Goal: Task Accomplishment & Management: Manage account settings

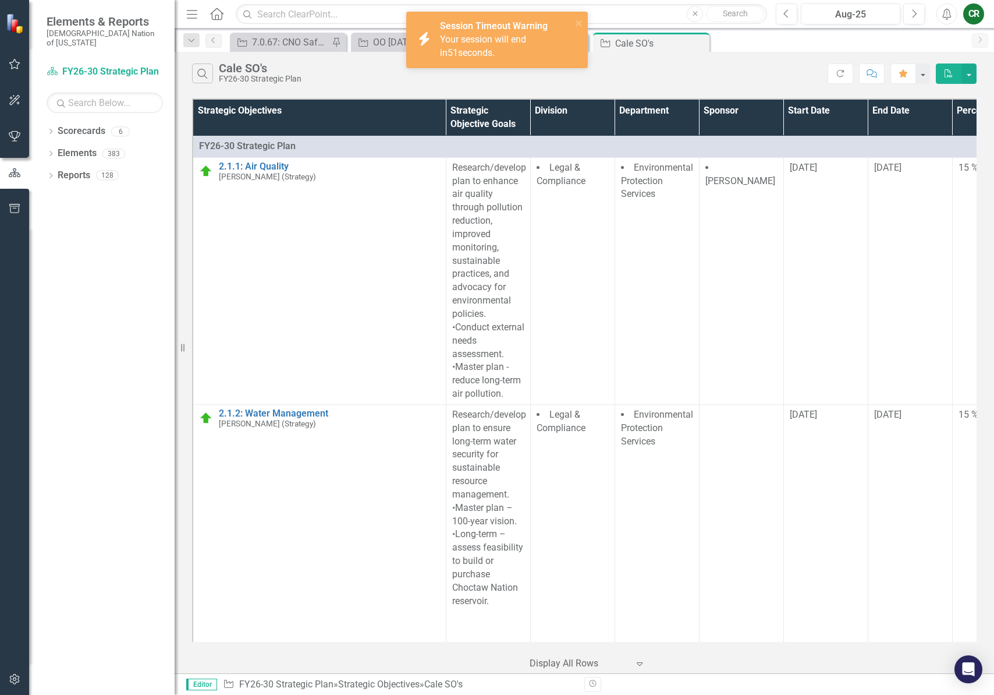
scroll to position [2005, 0]
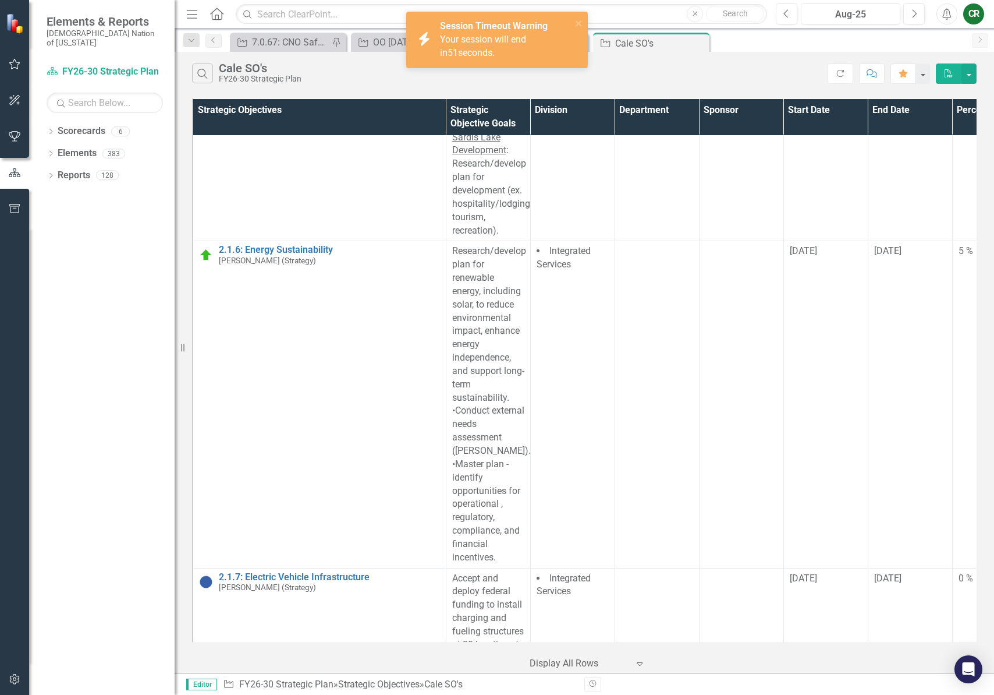
click at [561, 52] on div "Your session will end in 51 seconds." at bounding box center [504, 46] width 129 height 27
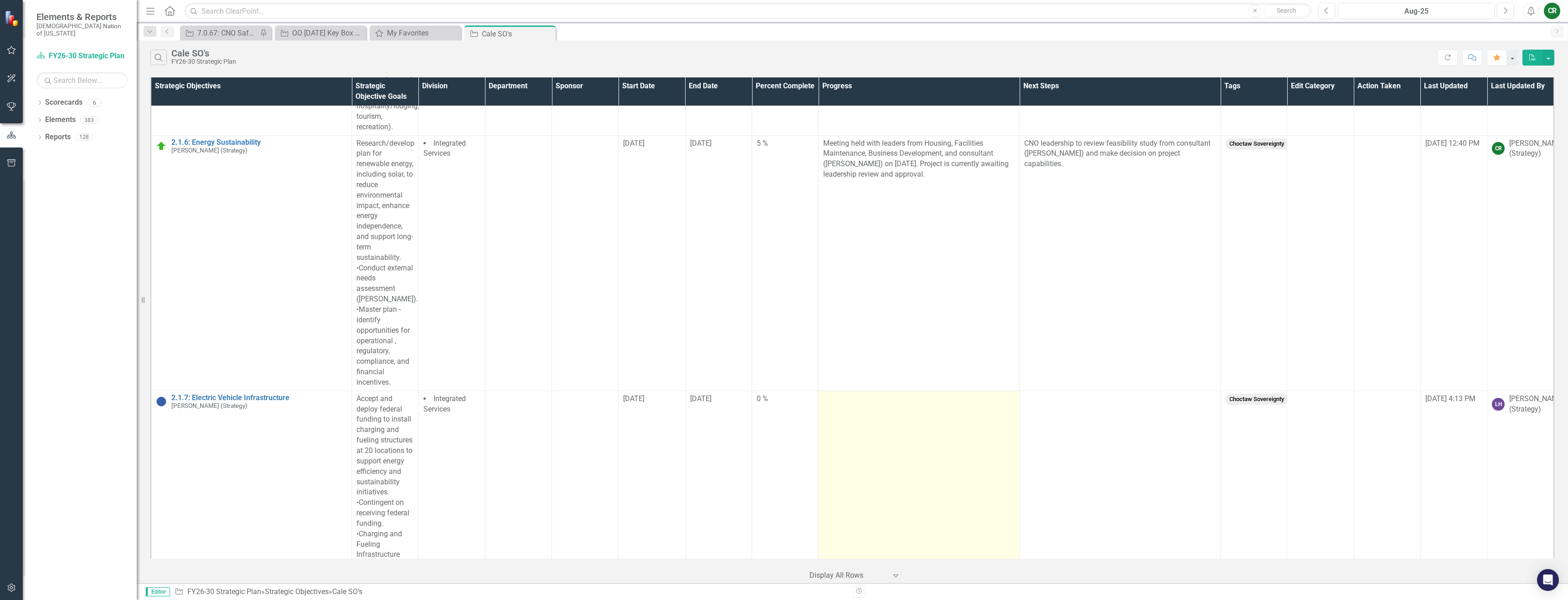
scroll to position [1710, 0]
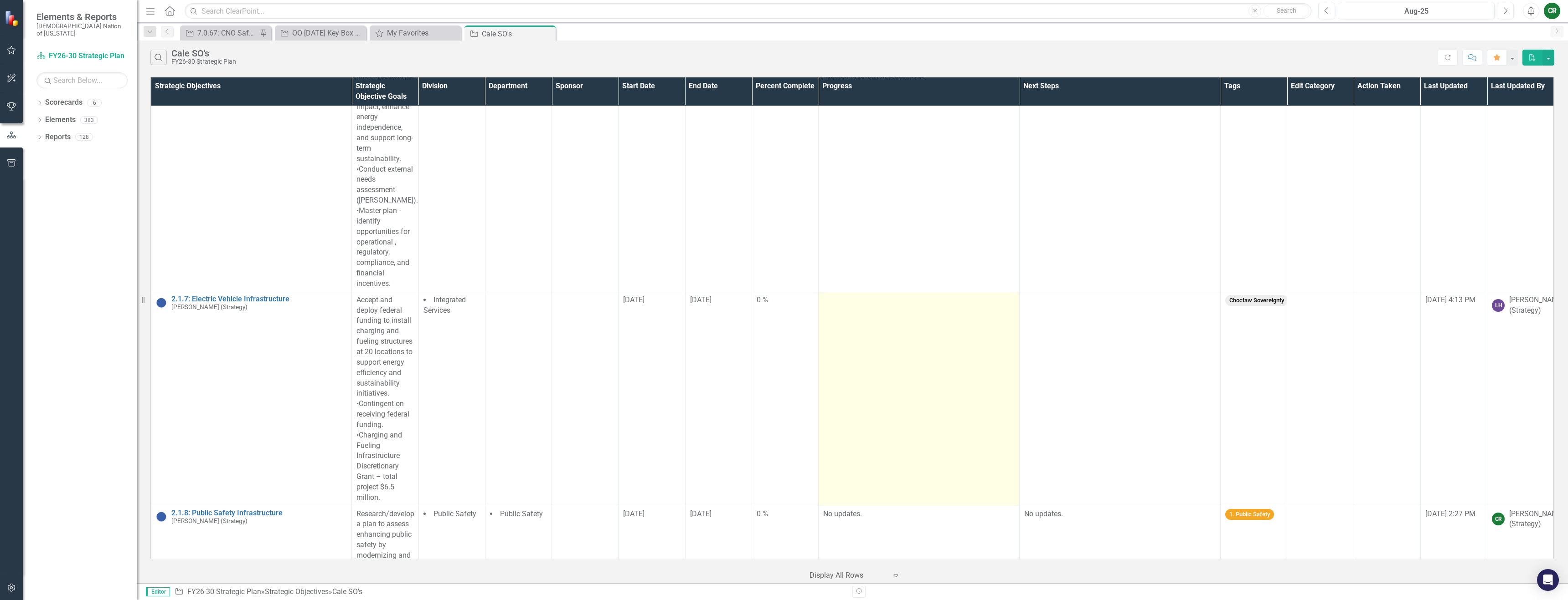
click at [778, 354] on td at bounding box center [919, 399] width 201 height 214
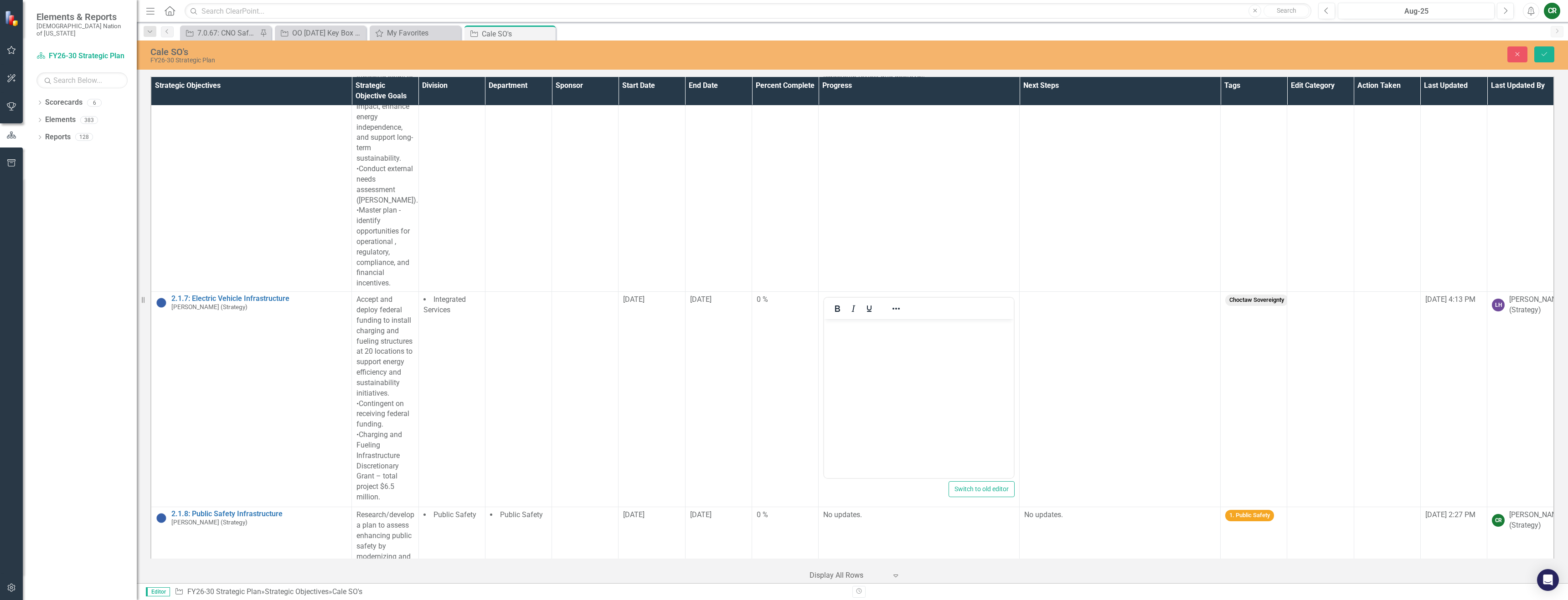
scroll to position [0, 0]
click at [778, 381] on body "Rich Text Area. Press ALT-0 for help." at bounding box center [919, 387] width 189 height 137
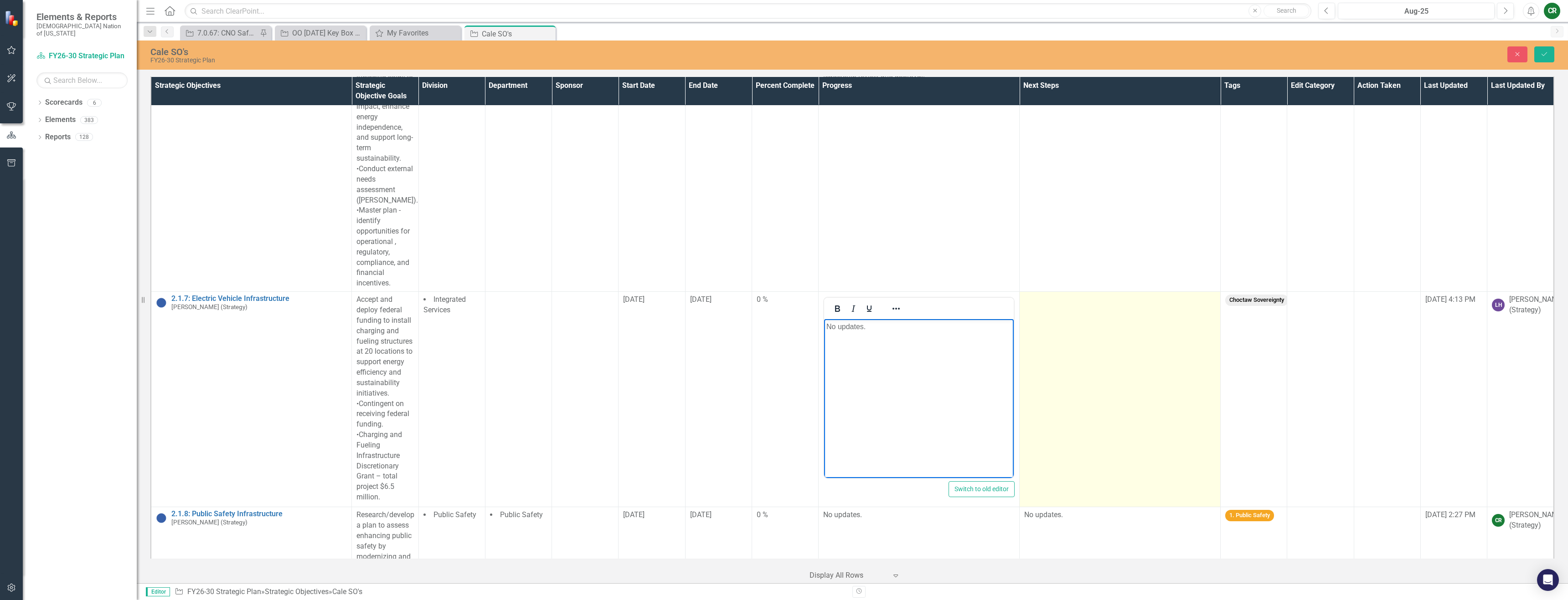
click at [778, 325] on td at bounding box center [1119, 399] width 201 height 215
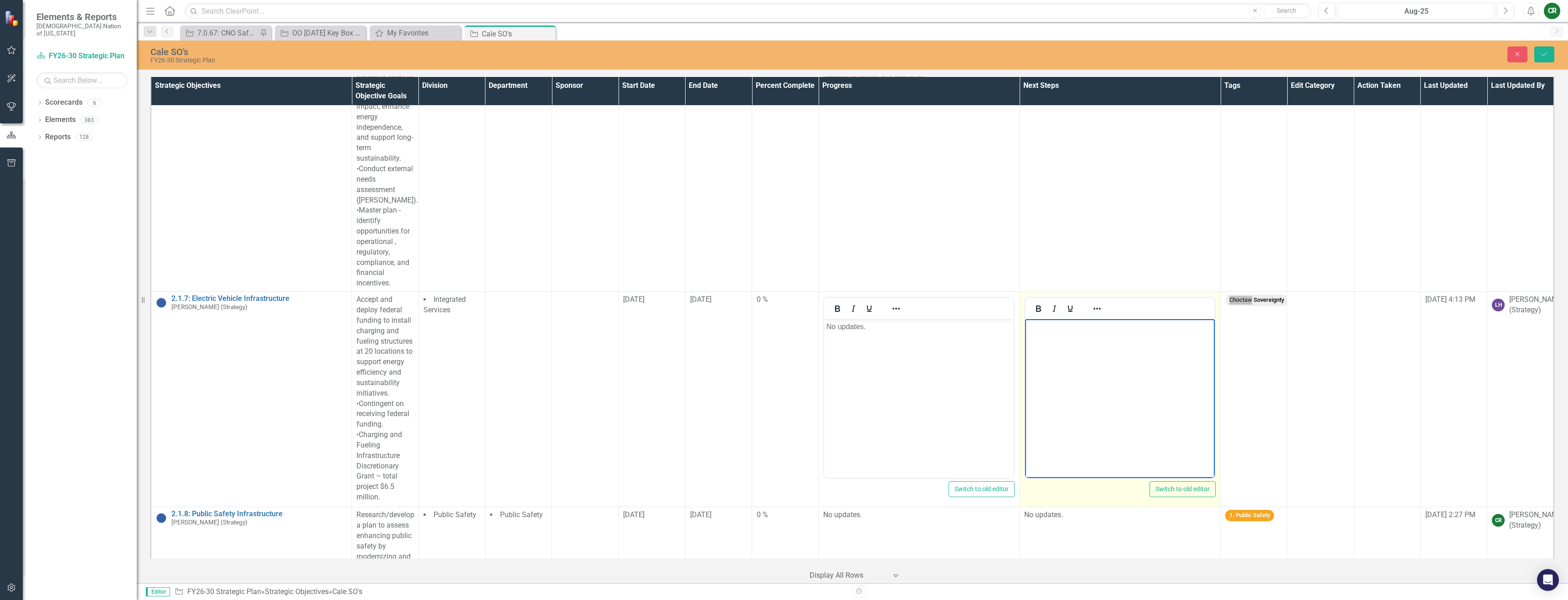
click at [778, 361] on body "Rich Text Area. Press ALT-0 for help." at bounding box center [1119, 387] width 189 height 137
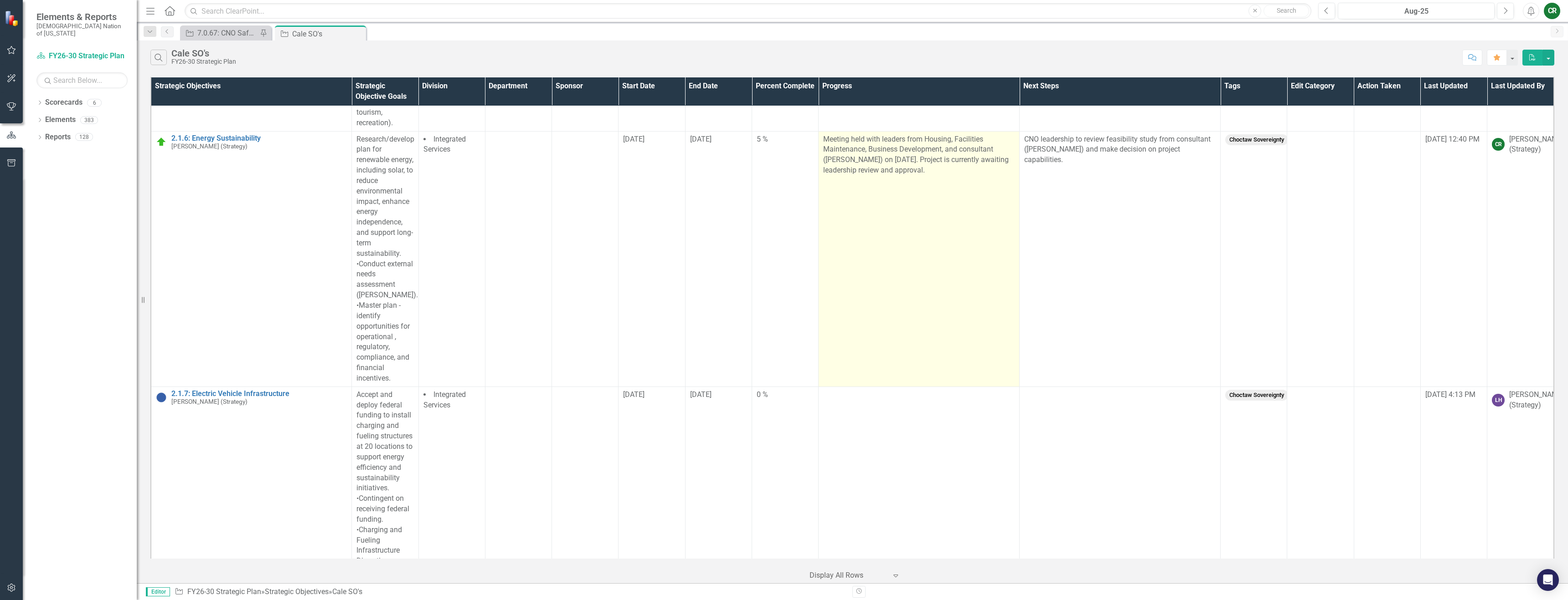
scroll to position [1677, 0]
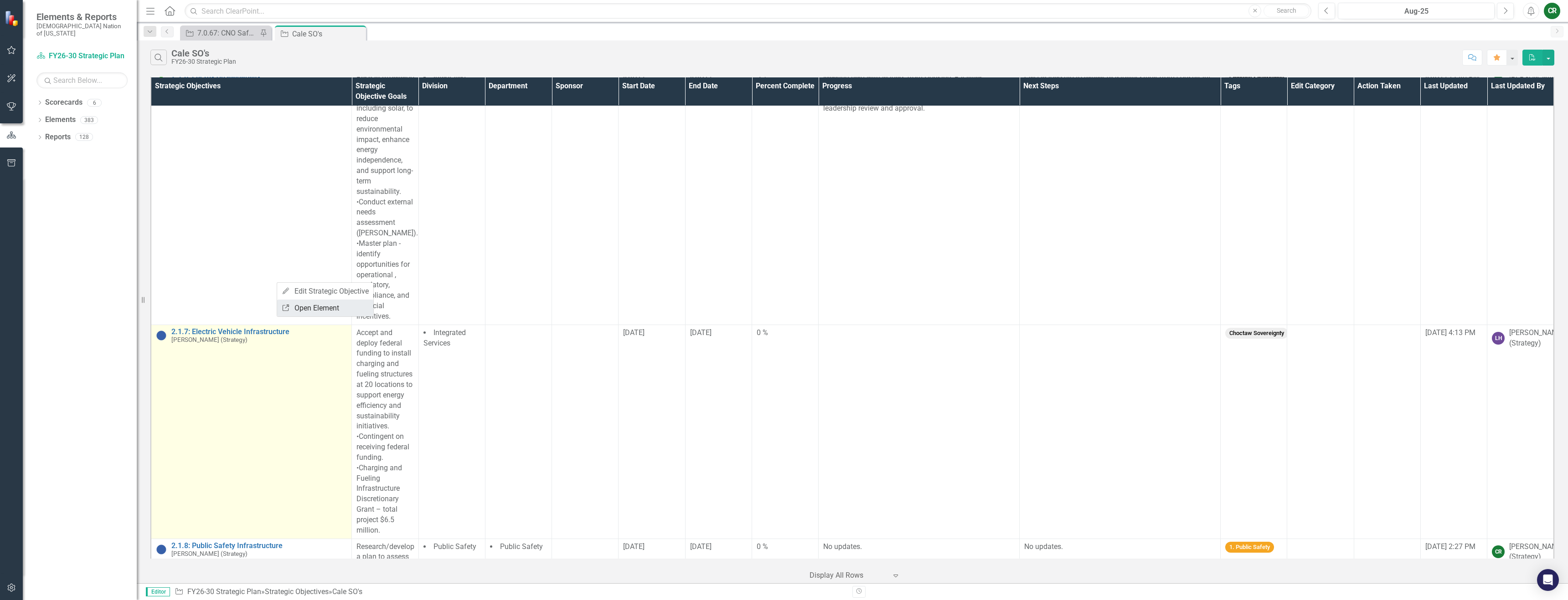
click at [297, 311] on link "Link Open Element" at bounding box center [325, 308] width 96 height 17
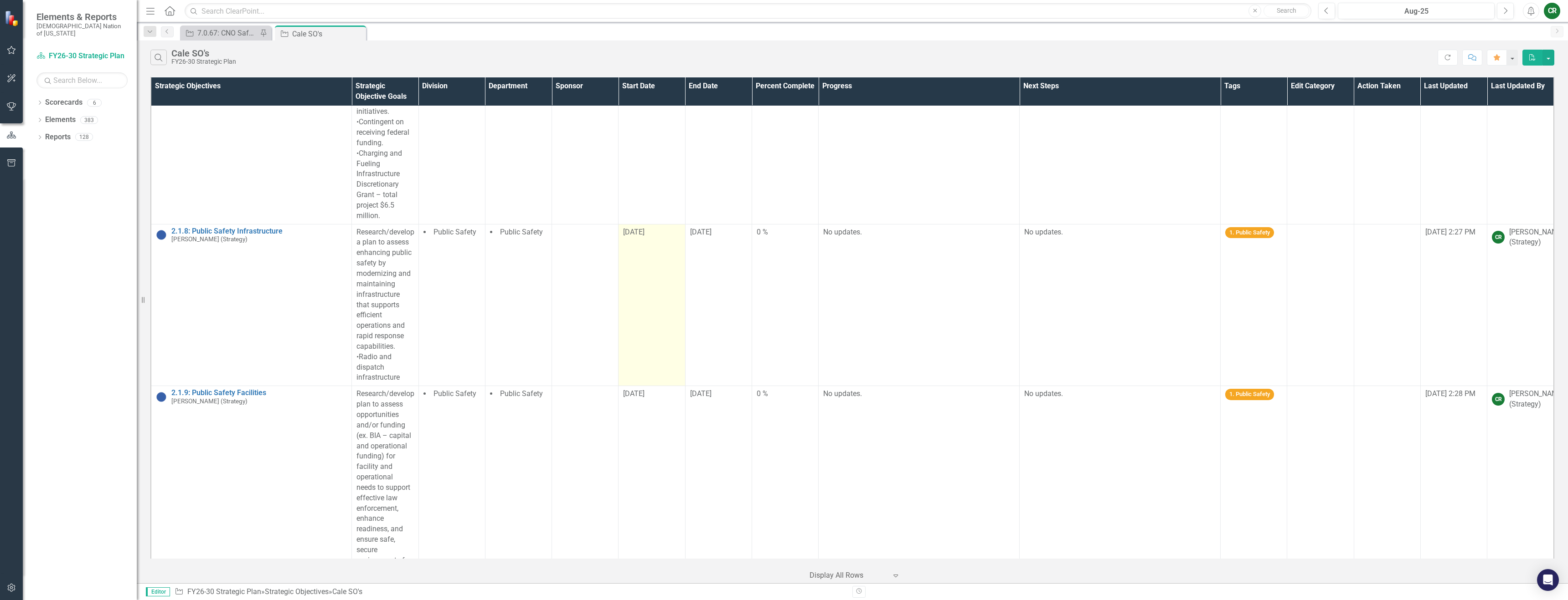
scroll to position [2026, 0]
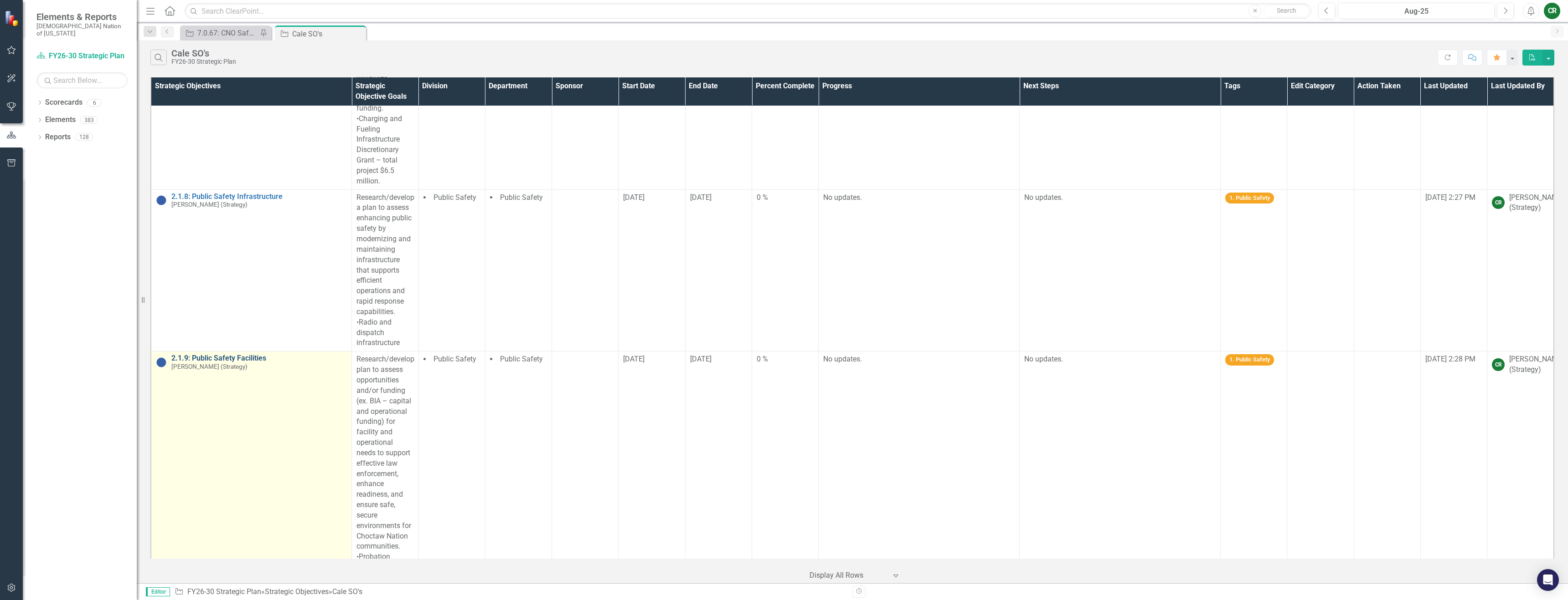
click at [256, 354] on link "2.1.9: Public Safety Facilities" at bounding box center [259, 358] width 175 height 8
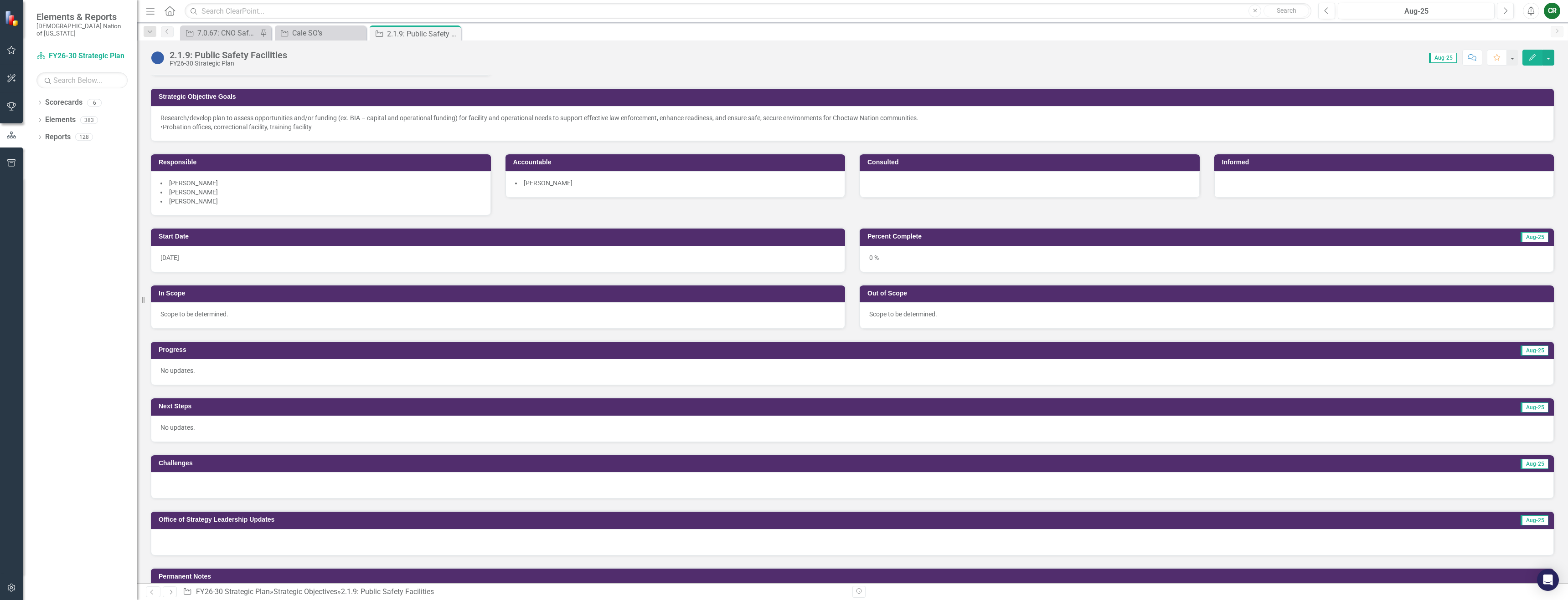
scroll to position [52, 0]
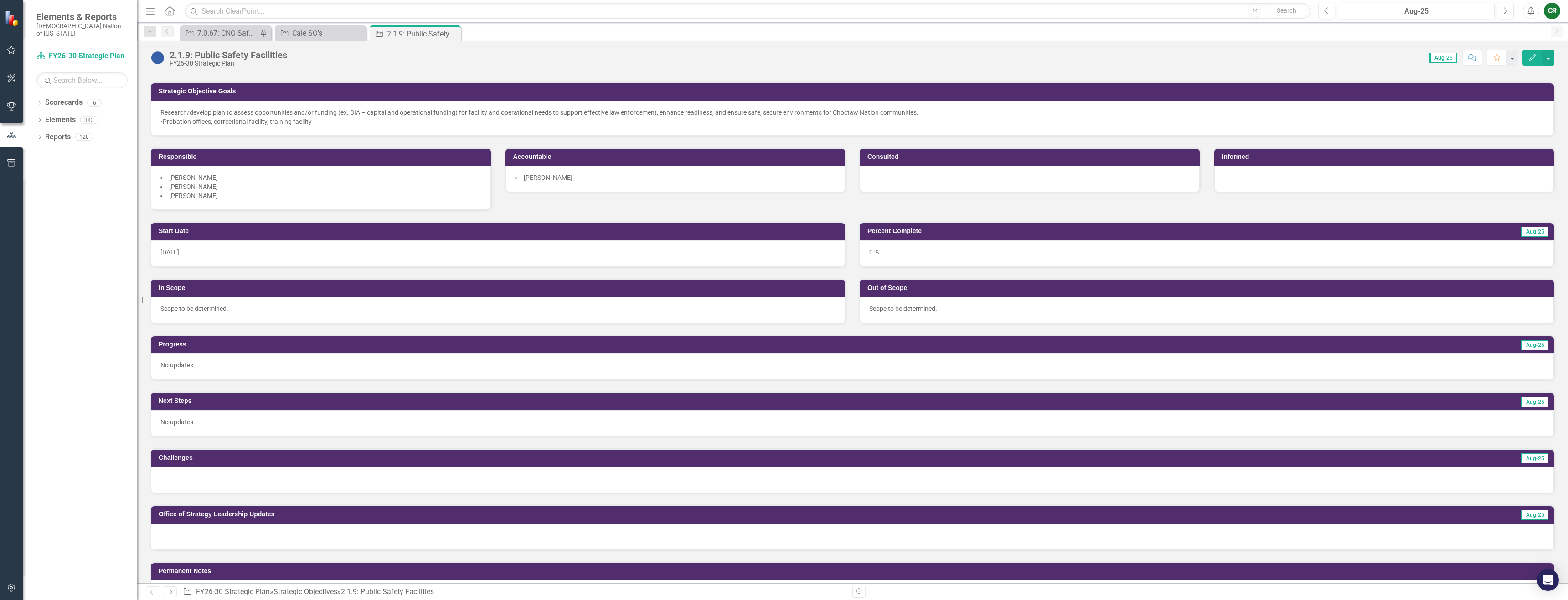
click at [275, 370] on div "No updates." at bounding box center [852, 367] width 1403 height 27
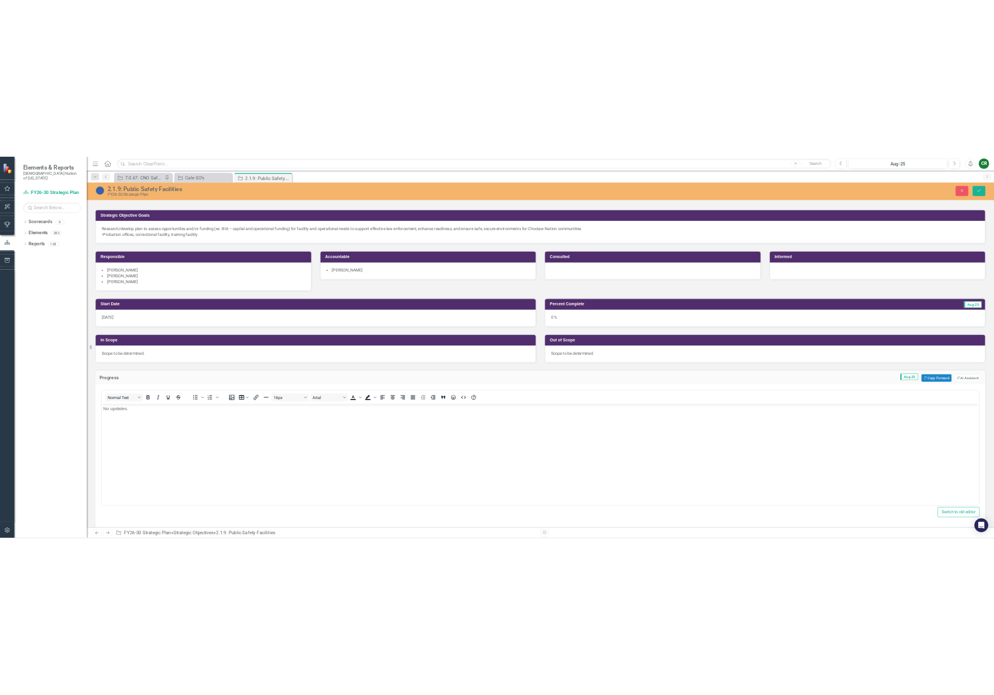
scroll to position [0, 0]
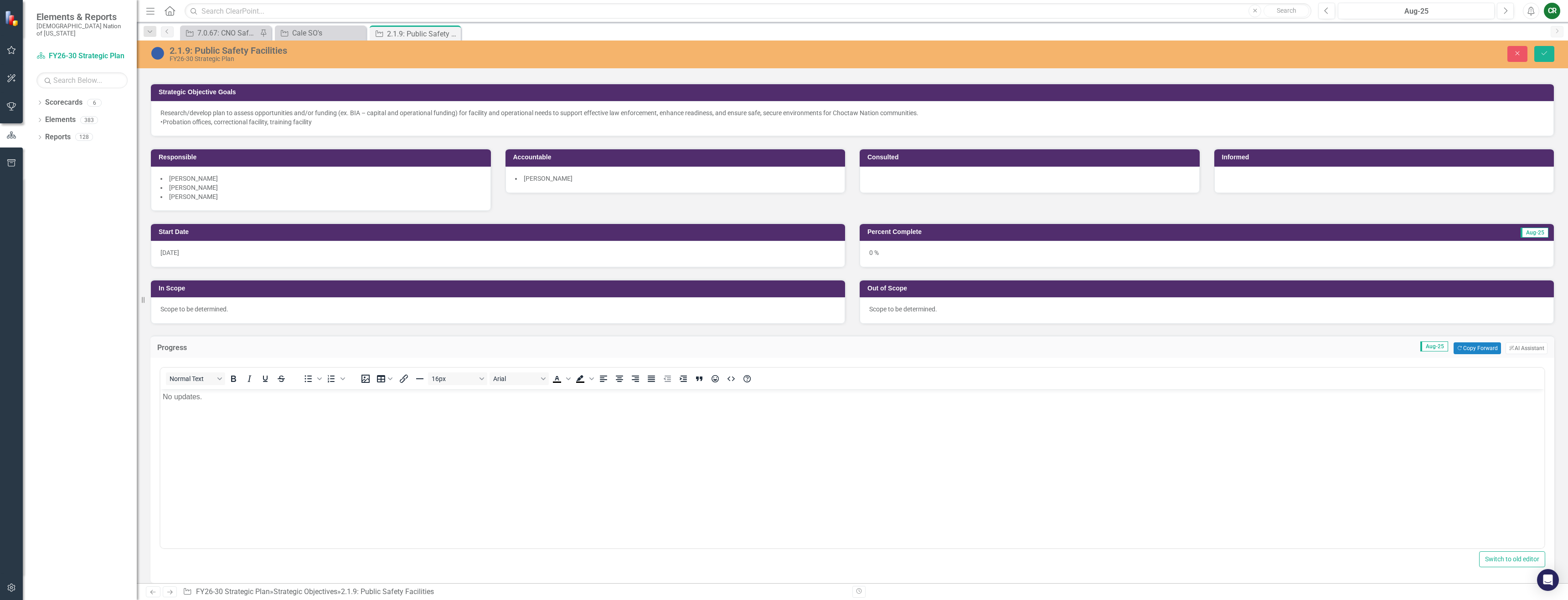
click at [227, 397] on p "No updates." at bounding box center [852, 397] width 1379 height 11
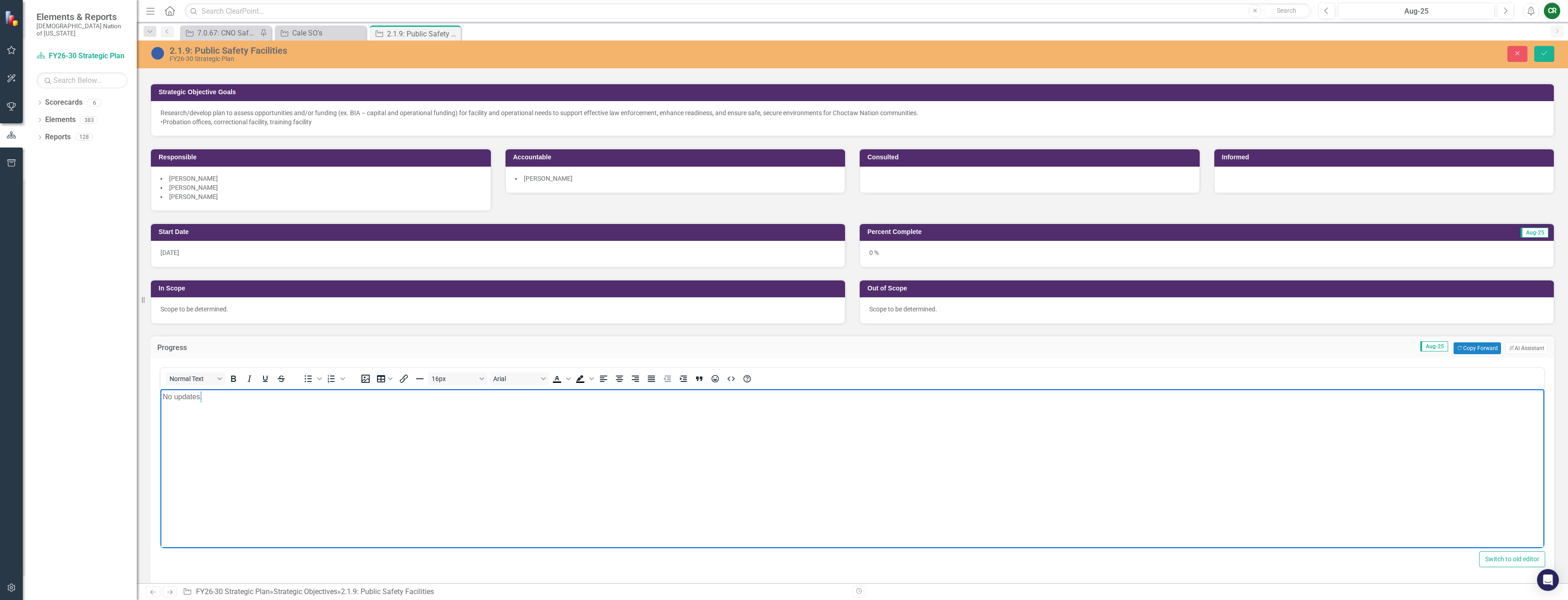
drag, startPoint x: 215, startPoint y: 401, endPoint x: 118, endPoint y: 403, distance: 97.0
click at [160, 403] on html "No updates." at bounding box center [852, 458] width 1384 height 137
drag, startPoint x: 182, startPoint y: 402, endPoint x: 116, endPoint y: 402, distance: 66.0
click at [160, 402] on html "No updates." at bounding box center [852, 458] width 1384 height 137
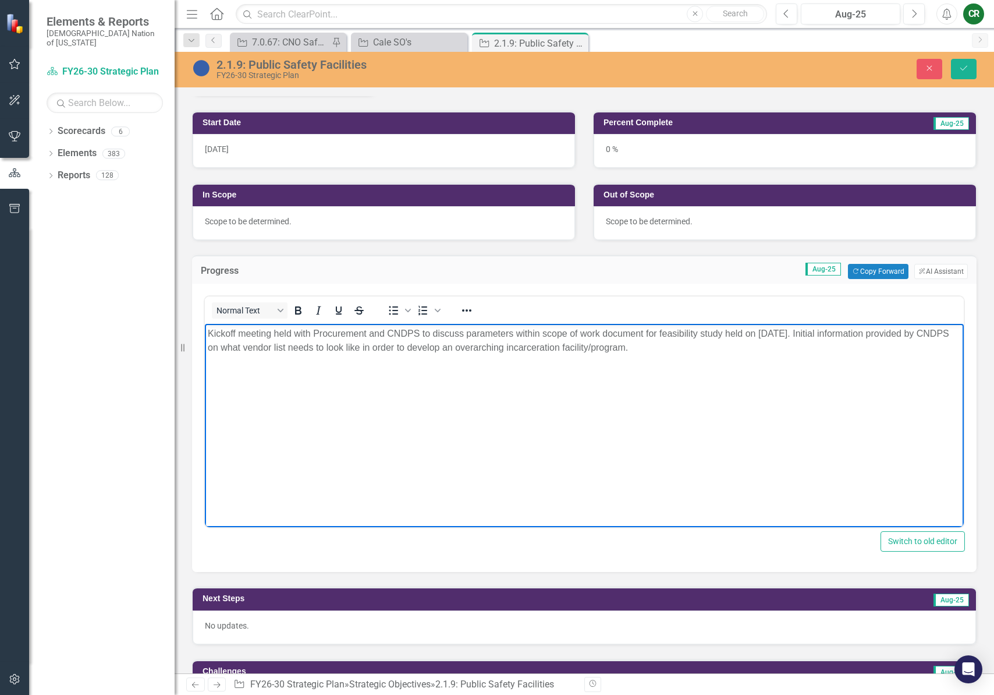
scroll to position [359, 0]
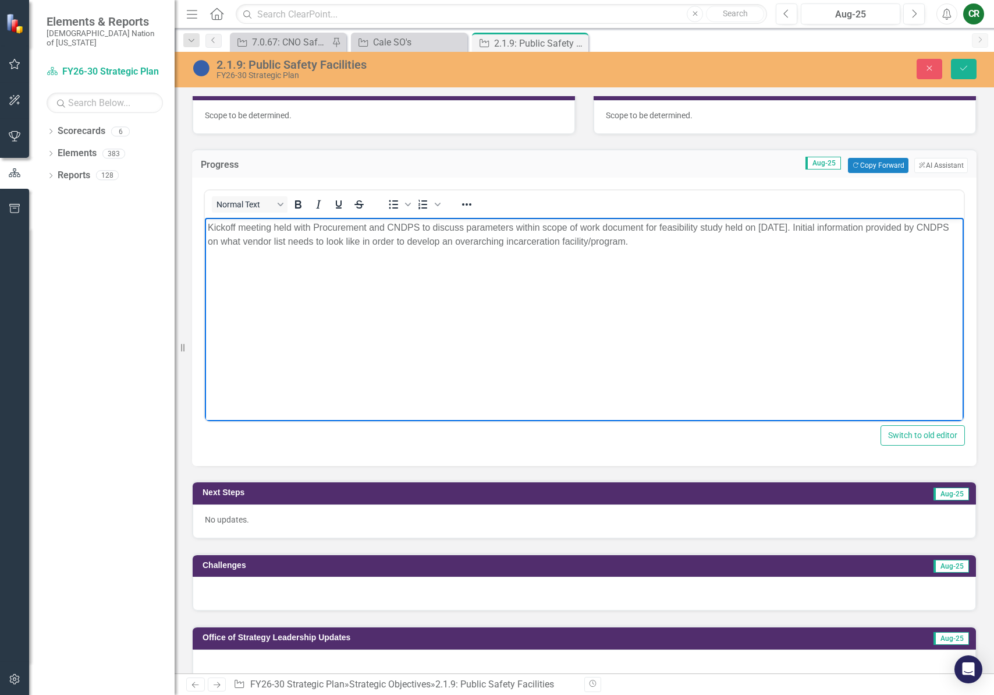
click at [478, 519] on p "No updates." at bounding box center [584, 520] width 759 height 12
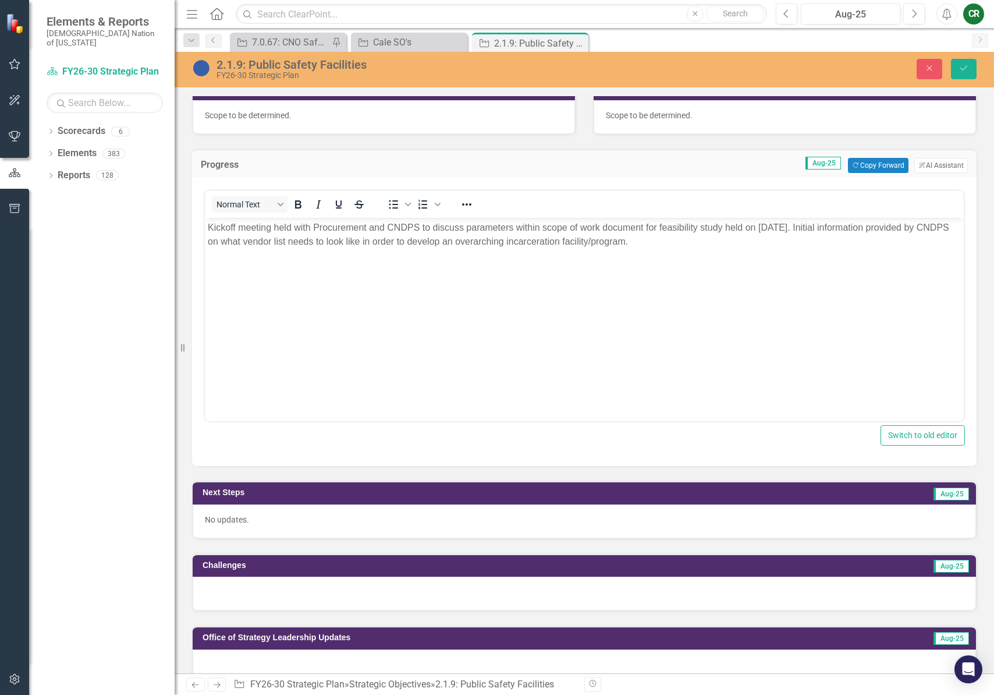
click at [478, 519] on p "No updates." at bounding box center [584, 520] width 759 height 12
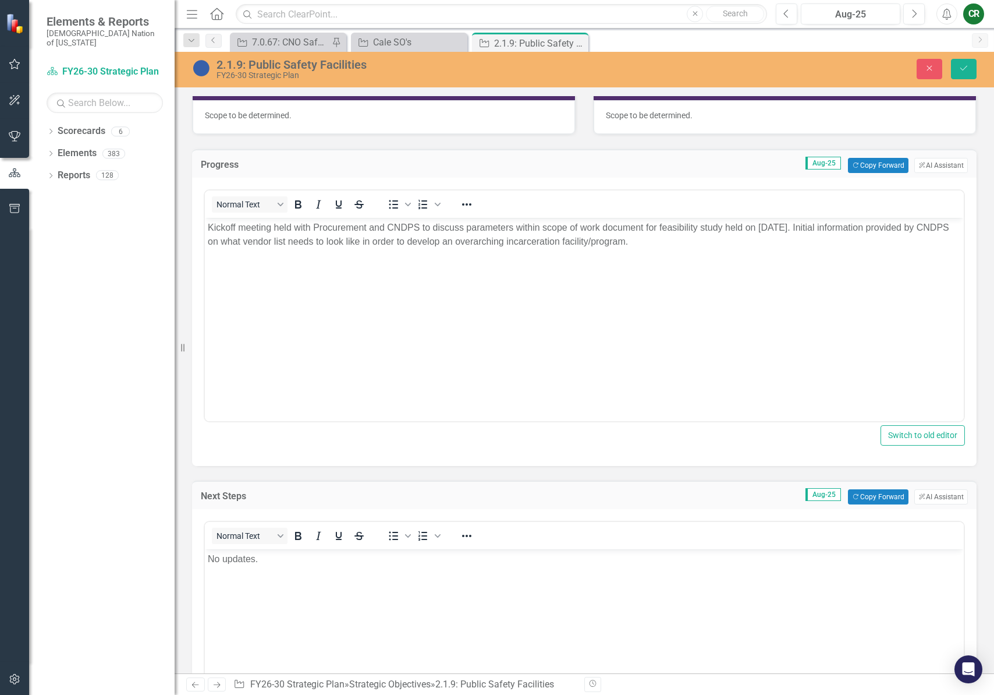
scroll to position [0, 0]
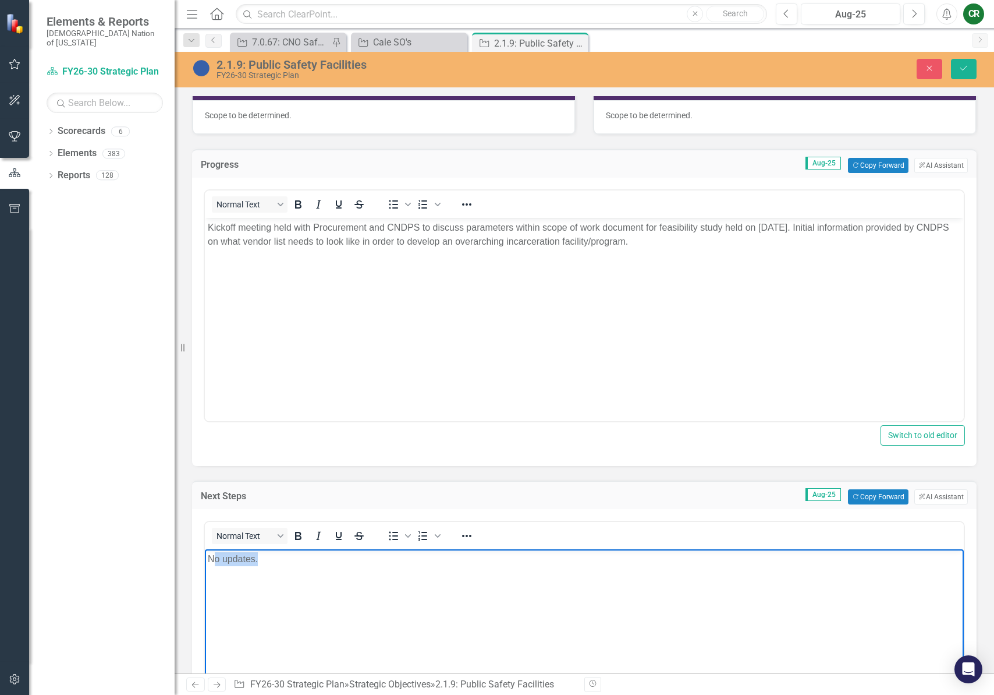
drag, startPoint x: 225, startPoint y: 555, endPoint x: 165, endPoint y: 547, distance: 60.5
click at [205, 549] on html "No updates." at bounding box center [584, 636] width 759 height 175
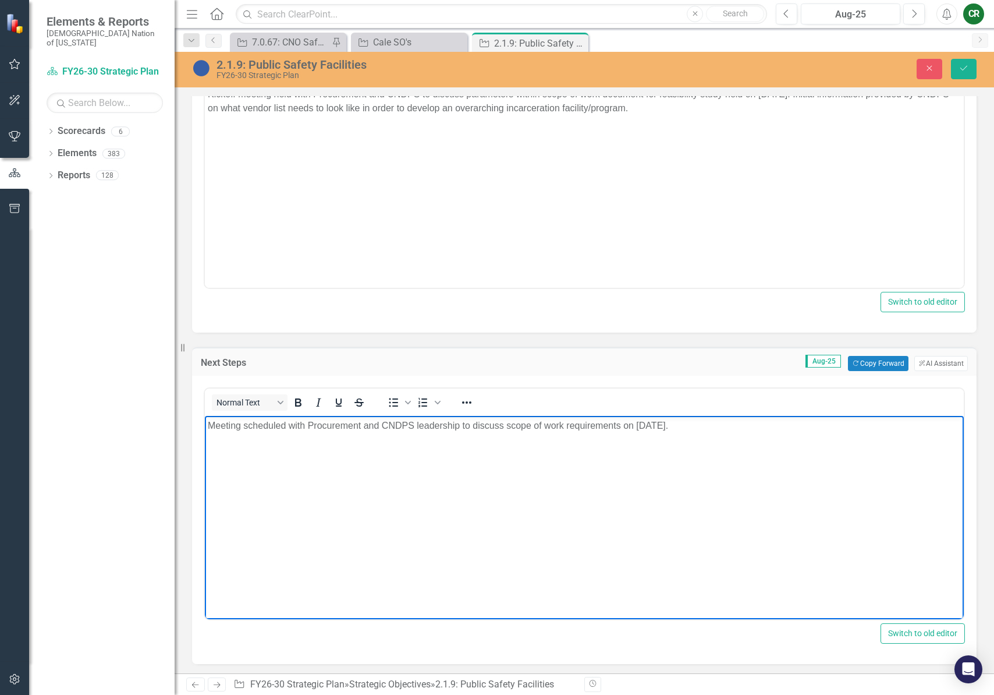
scroll to position [709, 0]
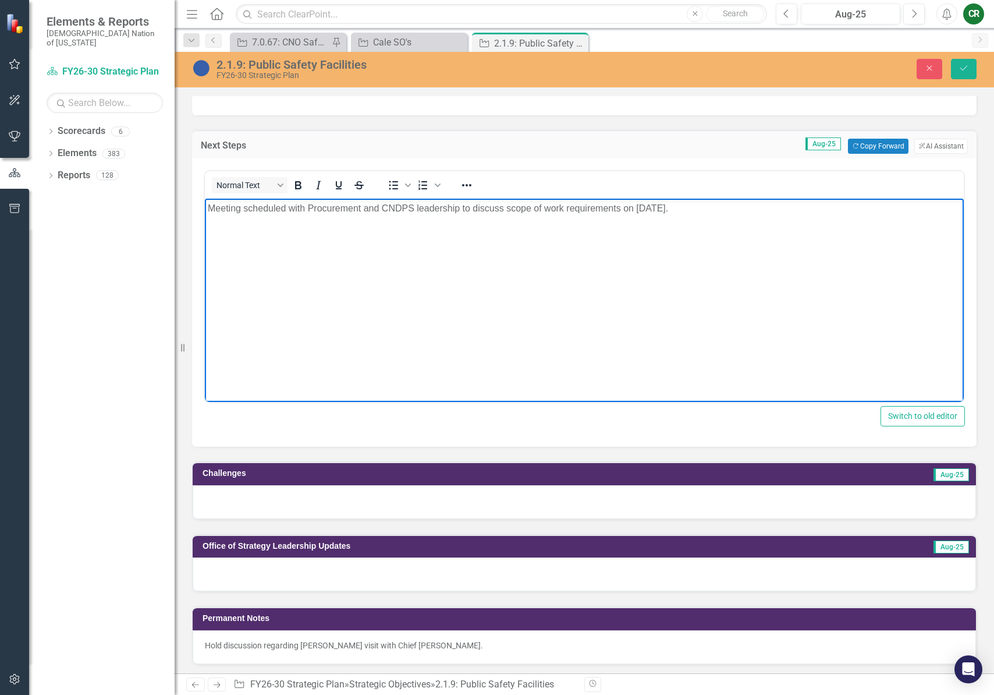
click at [284, 503] on div at bounding box center [585, 502] width 784 height 34
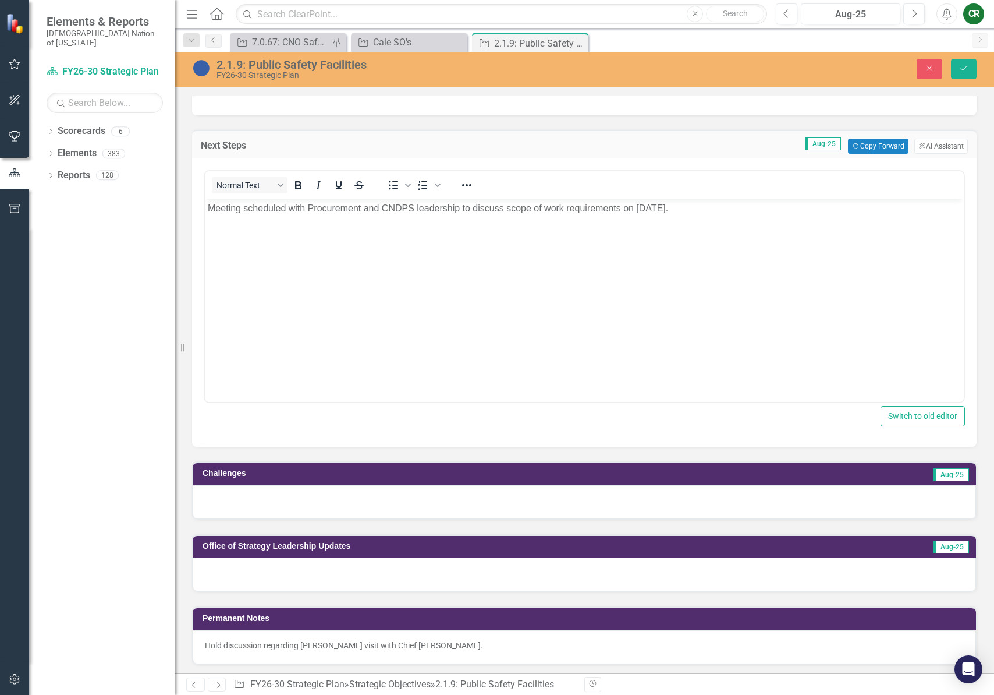
click at [284, 503] on div at bounding box center [585, 502] width 784 height 34
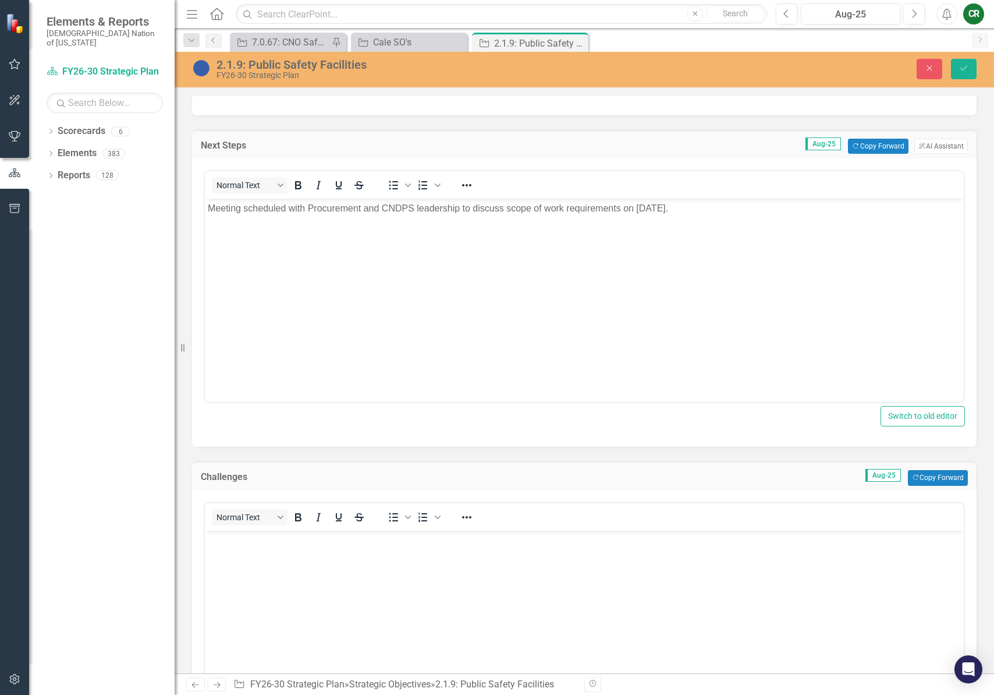
scroll to position [0, 0]
click at [267, 586] on body "Rich Text Area. Press ALT-0 for help." at bounding box center [584, 617] width 759 height 175
click at [205, 73] on img at bounding box center [201, 68] width 19 height 19
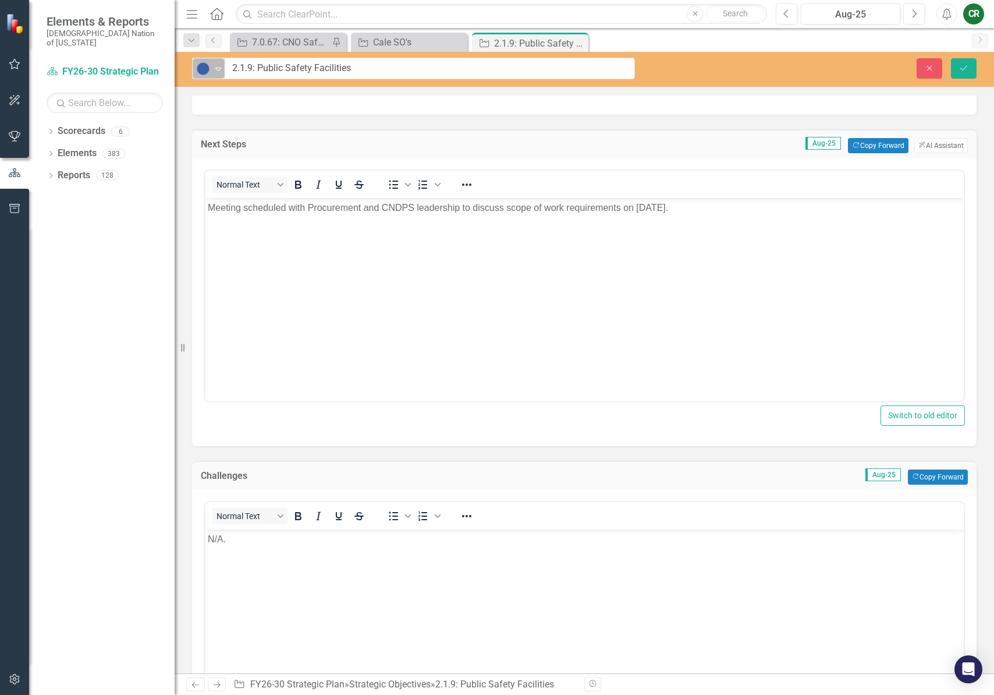
click at [218, 71] on icon "Expand" at bounding box center [219, 68] width 12 height 9
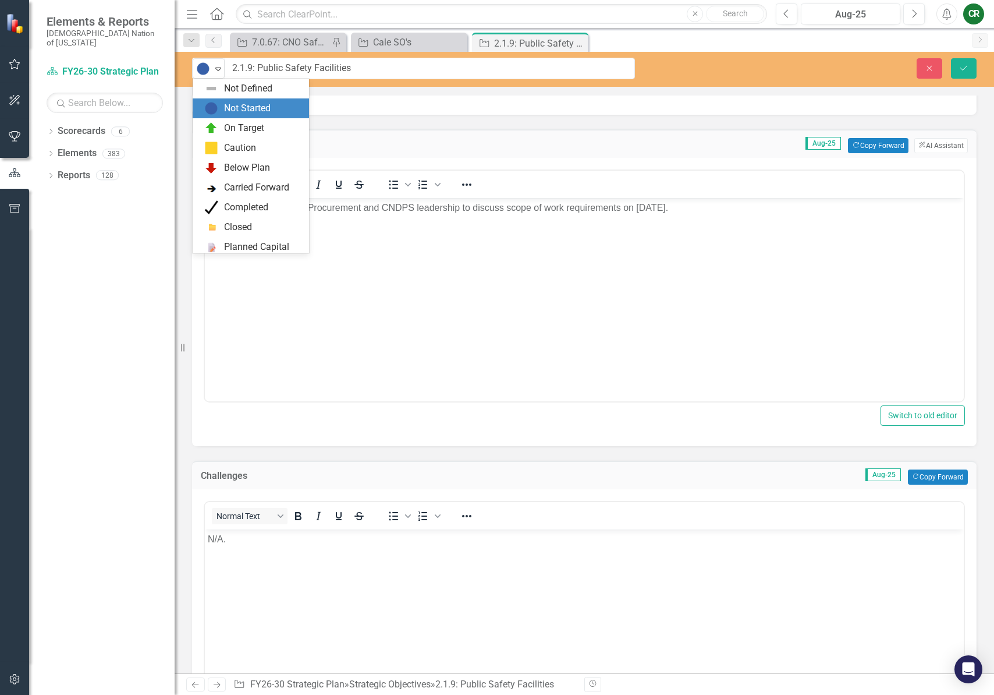
scroll to position [20, 0]
click at [226, 110] on div "On Target" at bounding box center [244, 108] width 40 height 13
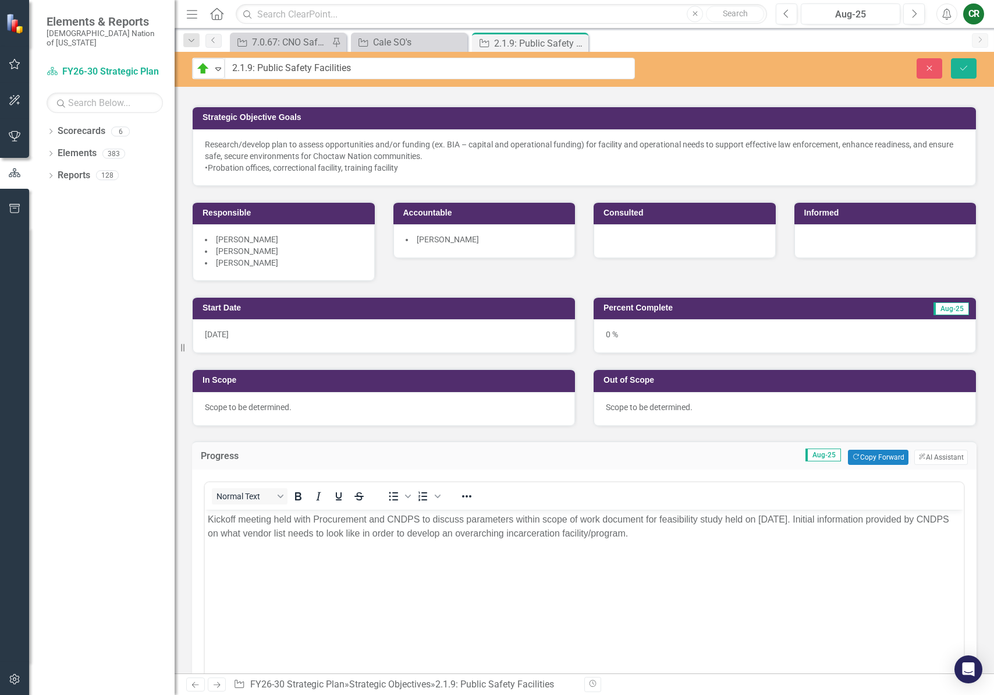
scroll to position [0, 0]
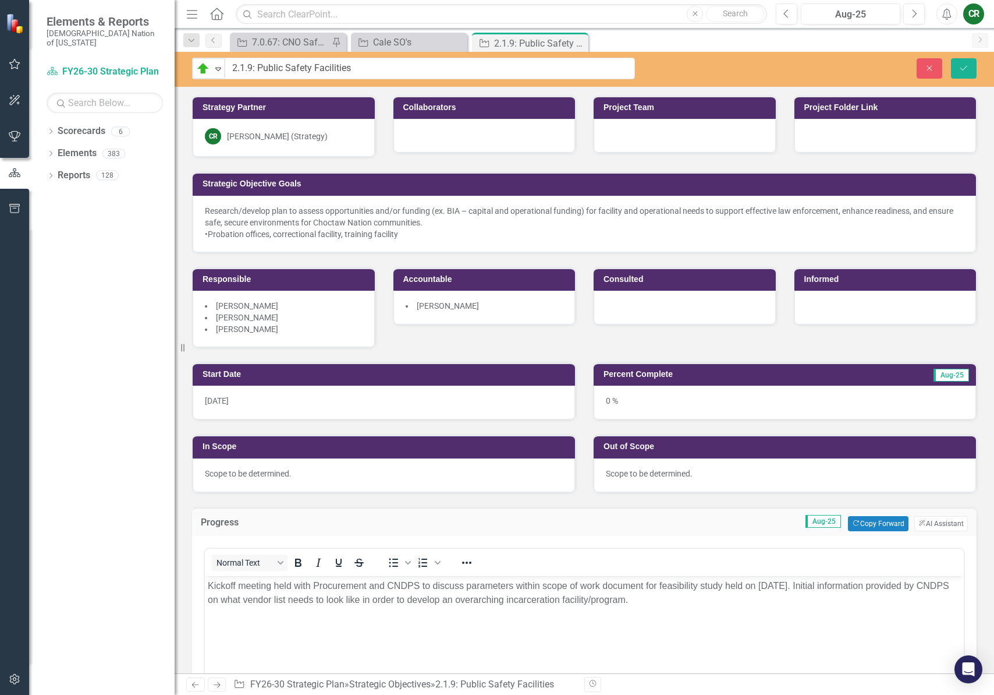
click at [766, 404] on div "0 %" at bounding box center [785, 402] width 383 height 34
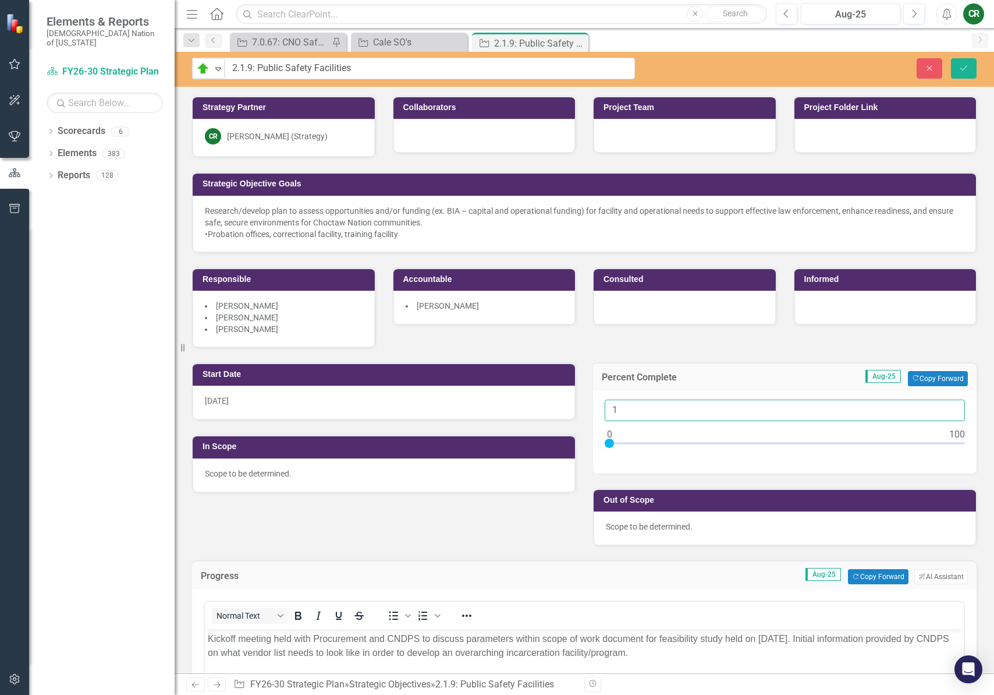
click at [944, 408] on input "1" at bounding box center [785, 410] width 360 height 22
click at [944, 408] on input "2" at bounding box center [785, 410] width 360 height 22
click at [944, 408] on input "3" at bounding box center [785, 410] width 360 height 22
click at [944, 408] on input "4" at bounding box center [785, 410] width 360 height 22
type input "5"
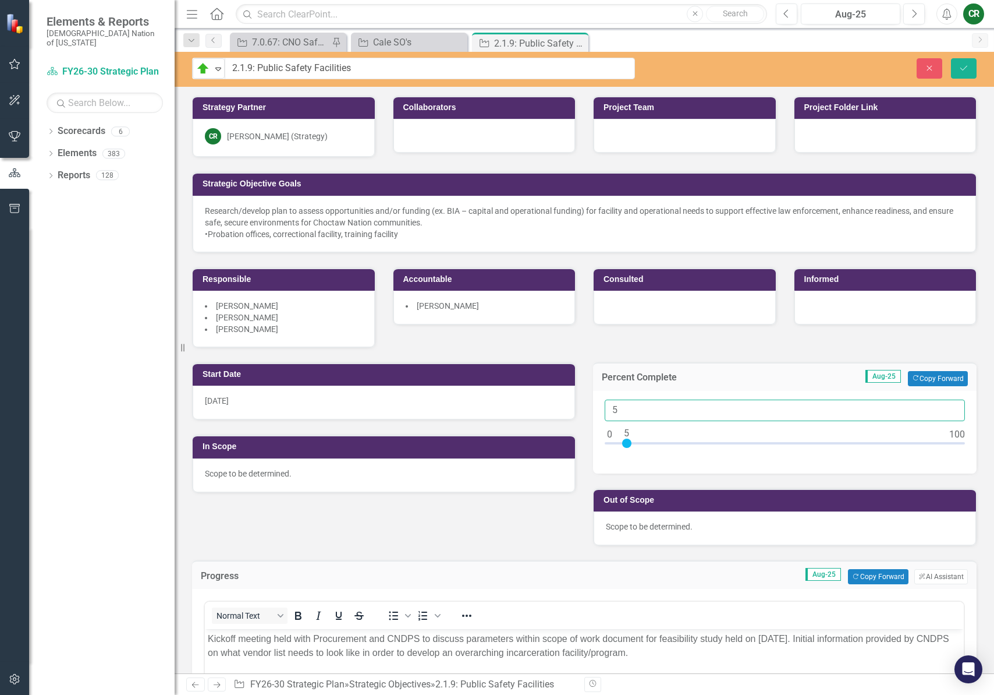
click at [944, 408] on input "5" at bounding box center [785, 410] width 360 height 22
click at [969, 67] on button "Save" at bounding box center [964, 68] width 26 height 20
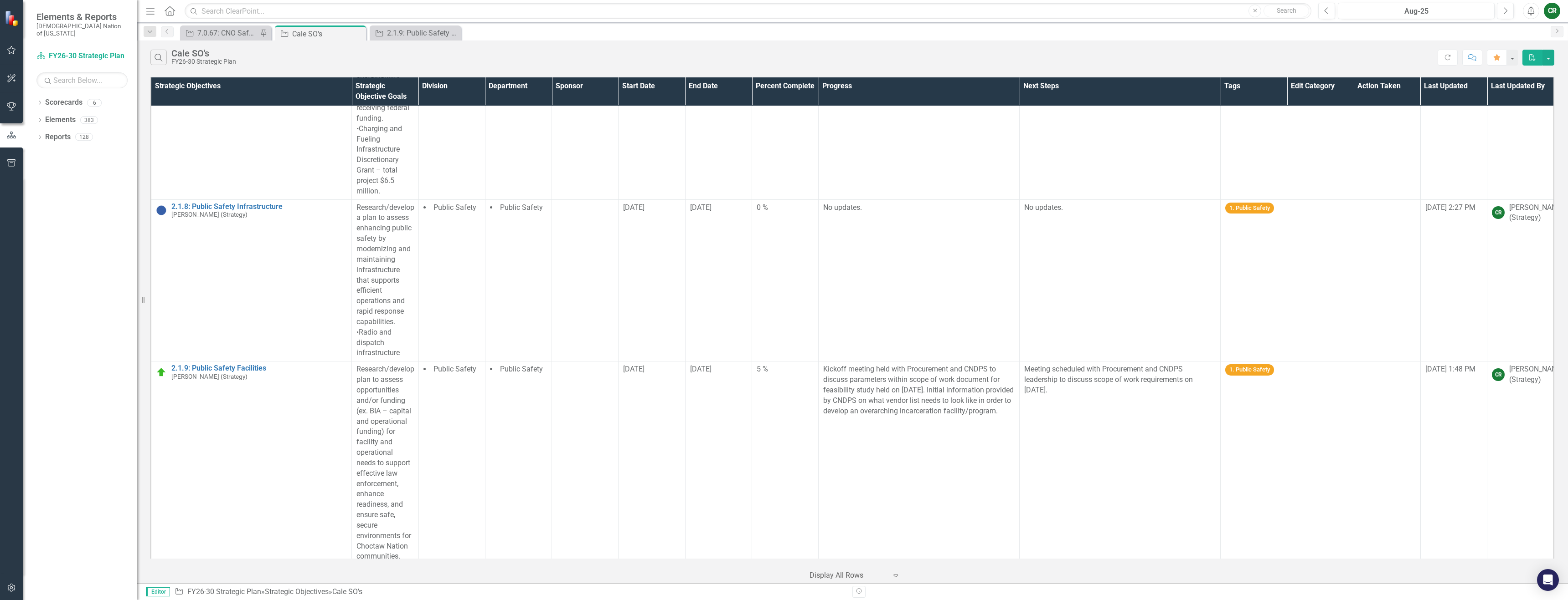
scroll to position [1972, 0]
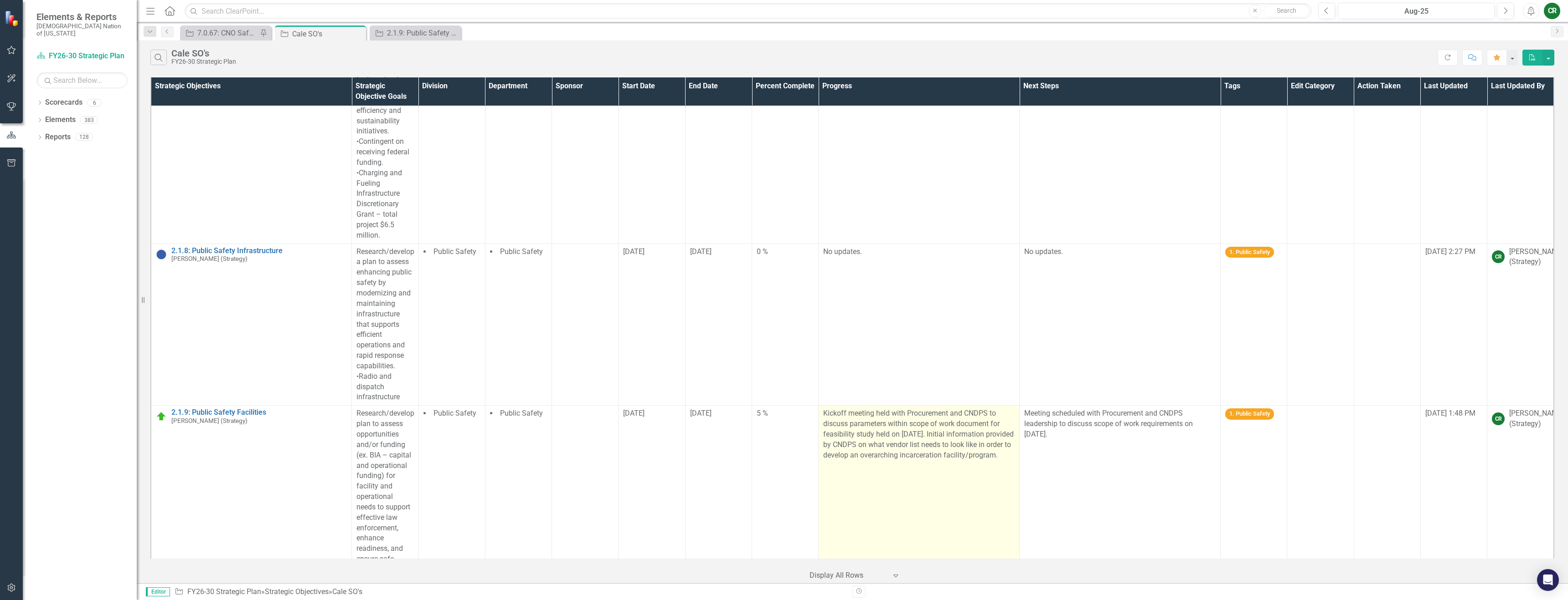
click at [899, 418] on p "Kickoff meeting held with Procurement and CNDPS to discuss parameters within sc…" at bounding box center [919, 434] width 192 height 52
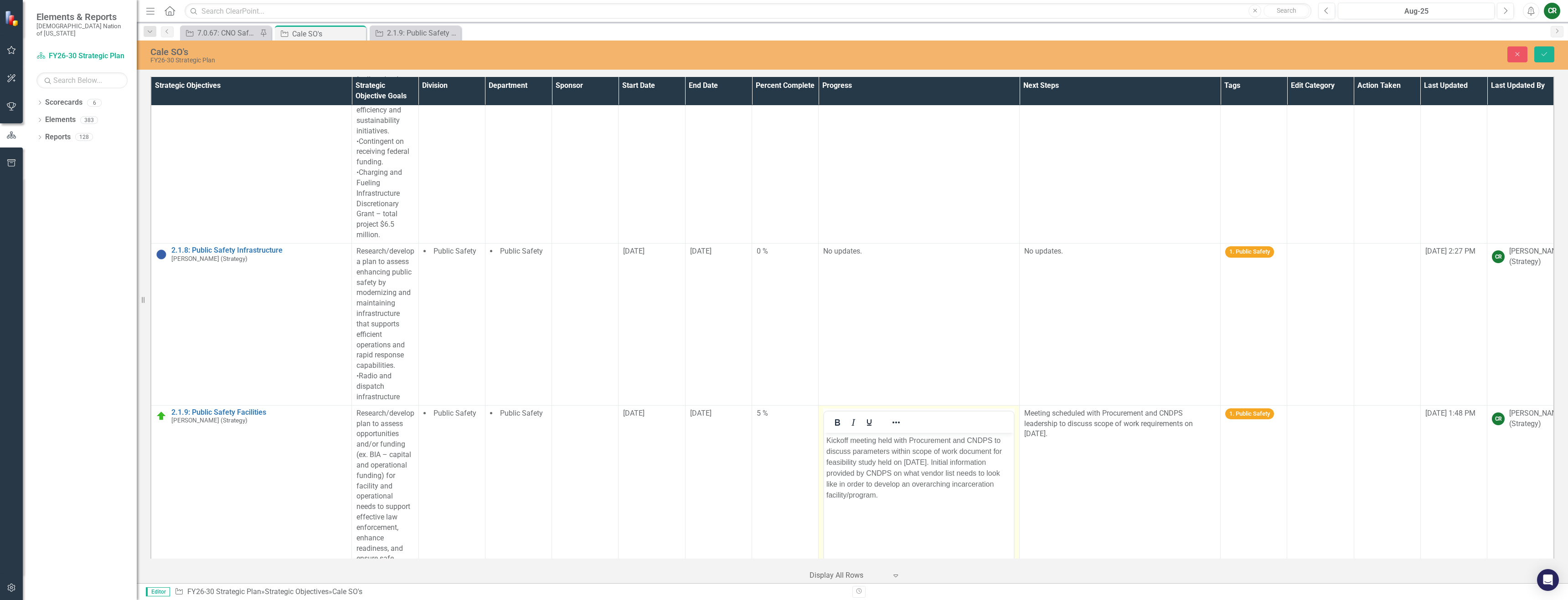
scroll to position [0, 0]
drag, startPoint x: 938, startPoint y: 499, endPoint x: 1638, endPoint y: 830, distance: 774.3
click at [824, 439] on html "Kickoff meeting held with Procurement and CNDPS to discuss parameters within sc…" at bounding box center [919, 501] width 189 height 137
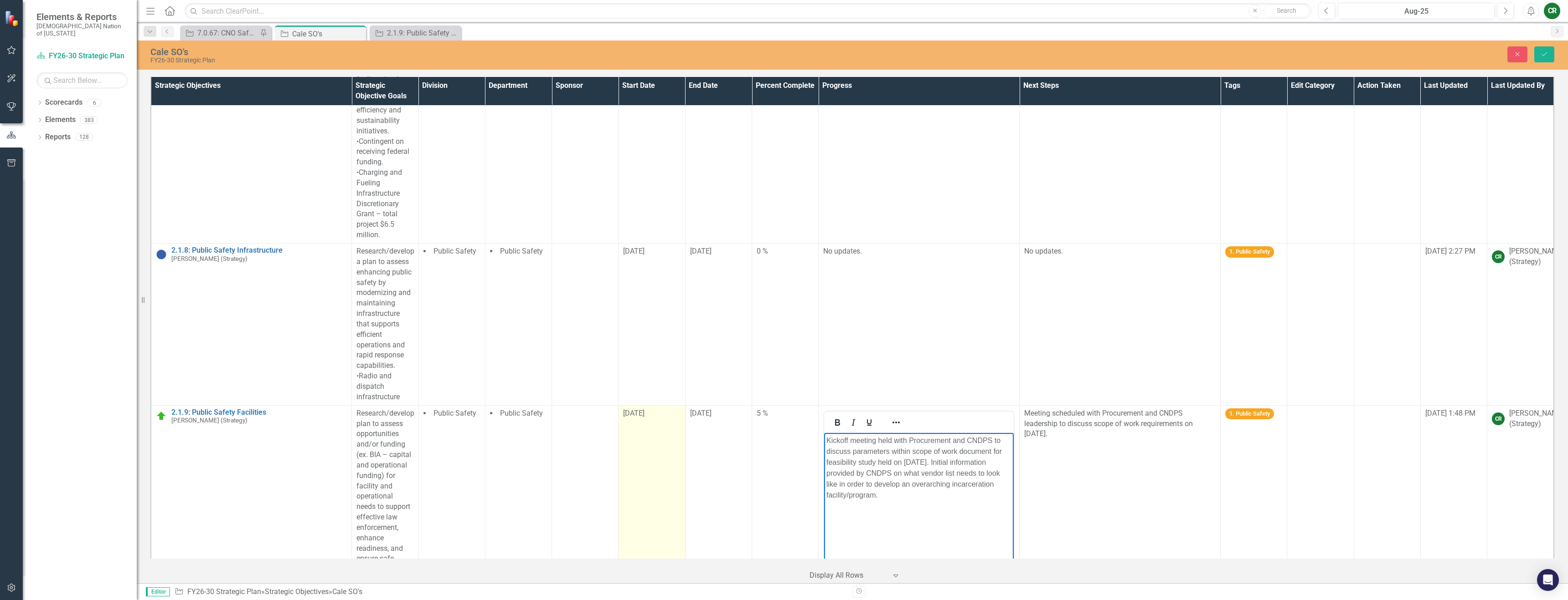
copy p "Kickoff meeting held with Procurement and CNDPS to discuss parameters within sc…"
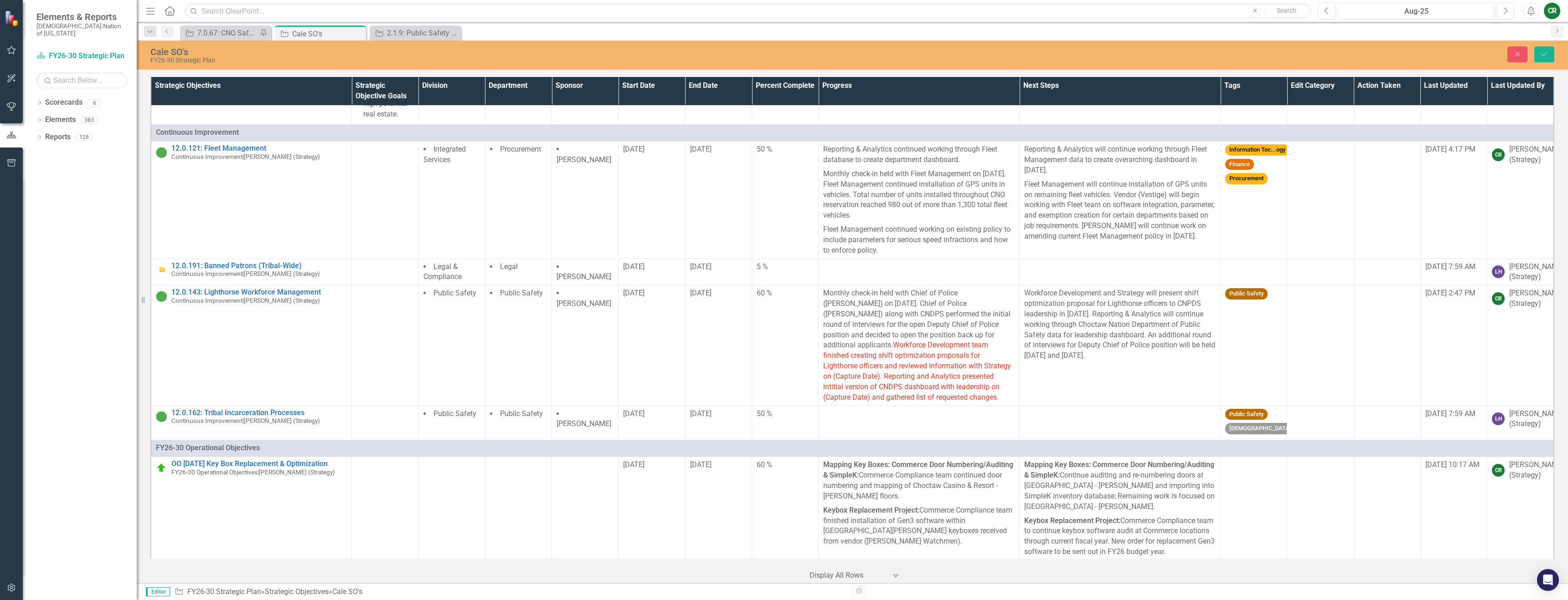
scroll to position [5310, 0]
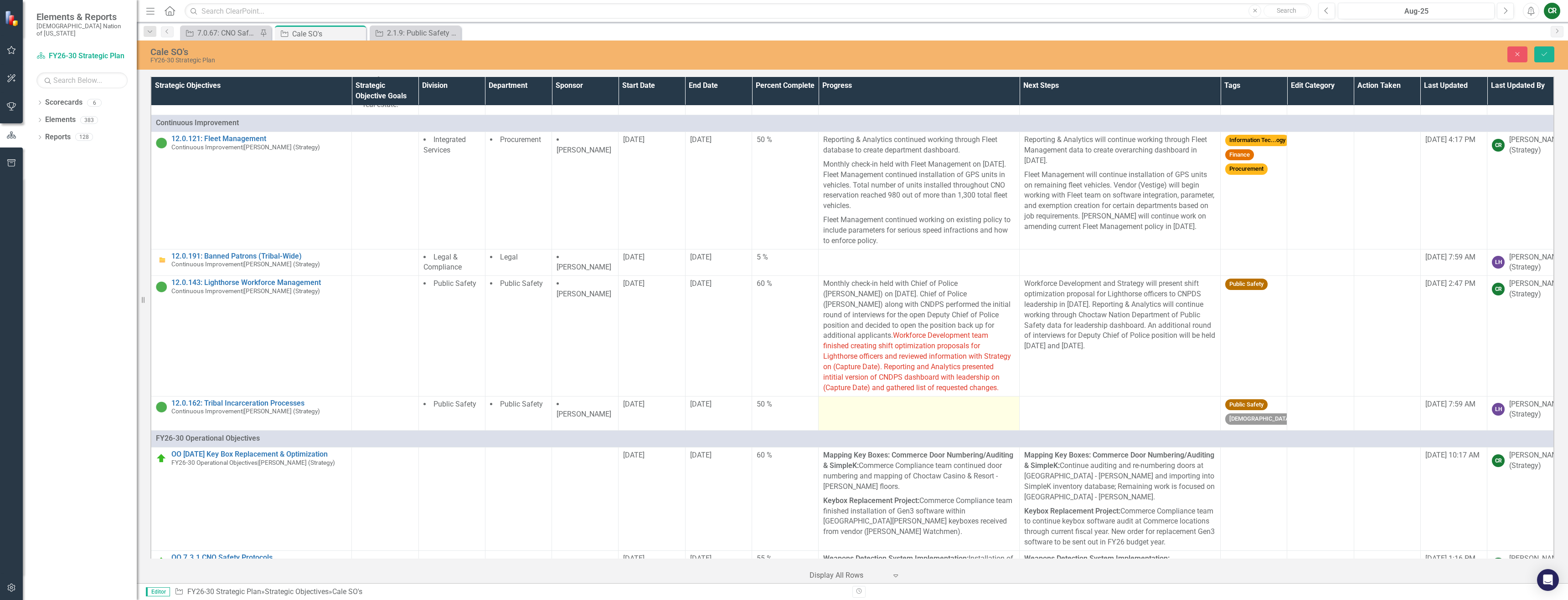
click at [891, 422] on td at bounding box center [919, 414] width 201 height 34
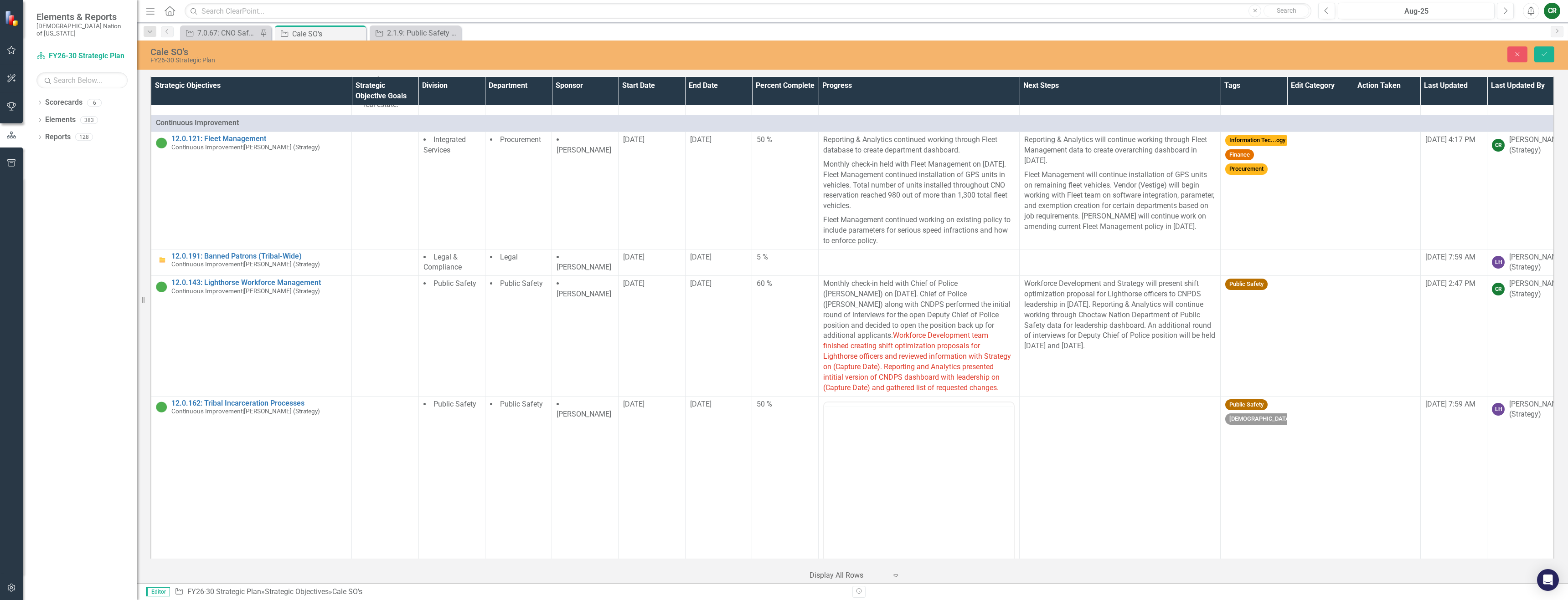
scroll to position [0, 0]
click at [899, 451] on body "Rich Text Area. Press ALT-0 for help." at bounding box center [919, 491] width 189 height 137
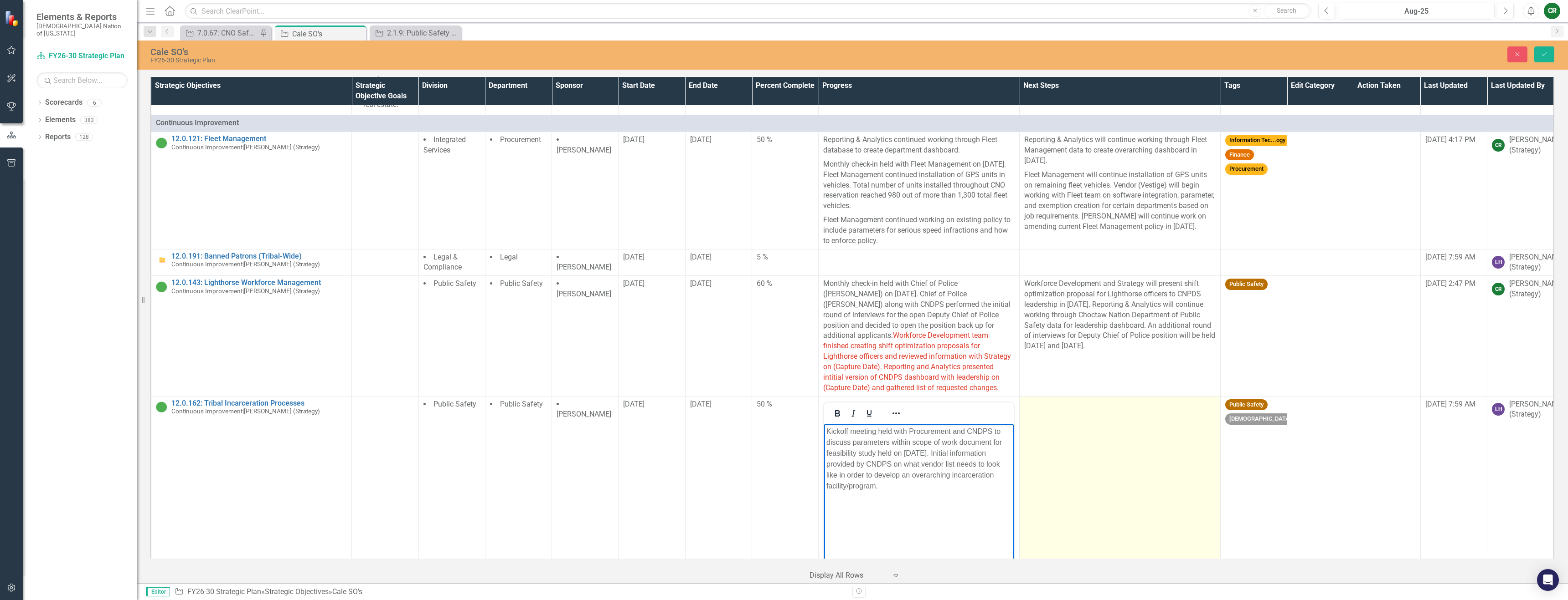
drag, startPoint x: 1011, startPoint y: 455, endPoint x: 1030, endPoint y: 459, distance: 19.4
click at [1011, 455] on td "Switch to old editor" at bounding box center [919, 504] width 201 height 215
click at [1068, 466] on td at bounding box center [1119, 504] width 201 height 215
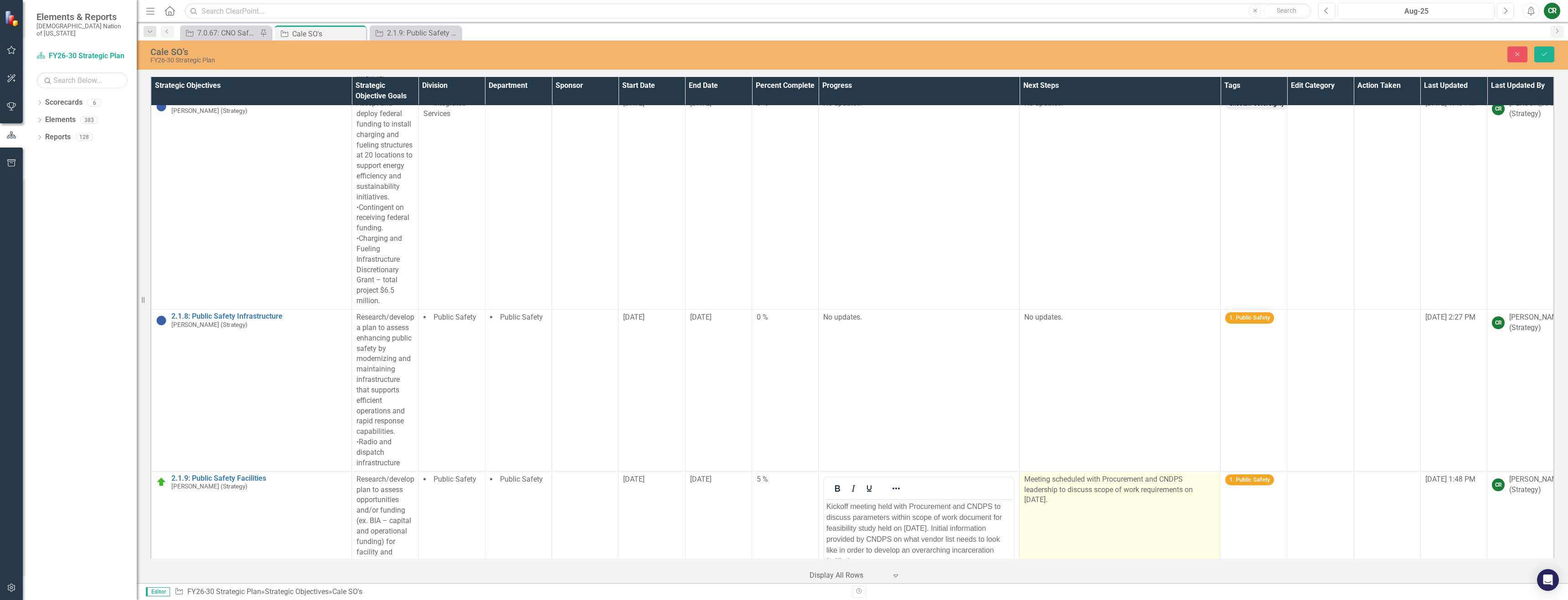
scroll to position [2003, 0]
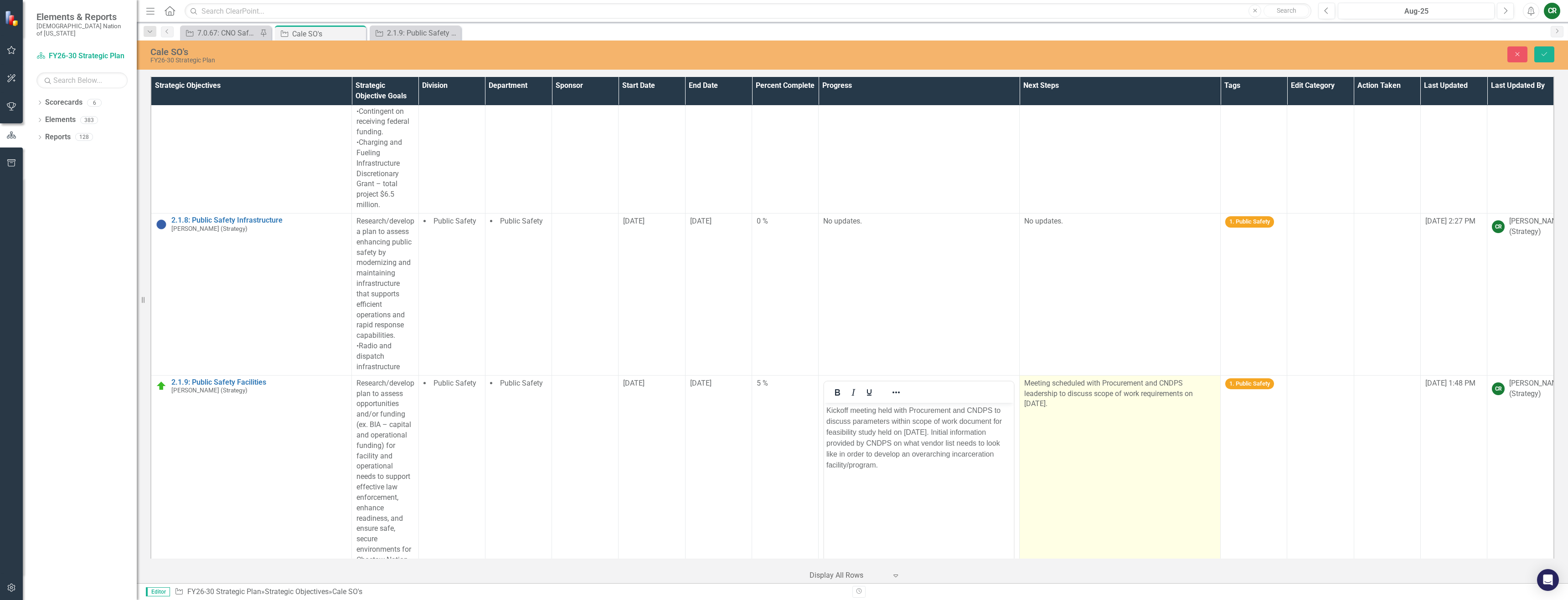
click at [1069, 396] on td "Meeting scheduled with Procurement and CNDPS leadership to discuss scope of wor…" at bounding box center [1119, 503] width 201 height 256
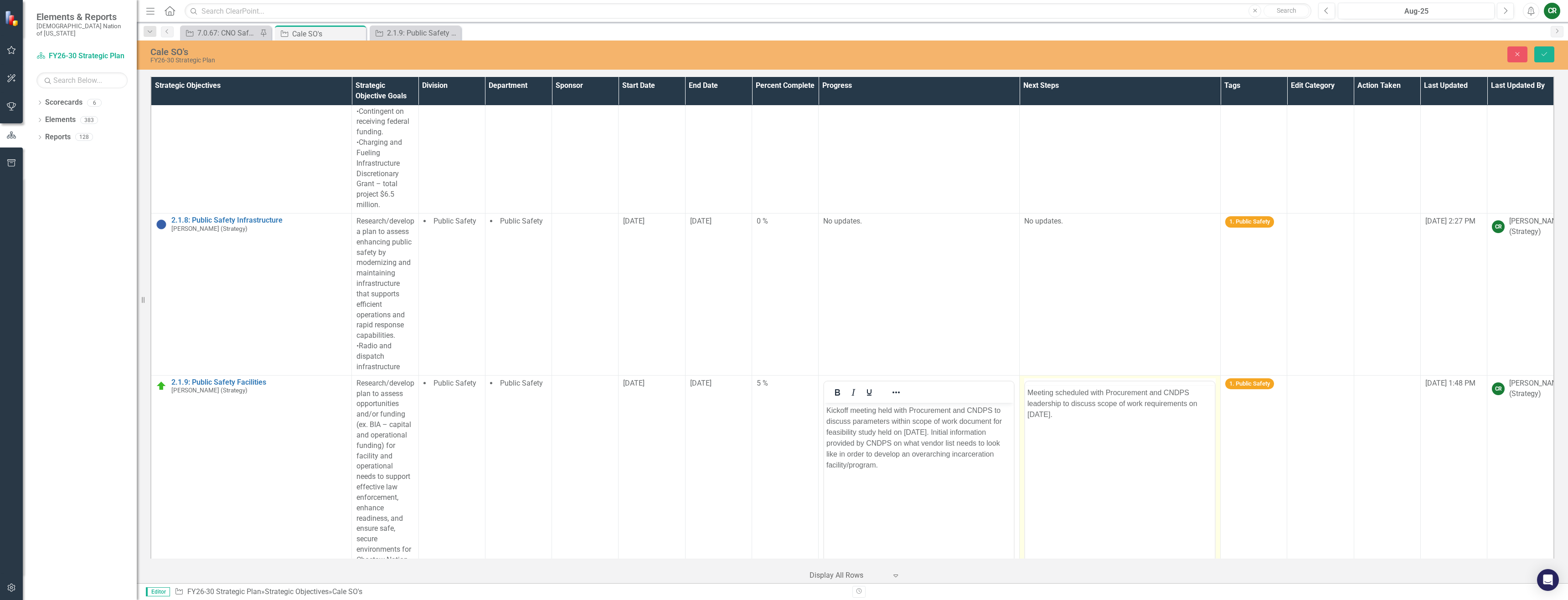
scroll to position [0, 0]
drag, startPoint x: 1079, startPoint y: 427, endPoint x: 975, endPoint y: 393, distance: 109.4
click at [1025, 403] on html "Meeting scheduled with Procurement and CNDPS leadership to discuss scope of wor…" at bounding box center [1119, 471] width 189 height 137
copy p "Meeting scheduled with Procurement and CNDPS leadership to discuss scope of wor…"
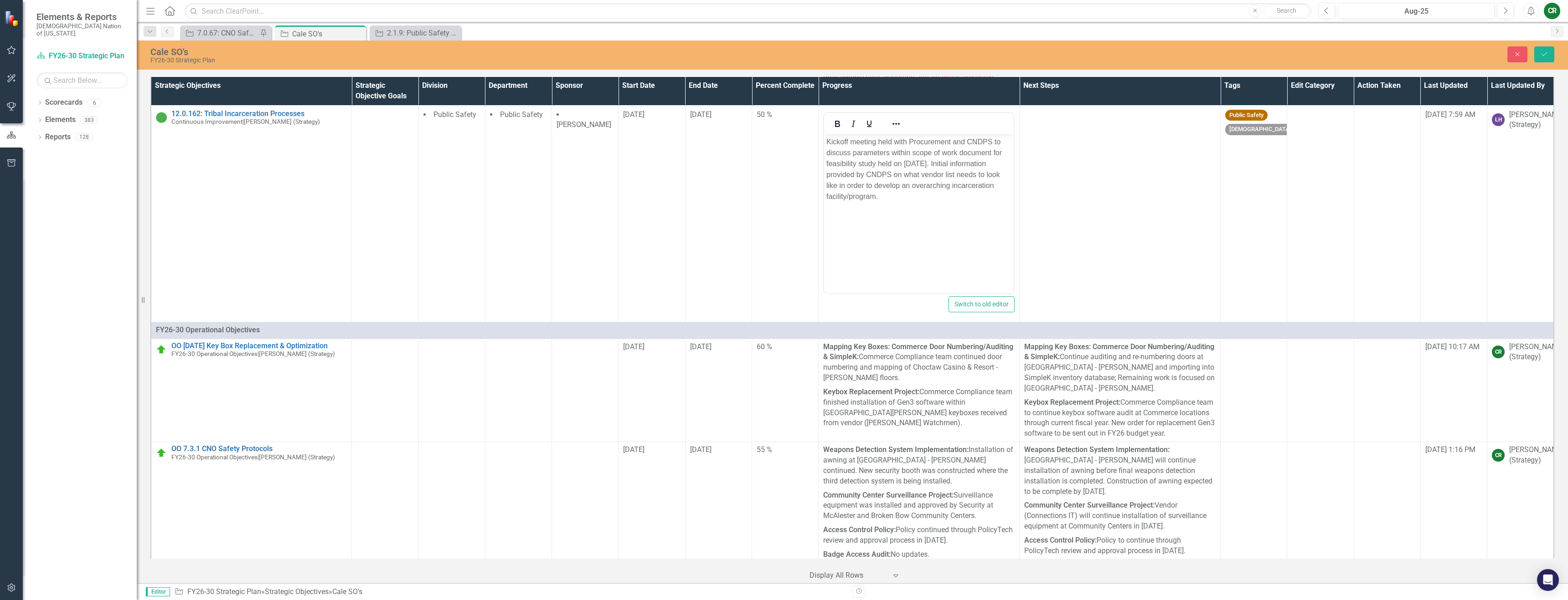
scroll to position [5613, 0]
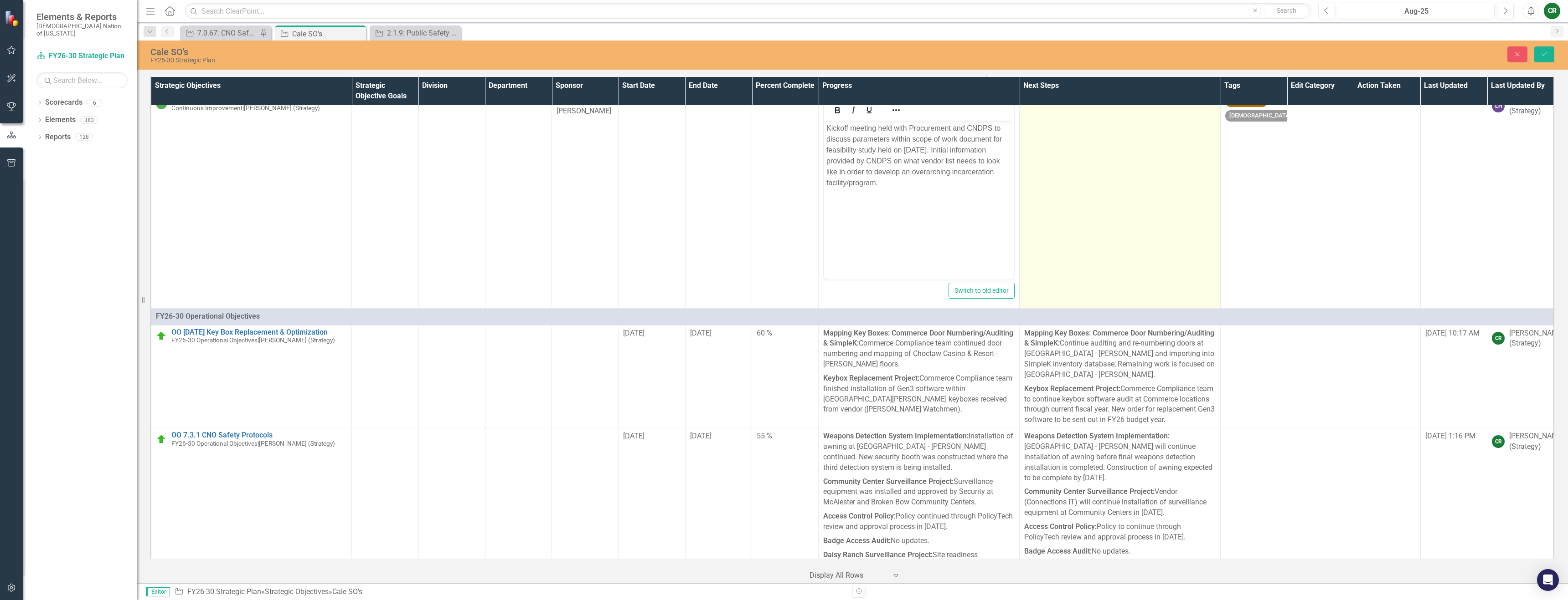
click at [1071, 261] on td at bounding box center [1119, 200] width 201 height 215
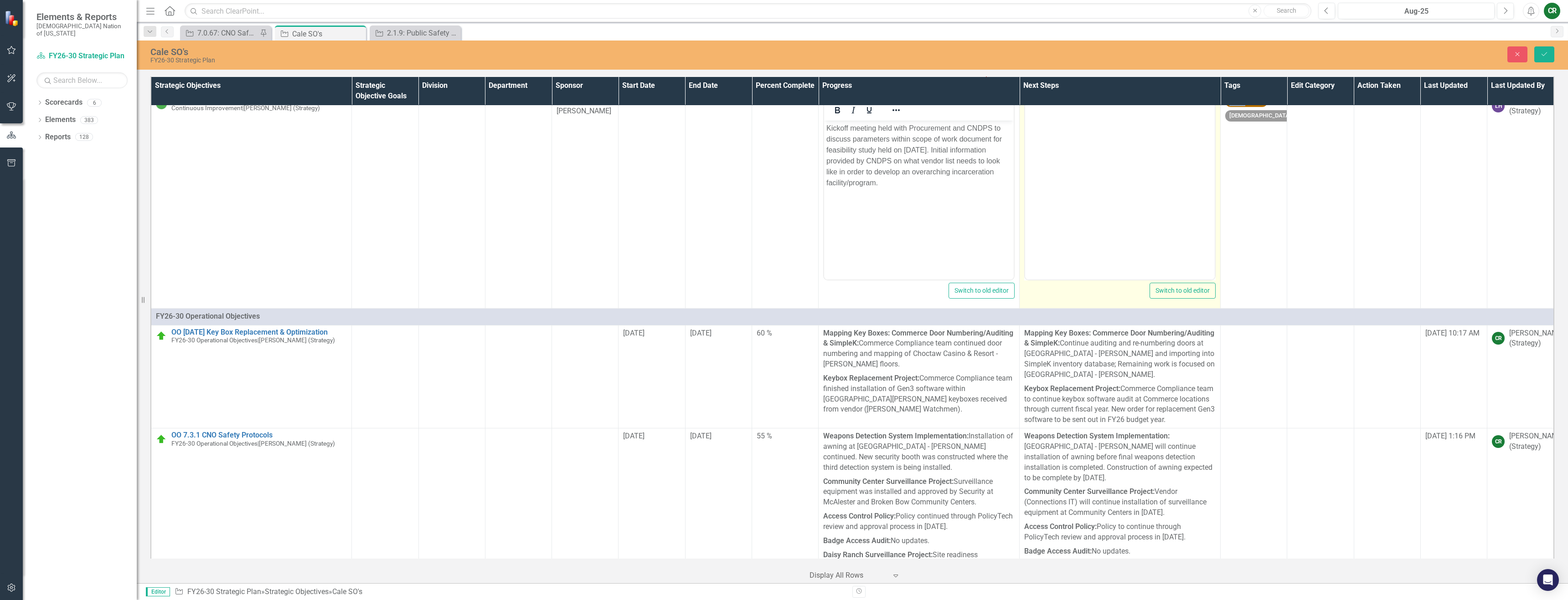
scroll to position [0, 0]
click at [1065, 209] on body "Rich Text Area. Press ALT-0 for help." at bounding box center [1119, 189] width 189 height 137
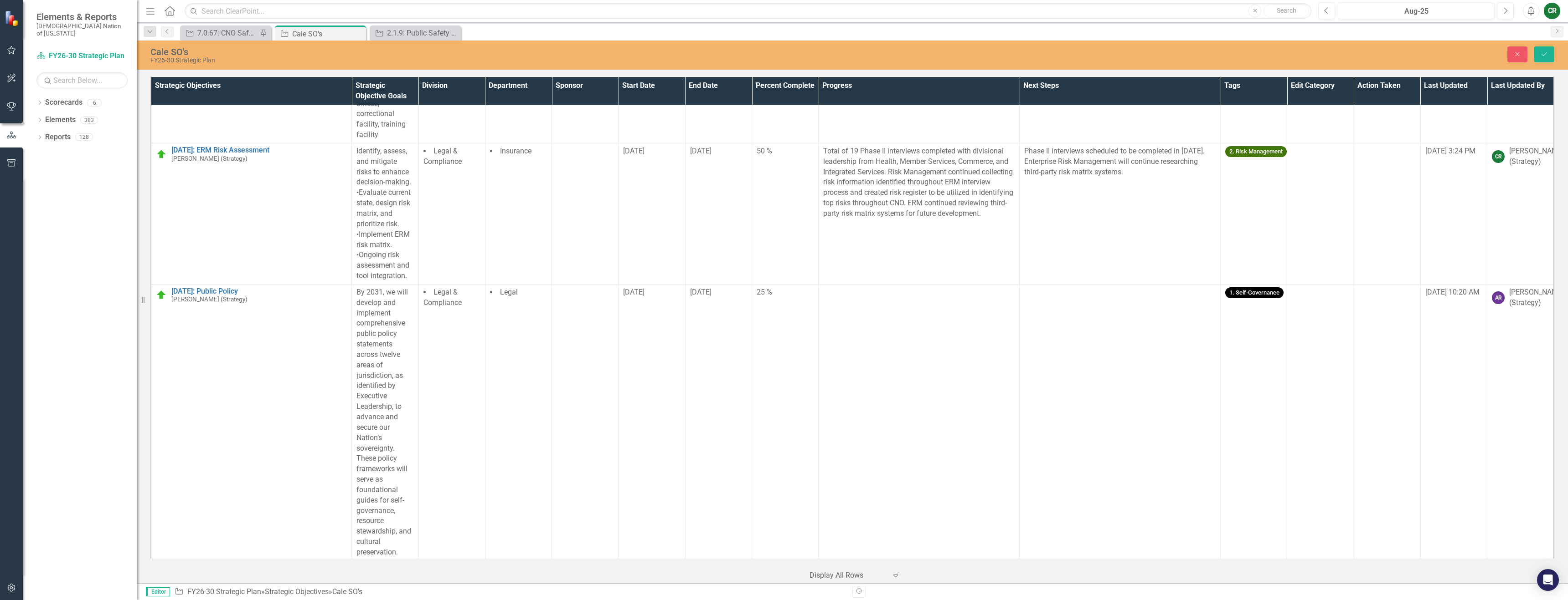
scroll to position [2061, 0]
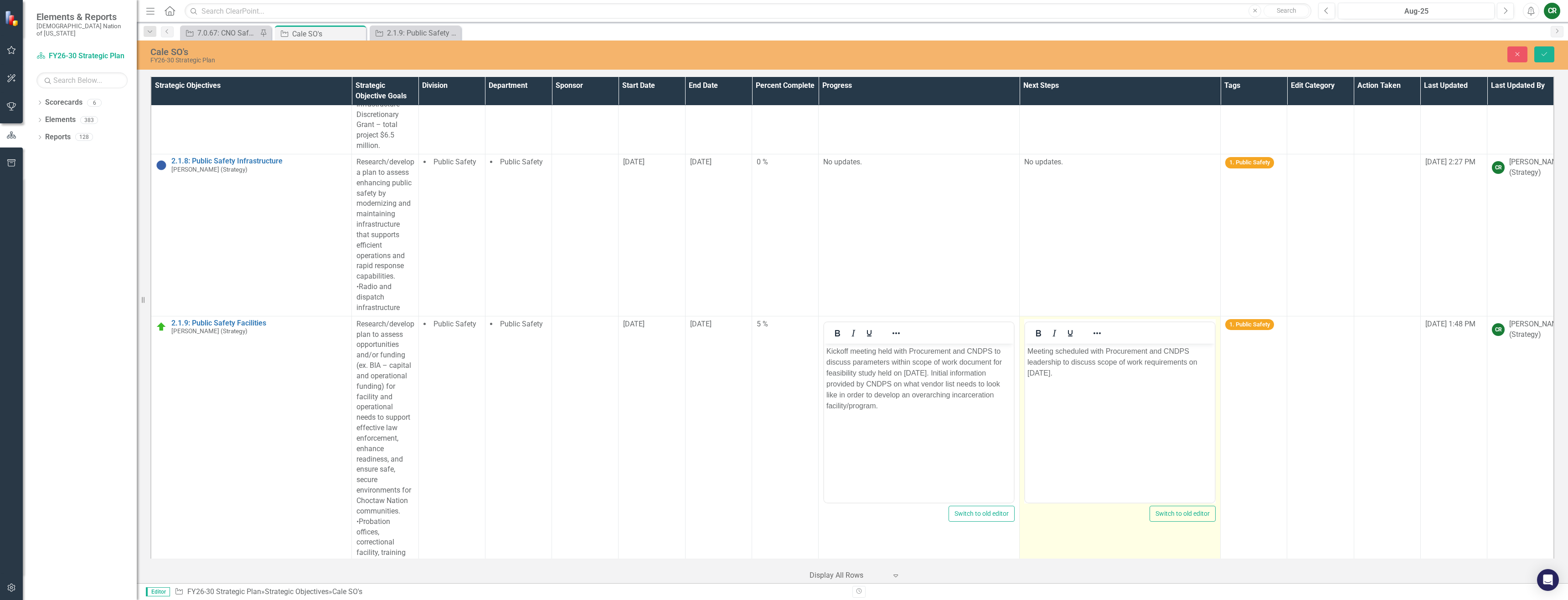
click at [1121, 390] on body "Meeting scheduled with Procurement and CNDPS leadership to discuss scope of wor…" at bounding box center [1119, 411] width 189 height 137
drag, startPoint x: 1129, startPoint y: 383, endPoint x: 982, endPoint y: 341, distance: 152.9
click at [1025, 343] on html "Meeting scheduled with Procurement and CNDPS leadership to discuss scope of wor…" at bounding box center [1119, 411] width 189 height 137
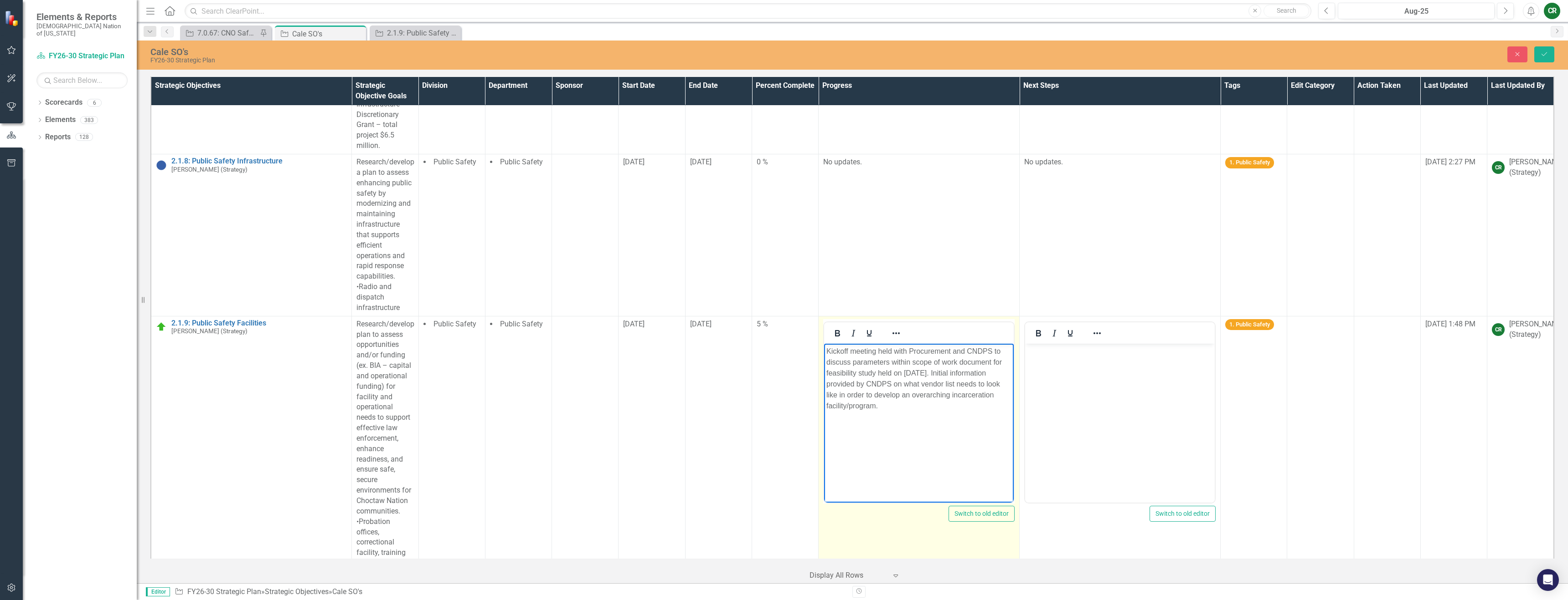
drag, startPoint x: 948, startPoint y: 416, endPoint x: 760, endPoint y: 326, distance: 208.4
click at [824, 343] on html "Kickoff meeting held with Procurement and CNDPS to discuss parameters within sc…" at bounding box center [919, 411] width 189 height 137
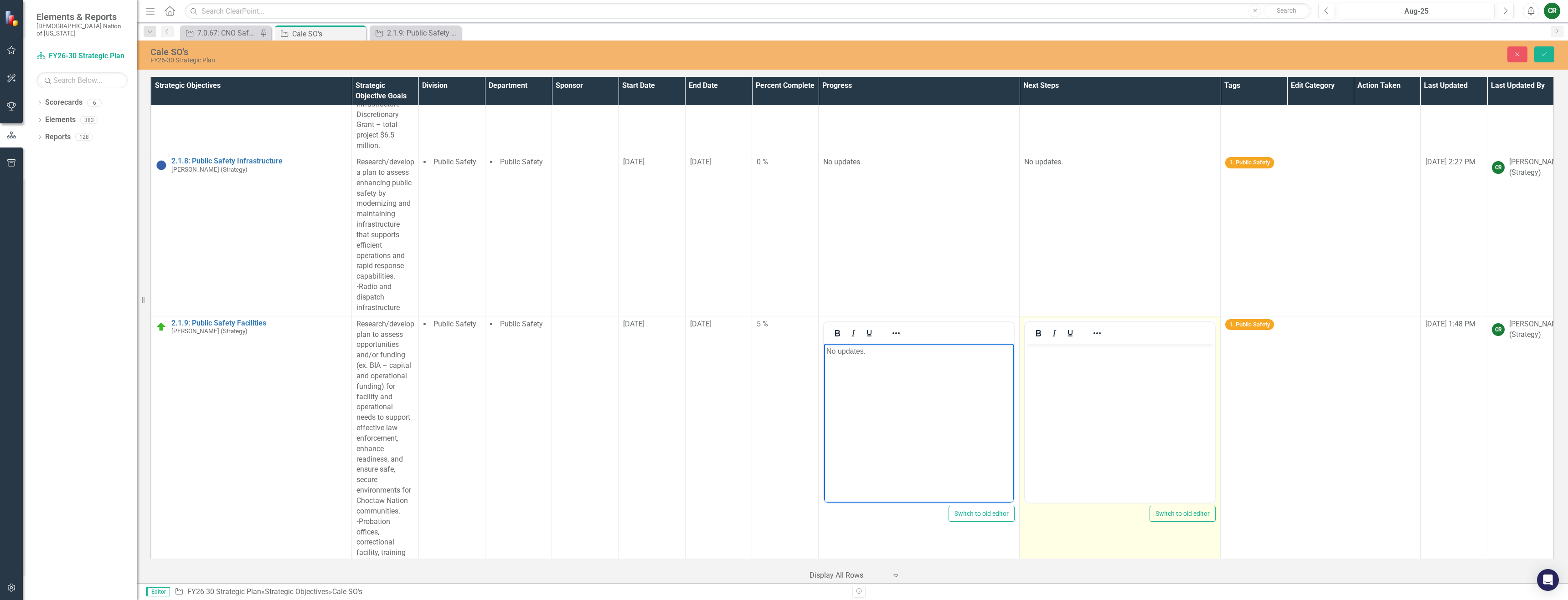
click at [1044, 367] on body "Rich Text Area. Press ALT-0 for help." at bounding box center [1119, 411] width 189 height 137
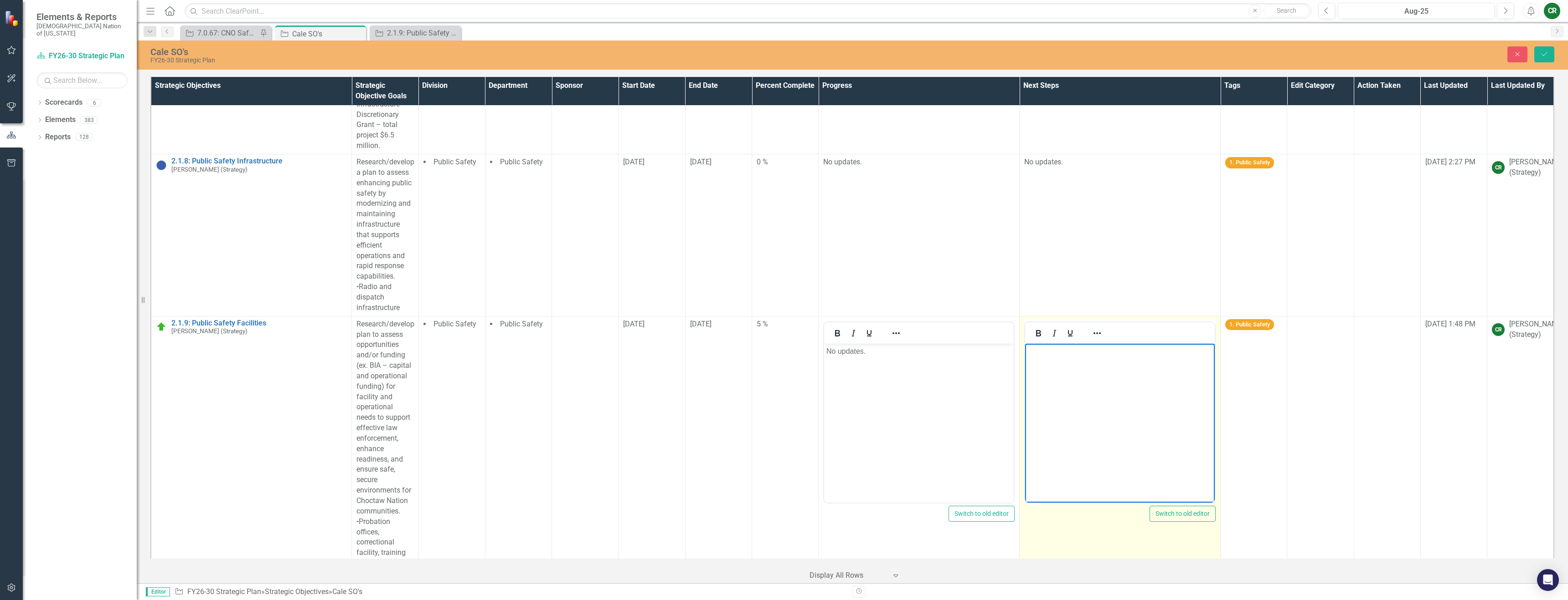
click at [1044, 368] on body "Rich Text Area. Press ALT-0 for help." at bounding box center [1119, 411] width 189 height 137
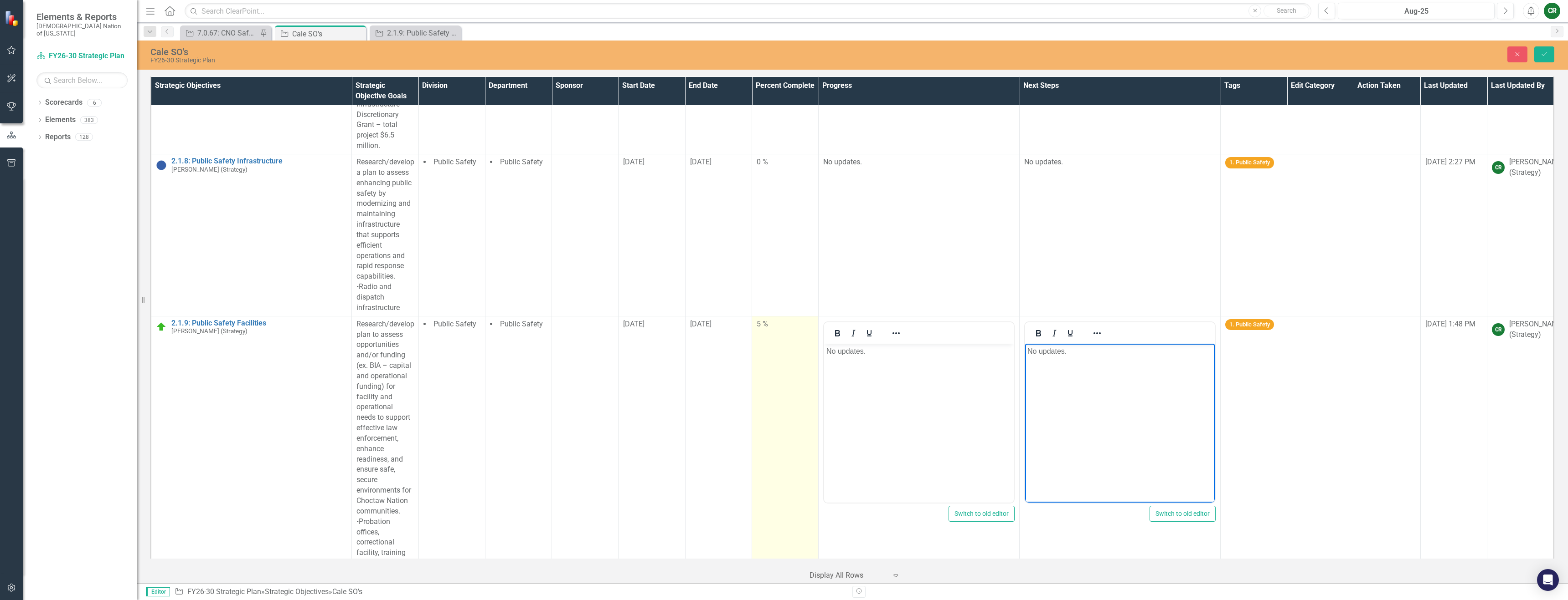
click at [772, 319] on div "5 %" at bounding box center [785, 324] width 57 height 10
click at [802, 289] on keeper-lock "Open Keeper Popup" at bounding box center [799, 286] width 11 height 11
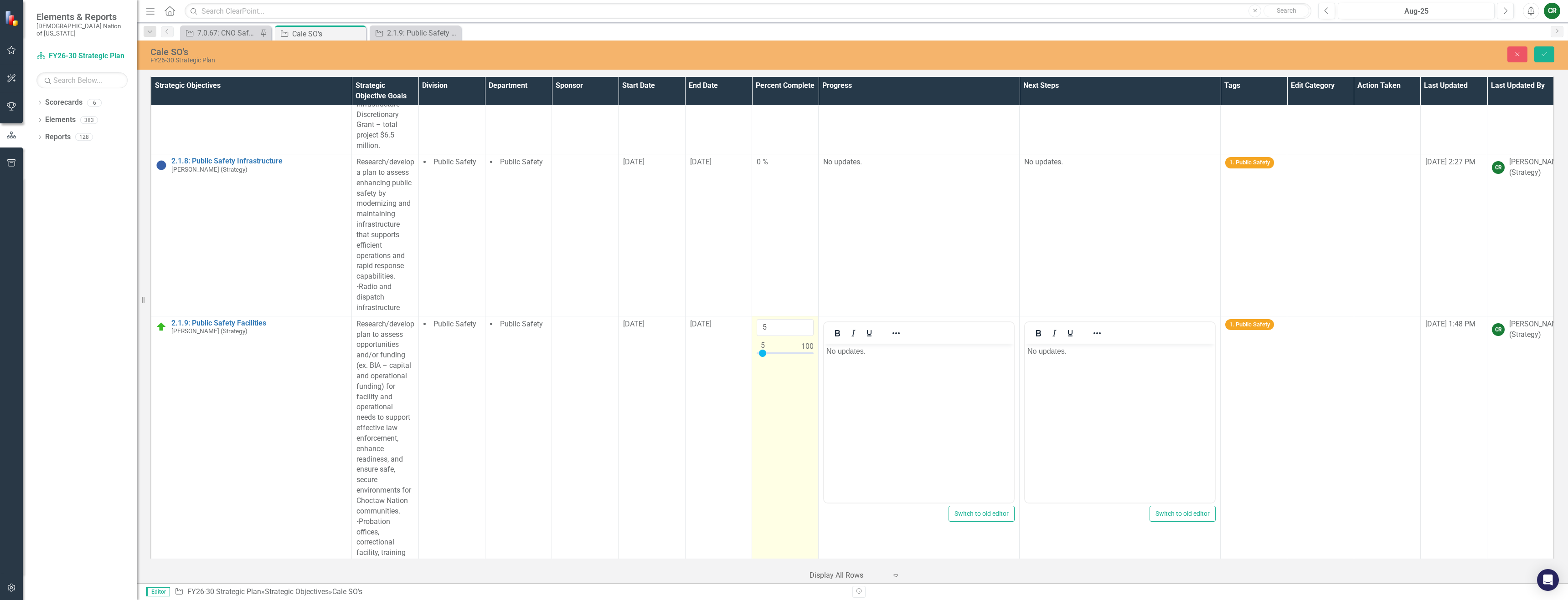
click at [802, 289] on keeper-lock "Open Keeper Popup" at bounding box center [799, 286] width 11 height 11
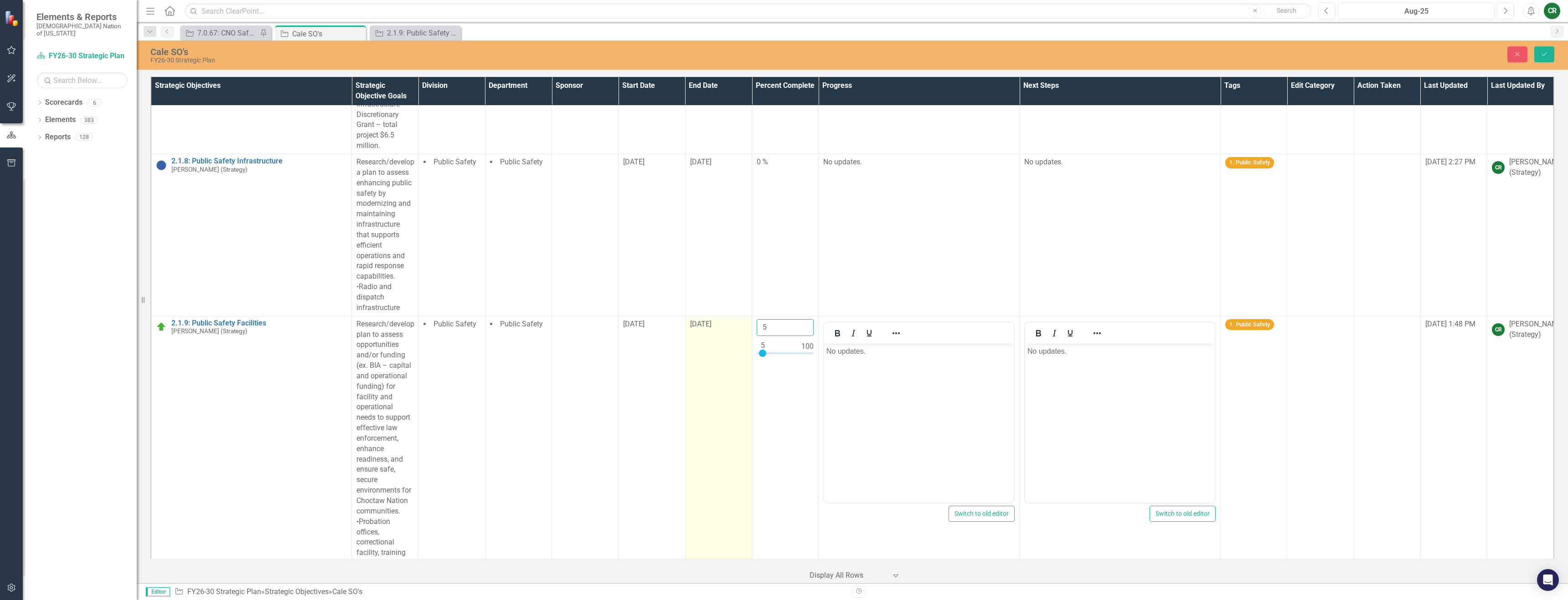
drag, startPoint x: 760, startPoint y: 286, endPoint x: 719, endPoint y: 285, distance: 41.0
click at [722, 316] on tr "2.1.9: Public Safety Facilities Cale Russell (Strategy) Edit Edit Strategic Obj…" at bounding box center [852, 444] width 1403 height 256
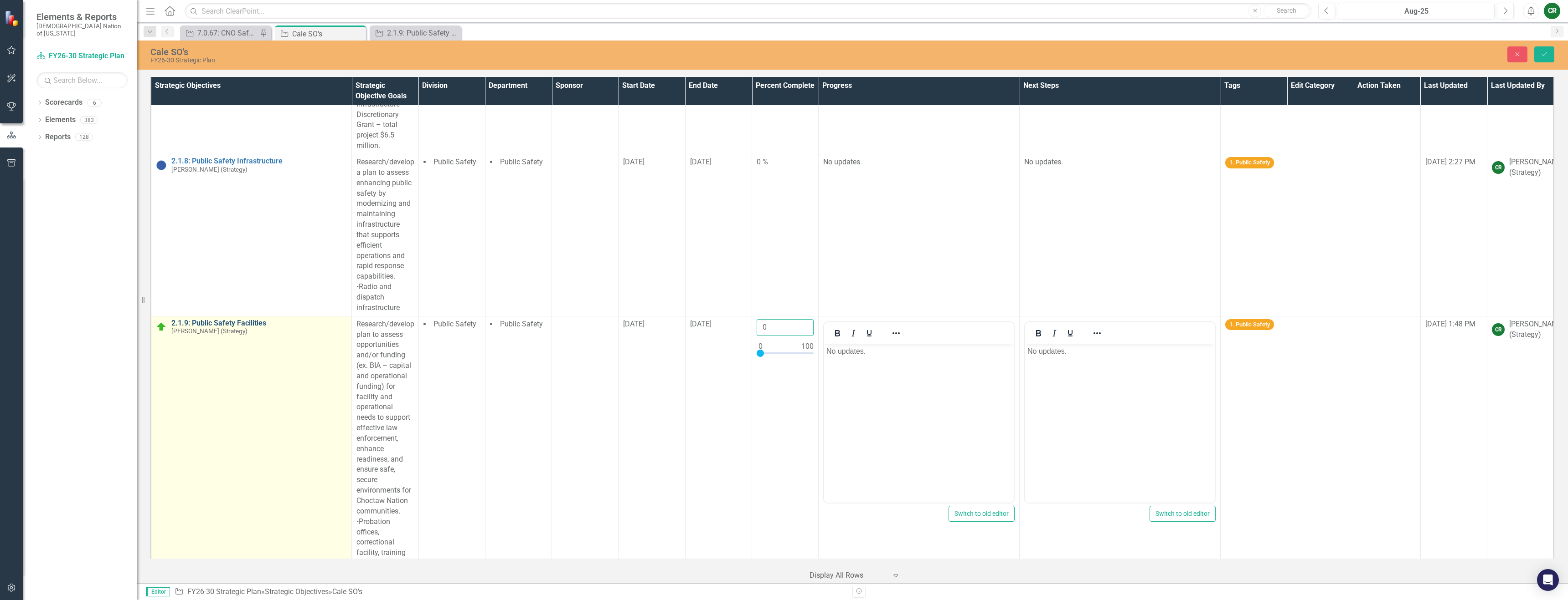
type input "0"
click at [251, 319] on link "2.1.9: Public Safety Facilities" at bounding box center [259, 323] width 175 height 8
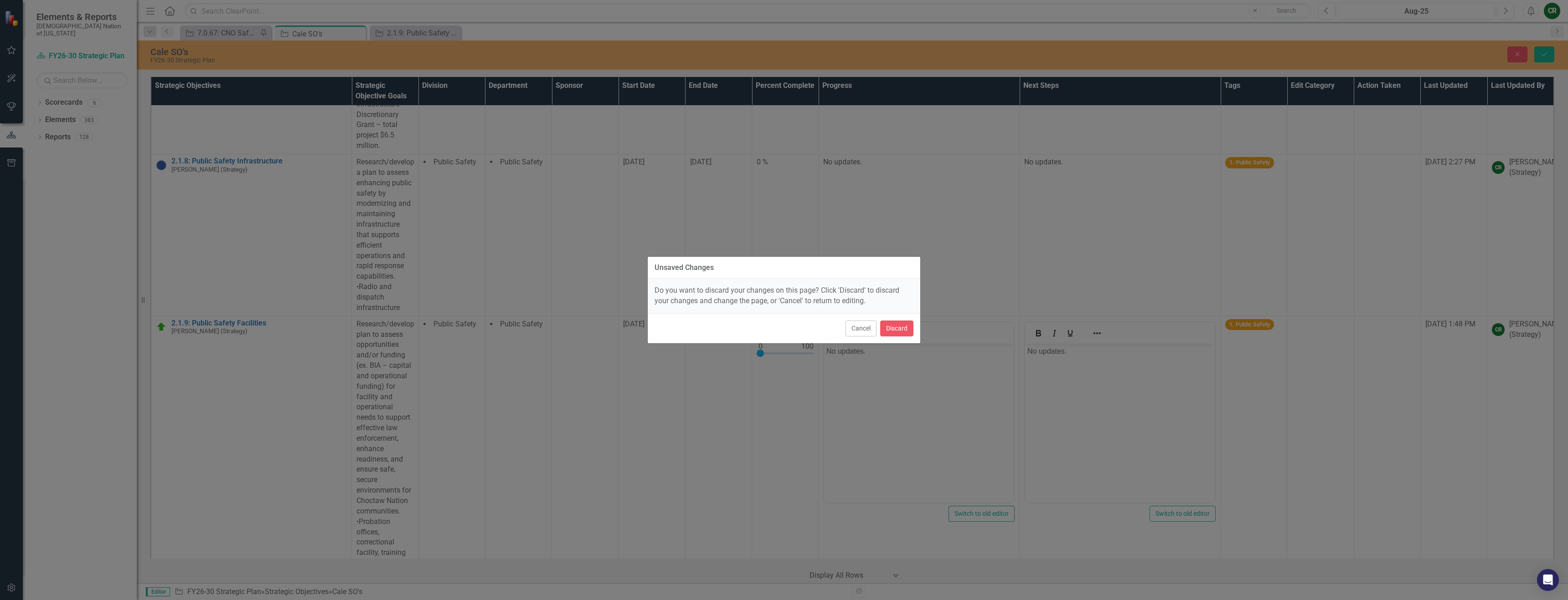
drag, startPoint x: 862, startPoint y: 330, endPoint x: 829, endPoint y: 329, distance: 33.0
click at [862, 330] on button "Cancel" at bounding box center [861, 329] width 31 height 16
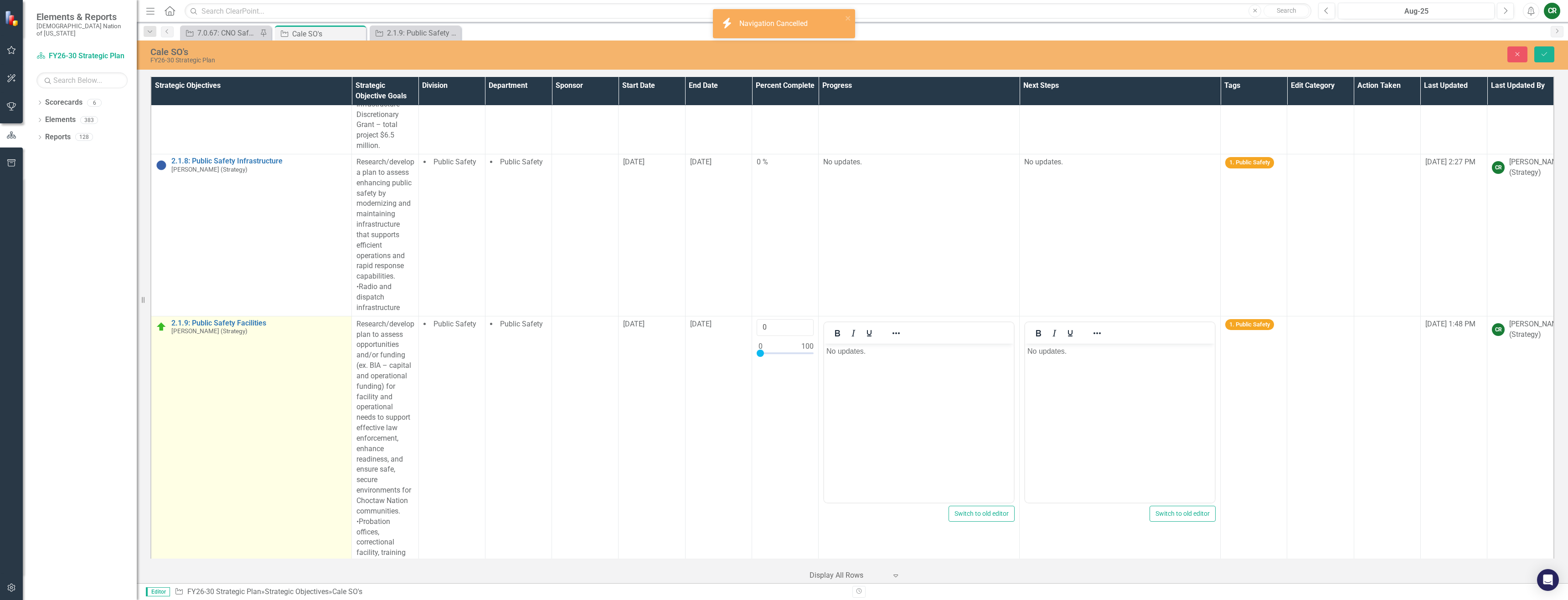
click at [160, 322] on img at bounding box center [161, 327] width 11 height 11
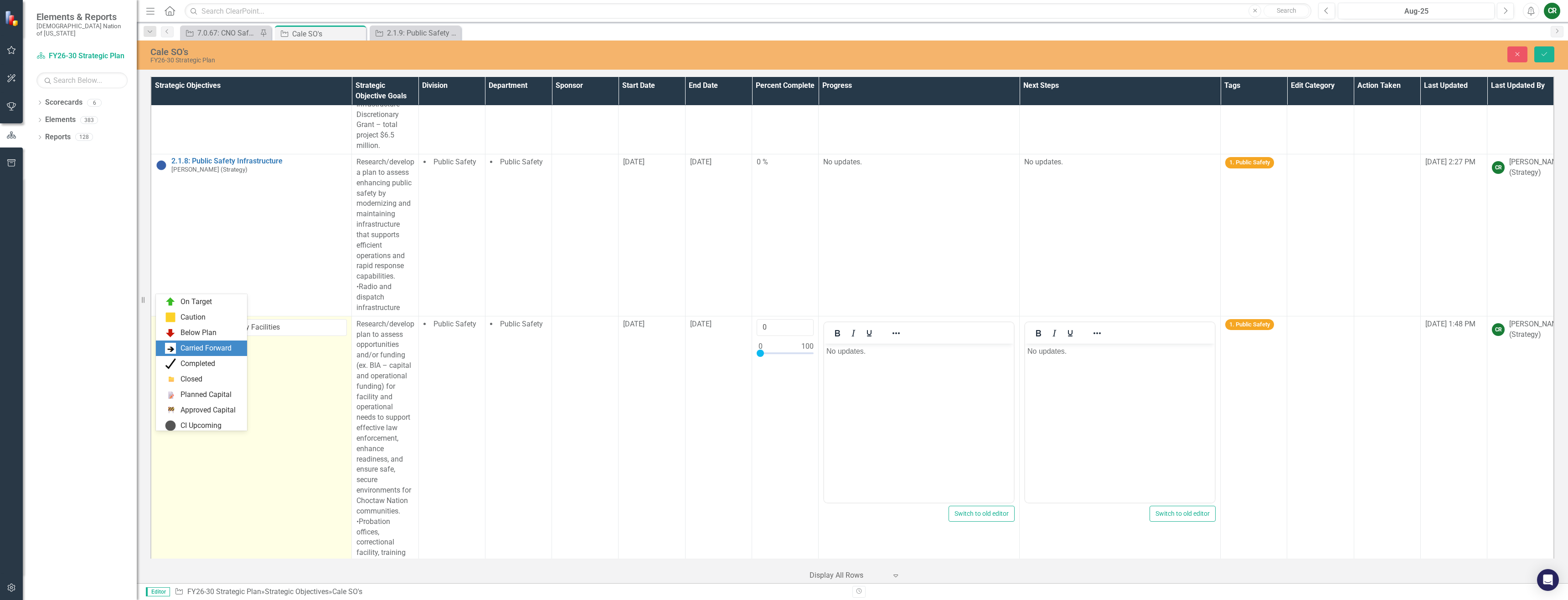
scroll to position [0, 0]
click at [190, 314] on div "Not Started" at bounding box center [199, 317] width 37 height 10
click at [1558, 49] on div "Close Save" at bounding box center [1270, 54] width 582 height 16
click at [1547, 53] on icon "Save" at bounding box center [1544, 54] width 8 height 6
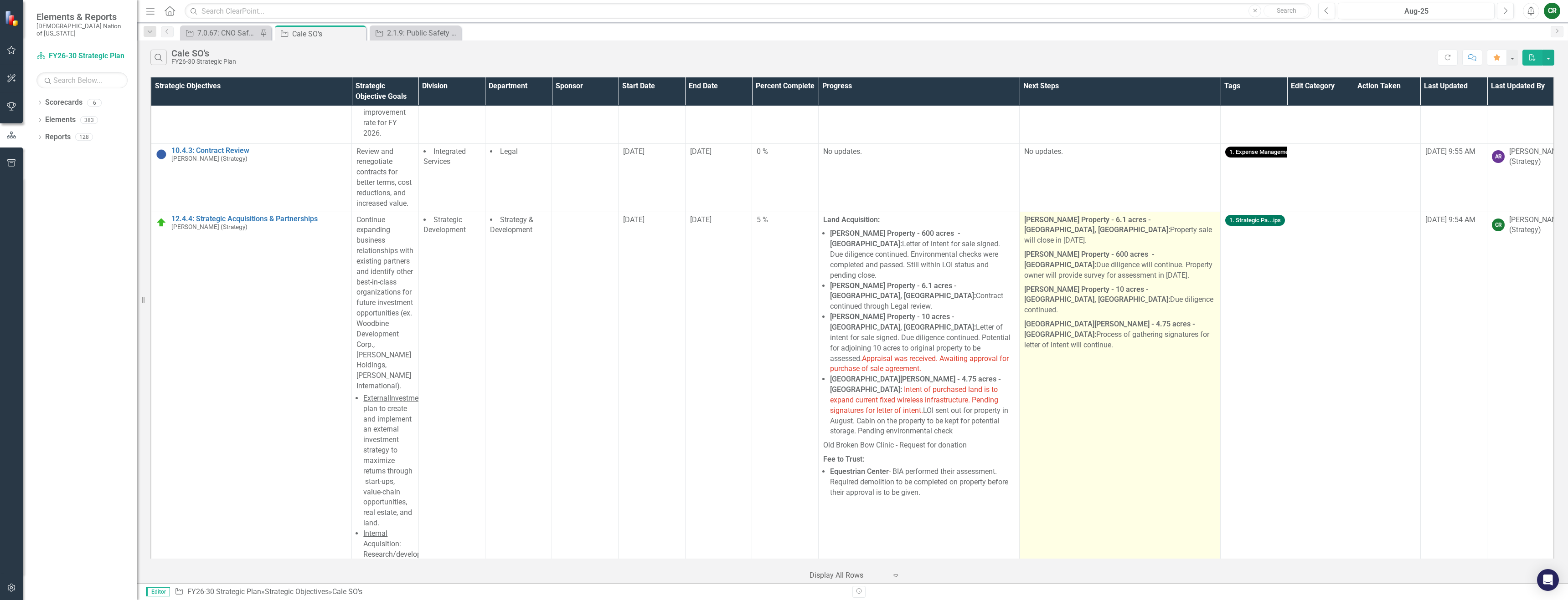
scroll to position [4699, 0]
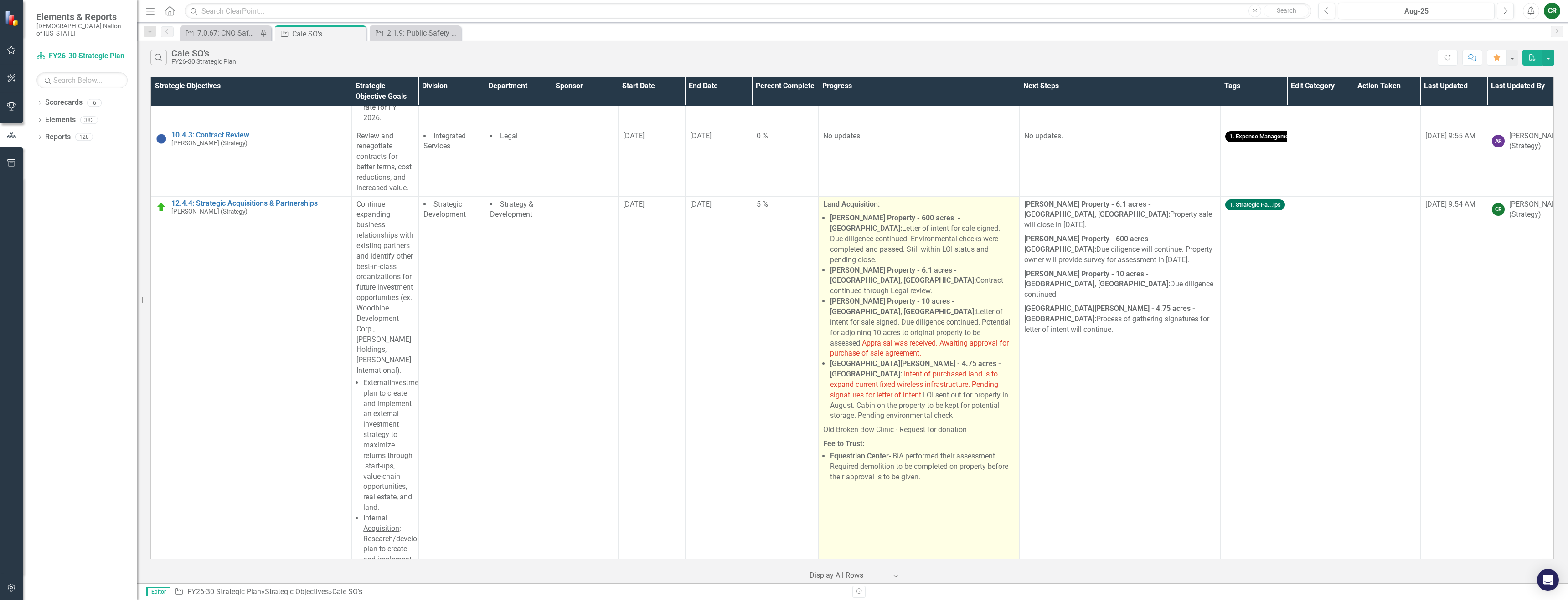
click at [833, 339] on span "Appraisal was received. Awaiting approval for purchase of sale agreement." at bounding box center [919, 348] width 178 height 19
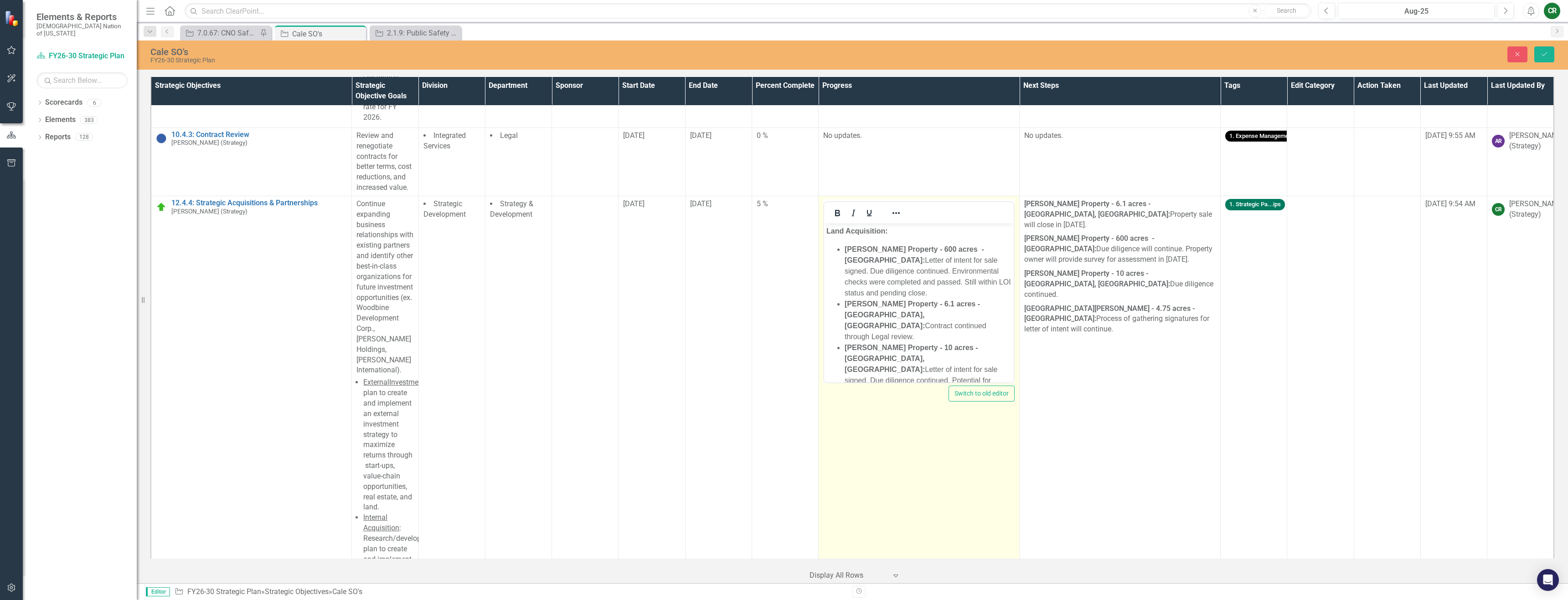
scroll to position [12, 0]
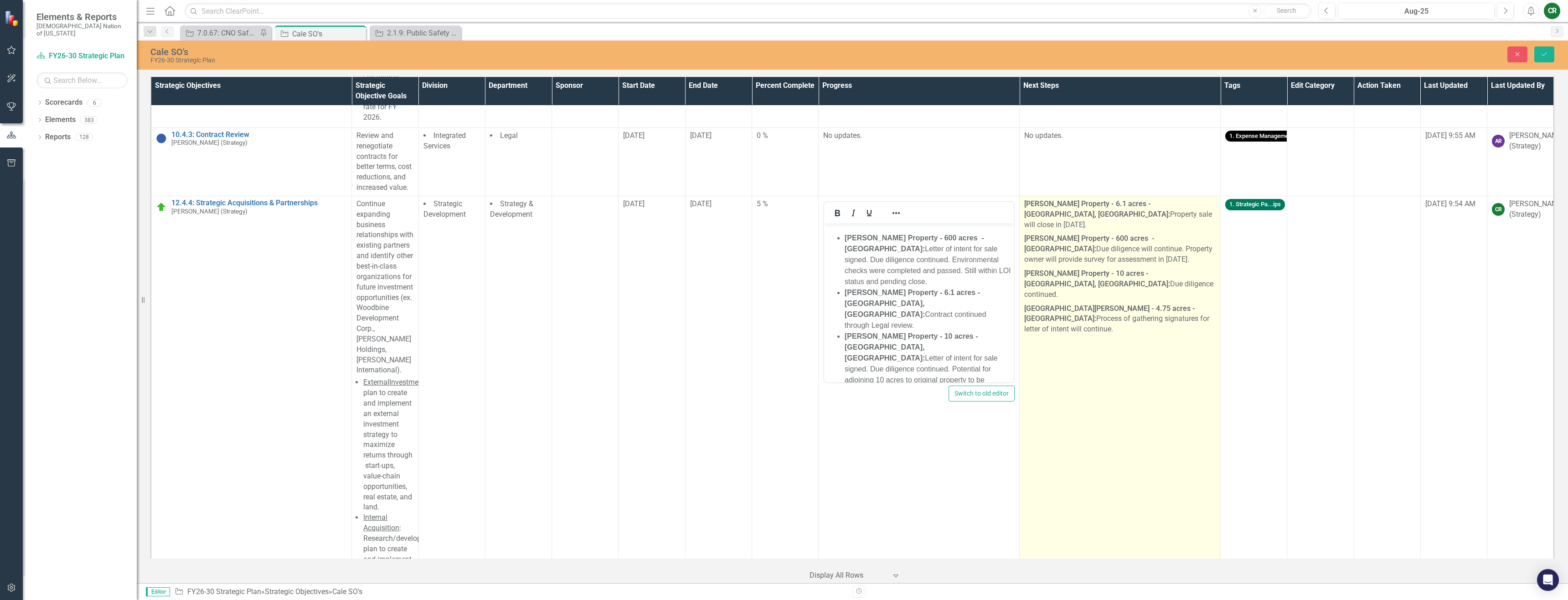
click at [1055, 401] on td "Holton Property - 6.1 acres - Hugo, Ok: Property sale will close in September 2…" at bounding box center [1119, 460] width 201 height 530
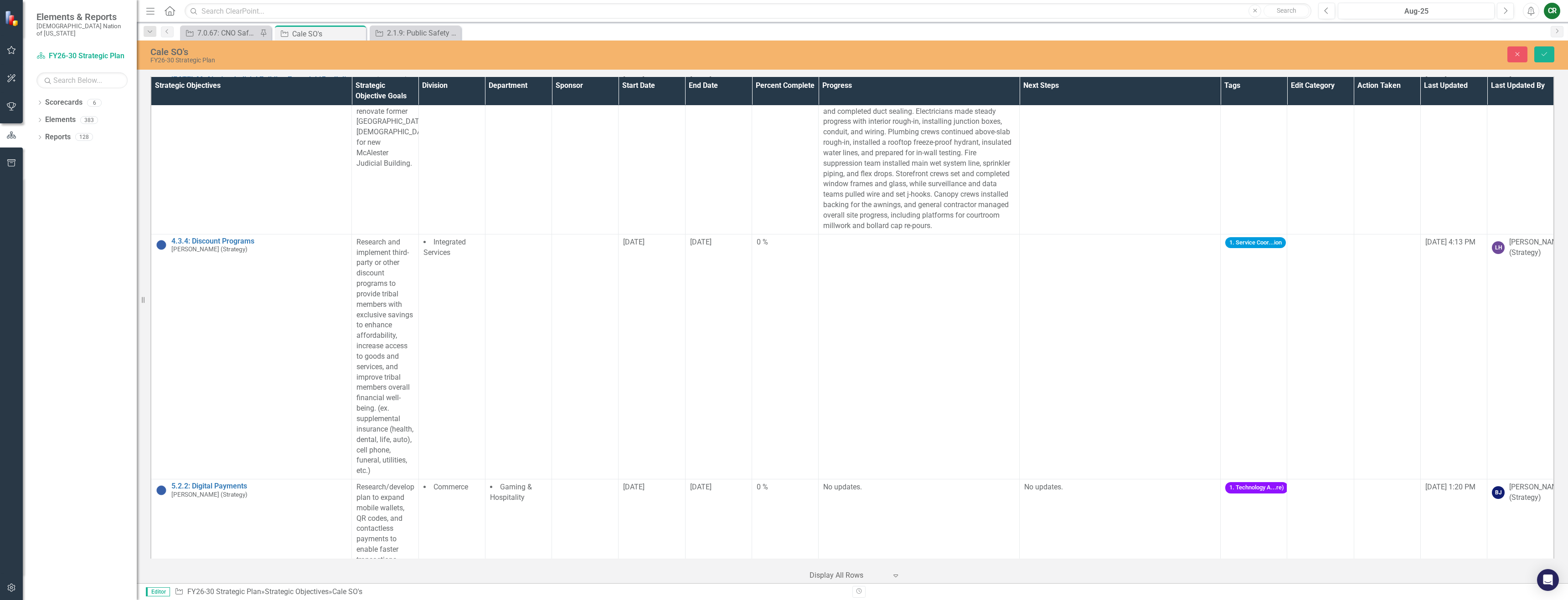
scroll to position [3510, 0]
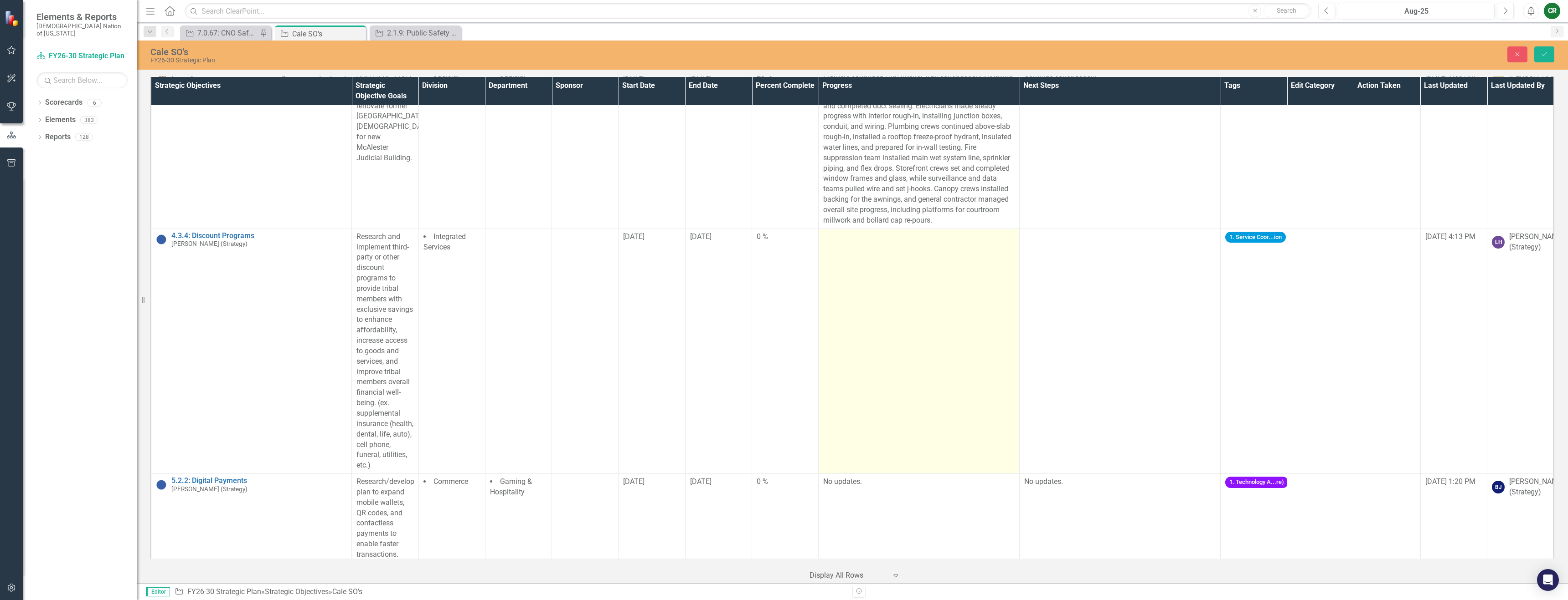
click at [977, 344] on td at bounding box center [919, 350] width 201 height 245
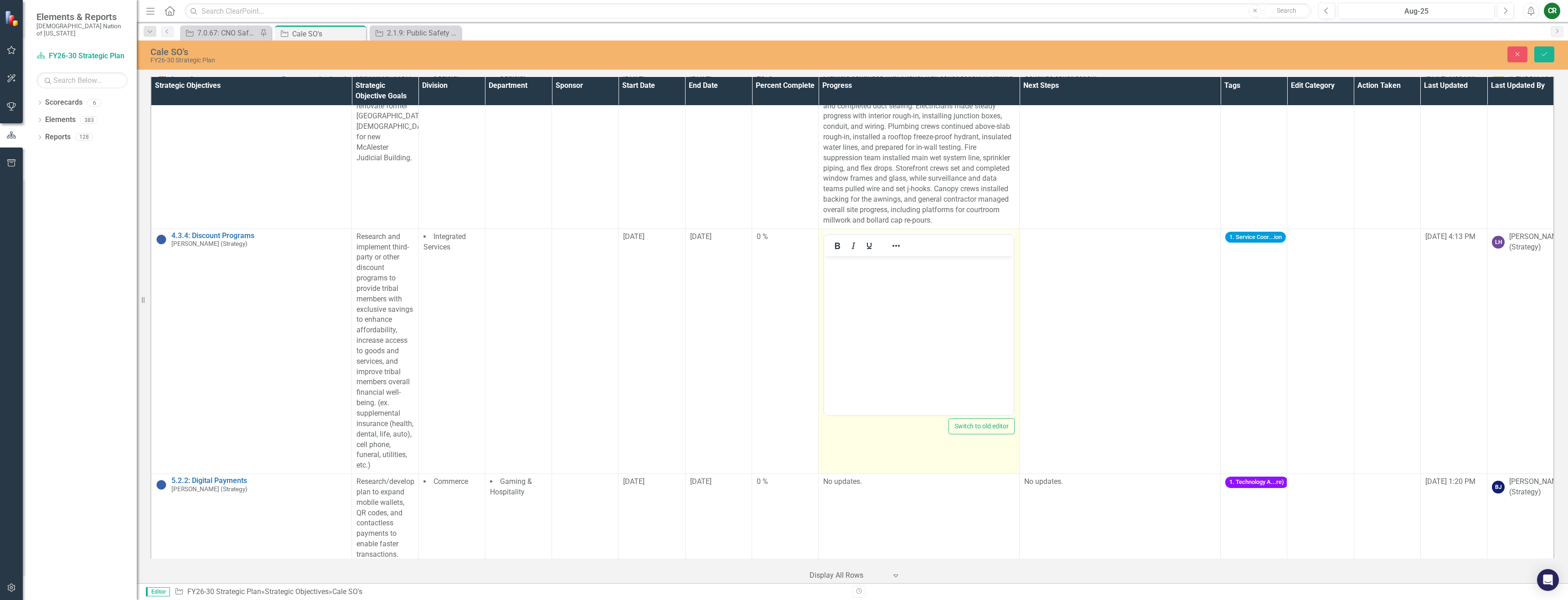
scroll to position [0, 0]
click at [903, 330] on body "Rich Text Area. Press ALT-0 for help." at bounding box center [919, 324] width 189 height 137
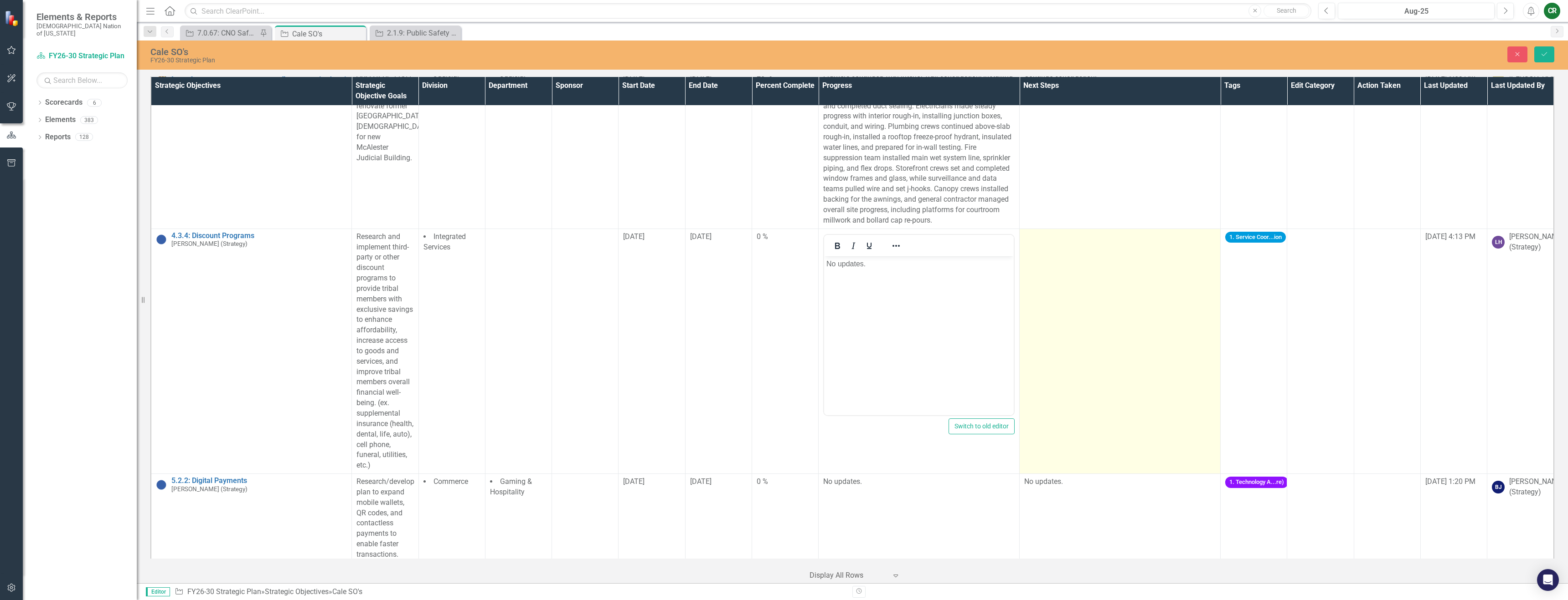
click at [1069, 268] on td at bounding box center [1119, 350] width 201 height 245
click at [1069, 268] on td at bounding box center [1119, 350] width 201 height 245
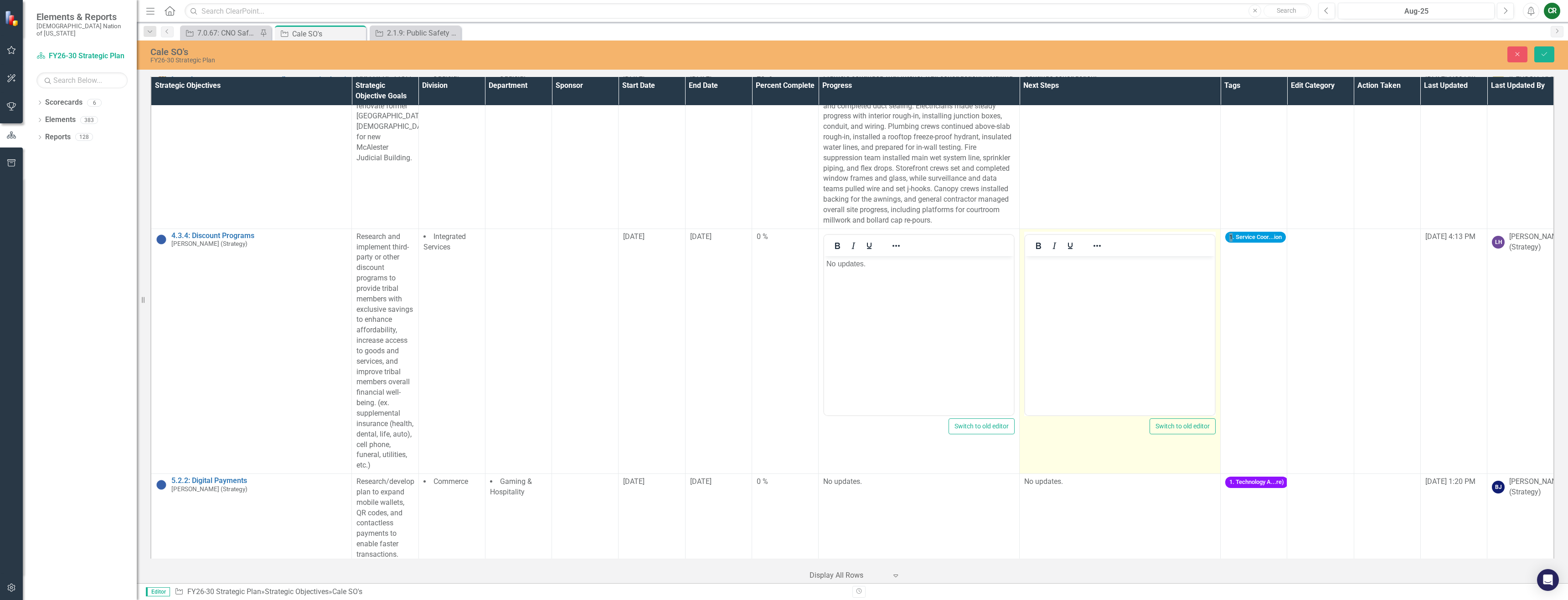
click at [1072, 289] on body "Rich Text Area. Press ALT-0 for help." at bounding box center [1119, 324] width 189 height 137
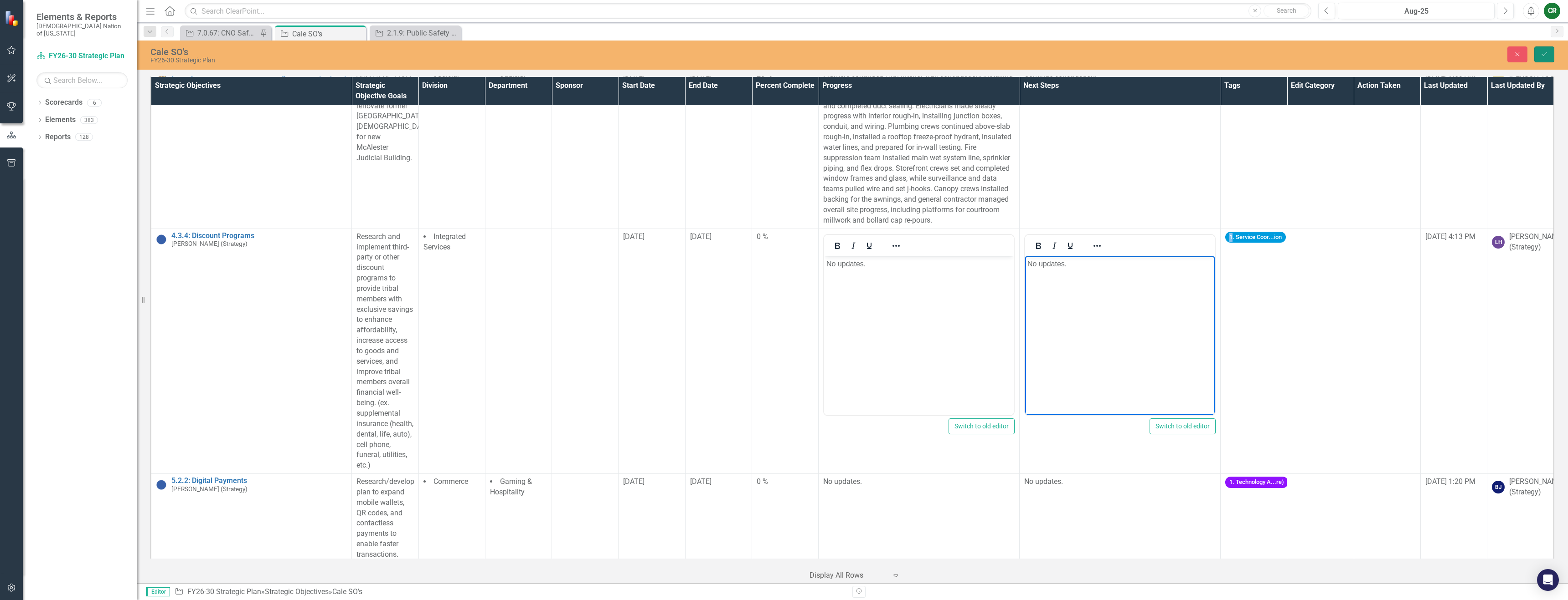
click at [1546, 56] on icon "Save" at bounding box center [1544, 54] width 8 height 6
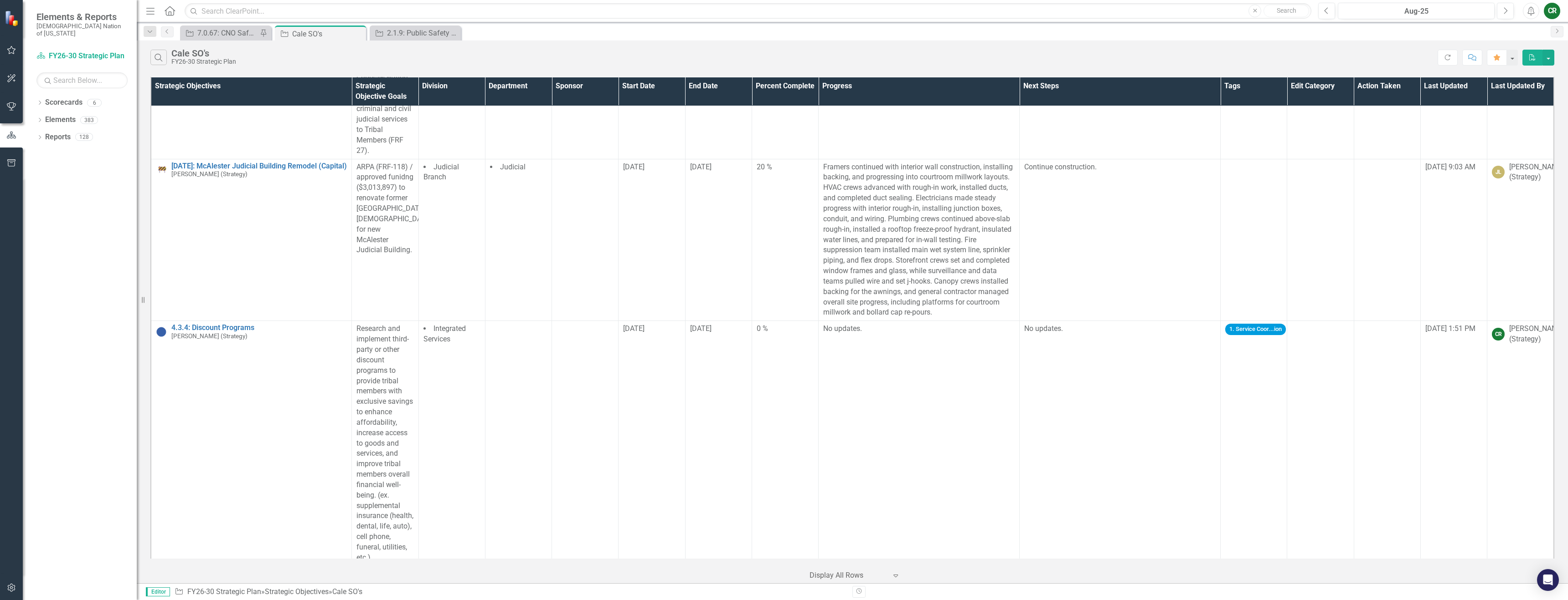
scroll to position [3397, 0]
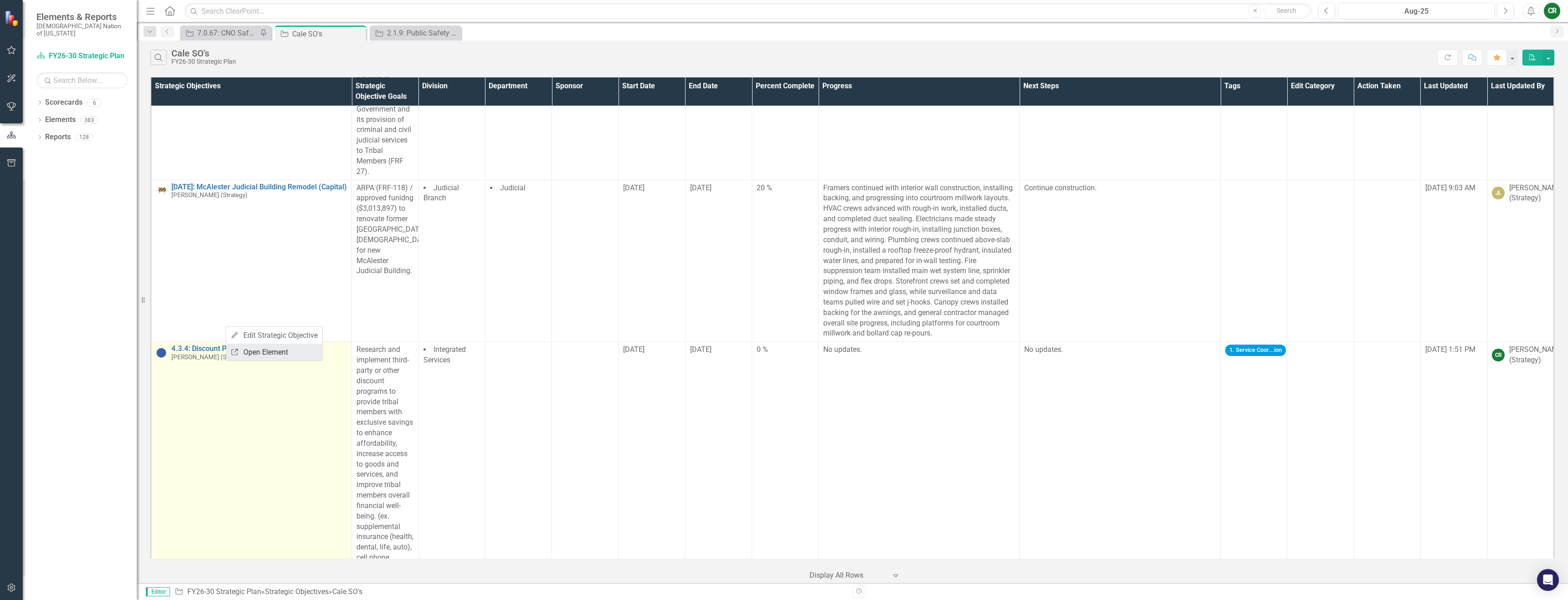
click at [246, 350] on link "Link Open Element" at bounding box center [274, 353] width 96 height 17
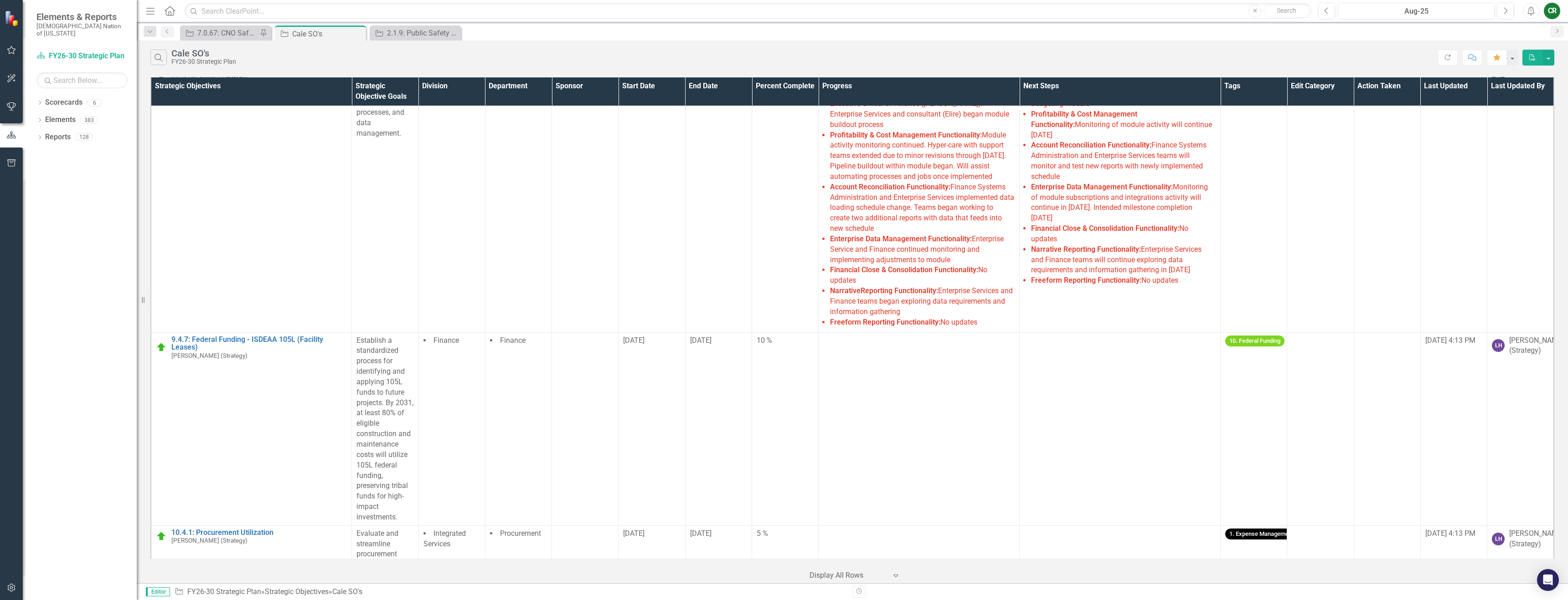
scroll to position [4030, 0]
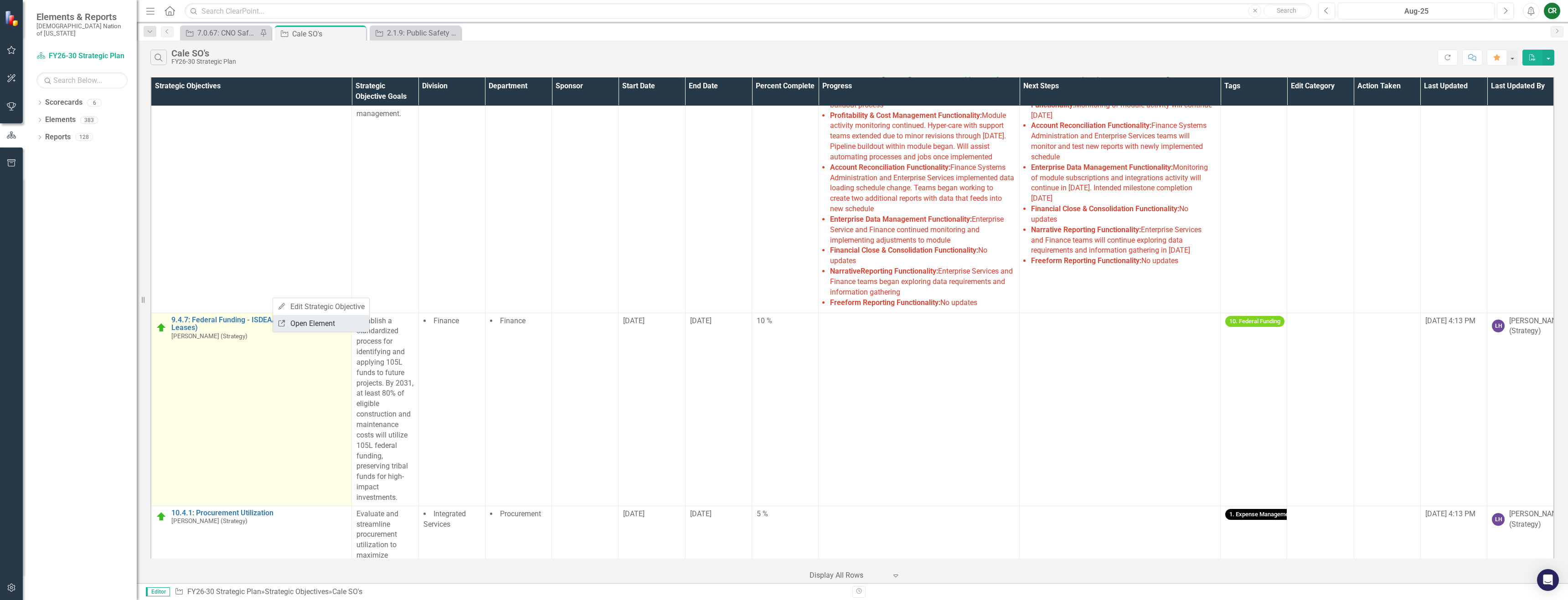
click at [307, 325] on link "Link Open Element" at bounding box center [321, 324] width 96 height 17
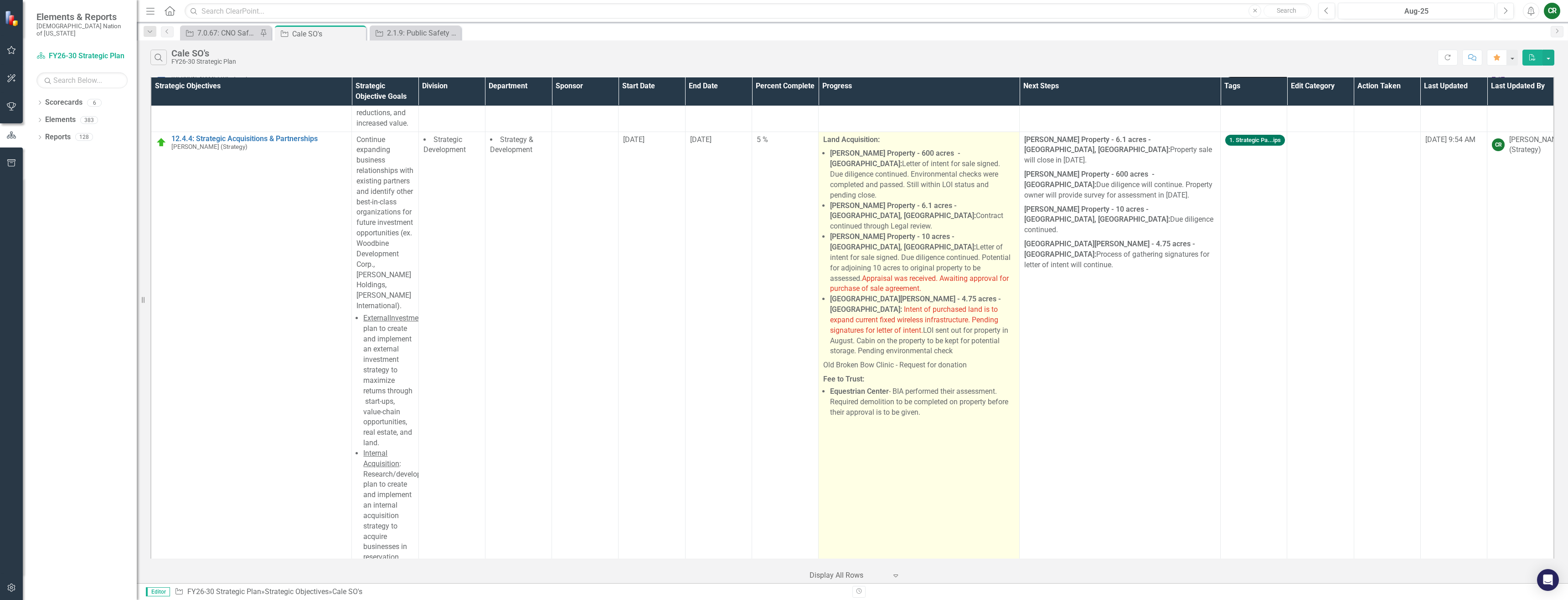
scroll to position [4751, 0]
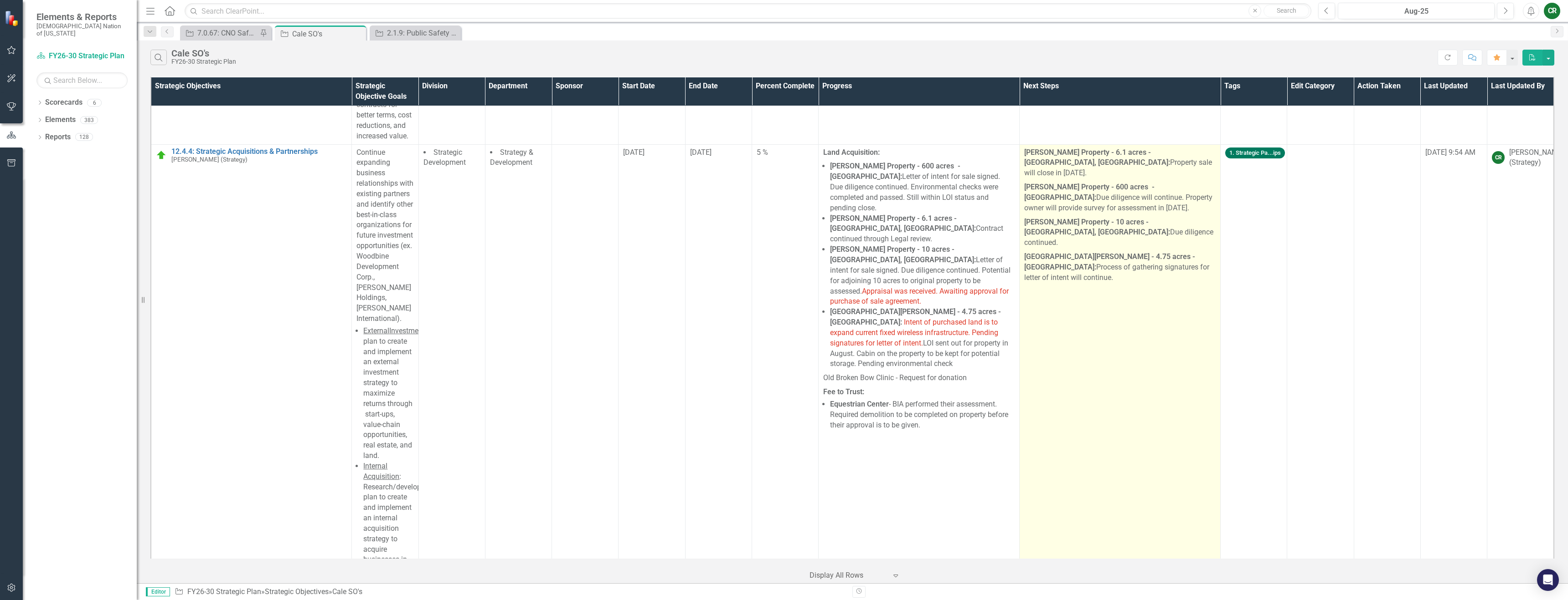
click at [1048, 157] on p "Holton Property - 6.1 acres - Hugo, Ok: Property sale will close in September 2…" at bounding box center [1119, 164] width 192 height 34
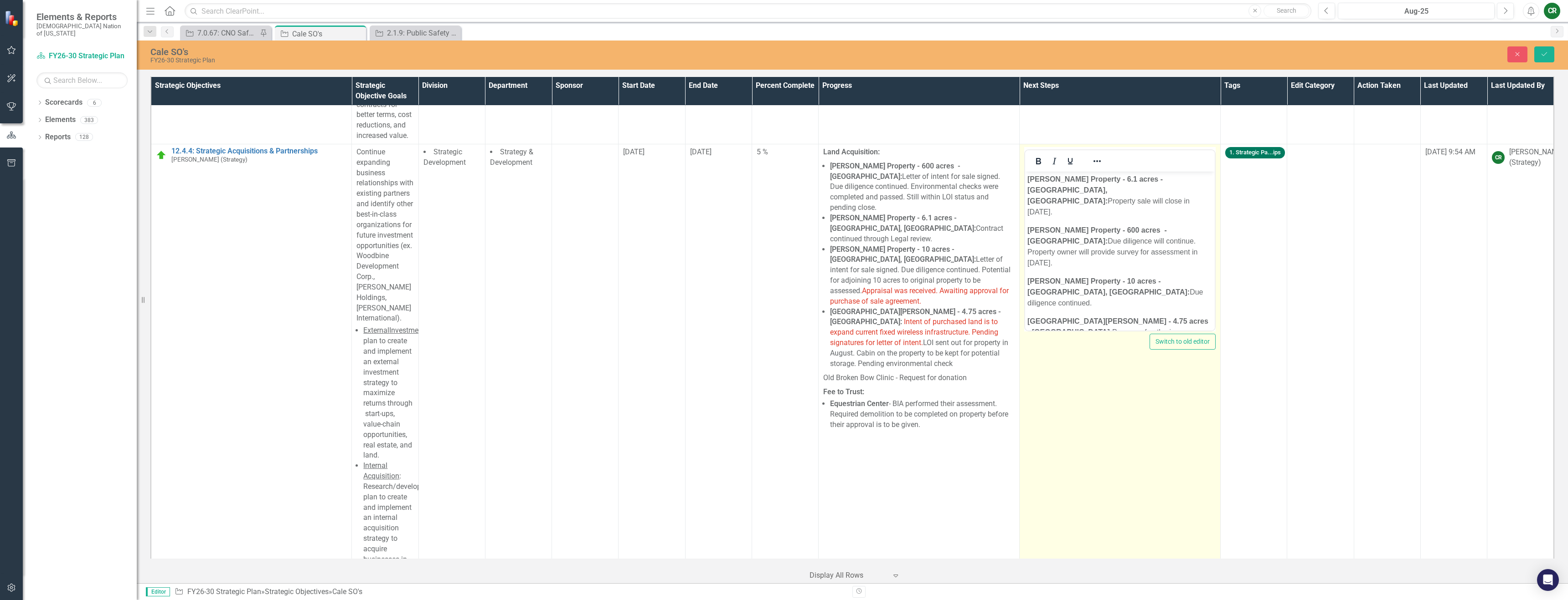
scroll to position [0, 0]
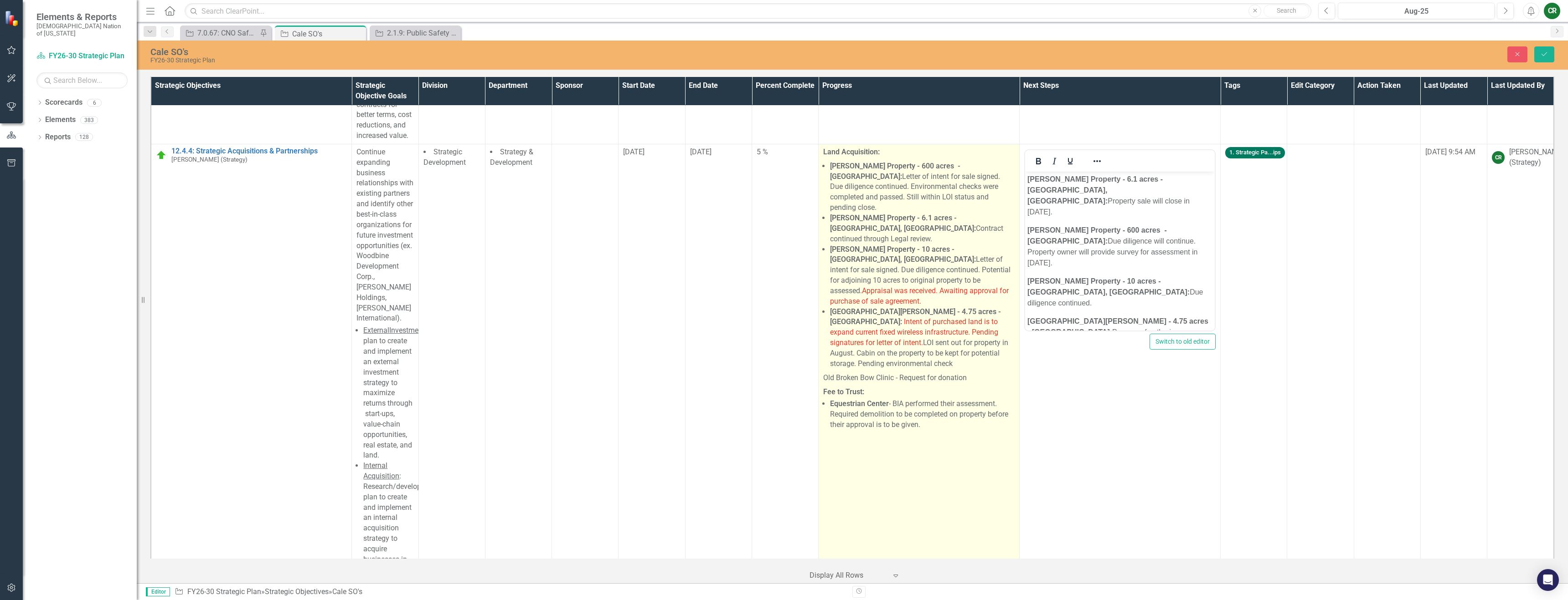
click at [934, 162] on strong "Cooksey Property - 600 acres - Pushmataha County:" at bounding box center [895, 171] width 131 height 19
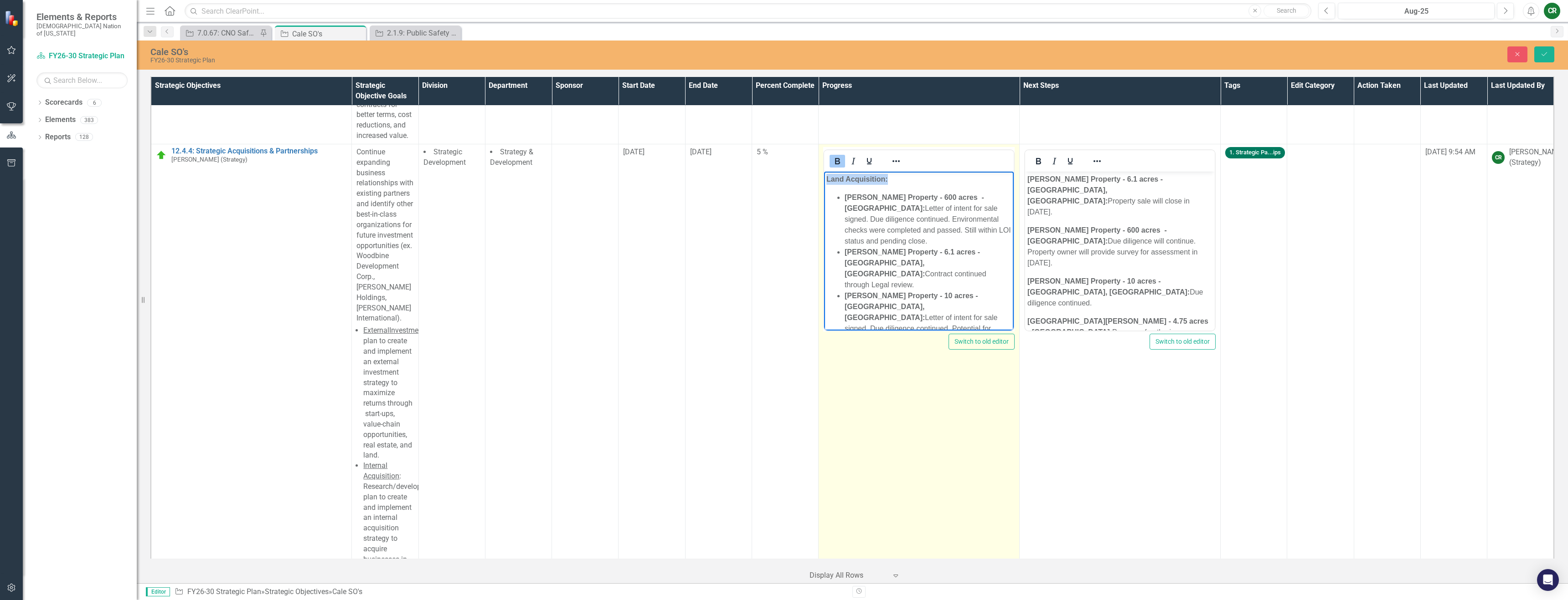
drag, startPoint x: 888, startPoint y: 182, endPoint x: 770, endPoint y: 181, distance: 118.0
click at [824, 181] on html "Land Acquisition: Cooksey Property - 600 acres - Pushmataha County: Letter of i…" at bounding box center [919, 350] width 189 height 358
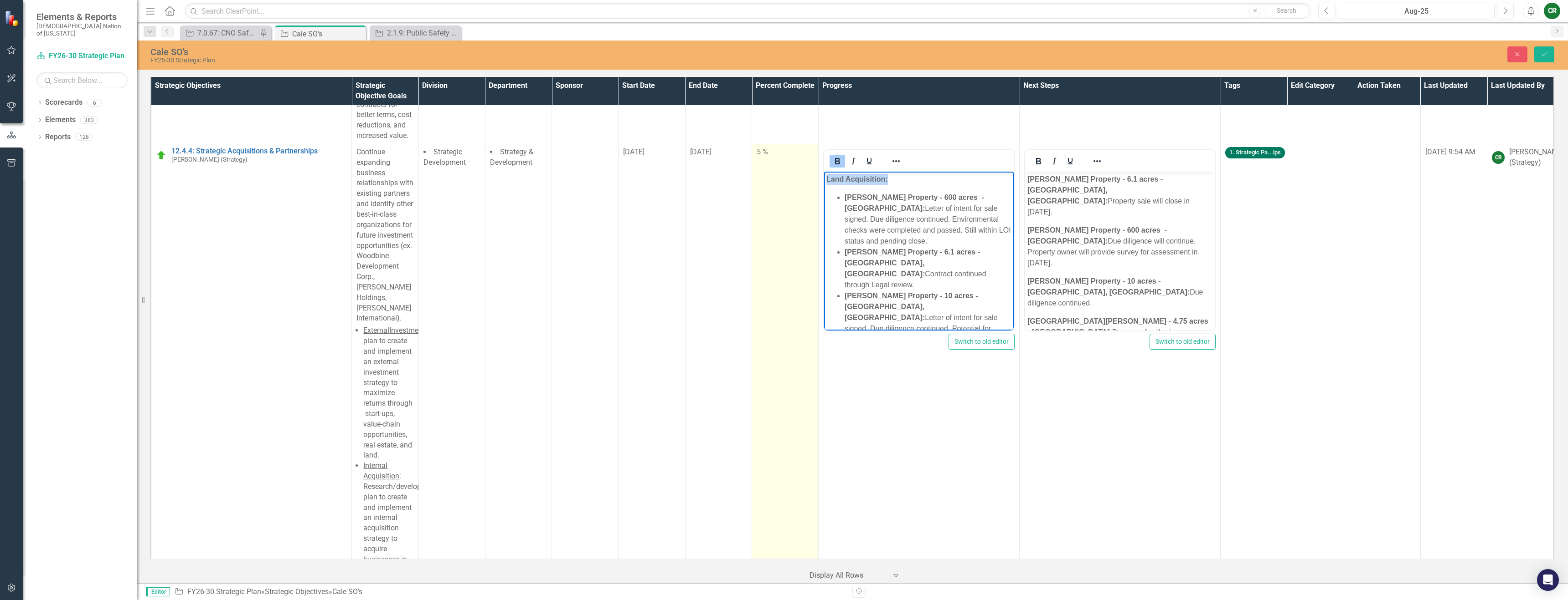
copy strong "Land Acquisition:"
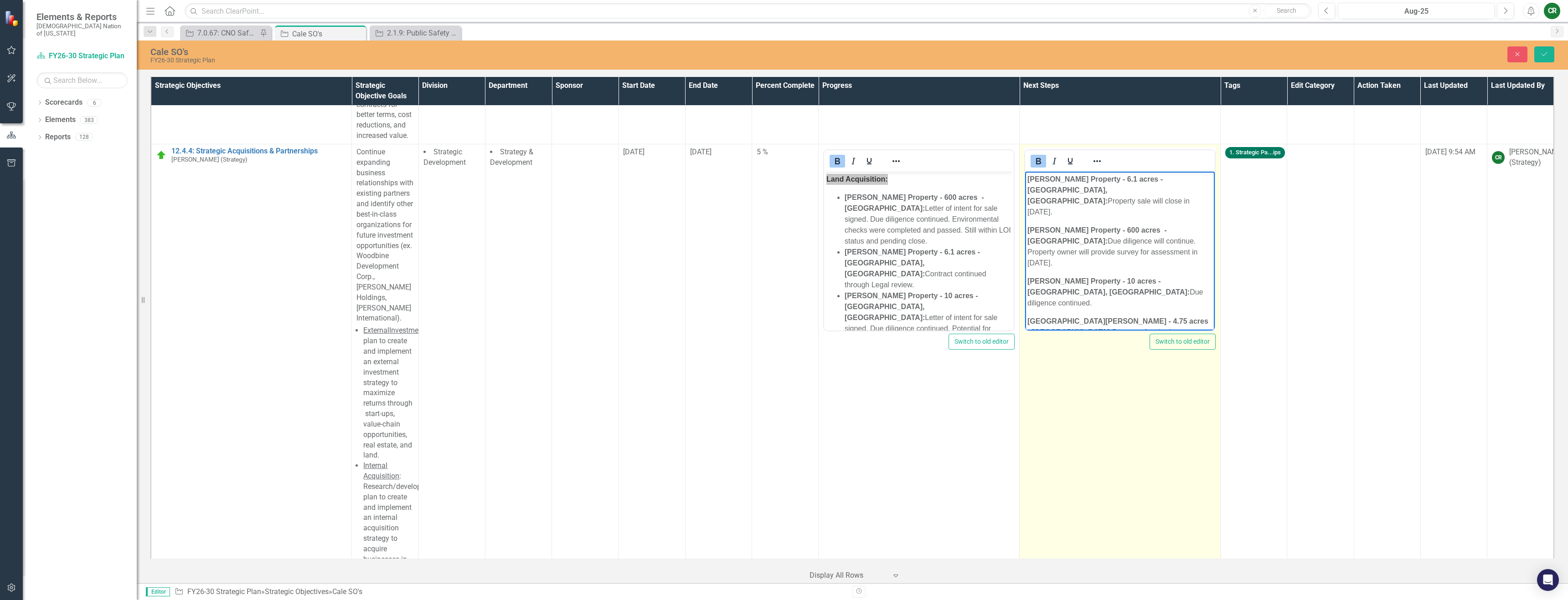
click at [1028, 180] on strong "Holton Property - 6.1 acres - Hugo, Ok:" at bounding box center [1094, 190] width 135 height 30
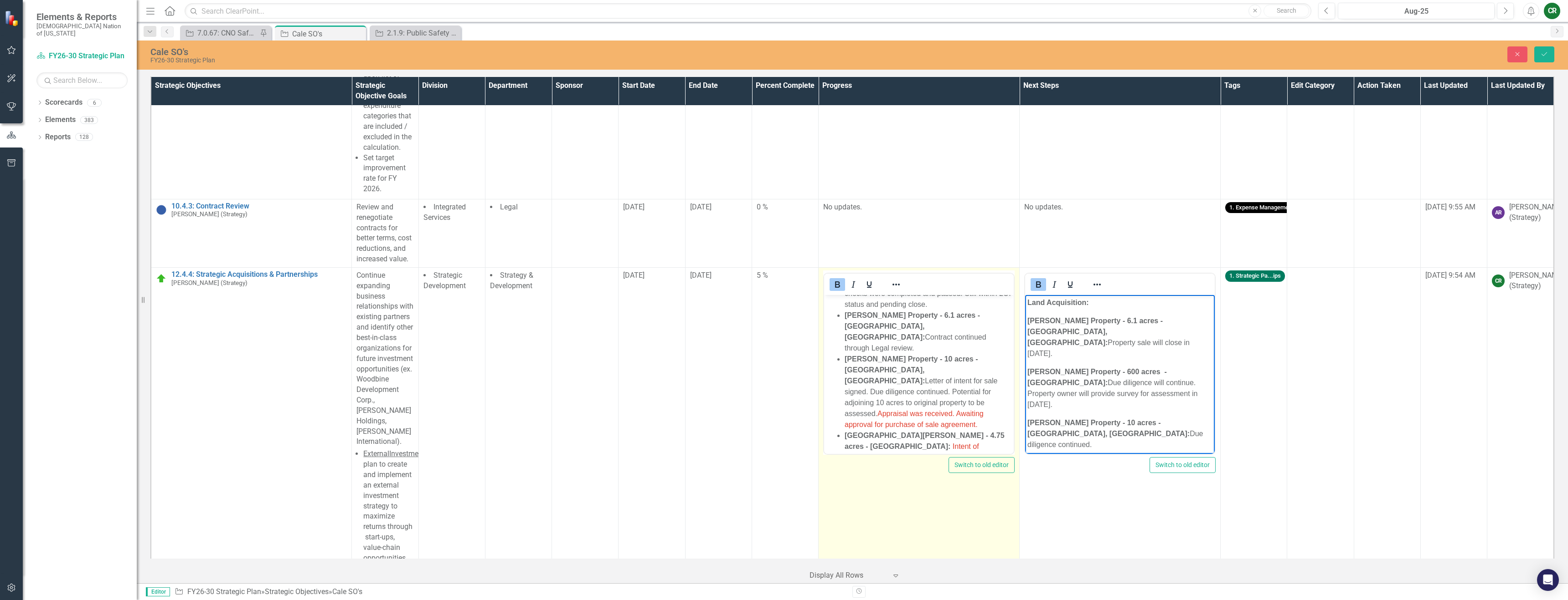
scroll to position [167, 0]
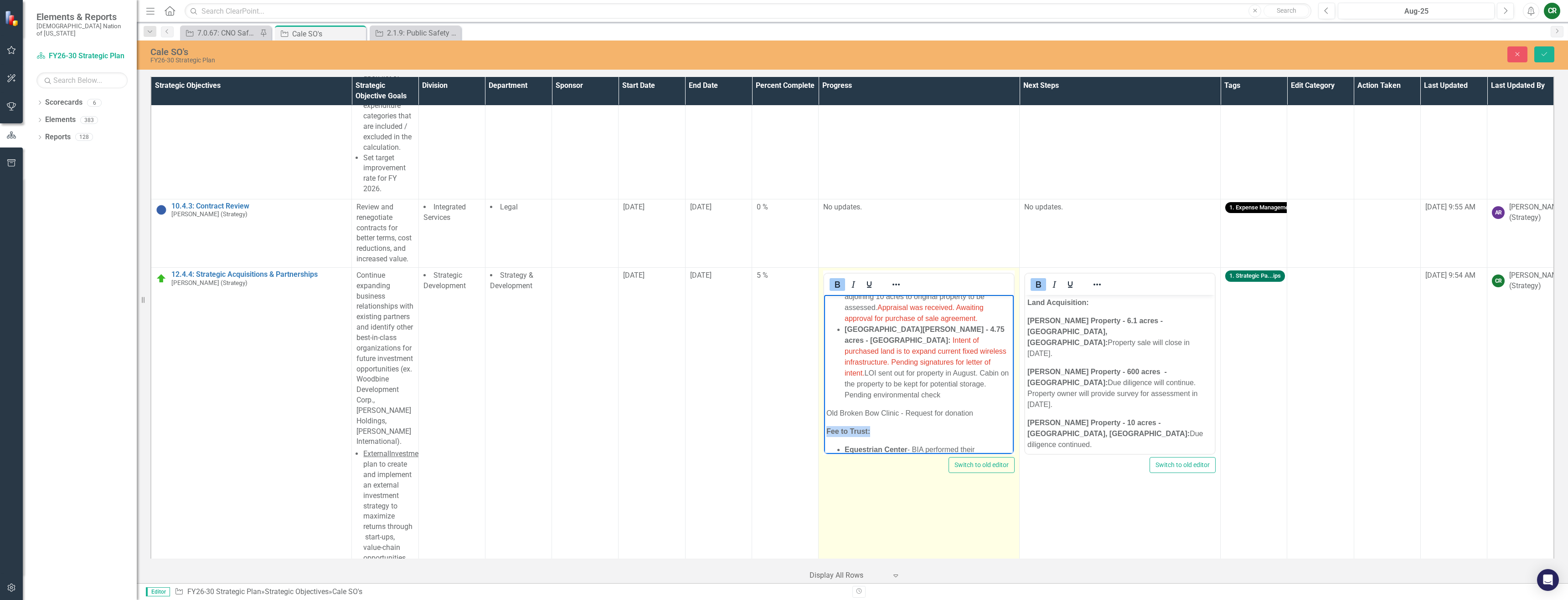
drag, startPoint x: 871, startPoint y: 390, endPoint x: 771, endPoint y: 378, distance: 100.7
click at [824, 378] on html "Land Acquisition: Cooksey Property - 600 acres - Pushmataha County: Letter of i…" at bounding box center [919, 307] width 189 height 358
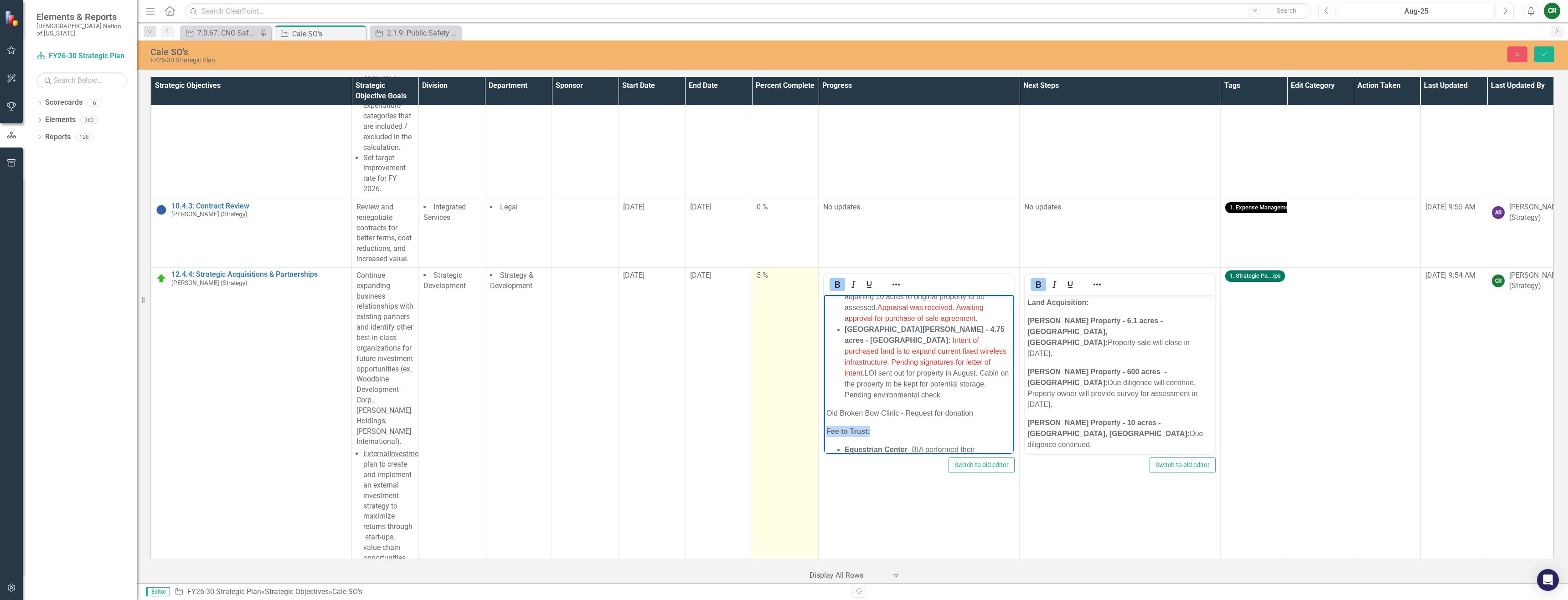
copy strong "Fee to Trust:"
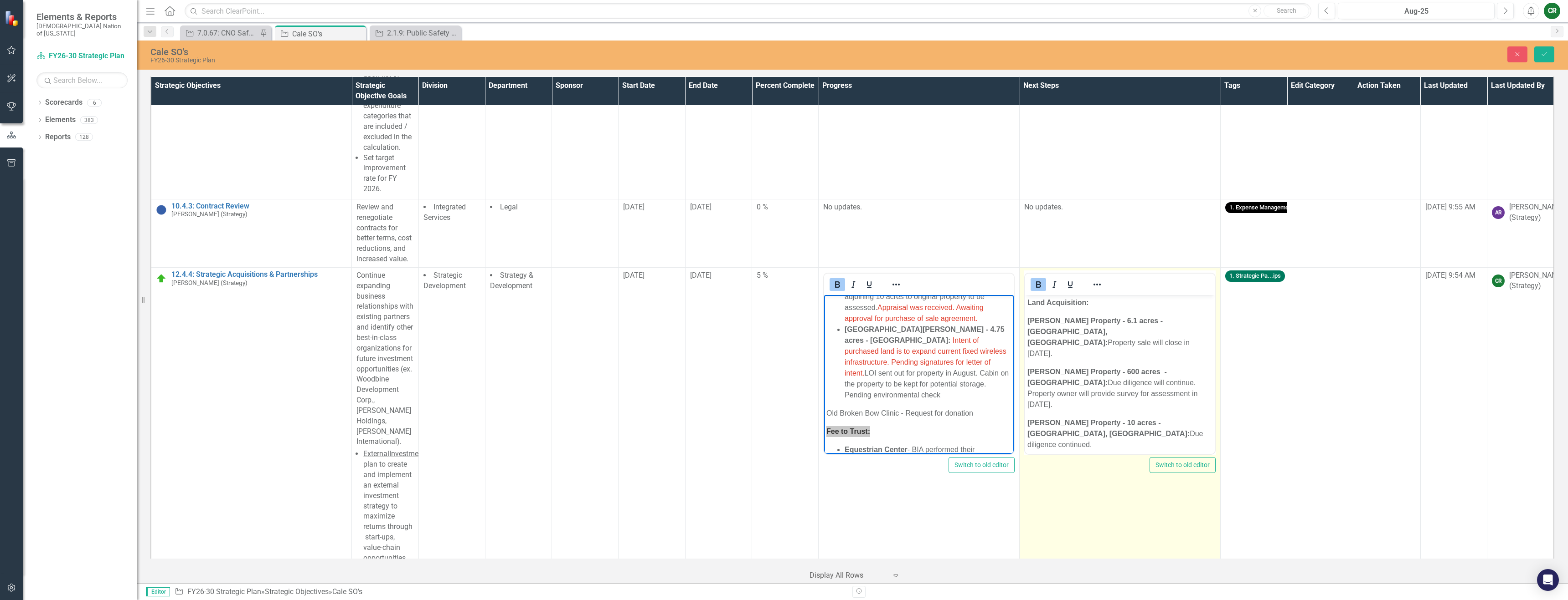
click at [1201, 458] on p "Lake Wister - 4.75 acres - LeFlore County: Process of gathering signatures for …" at bounding box center [1119, 474] width 185 height 33
click at [1199, 458] on p "Lake Wister - 4.75 acres - LeFlore County: Process of gathering signatures for …" at bounding box center [1119, 474] width 185 height 33
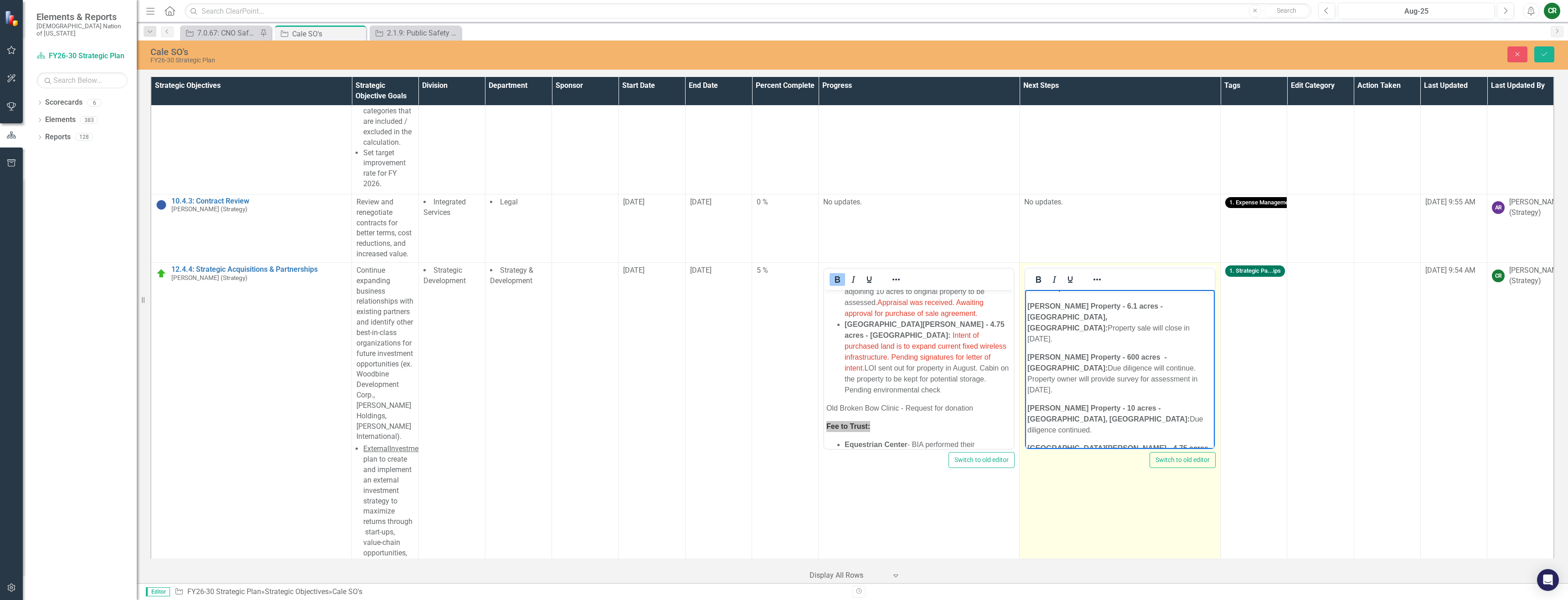
scroll to position [4638, 0]
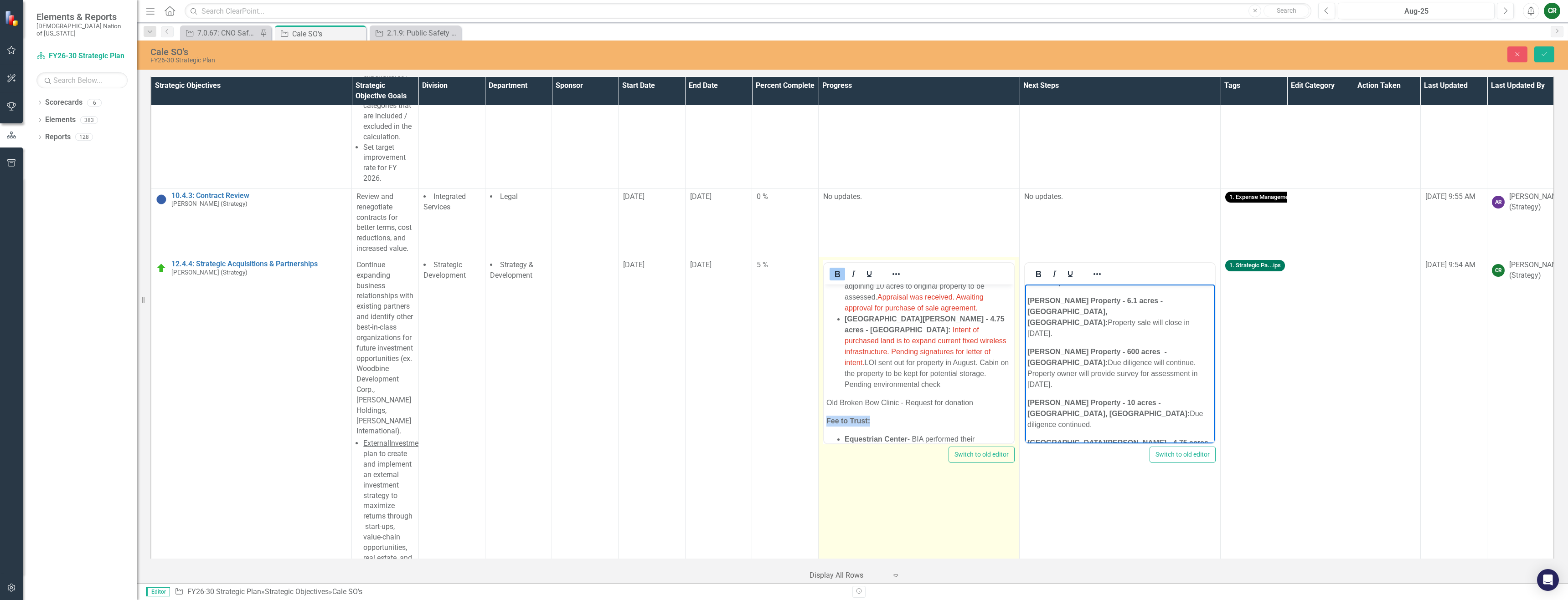
click at [890, 433] on li "Equestrian Center - BIA performed their assessment. Required demolition to be c…" at bounding box center [928, 450] width 167 height 33
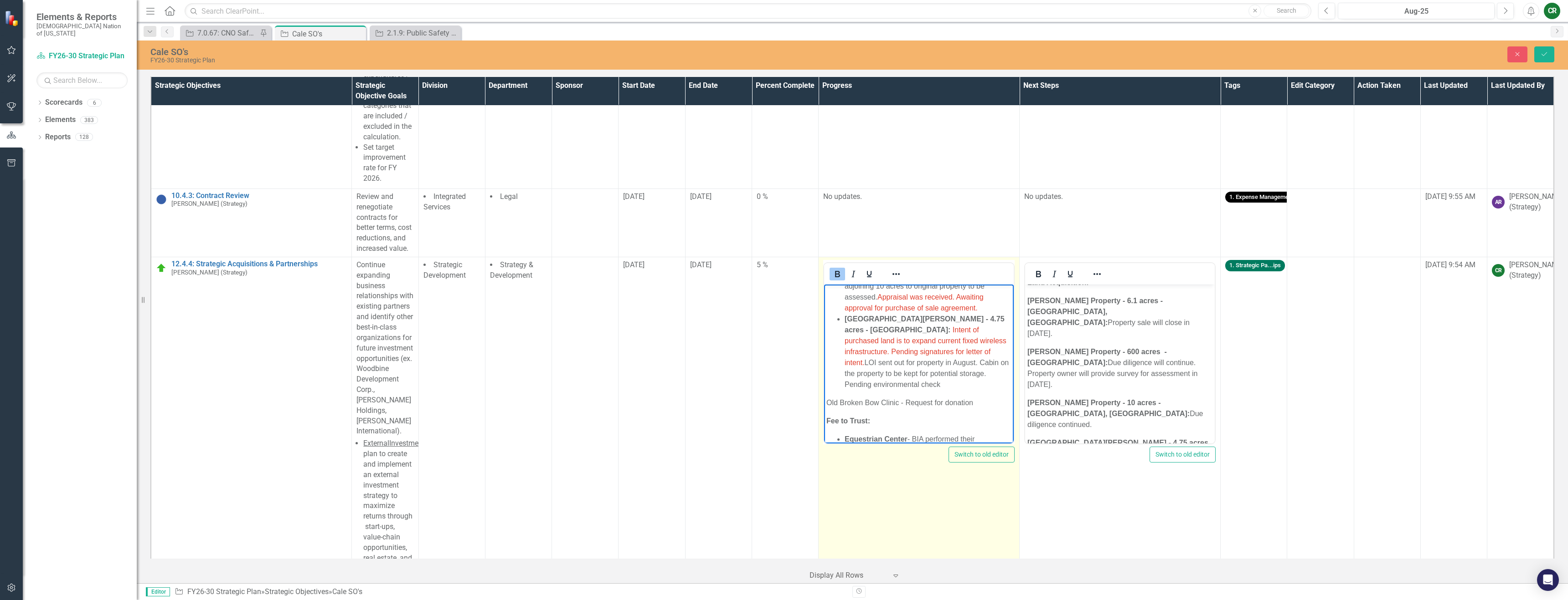
drag, startPoint x: 882, startPoint y: 431, endPoint x: 843, endPoint y: 392, distance: 55.2
click at [843, 433] on ul "Equestrian Center - BIA performed their assessment. Required demolition to be c…" at bounding box center [919, 450] width 185 height 33
copy li "Equestrian Center - BIA performed their assessment. Required demolition to be c…"
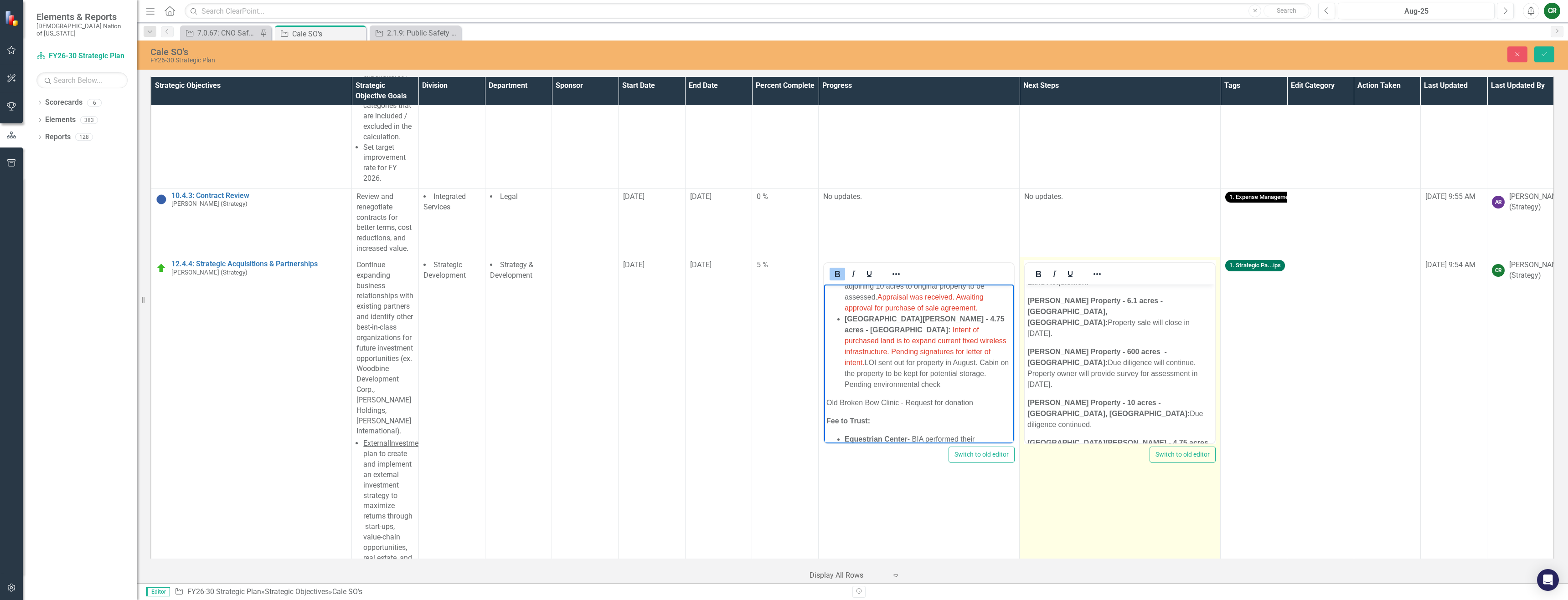
click at [1104, 477] on p "Fee to Trust:" at bounding box center [1119, 483] width 185 height 11
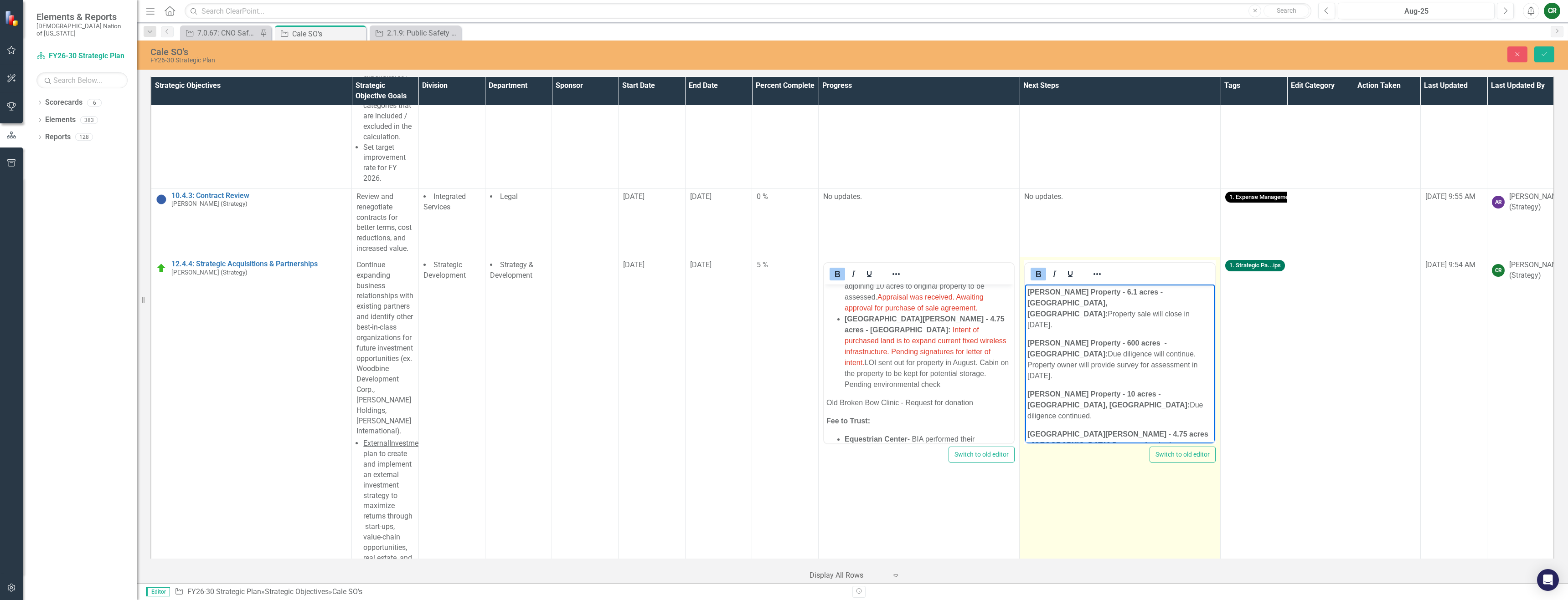
scroll to position [49, 0]
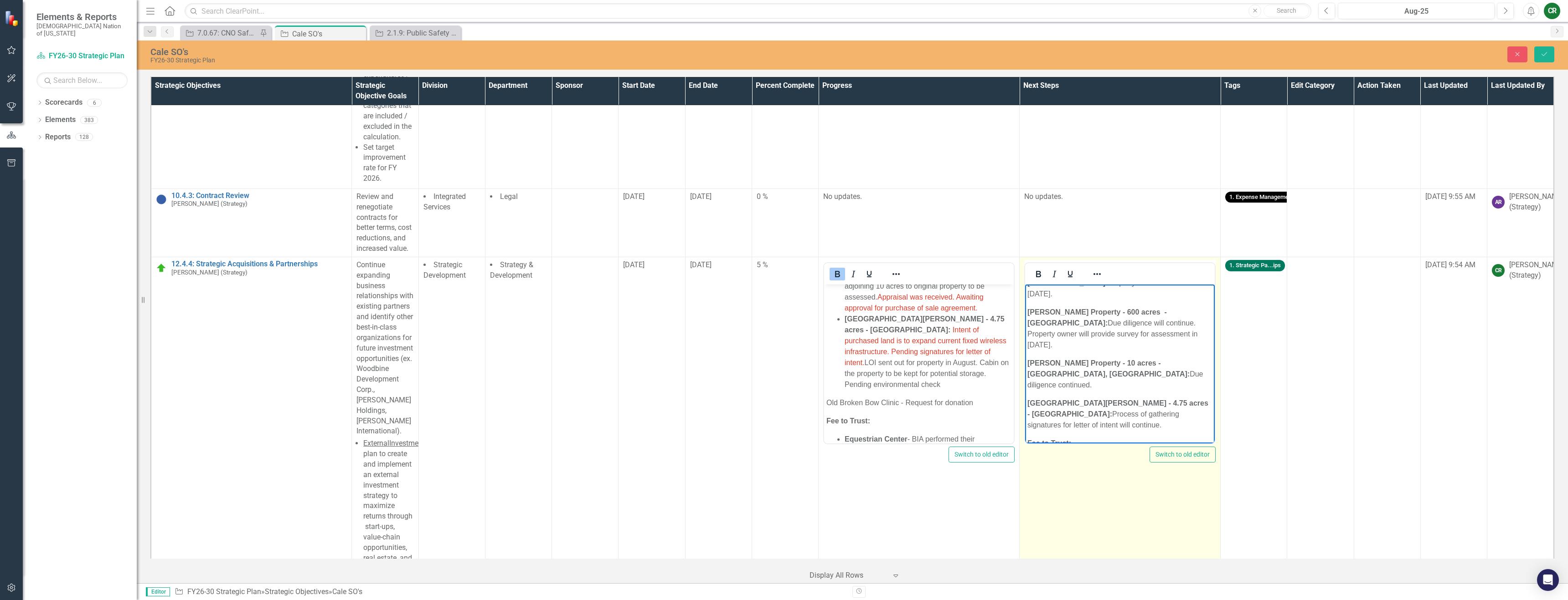
drag, startPoint x: 1087, startPoint y: 419, endPoint x: 1115, endPoint y: 409, distance: 29.7
click at [1115, 456] on li "Equestrian Center - BIA performed their assessment. Required demolition to be c…" at bounding box center [1129, 472] width 167 height 33
drag, startPoint x: 1155, startPoint y: 418, endPoint x: 1141, endPoint y: 419, distance: 14.0
click at [1141, 456] on li "Equestrian Center - Required demolition to be completed on property before thei…" at bounding box center [1129, 472] width 167 height 33
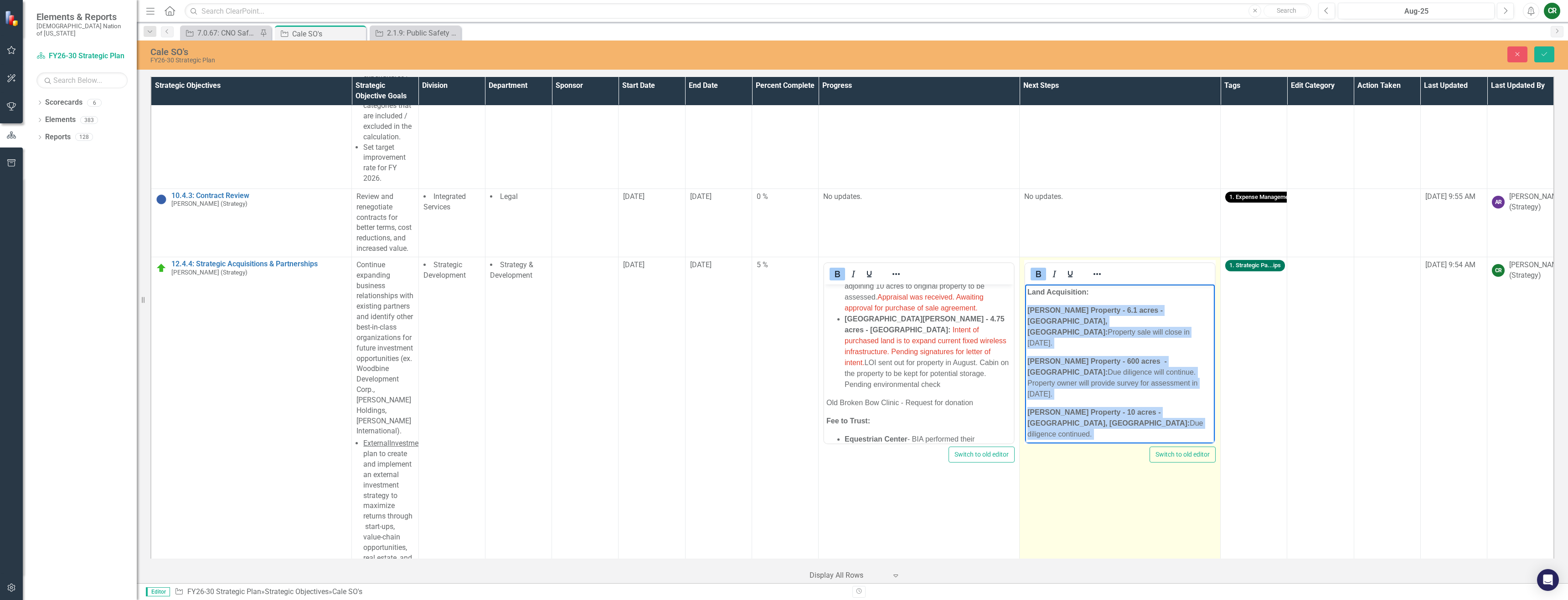
drag, startPoint x: 1028, startPoint y: 309, endPoint x: 1036, endPoint y: 427, distance: 118.3
click at [1036, 427] on body "Land Acquisition: Holton Property - 6.1 acres - Hugo, Ok: Property sale will cl…" at bounding box center [1119, 415] width 189 height 264
click at [1092, 269] on icon "Reveal or hide additional toolbar items" at bounding box center [1097, 275] width 11 height 11
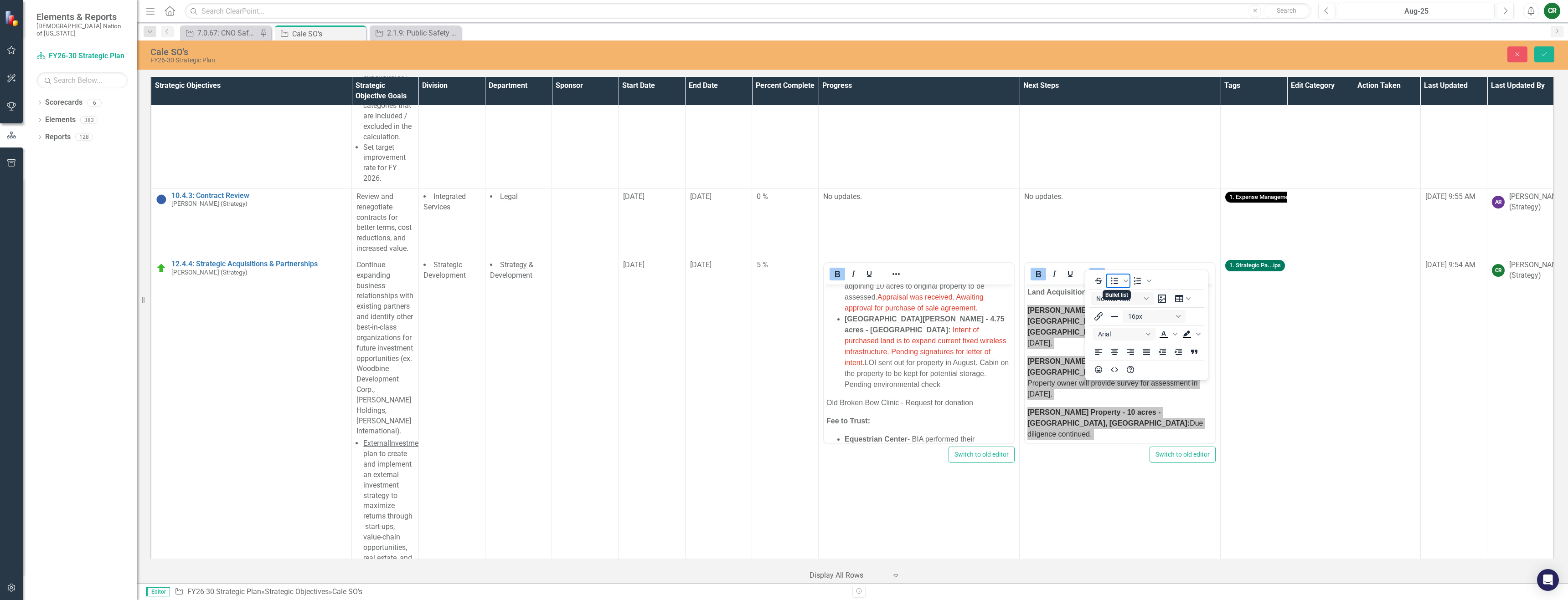
click at [1114, 282] on icon "Bullet list" at bounding box center [1115, 281] width 11 height 11
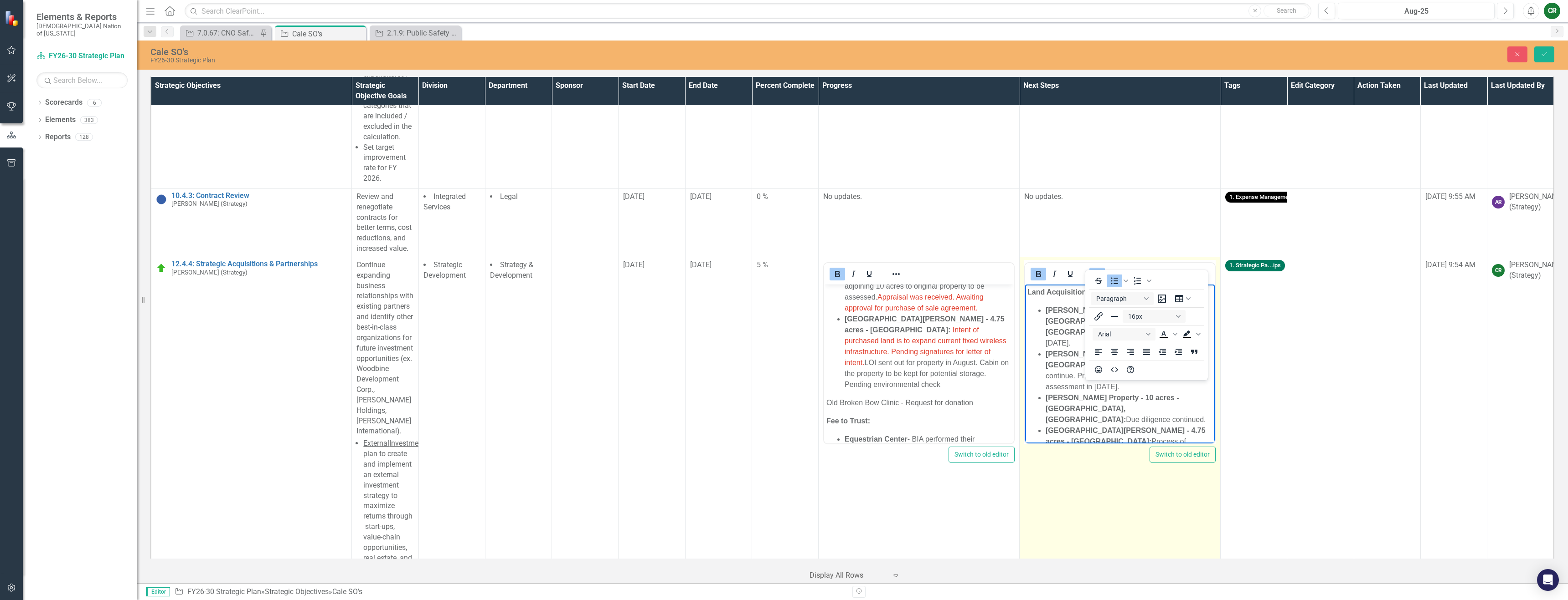
click at [1129, 458] on li "Fee to Trust:" at bounding box center [1129, 463] width 167 height 11
click at [1046, 459] on strong "Fee to Trust:" at bounding box center [1068, 463] width 44 height 8
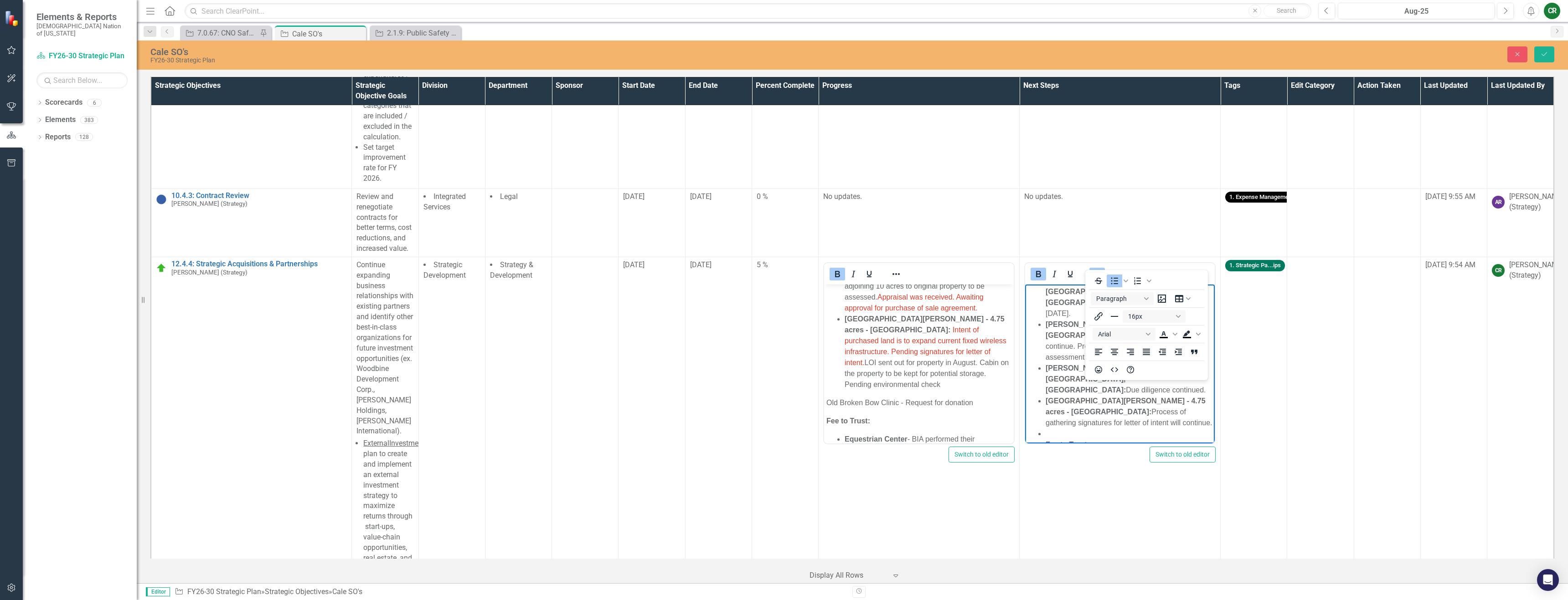
scroll to position [37, 0]
drag, startPoint x: 1093, startPoint y: 436, endPoint x: 1022, endPoint y: 433, distance: 71.1
click at [1025, 433] on html "Land Acquisition: Holton Property - 6.1 acres - Hugo, Ok: Property sale will cl…" at bounding box center [1119, 366] width 189 height 238
click at [1044, 397] on ul "Holton Property - 6.1 acres - Hugo, Ok: Property sale will close in September 2…" at bounding box center [1119, 371] width 185 height 207
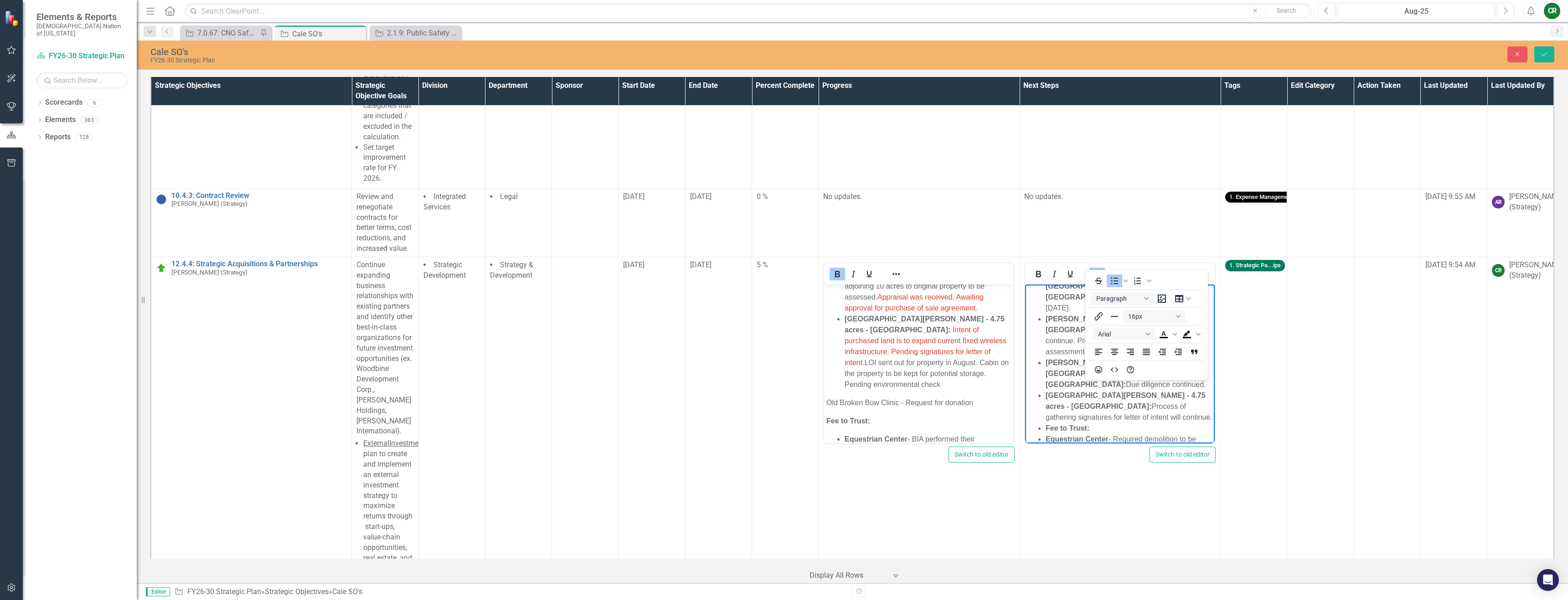
click at [1052, 424] on strong "Fee to Trust:" at bounding box center [1068, 428] width 44 height 8
click at [1116, 281] on icon "Bullet list" at bounding box center [1114, 281] width 7 height 7
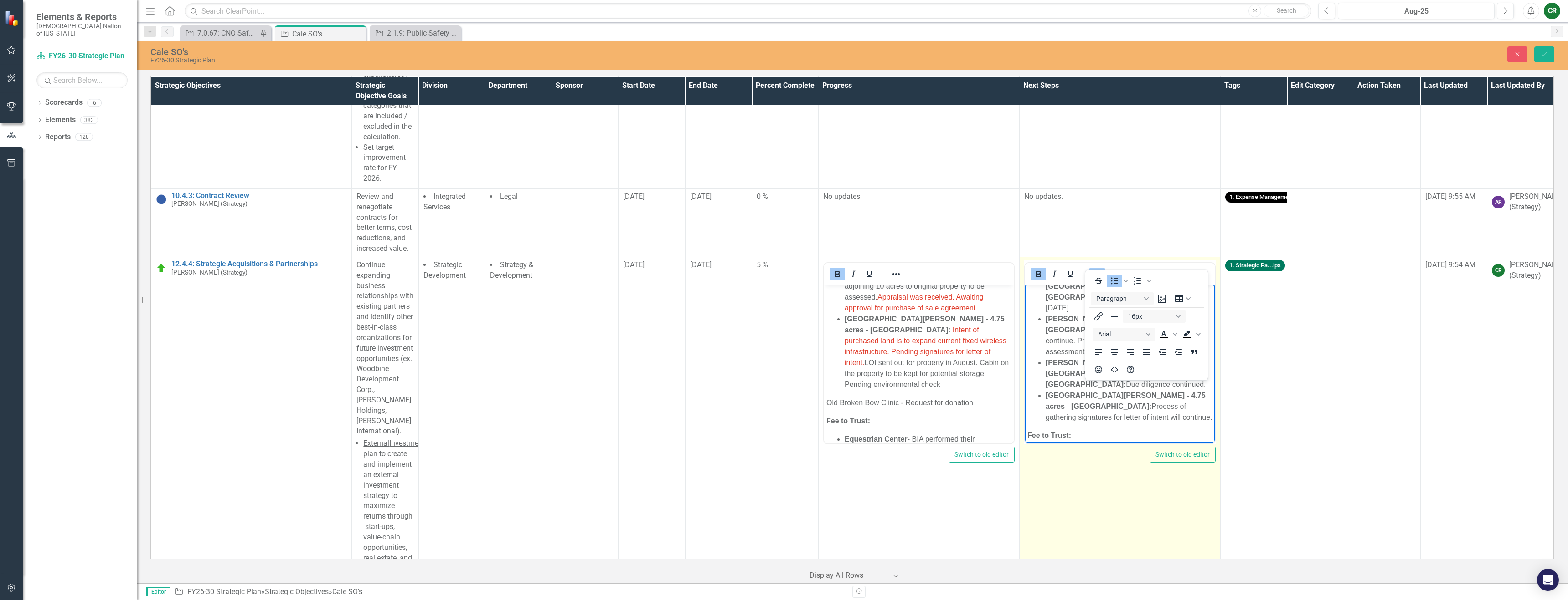
click at [1101, 408] on body "Land Acquisition: Holton Property - 6.1 acres - Hugo, Ok: Property sale will cl…" at bounding box center [1119, 369] width 189 height 242
click at [1094, 273] on icon "Reveal or hide additional toolbar items" at bounding box center [1097, 274] width 7 height 2
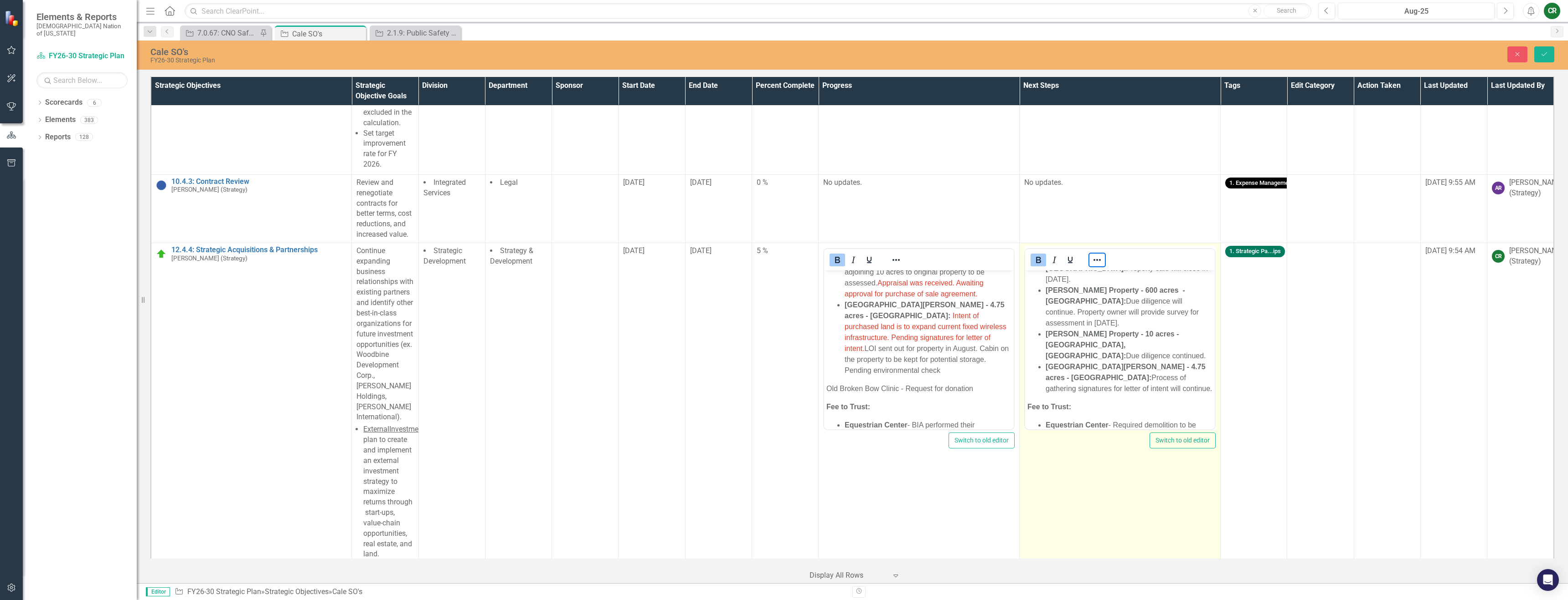
scroll to position [4653, 0]
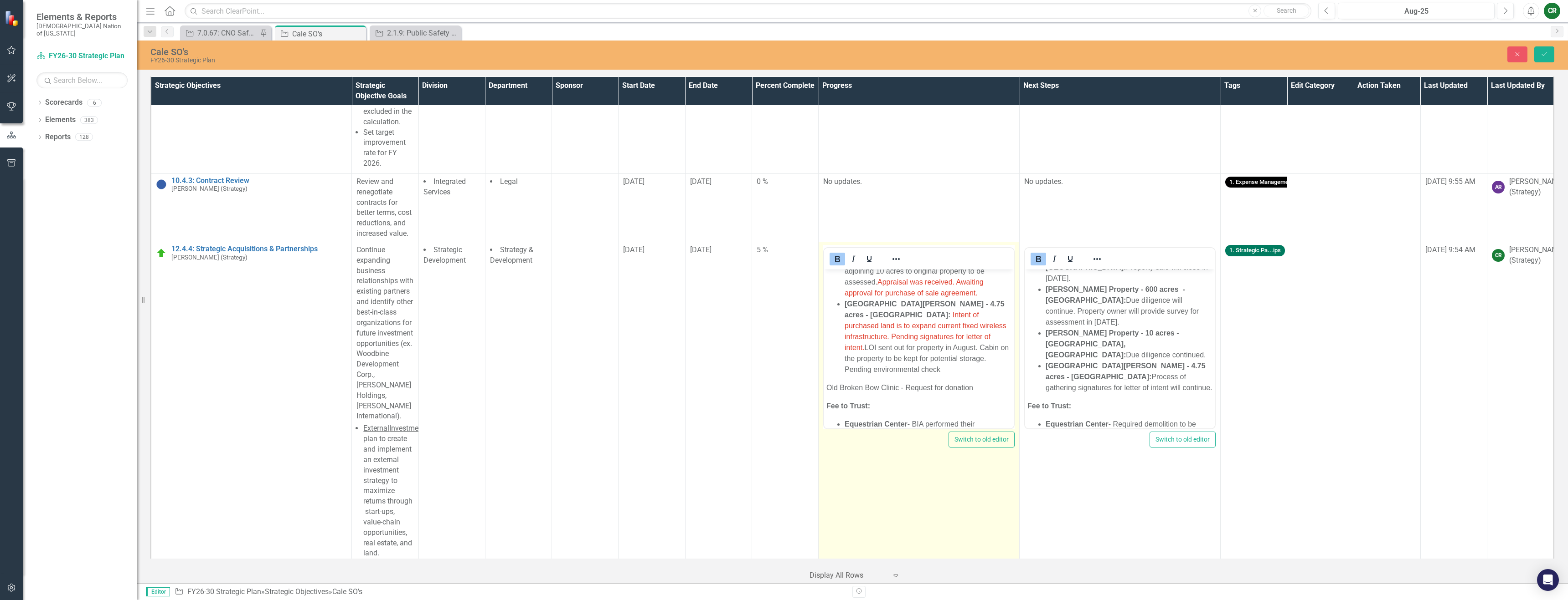
click at [938, 382] on p "Old Broken Bow Clinic - Request for donation" at bounding box center [919, 387] width 185 height 11
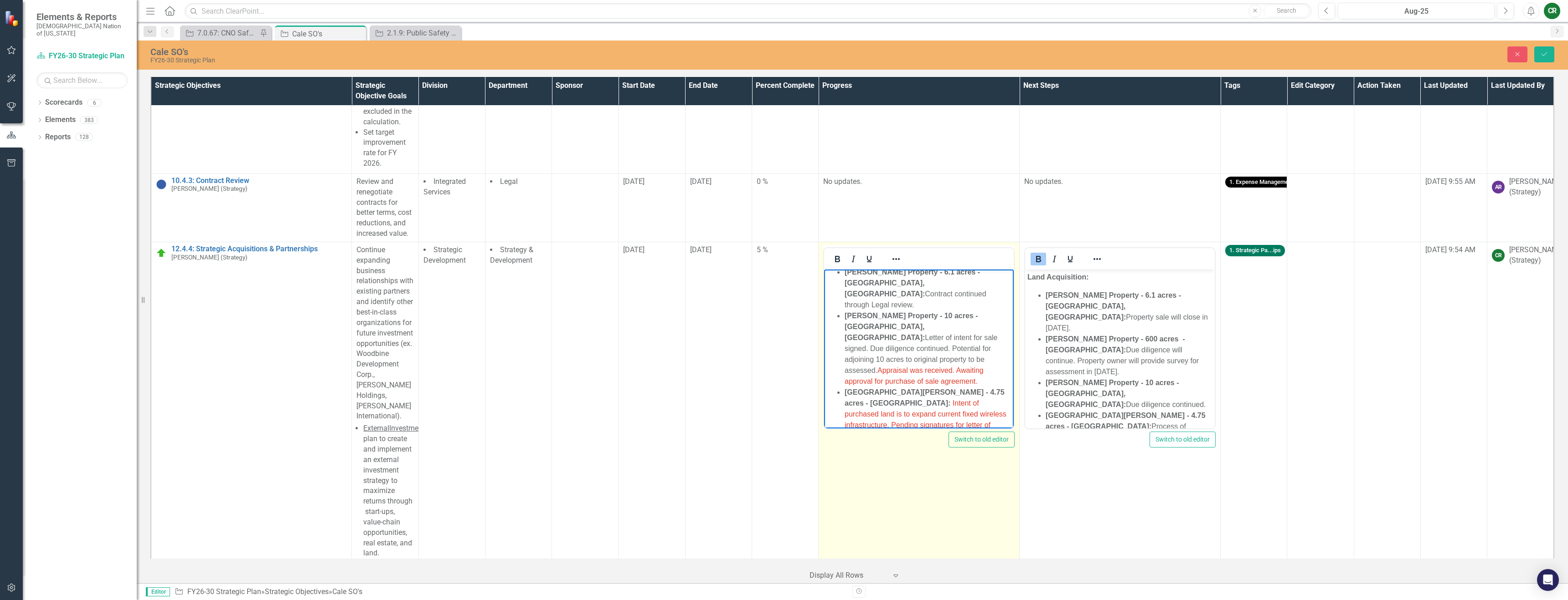
scroll to position [0, 0]
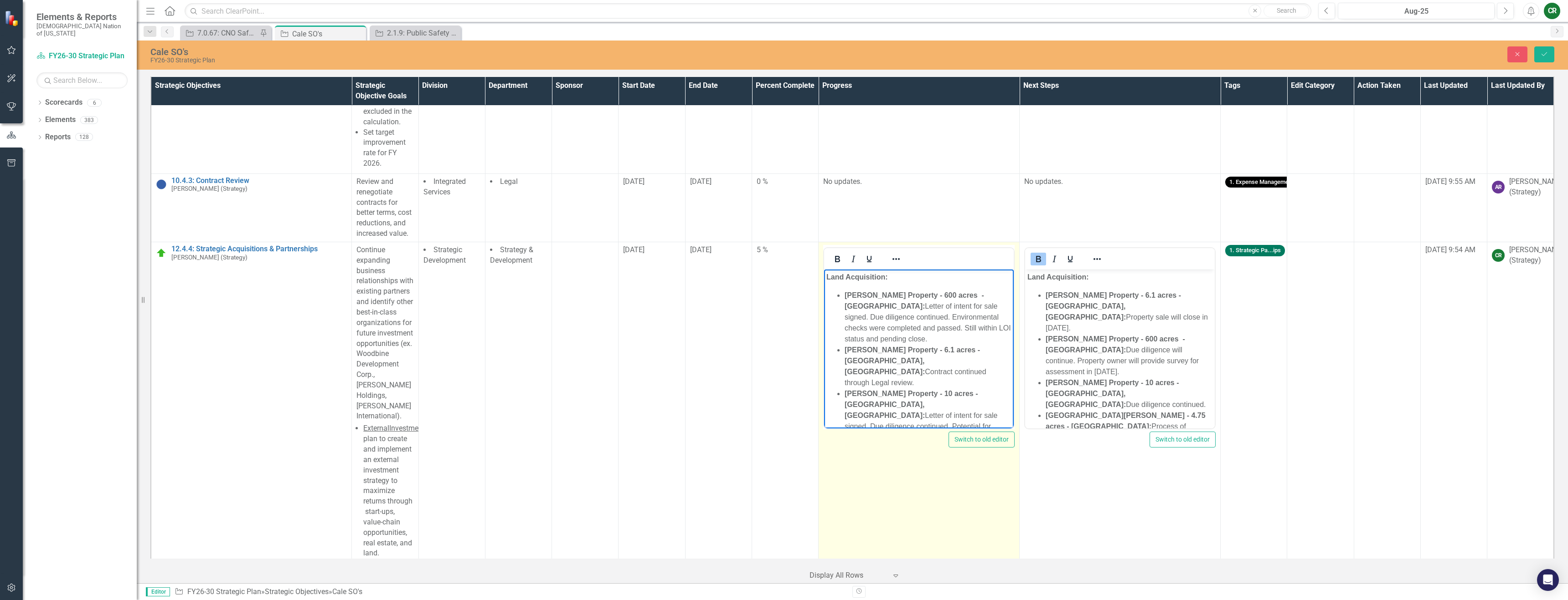
drag, startPoint x: 952, startPoint y: 404, endPoint x: 982, endPoint y: 373, distance: 43.1
click at [982, 388] on li "Oliger Property - 10 acres - Durant, Ok: Letter of intent for sale signed. Due …" at bounding box center [928, 426] width 167 height 77
drag, startPoint x: 938, startPoint y: 395, endPoint x: 822, endPoint y: 384, distance: 116.5
click at [824, 384] on html "Land Acquisition: Cooksey Property - 600 acres - Pushmataha County: Letter of i…" at bounding box center [919, 432] width 189 height 325
click at [893, 253] on icon "Reveal or hide additional toolbar items" at bounding box center [896, 259] width 11 height 11
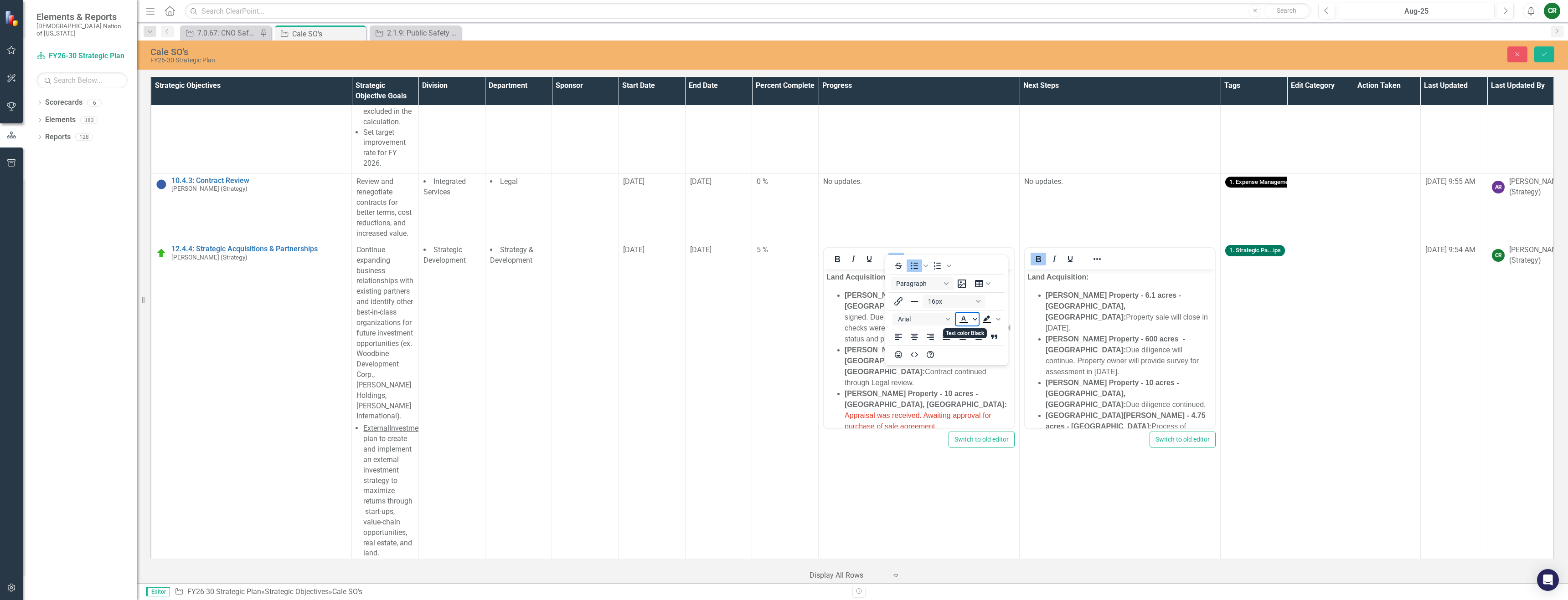
click at [974, 320] on icon "Text color Black" at bounding box center [975, 319] width 5 height 5
click at [986, 390] on icon "Remove color" at bounding box center [990, 387] width 9 height 9
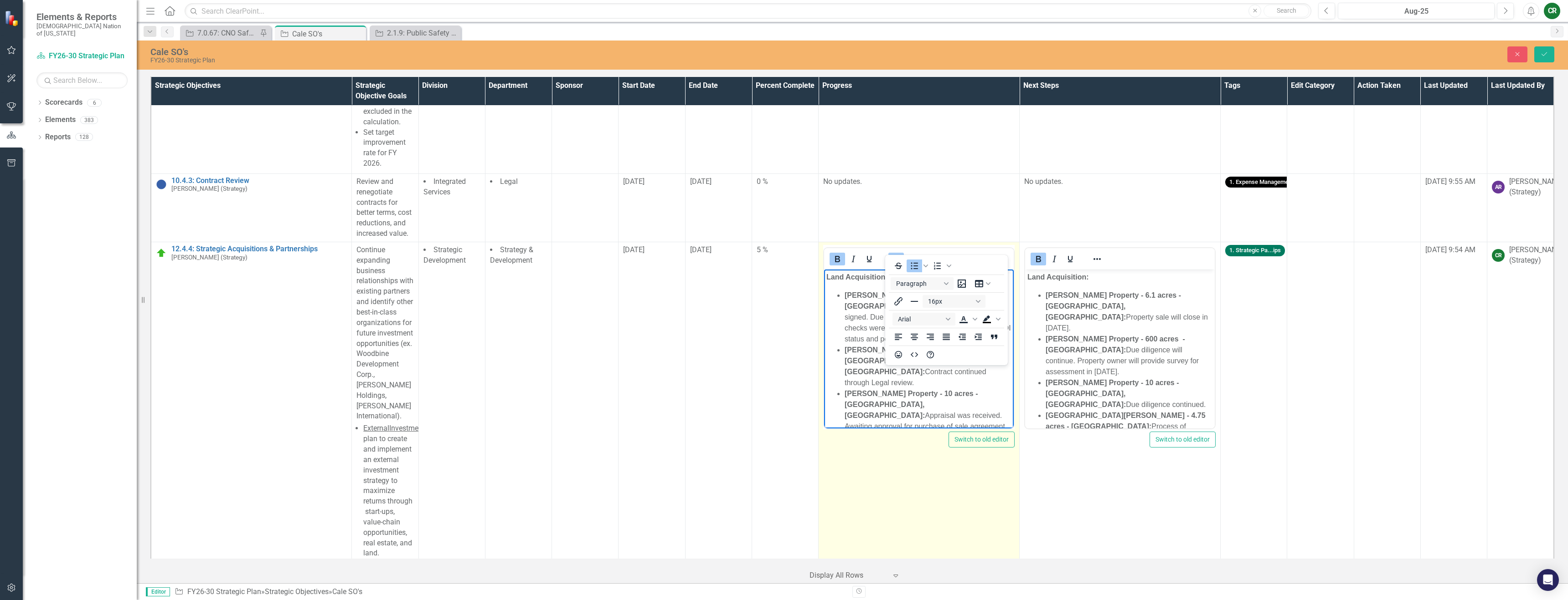
click at [930, 433] on strong "Lake Wister - 4.75 acres - LeFlore County:" at bounding box center [925, 443] width 160 height 19
drag, startPoint x: 903, startPoint y: 408, endPoint x: 842, endPoint y: 389, distance: 63.9
click at [842, 389] on ul "Cooksey Property - 600 acres - Pushmataha County: Letter of intent for sale sig…" at bounding box center [919, 368] width 185 height 218
click at [891, 253] on icon "Reveal or hide additional toolbar items" at bounding box center [896, 259] width 11 height 11
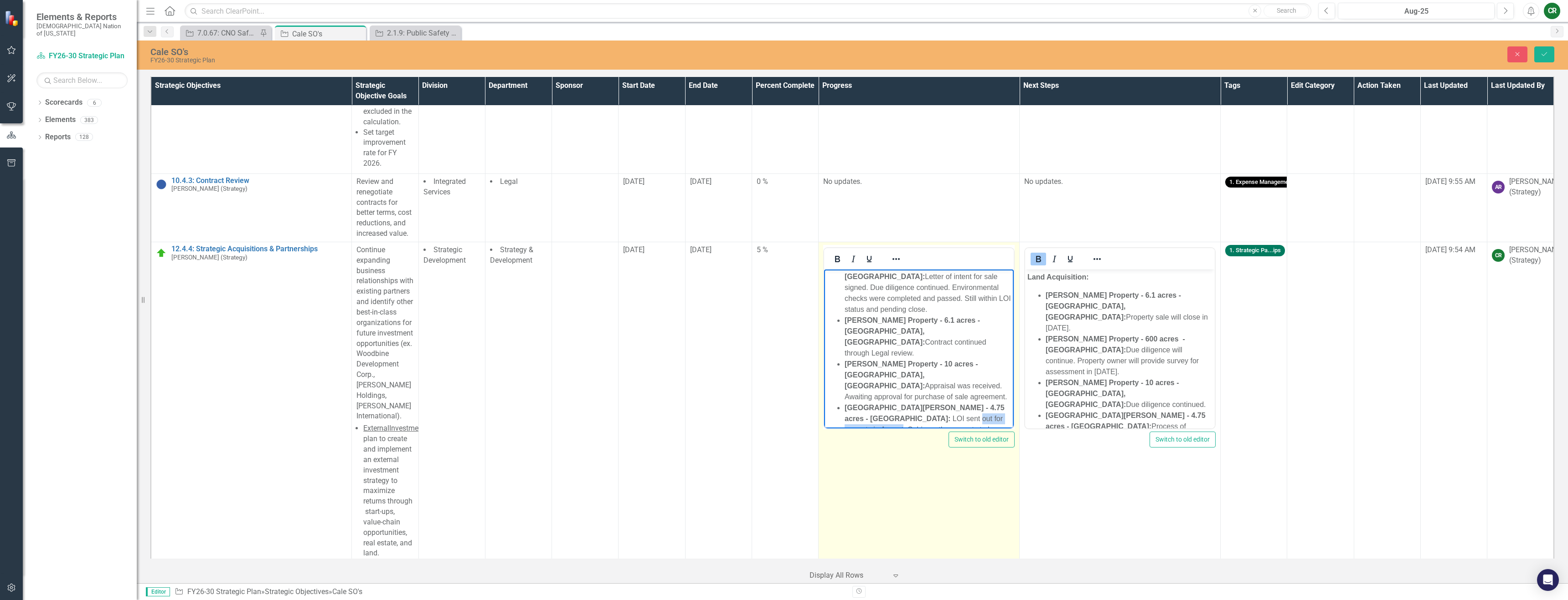
drag, startPoint x: 942, startPoint y: 386, endPoint x: 861, endPoint y: 388, distance: 81.0
click at [861, 402] on li "Lake Wister - 4.75 acres - LeFlore County: LOI sent out for property in August.…" at bounding box center [928, 429] width 167 height 55
click at [920, 409] on li "Lake Wister - 4.75 acres - LeFlore County: LOI sent out for purchase of propert…" at bounding box center [928, 429] width 167 height 55
drag, startPoint x: 844, startPoint y: 289, endPoint x: 979, endPoint y: 360, distance: 152.5
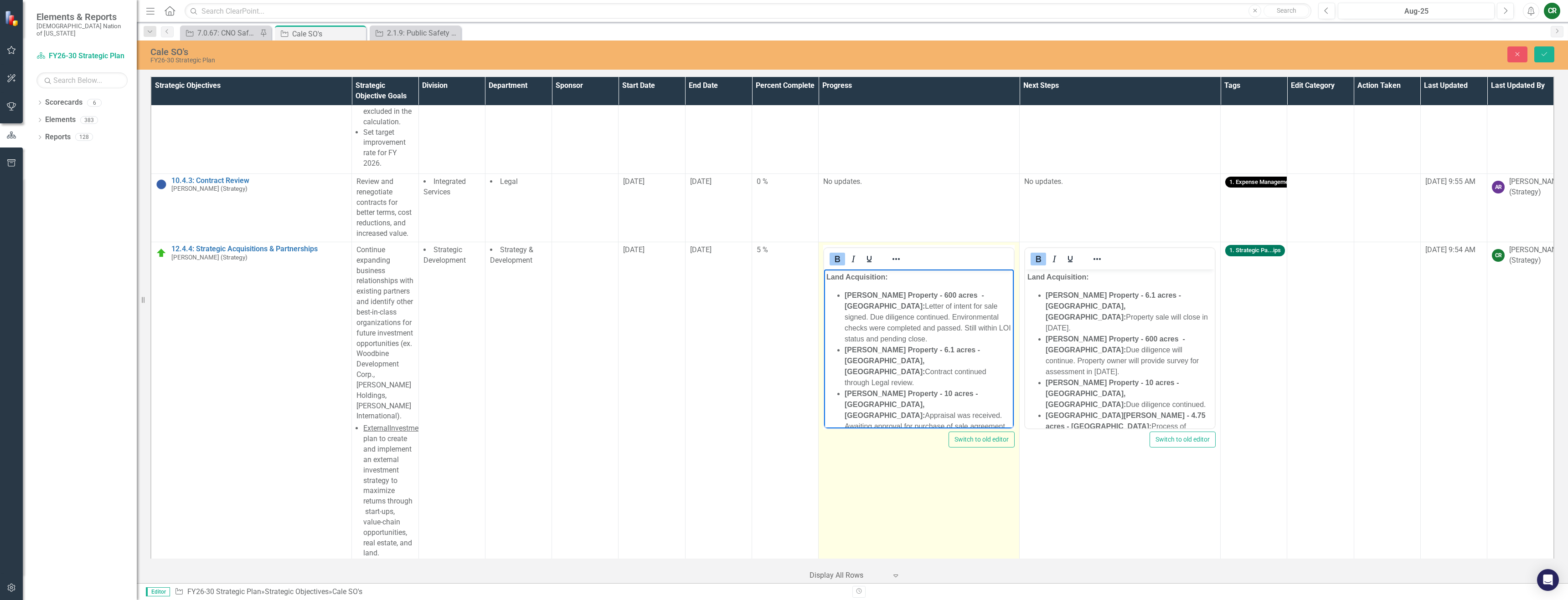
click at [979, 360] on ul "Cooksey Property - 600 acres - Pushmataha County: Letter of intent for sale sig…" at bounding box center [919, 388] width 185 height 197
click at [892, 253] on icon "Reveal or hide additional toolbar items" at bounding box center [896, 259] width 11 height 11
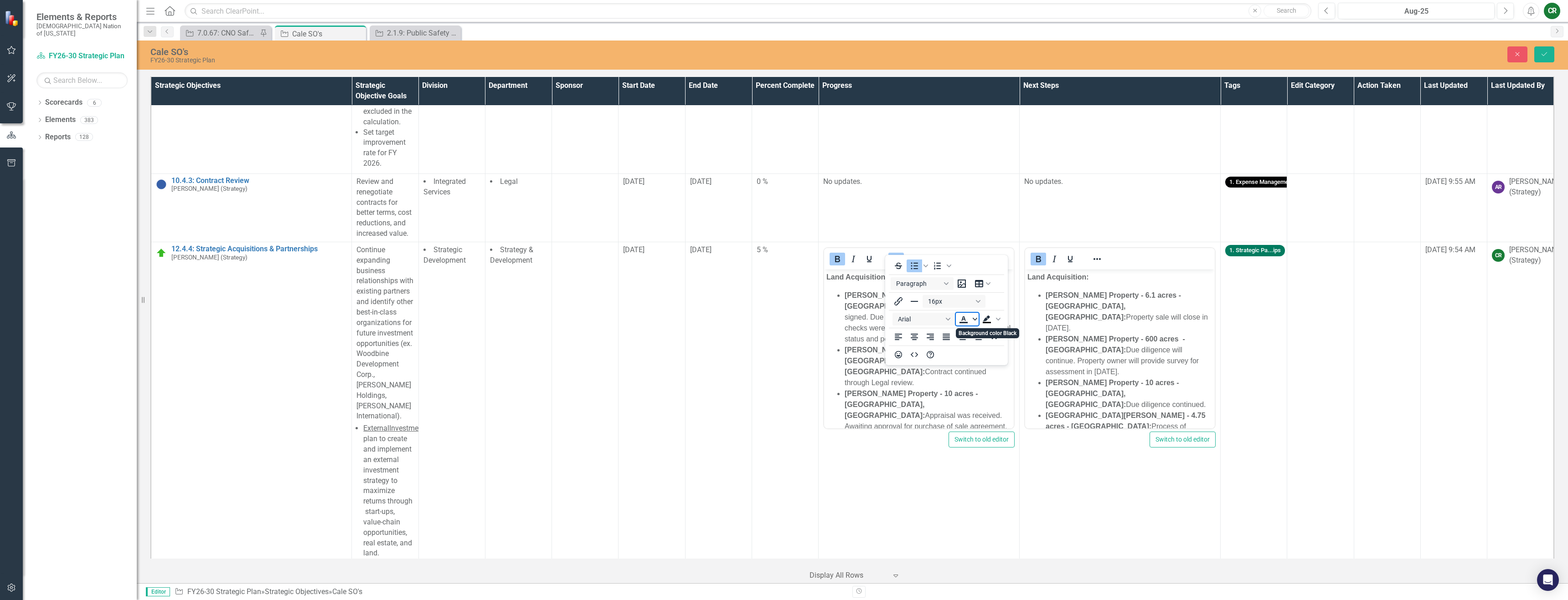
click at [974, 320] on icon "Text color" at bounding box center [975, 319] width 5 height 5
click at [990, 352] on div at bounding box center [990, 346] width 68 height 13
click at [989, 344] on div "Red" at bounding box center [990, 347] width 11 height 11
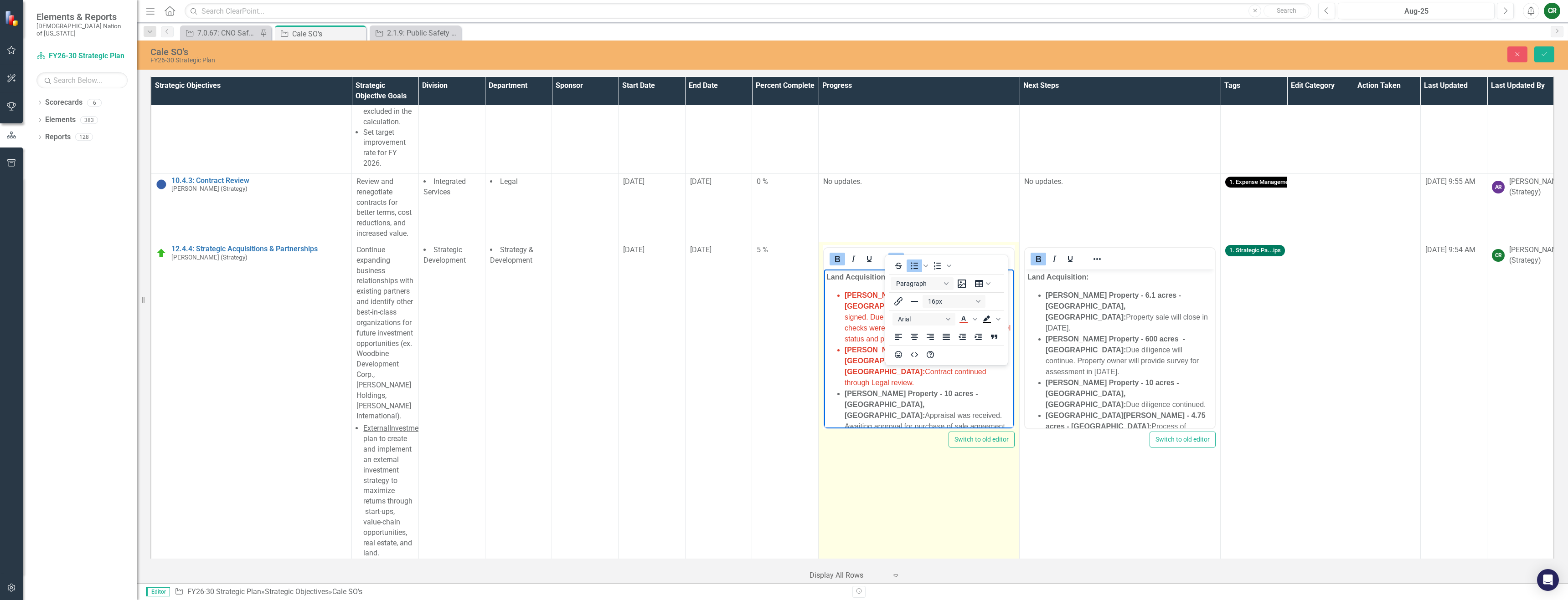
click at [870, 329] on span "Cooksey Property - 600 acres - Pushmataha County: Letter of intent for sale sig…" at bounding box center [928, 317] width 167 height 52
click at [896, 253] on icon "Reveal or hide additional toolbar items" at bounding box center [896, 259] width 11 height 11
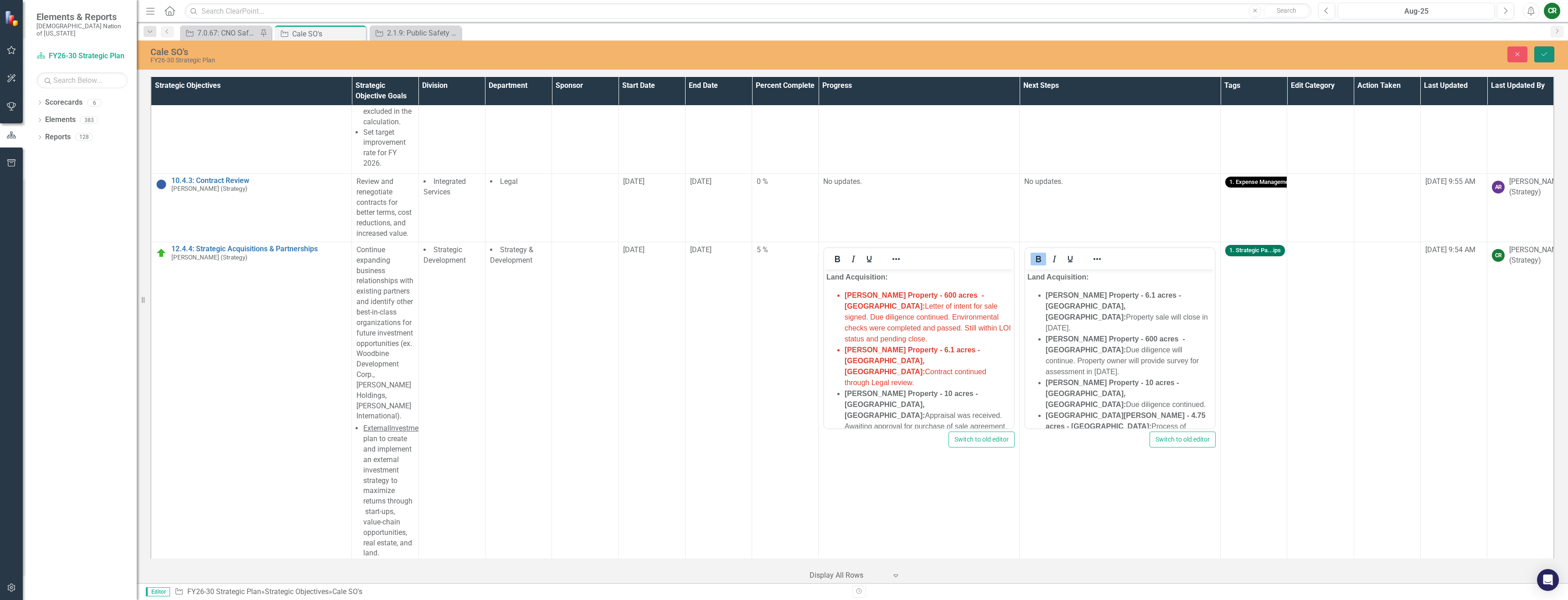
click at [1547, 54] on icon "Save" at bounding box center [1544, 54] width 8 height 6
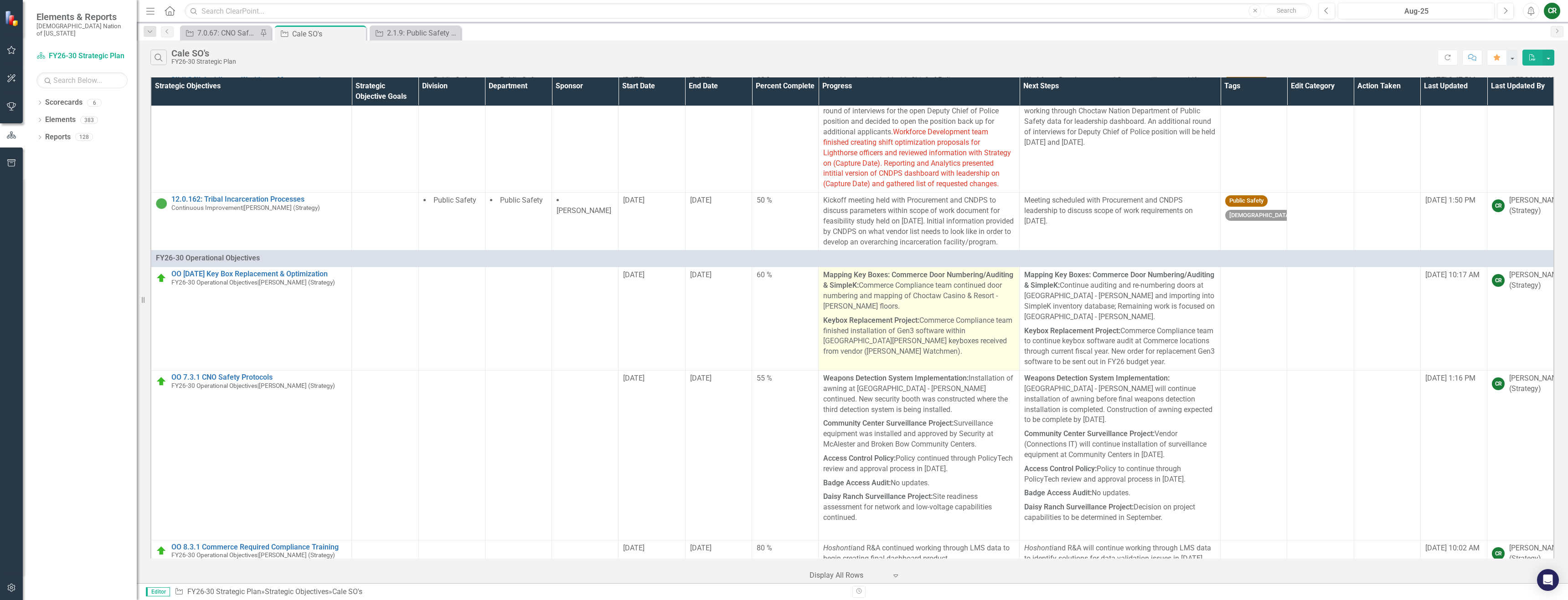
scroll to position [5410, 0]
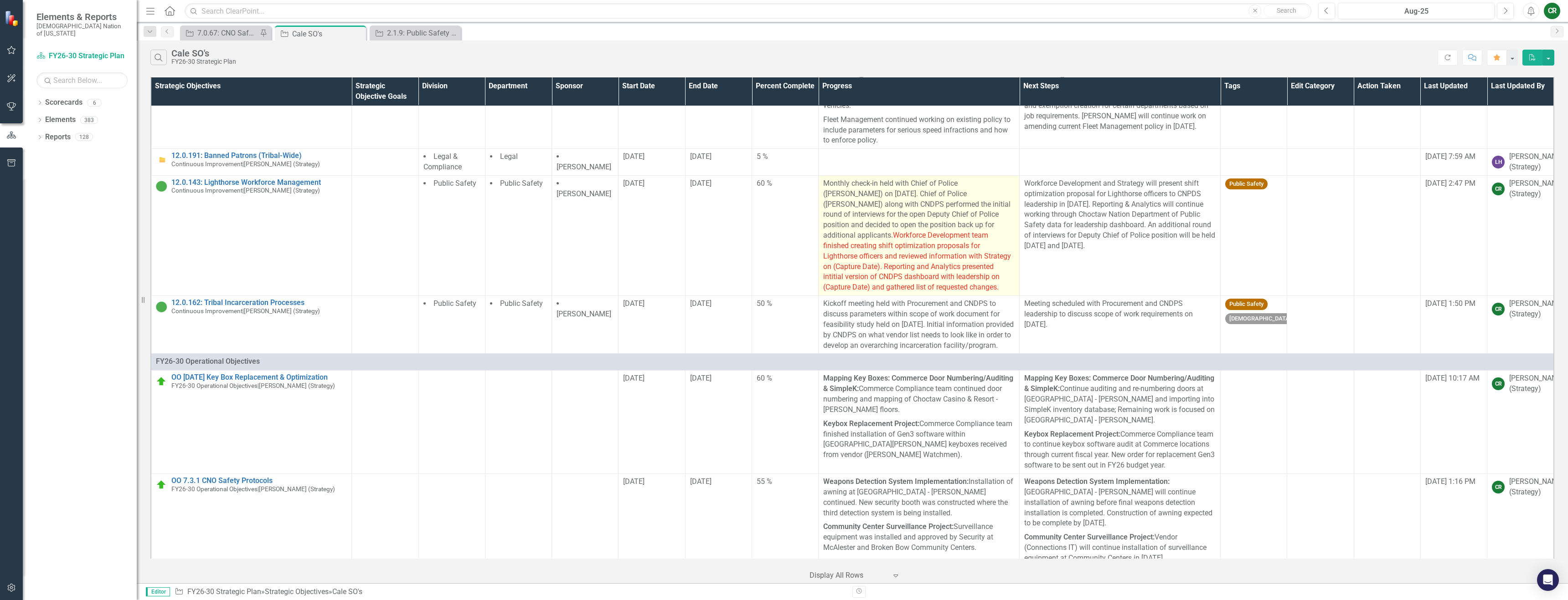
click at [903, 277] on span "Workforce Development team finished creating shift optimization proposals for L…" at bounding box center [917, 260] width 188 height 60
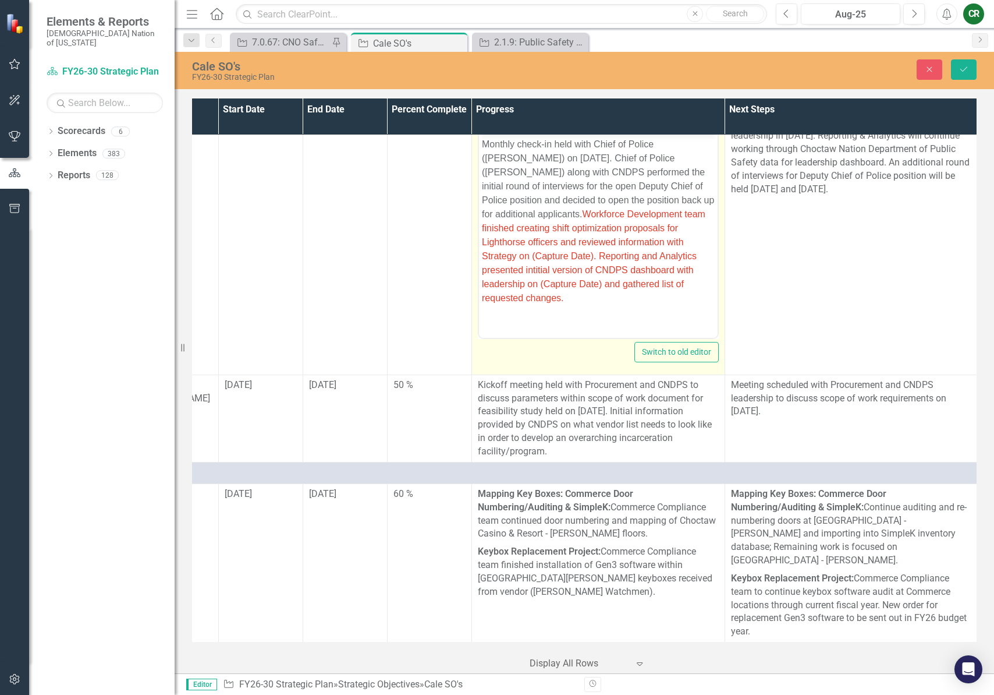
scroll to position [7081, 592]
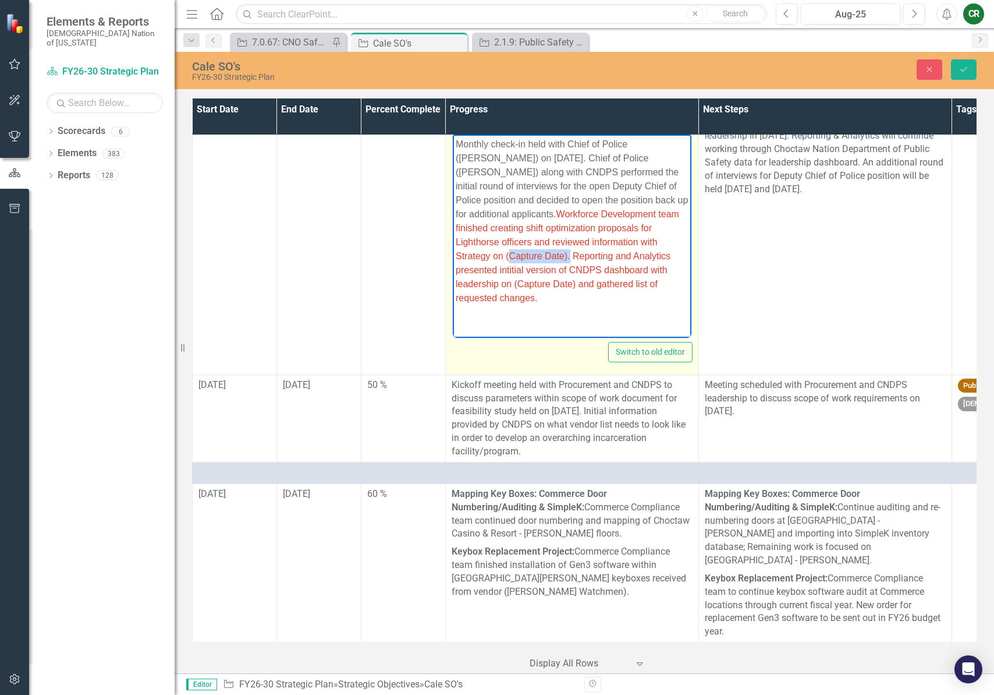
drag, startPoint x: 568, startPoint y: 256, endPoint x: 505, endPoint y: 257, distance: 62.9
click at [505, 257] on span "Workforce Development team finished creating shift optimization proposals for L…" at bounding box center [567, 255] width 224 height 94
drag, startPoint x: 575, startPoint y: 285, endPoint x: 504, endPoint y: 284, distance: 71.6
click at [504, 284] on span "Workforce Development team finished creating shift optimization proposals for L…" at bounding box center [569, 248] width 228 height 80
click at [668, 288] on p "Monthly check-in held with Chief of Police (Mike Woodruff) on August 26, 2025. …" at bounding box center [571, 214] width 233 height 154
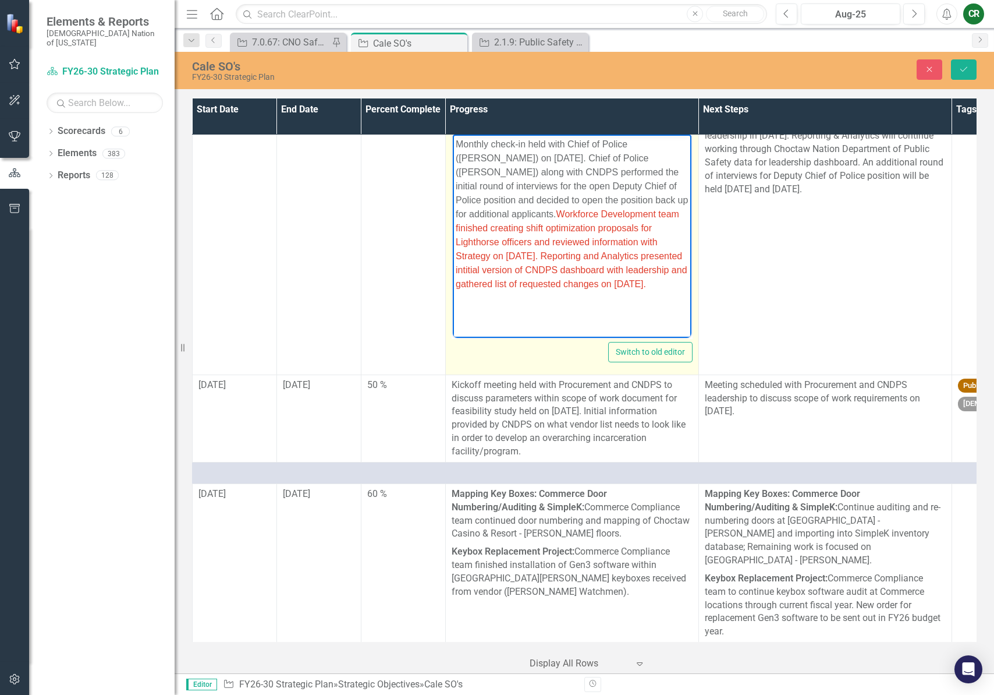
drag, startPoint x: 604, startPoint y: 303, endPoint x: 546, endPoint y: 207, distance: 111.8
click at [546, 207] on body "Monthly check-in held with Chief of Police (Mike Woodruff) on August 26, 2025. …" at bounding box center [571, 221] width 239 height 175
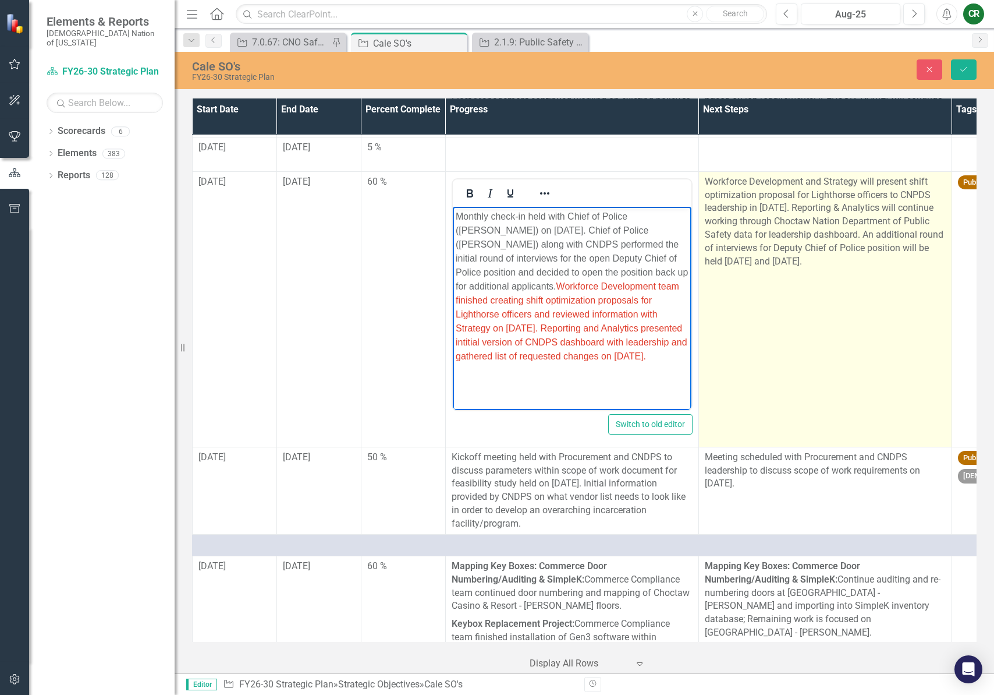
scroll to position [7006, 592]
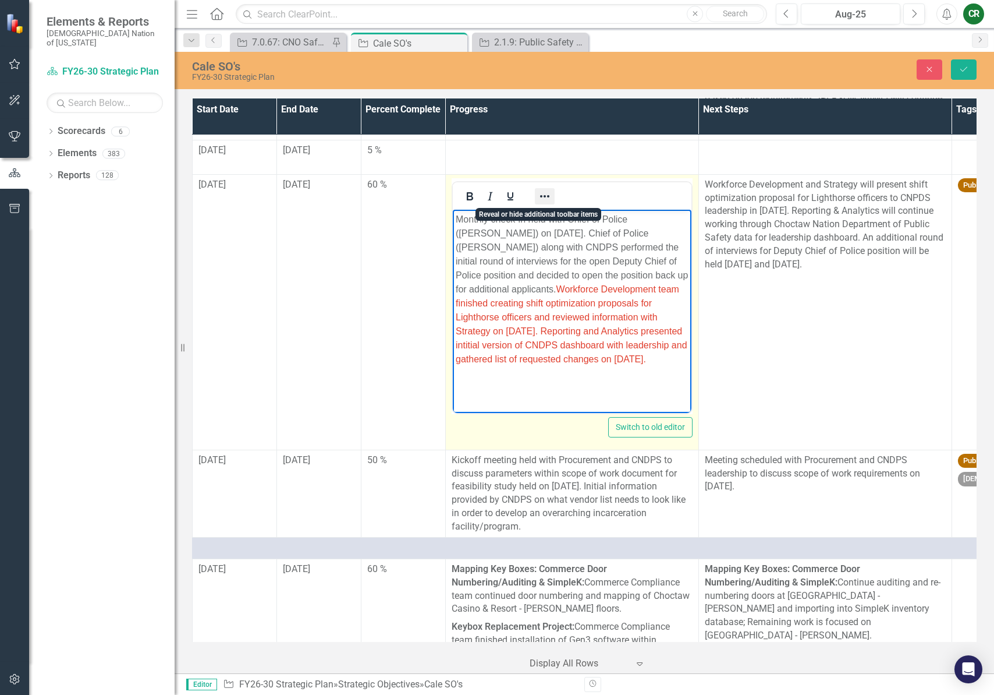
click at [542, 197] on icon "Reveal or hide additional toolbar items" at bounding box center [545, 196] width 14 height 14
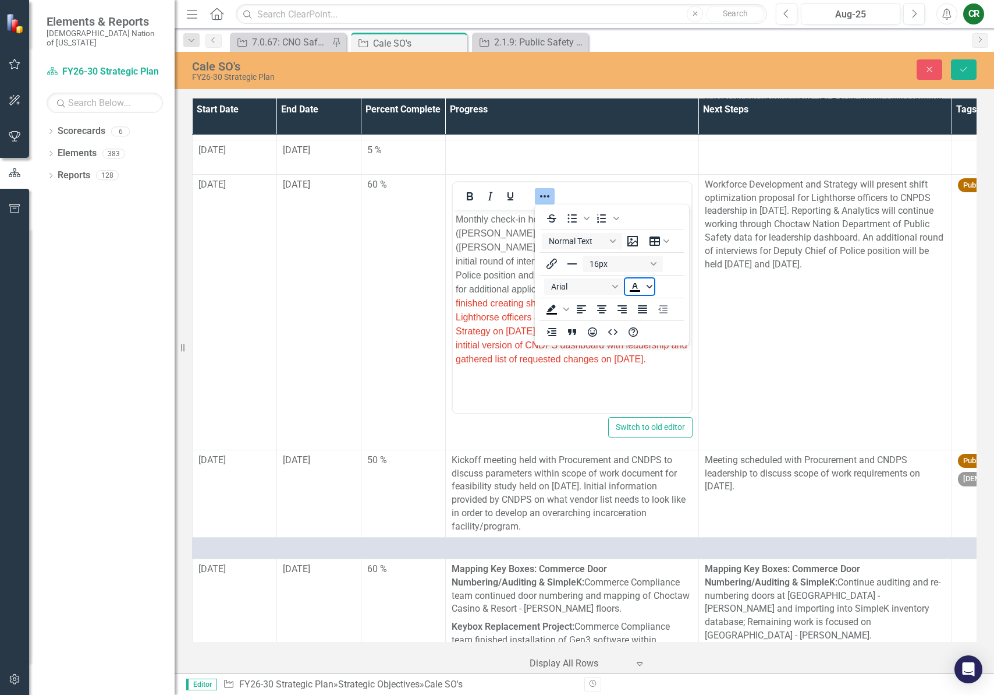
click at [646, 290] on span "Text color Black" at bounding box center [649, 286] width 9 height 16
drag, startPoint x: 669, startPoint y: 373, endPoint x: 628, endPoint y: 305, distance: 79.2
click at [669, 373] on icon "Remove color" at bounding box center [669, 373] width 11 height 11
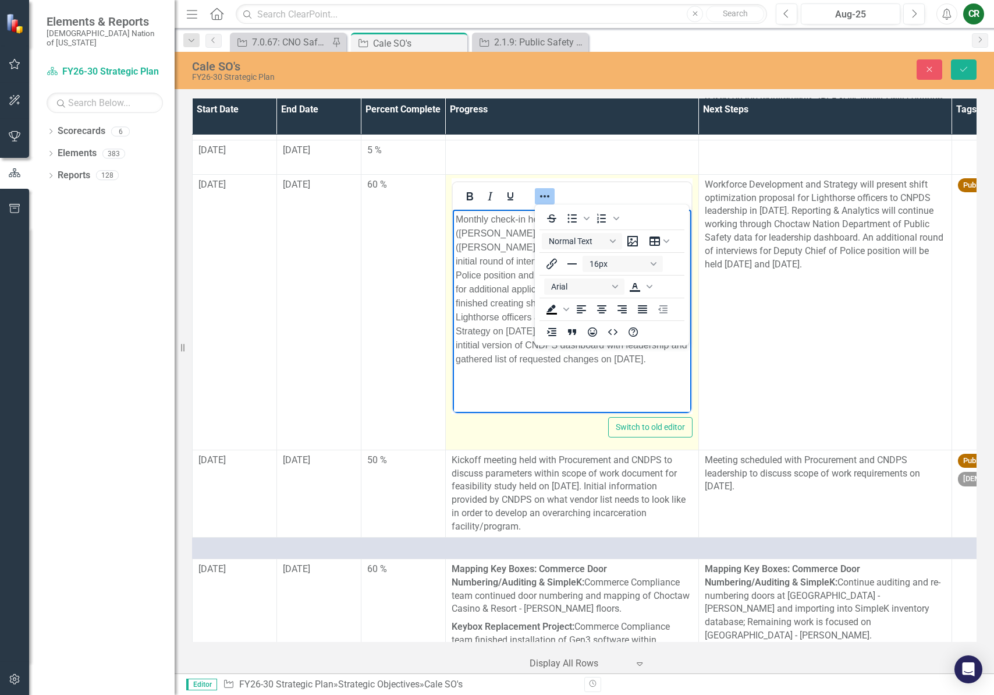
click at [544, 192] on icon "Reveal or hide additional toolbar items" at bounding box center [545, 196] width 14 height 14
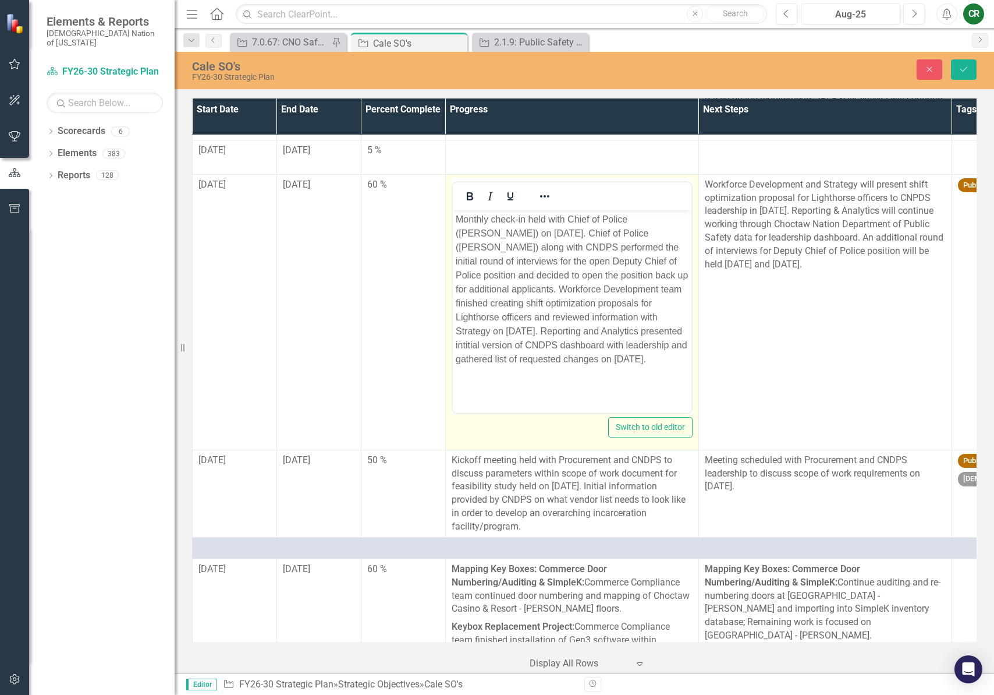
click at [519, 268] on p "Monthly check-in held with Chief of Police (Mike Woodruff) on August 26, 2025. …" at bounding box center [571, 289] width 233 height 154
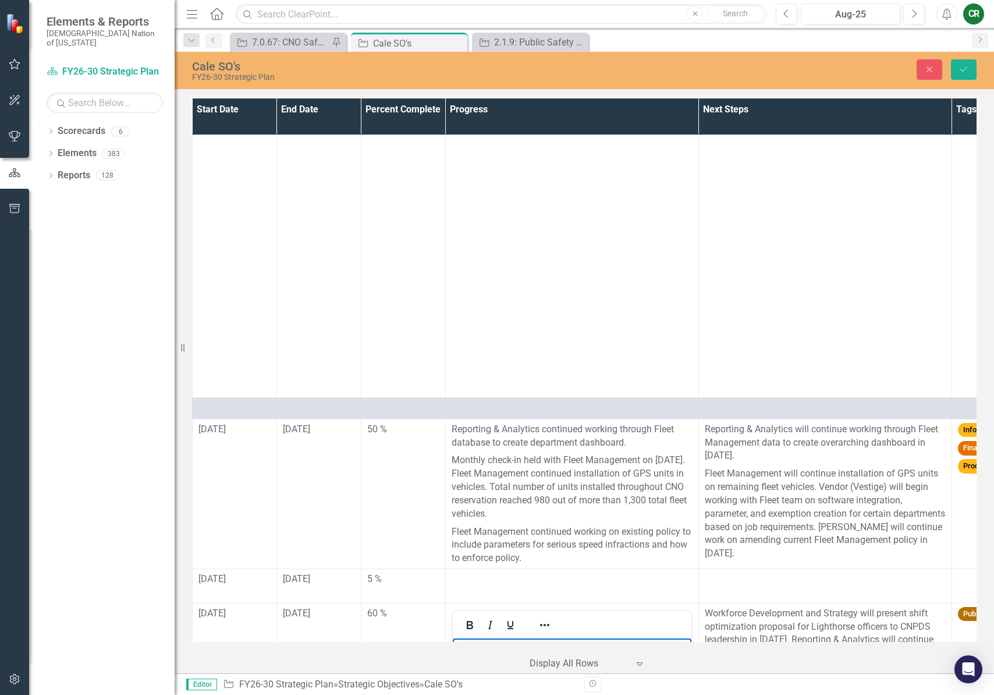
scroll to position [6576, 592]
click at [961, 74] on button "Save" at bounding box center [964, 69] width 26 height 20
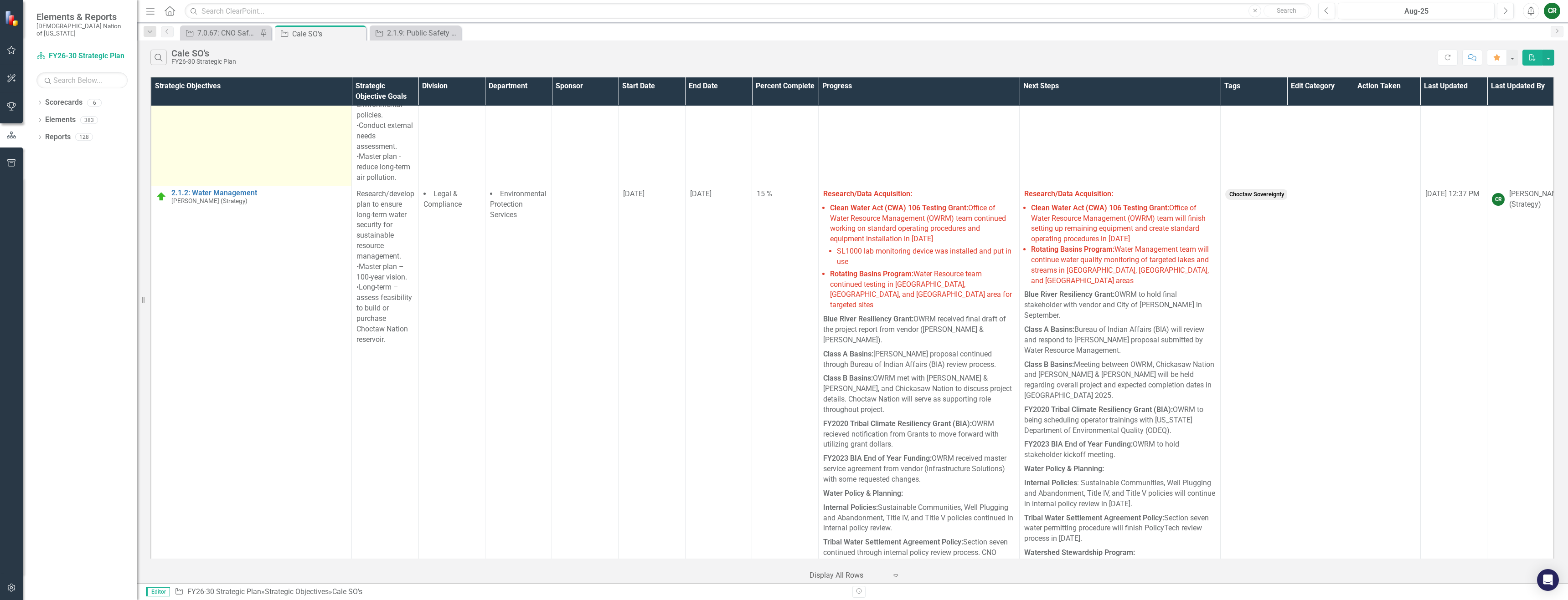
scroll to position [0, 0]
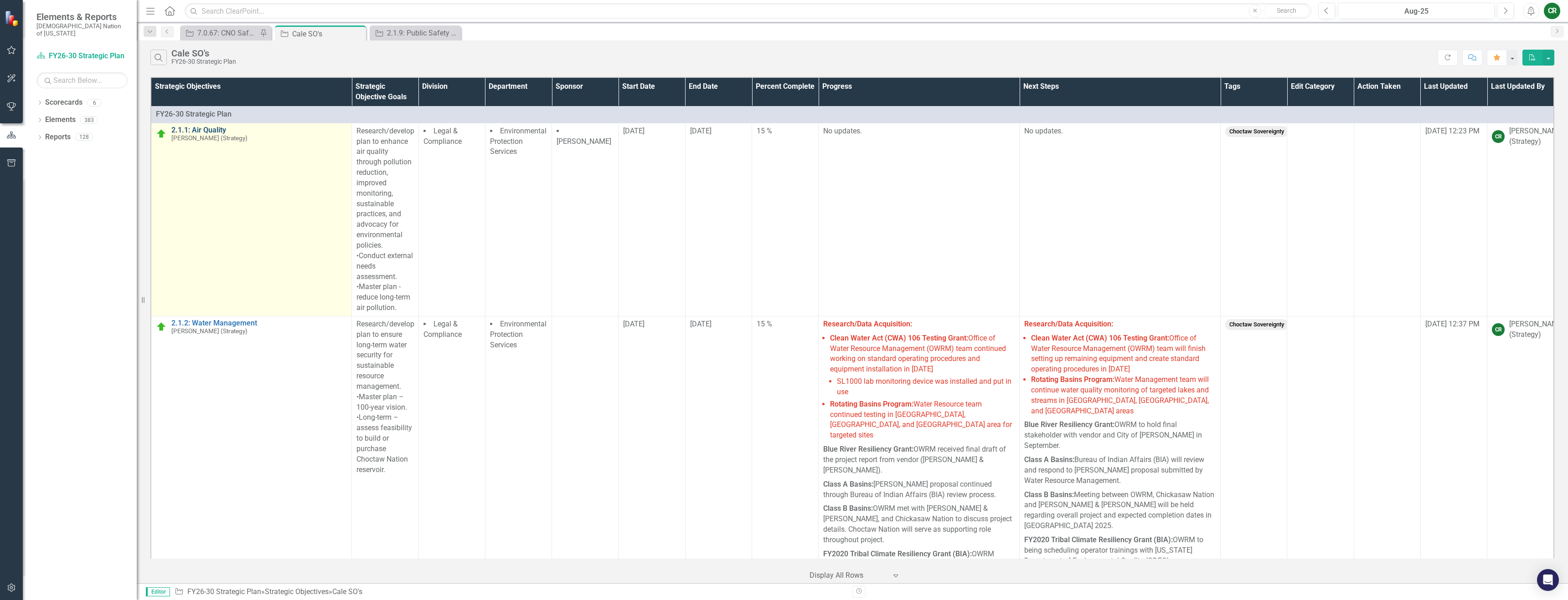
click at [221, 131] on link "2.1.1: Air Quality" at bounding box center [259, 130] width 175 height 8
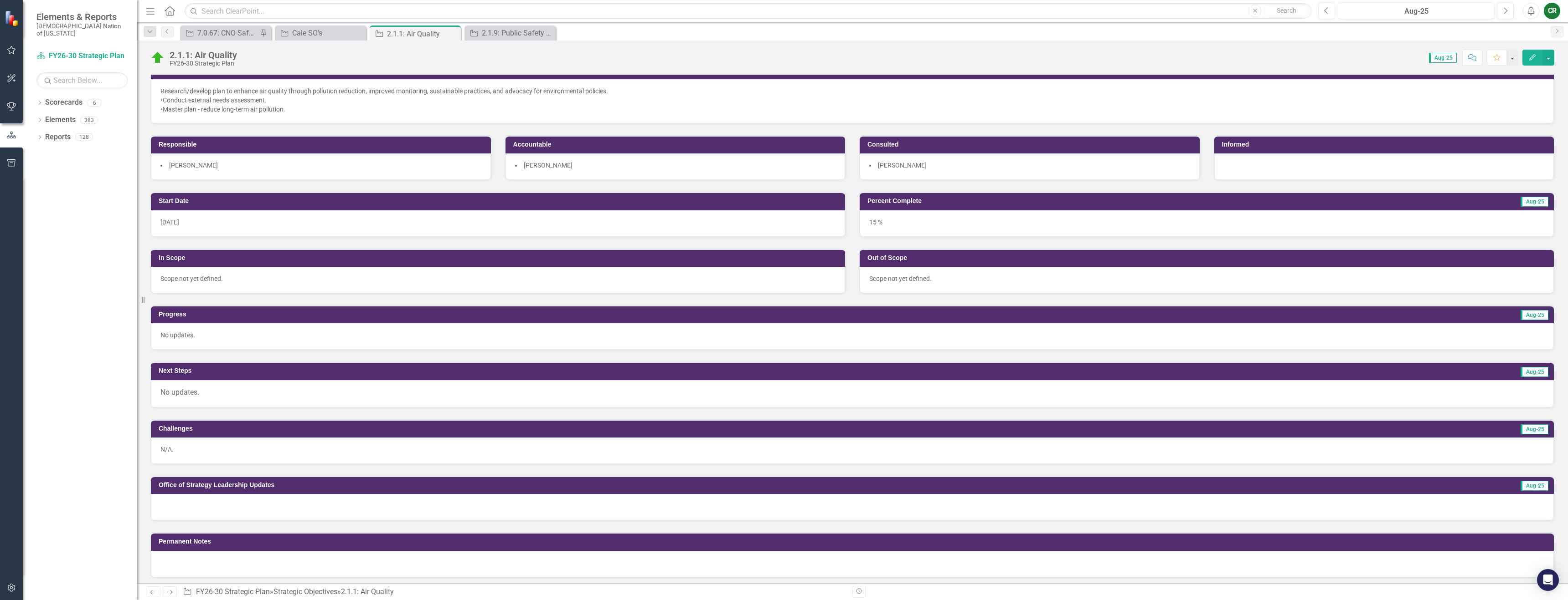
scroll to position [244, 0]
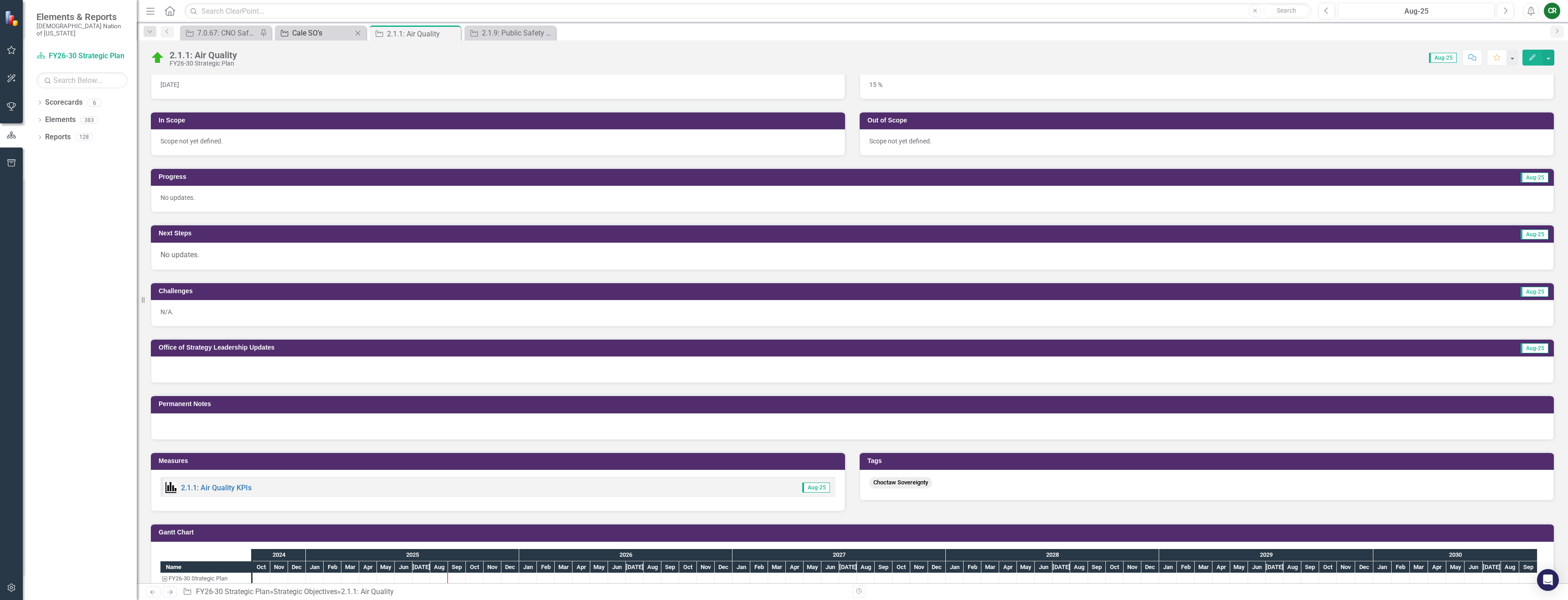
click at [303, 34] on div "Cale SO's" at bounding box center [322, 33] width 60 height 12
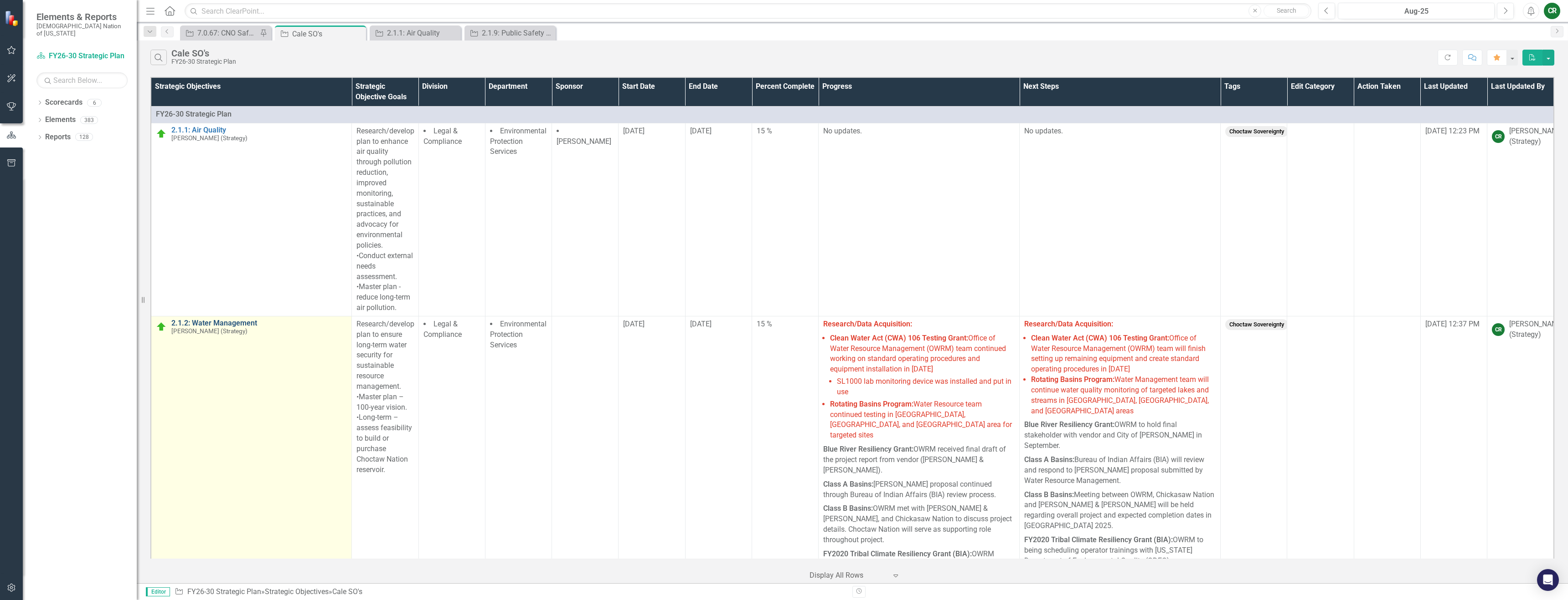
click at [233, 324] on link "2.1.2: Water Management" at bounding box center [259, 323] width 175 height 8
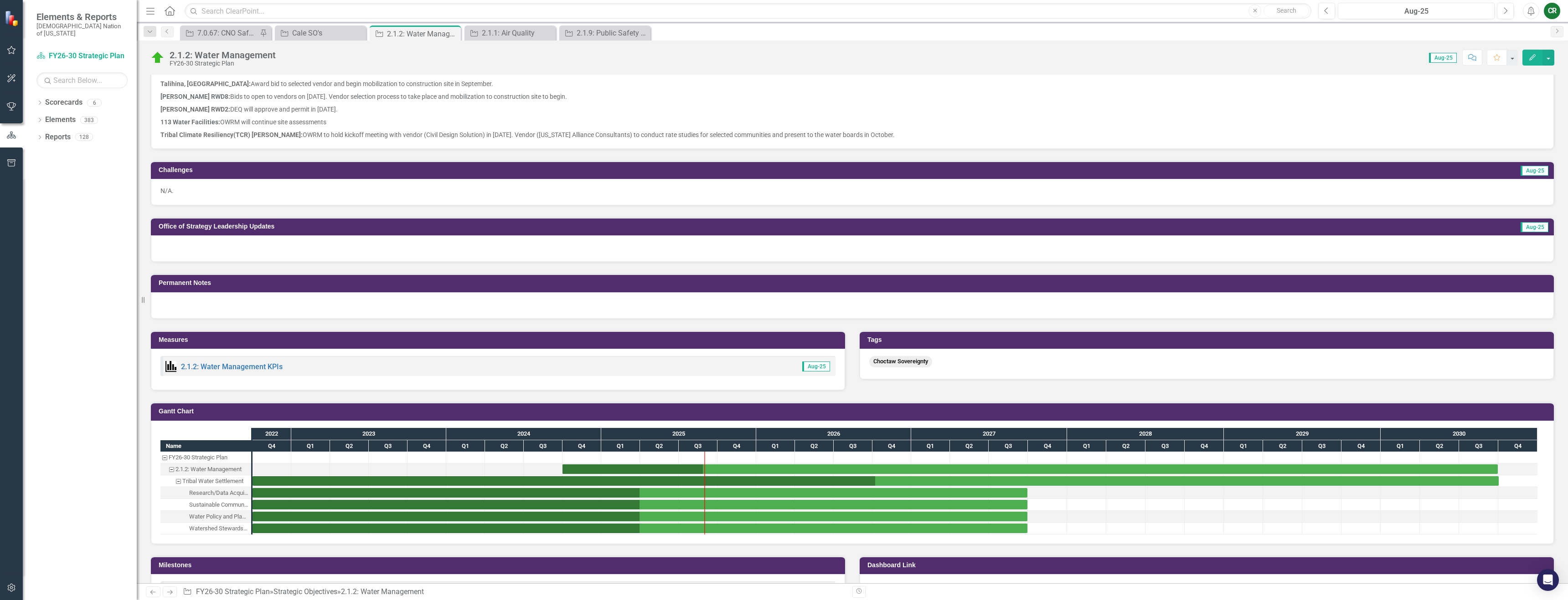
scroll to position [1226, 0]
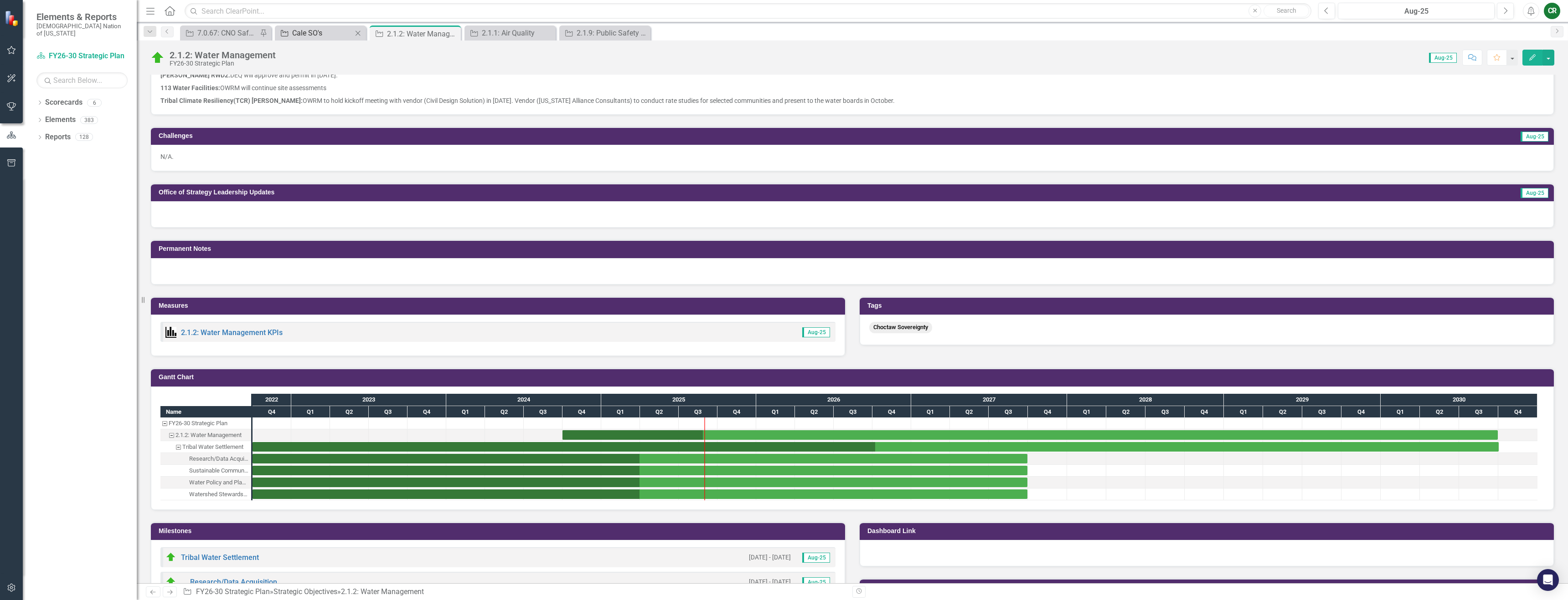
click at [331, 32] on div "Cale SO's" at bounding box center [322, 33] width 60 height 12
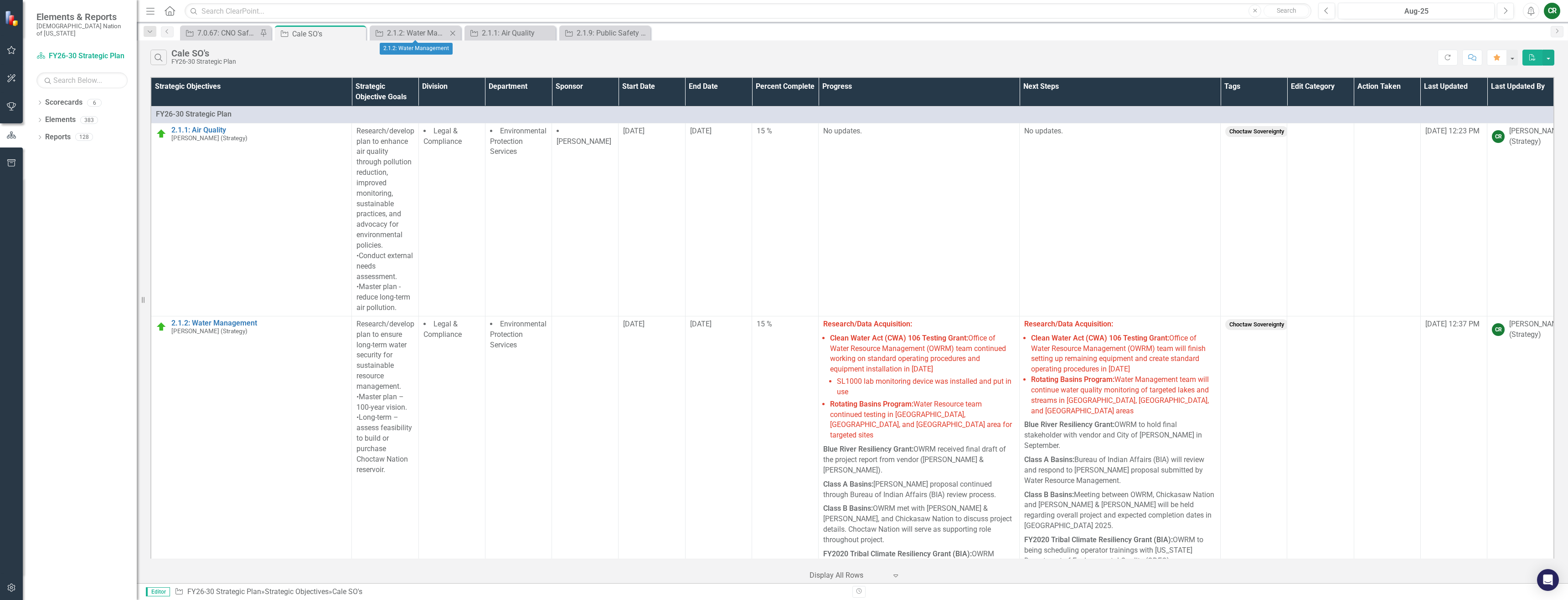
click at [453, 34] on icon at bounding box center [452, 33] width 5 height 5
click at [0, 0] on icon at bounding box center [0, 0] width 0 height 0
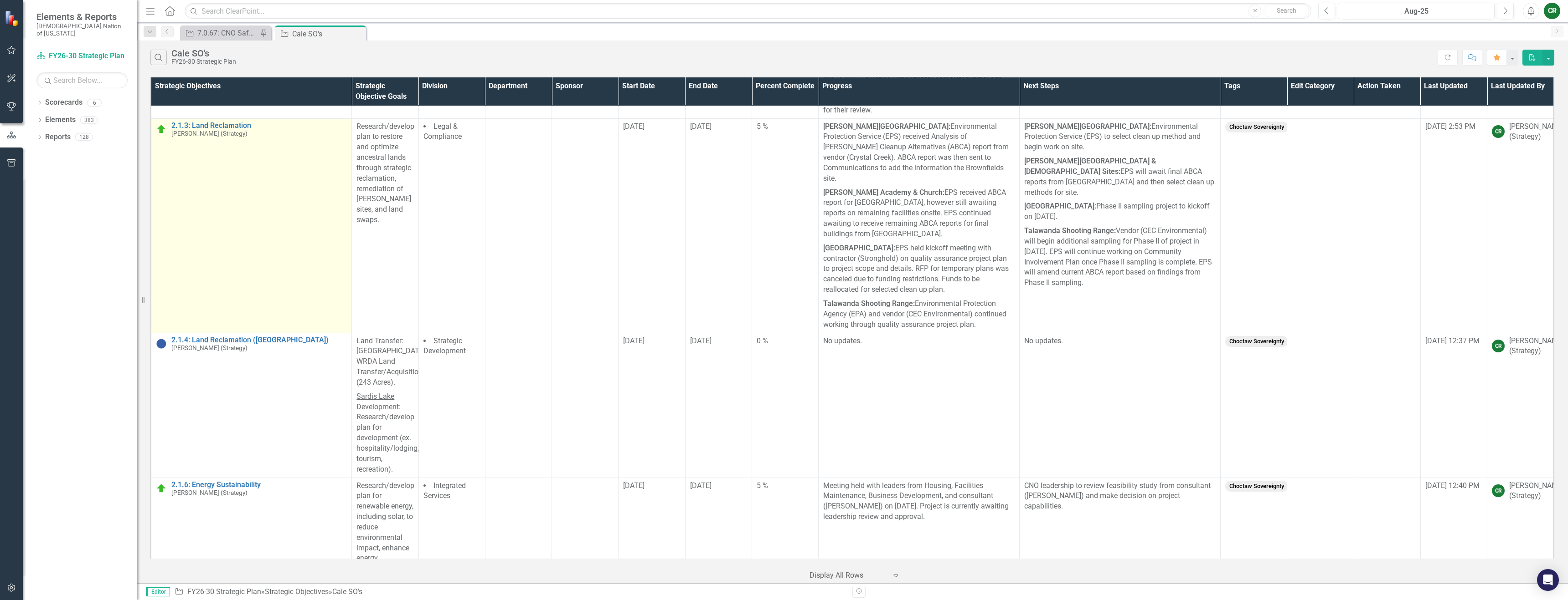
scroll to position [1197, 0]
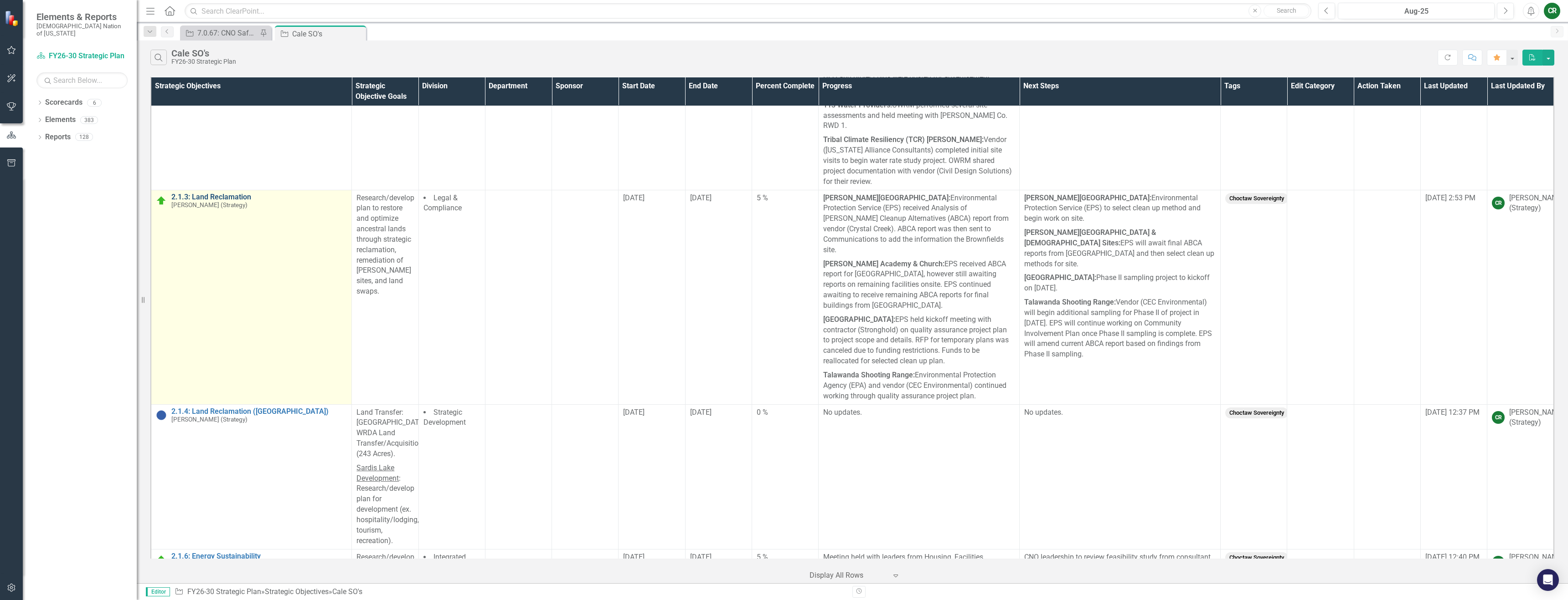
click at [225, 193] on link "2.1.3: Land Reclamation" at bounding box center [259, 197] width 175 height 8
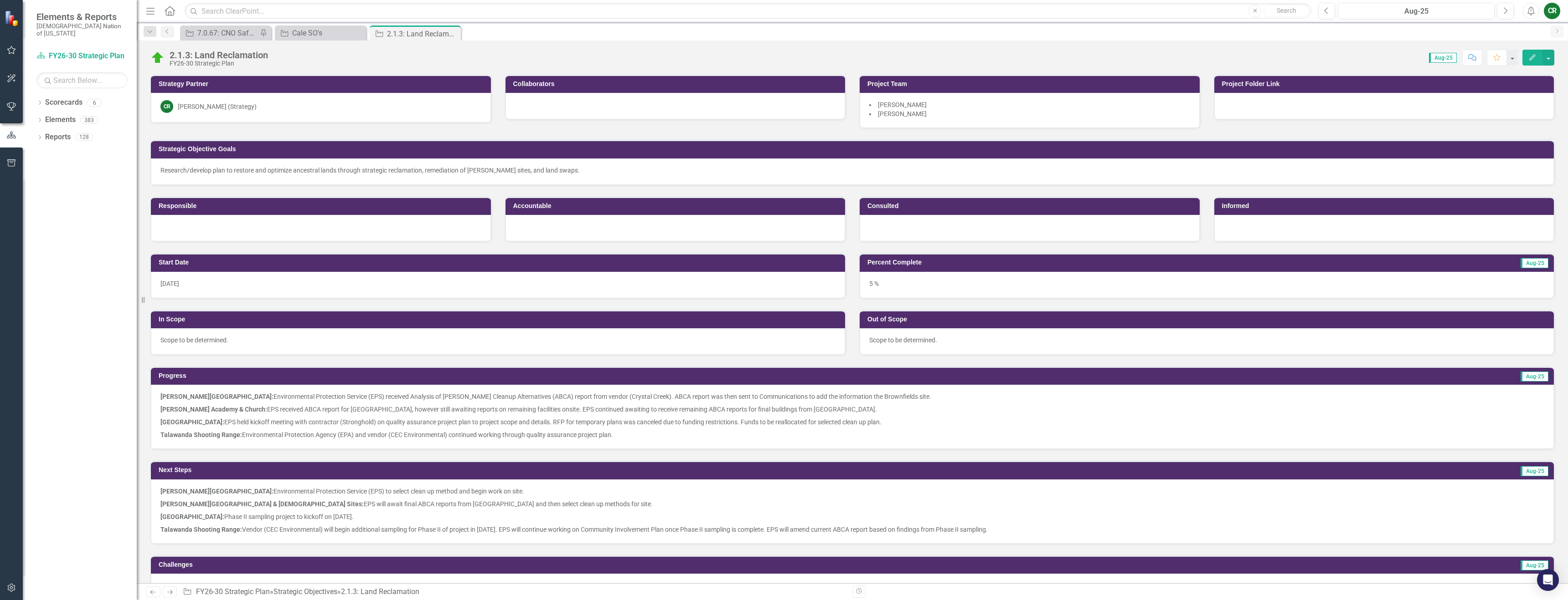
scroll to position [152, 0]
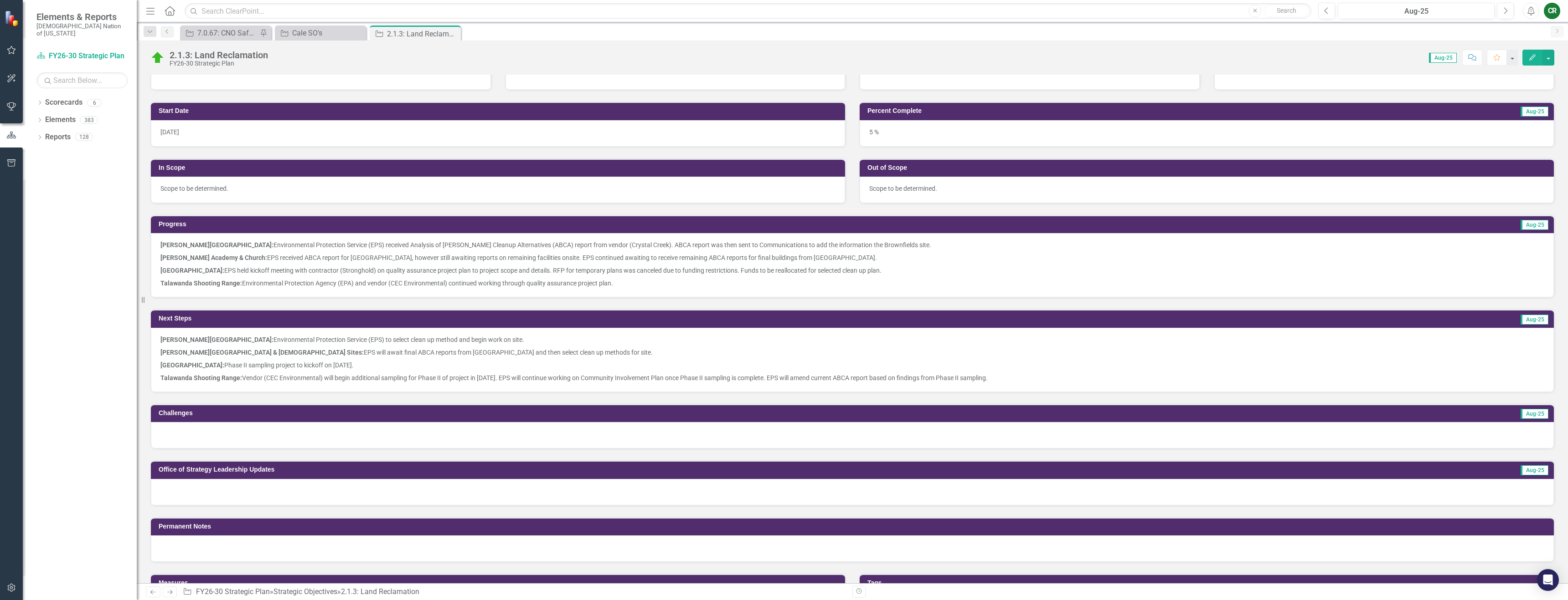
click at [259, 433] on div at bounding box center [852, 436] width 1403 height 27
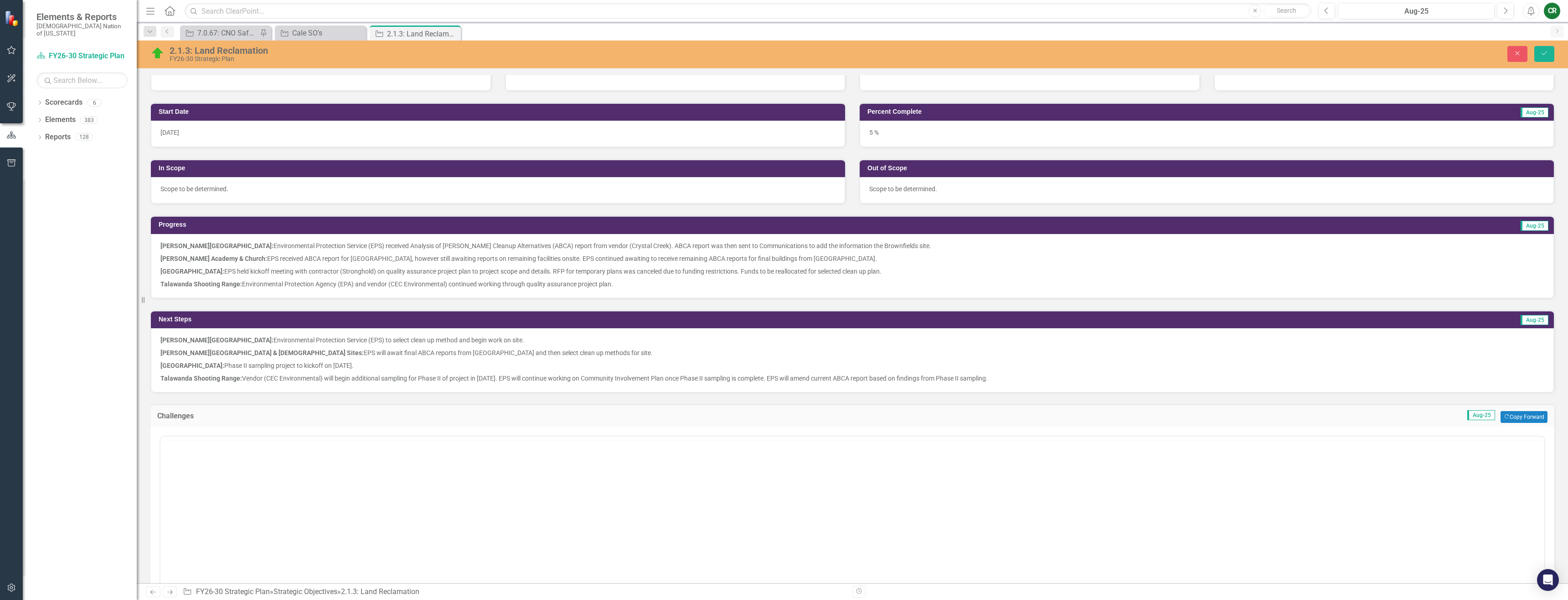
scroll to position [0, 0]
click at [243, 494] on body "Rich Text Area. Press ALT-0 for help." at bounding box center [852, 526] width 1384 height 137
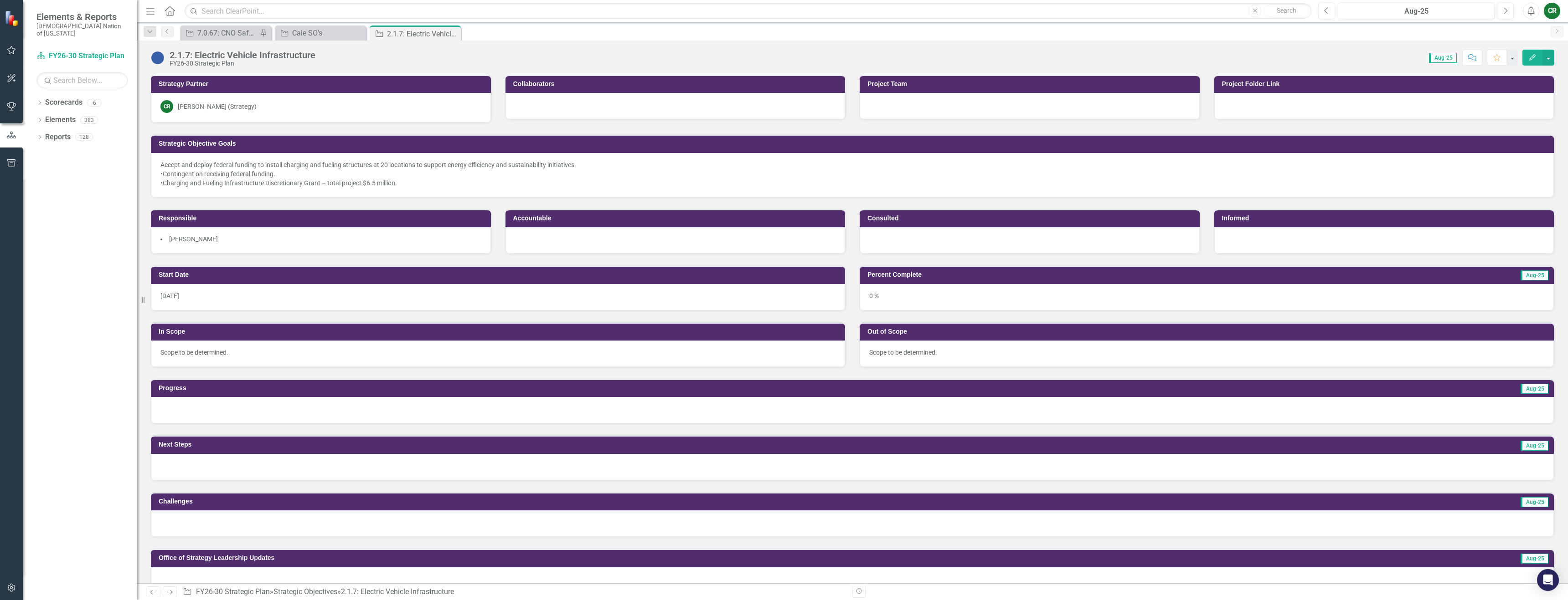
click at [346, 403] on div at bounding box center [852, 411] width 1403 height 27
click at [346, 404] on div at bounding box center [852, 411] width 1403 height 27
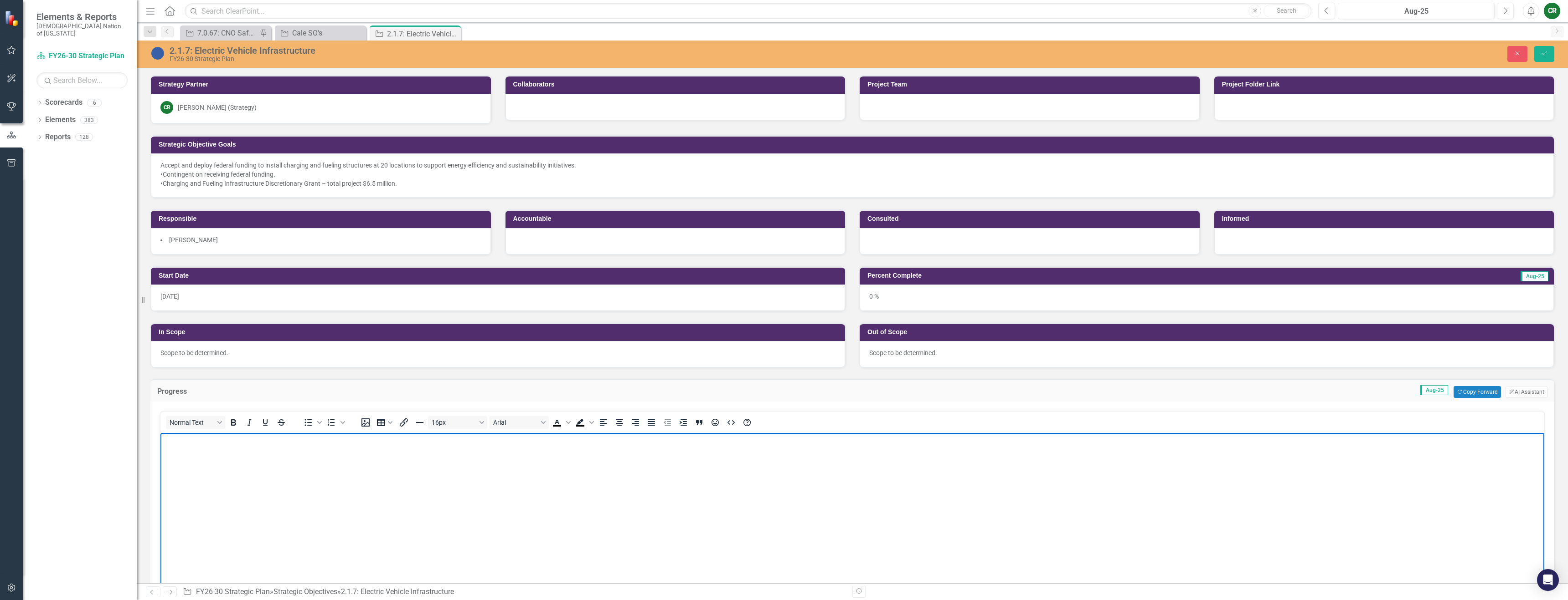
click at [201, 447] on body "Rich Text Area. Press ALT-0 for help." at bounding box center [852, 501] width 1384 height 137
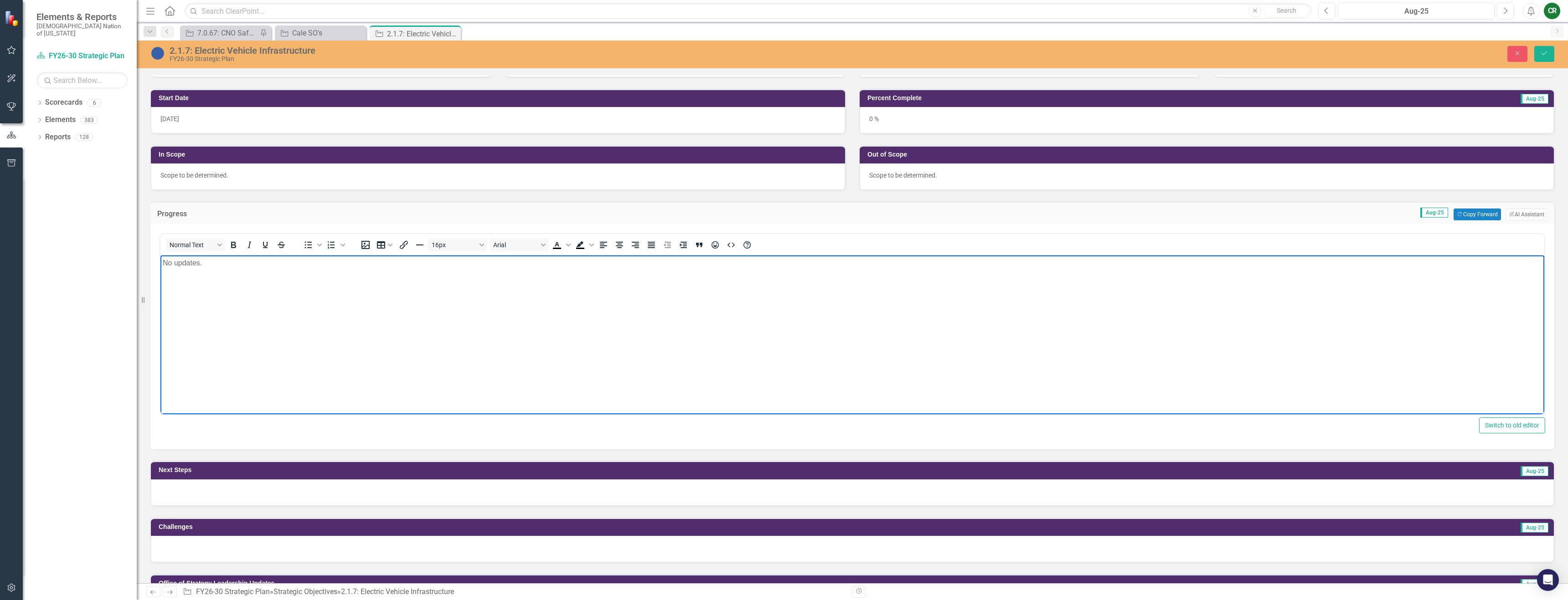
scroll to position [242, 0]
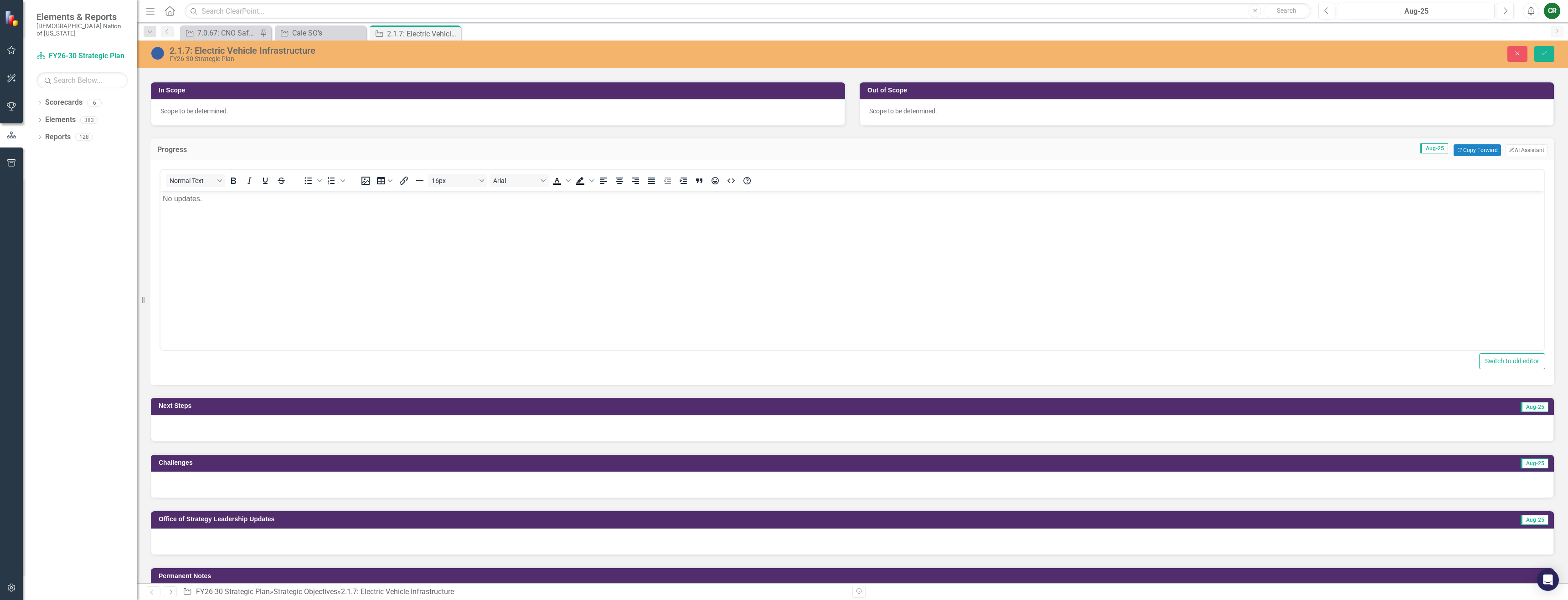
click at [259, 426] on div at bounding box center [852, 429] width 1403 height 27
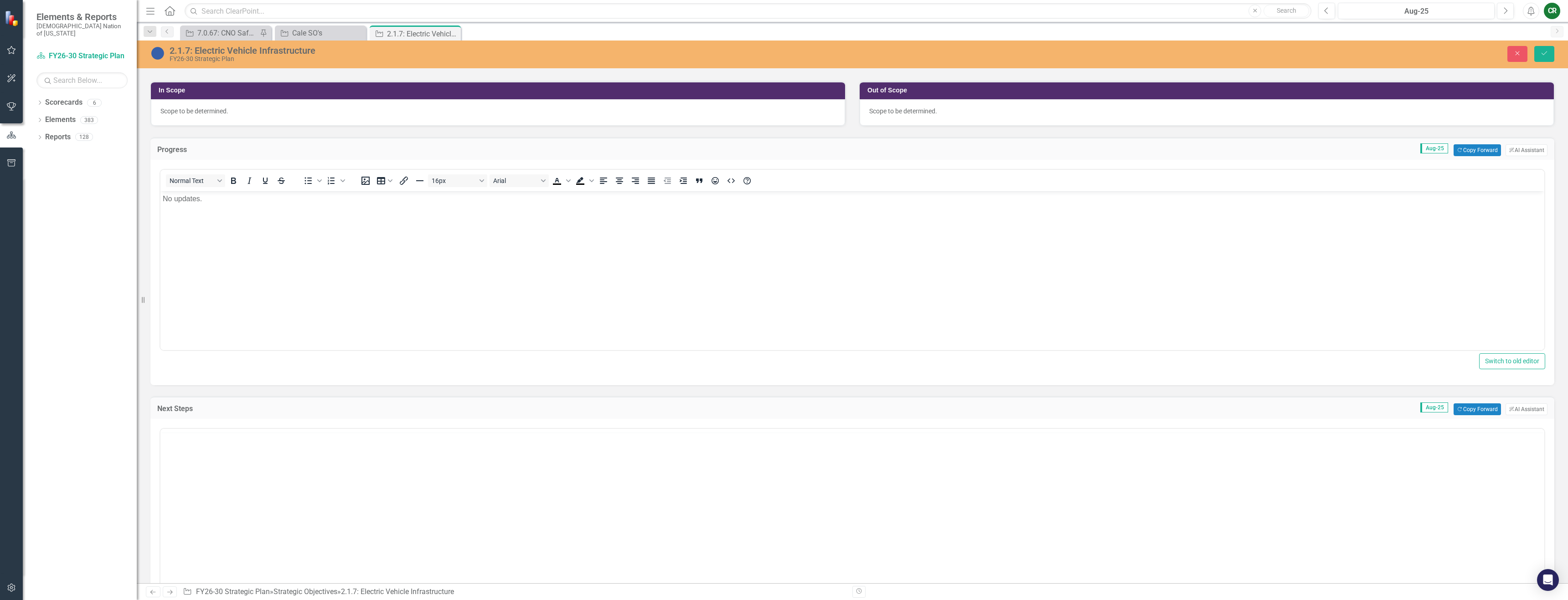
scroll to position [0, 0]
click at [432, 459] on p "Rich Text Area. Press ALT-0 for help." at bounding box center [852, 458] width 1379 height 11
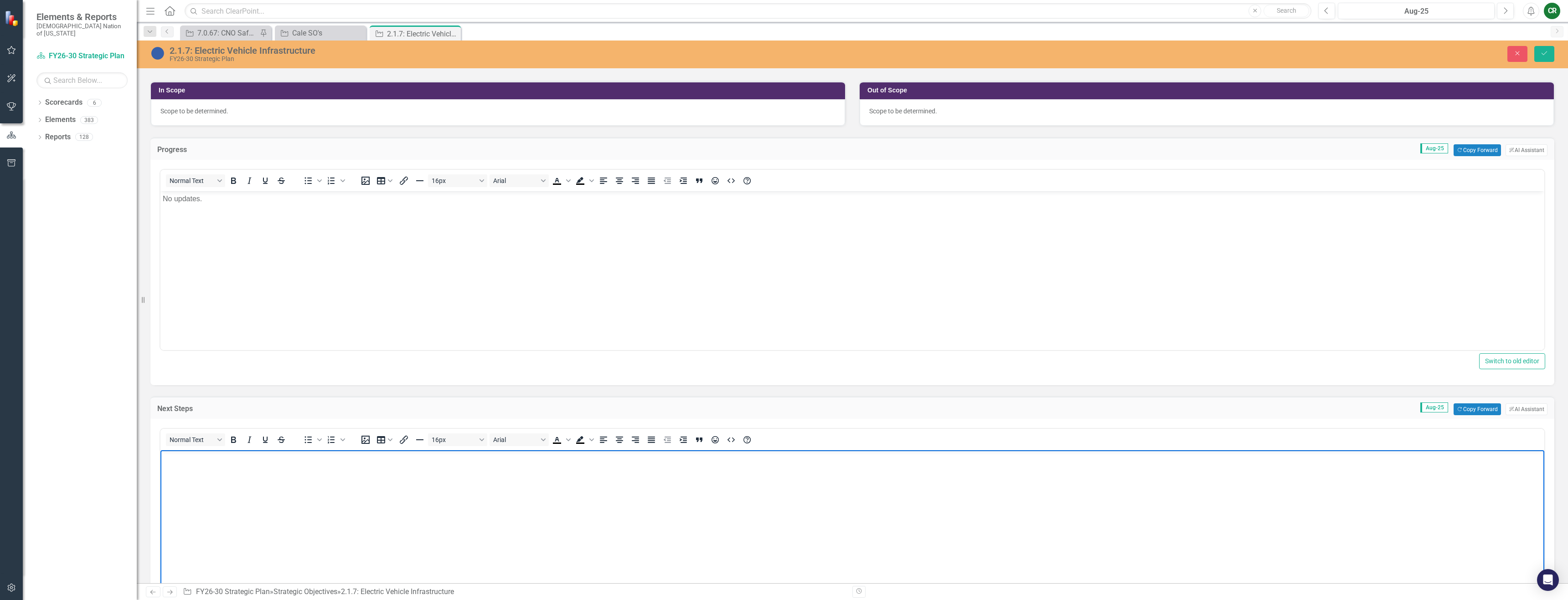
click at [432, 459] on p "Rich Text Area. Press ALT-0 for help." at bounding box center [852, 458] width 1379 height 11
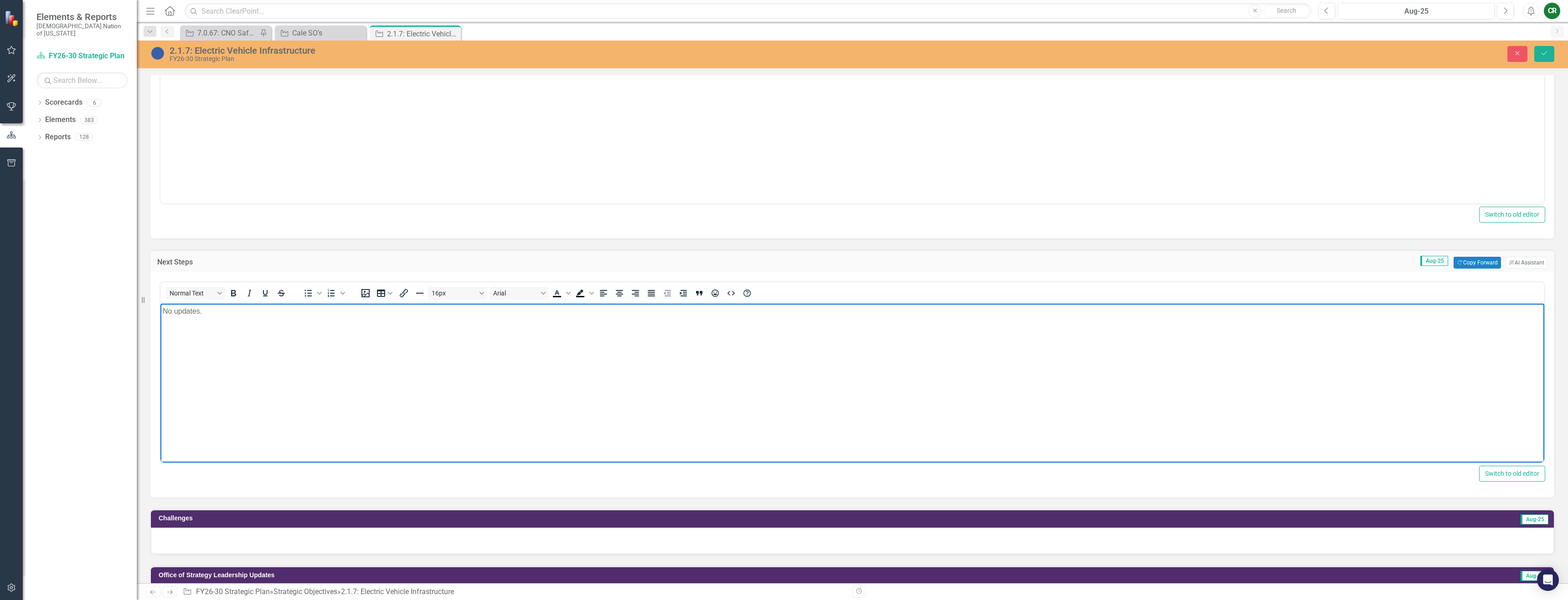
scroll to position [582, 0]
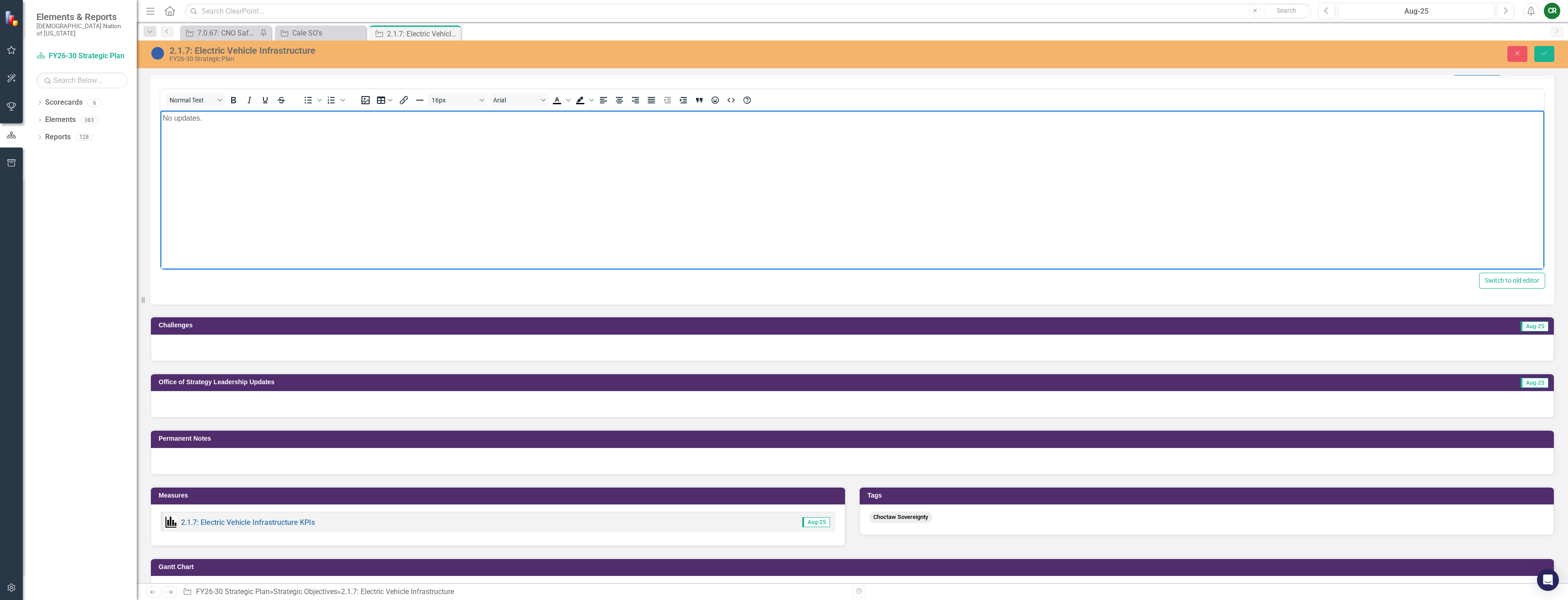
click at [221, 347] on div at bounding box center [852, 348] width 1403 height 27
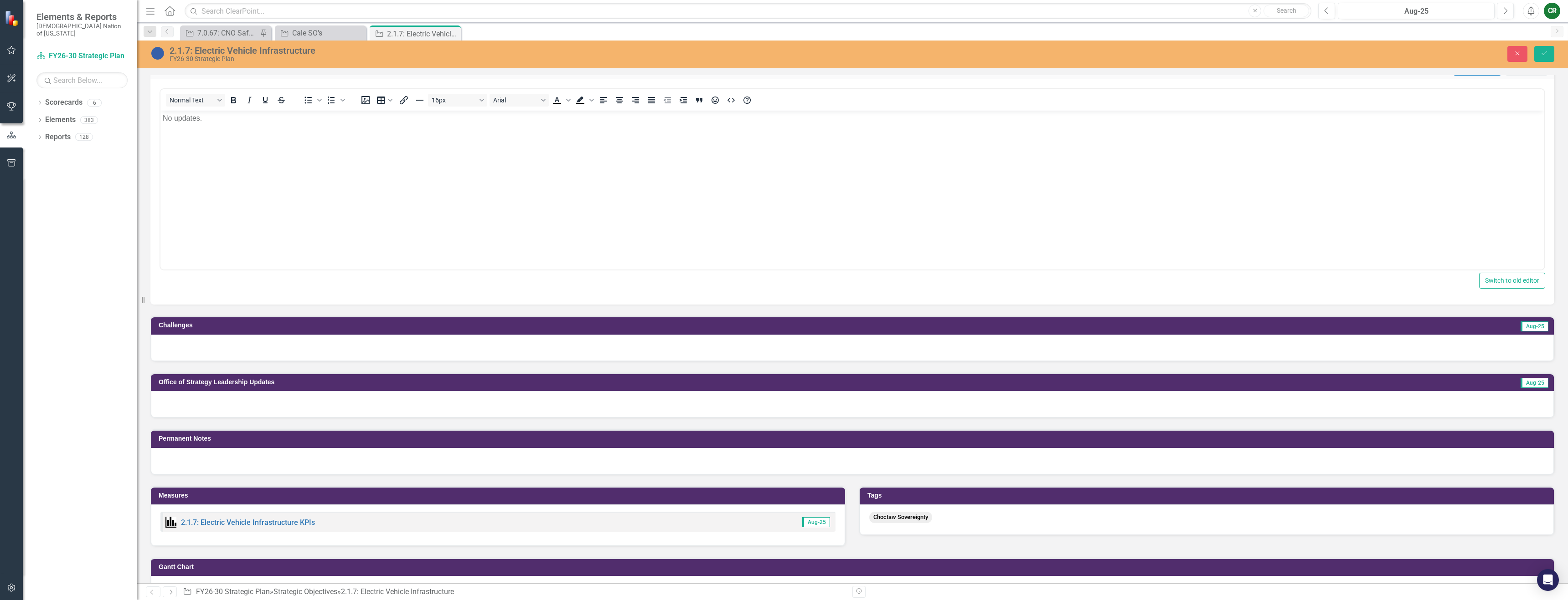
click at [221, 347] on div at bounding box center [852, 348] width 1403 height 27
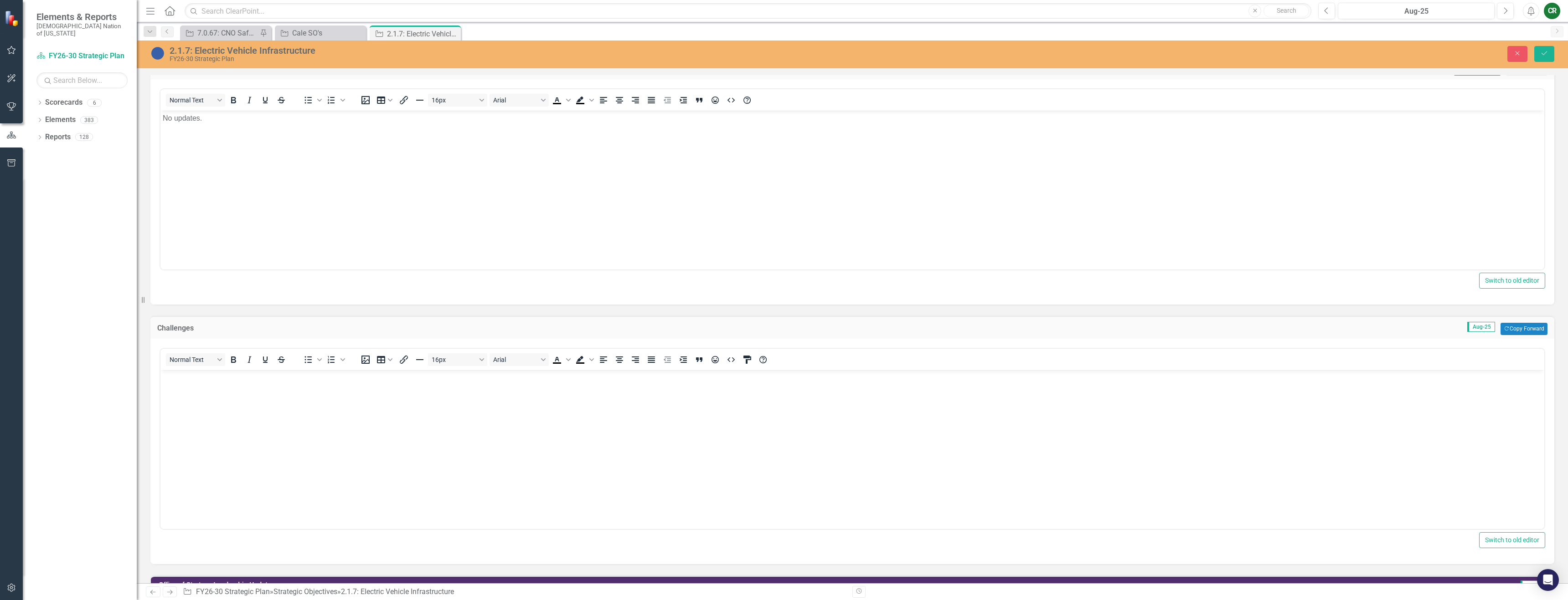
scroll to position [0, 0]
click at [218, 409] on body "Rich Text Area. Press ALT-0 for help." at bounding box center [852, 438] width 1384 height 137
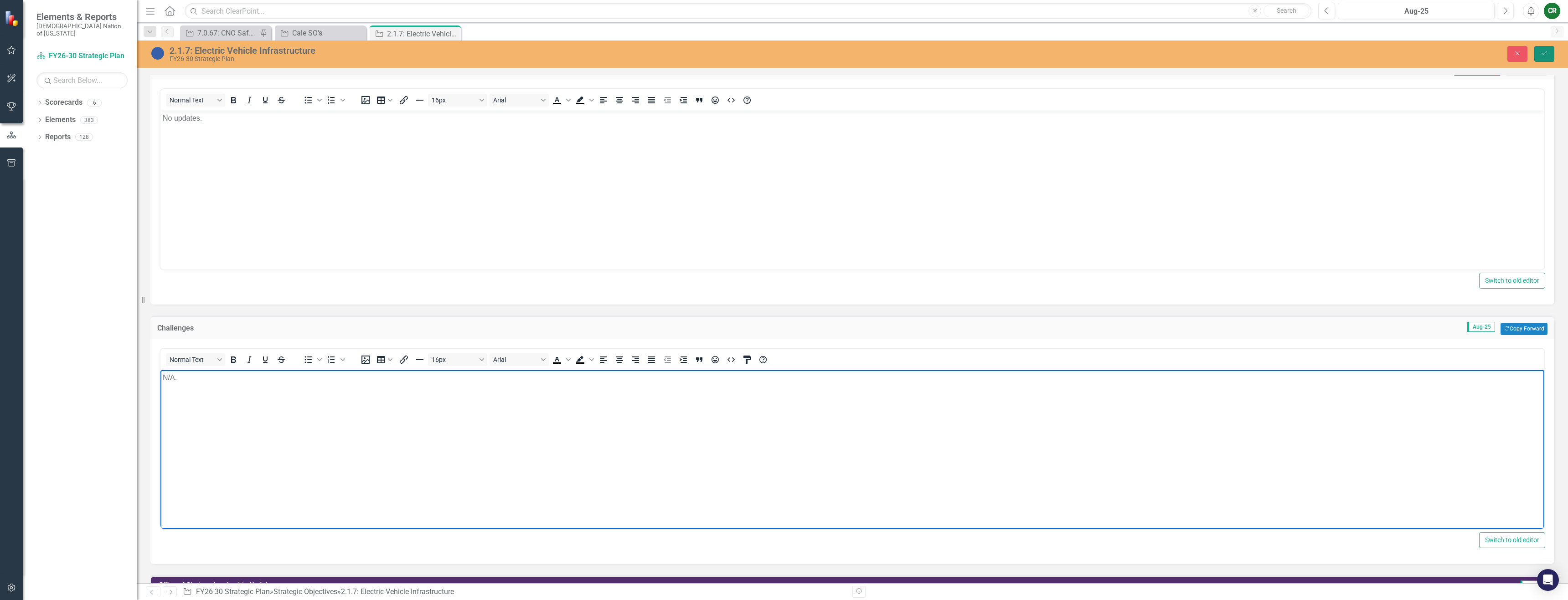
drag, startPoint x: 1537, startPoint y: 54, endPoint x: 1532, endPoint y: 59, distance: 7.1
click at [1537, 54] on button "Save" at bounding box center [1545, 54] width 20 height 16
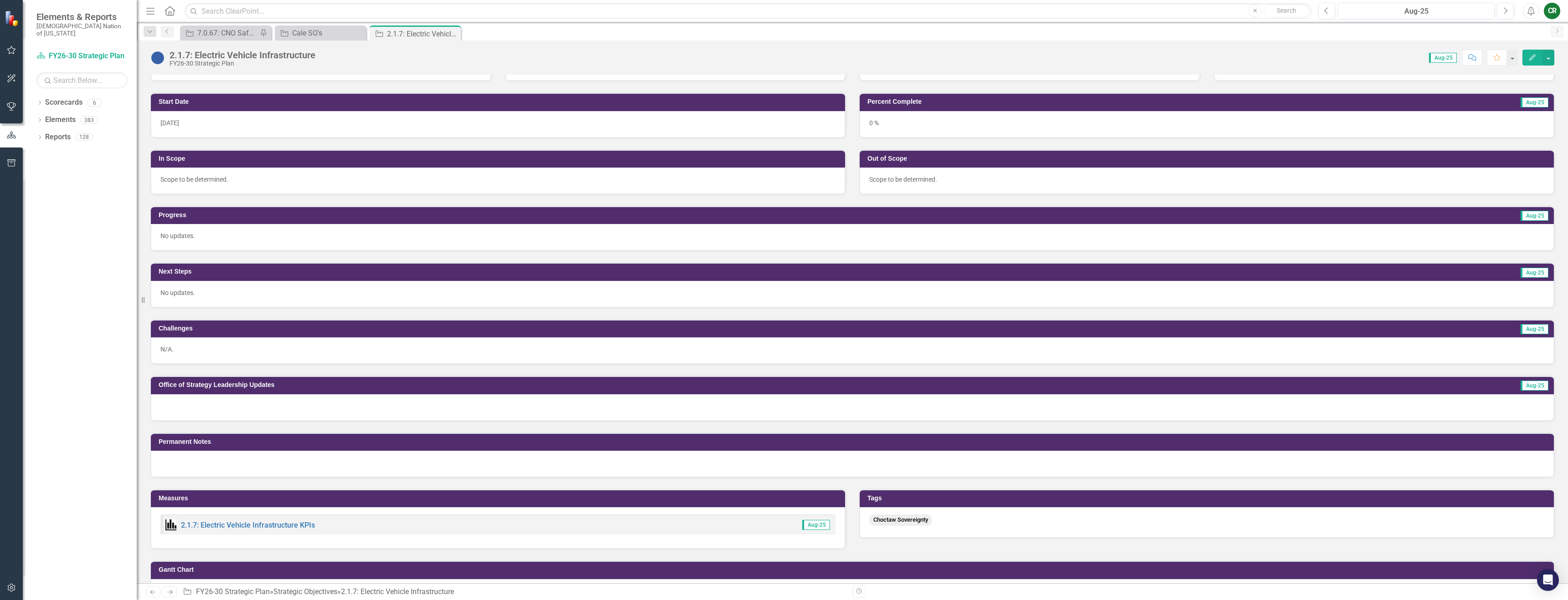
scroll to position [230, 0]
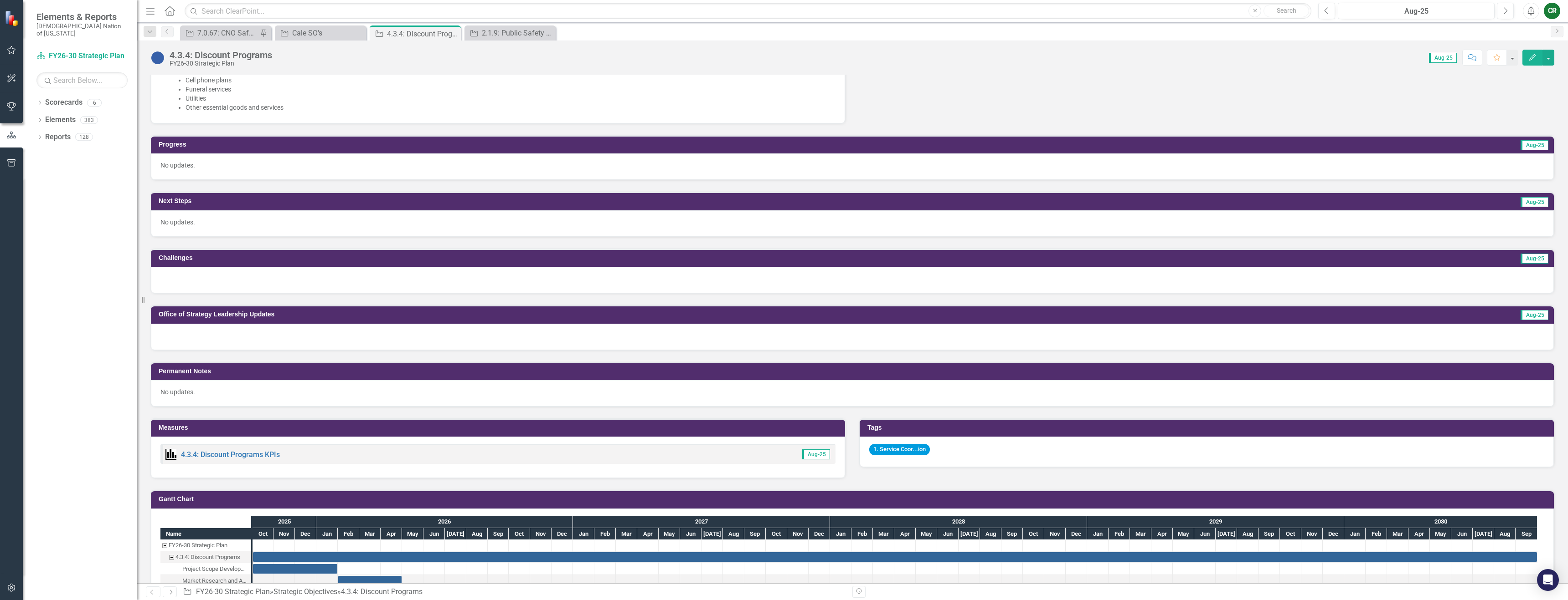
scroll to position [542, 0]
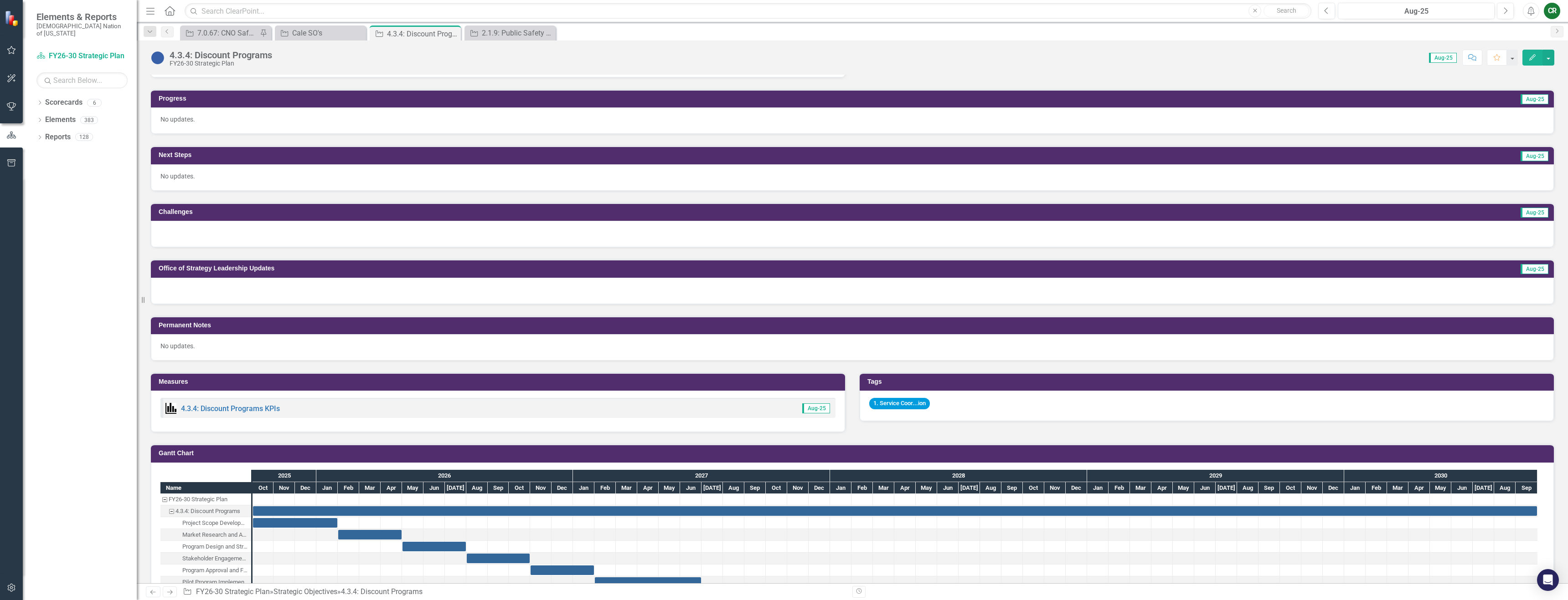
click at [207, 233] on div at bounding box center [852, 234] width 1403 height 27
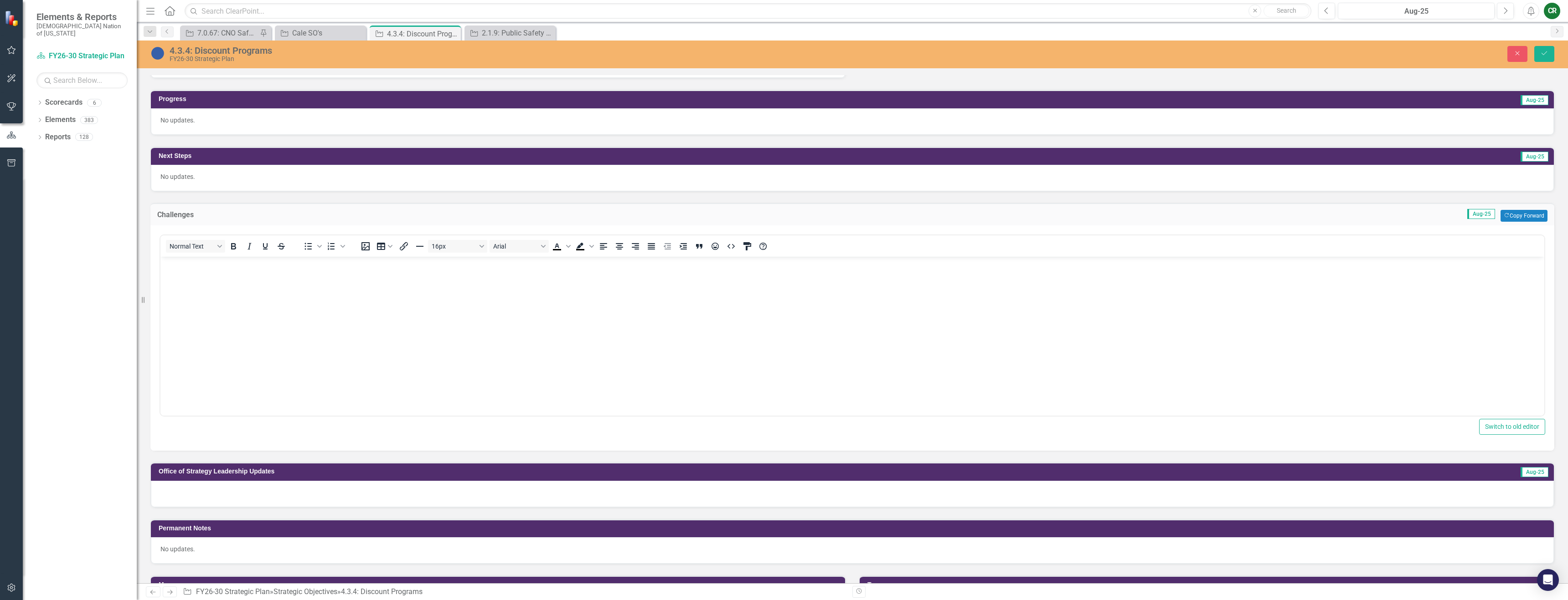
scroll to position [0, 0]
click at [192, 283] on body "Rich Text Area. Press ALT-0 for help." at bounding box center [852, 325] width 1384 height 137
click at [1546, 54] on icon "Save" at bounding box center [1544, 53] width 8 height 6
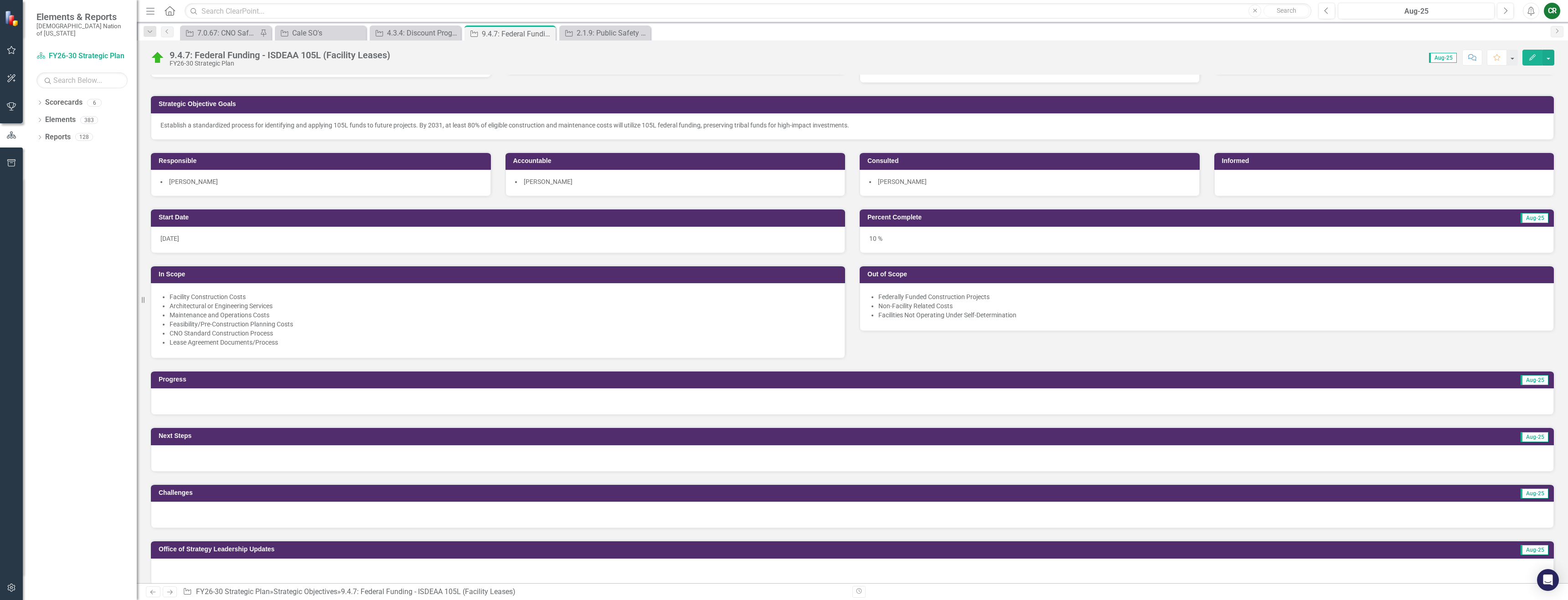
scroll to position [52, 0]
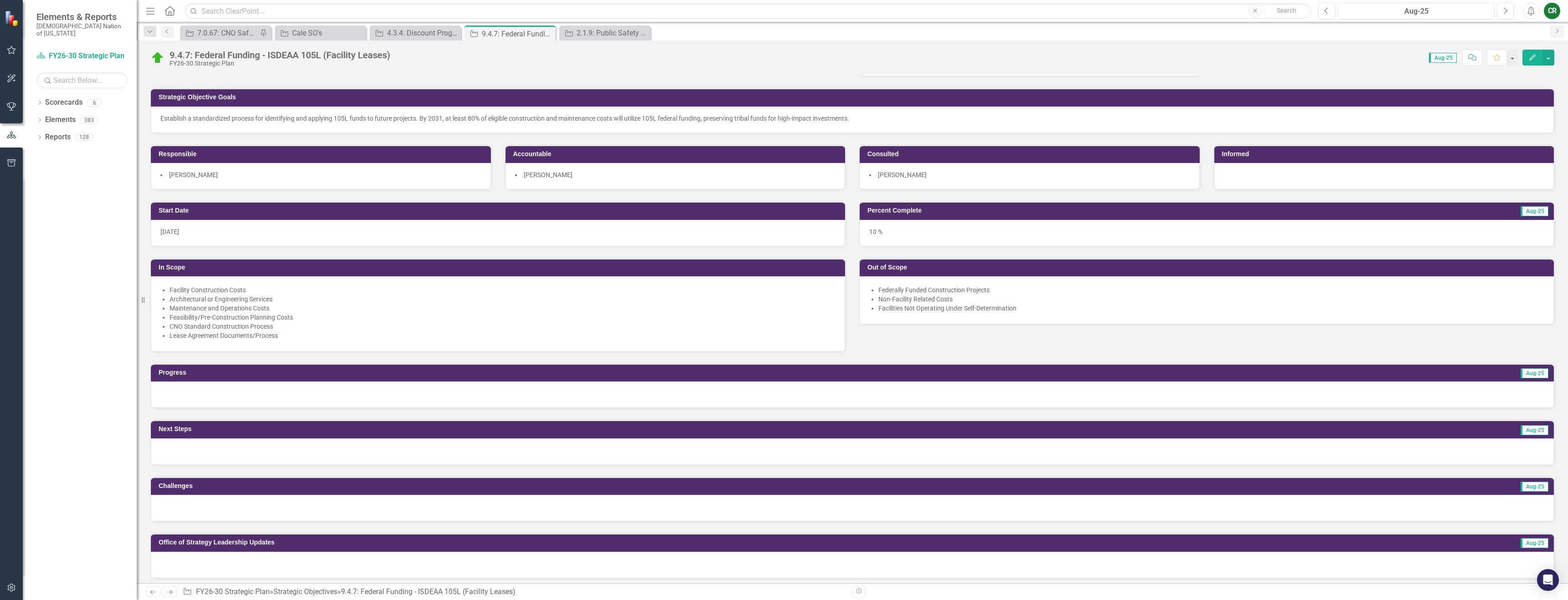
click at [531, 394] on div at bounding box center [852, 395] width 1403 height 27
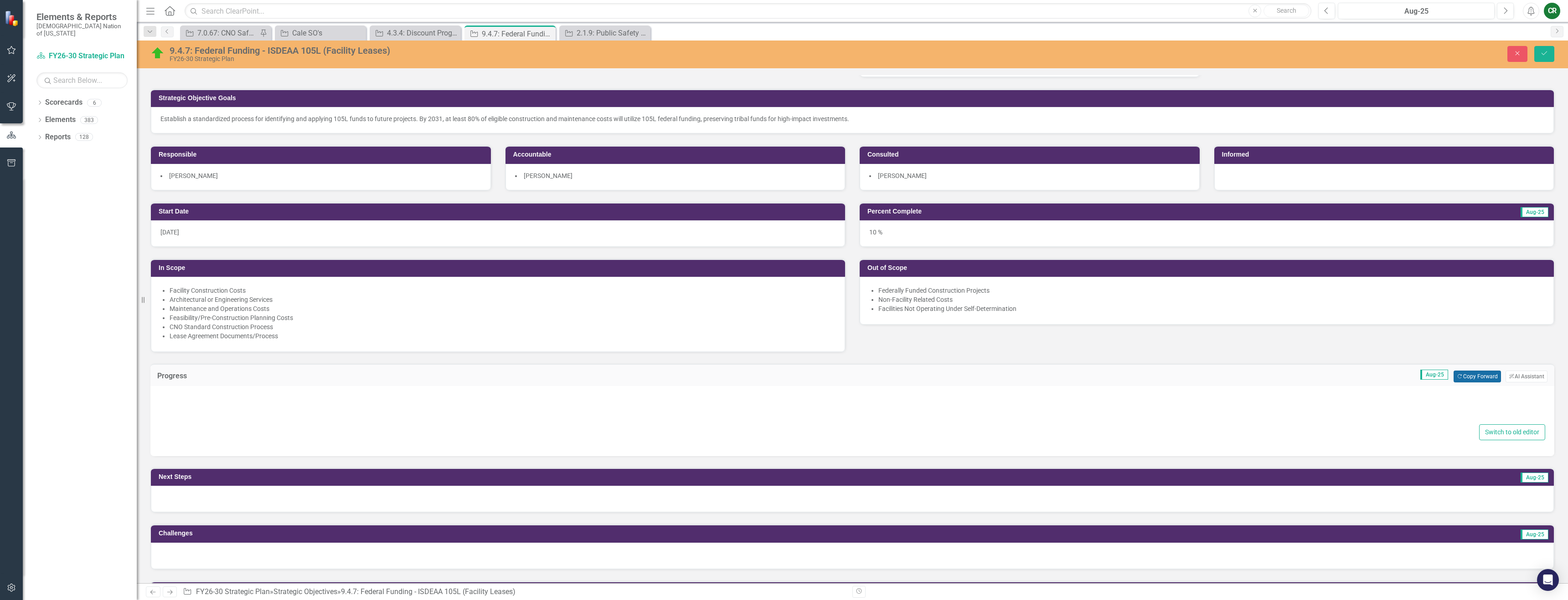
click at [1455, 380] on button "Copy Forward Copy Forward" at bounding box center [1477, 376] width 47 height 12
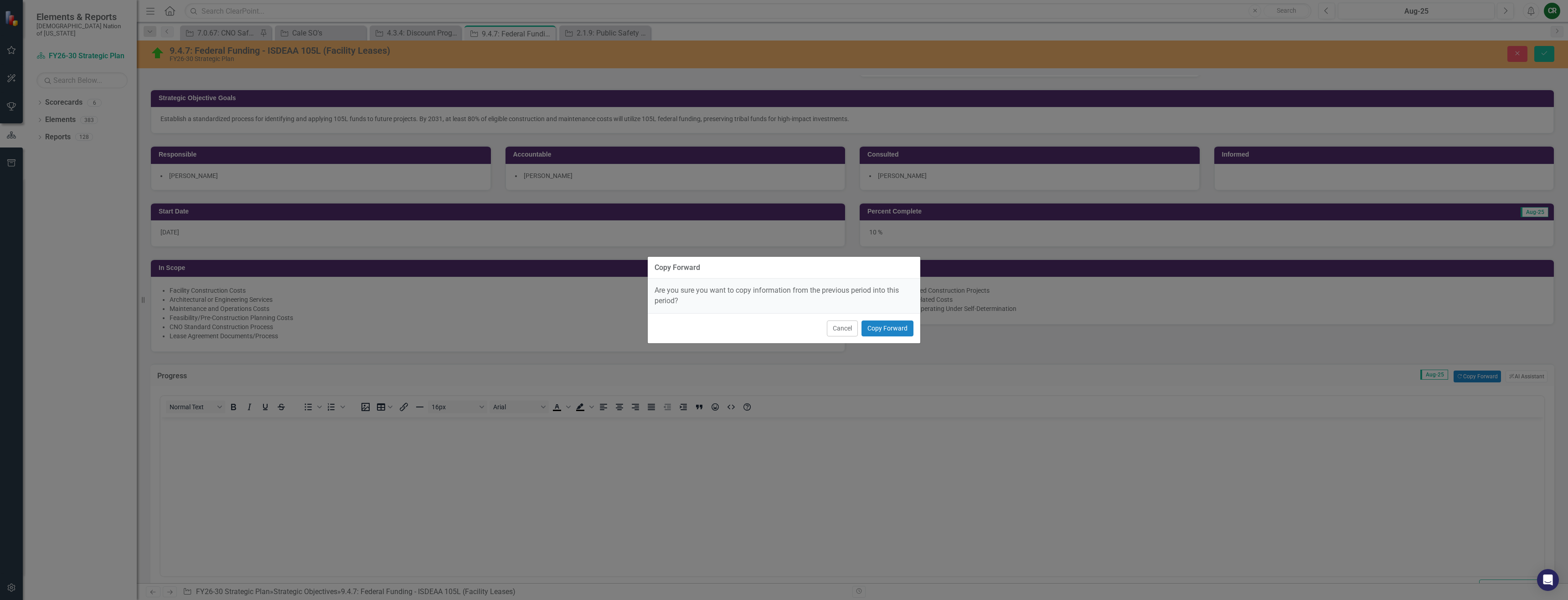
scroll to position [0, 0]
click at [896, 329] on button "Copy Forward" at bounding box center [887, 329] width 52 height 16
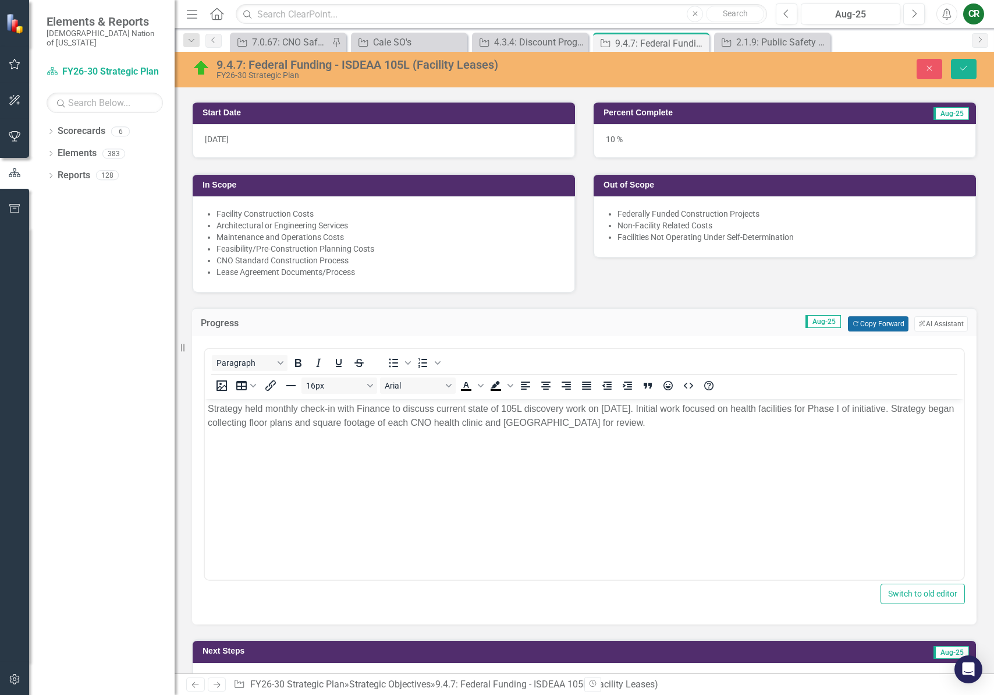
scroll to position [246, 0]
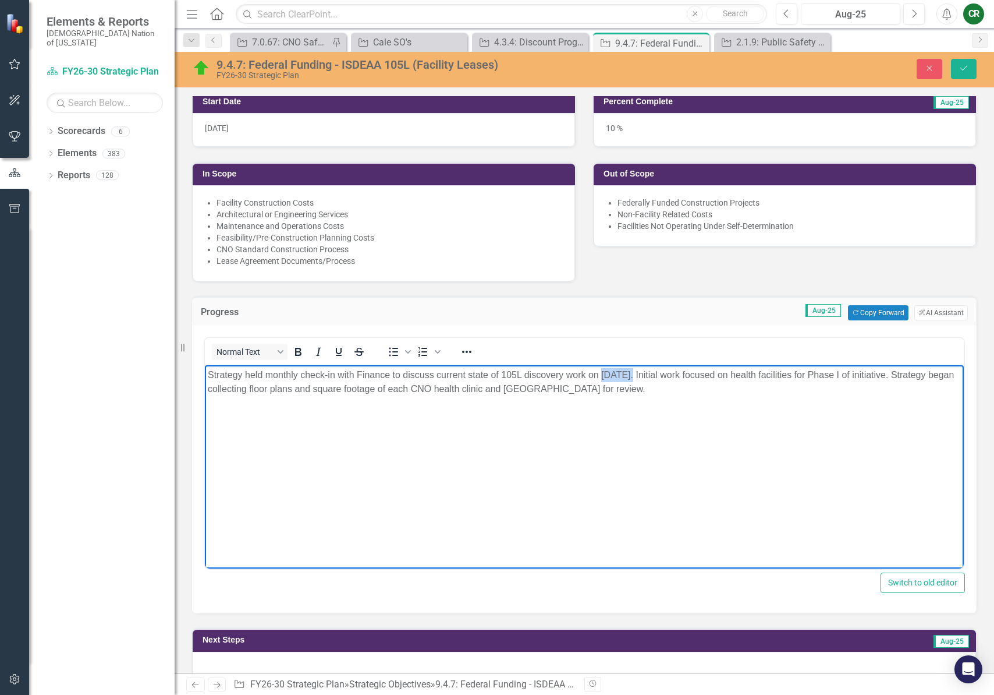
drag, startPoint x: 634, startPoint y: 375, endPoint x: 596, endPoint y: 366, distance: 39.4
click at [602, 372] on p "Strategy held monthly check-in with Finance to discuss current state of 105L di…" at bounding box center [584, 382] width 753 height 28
drag, startPoint x: 713, startPoint y: 401, endPoint x: 674, endPoint y: 376, distance: 45.9
click at [674, 376] on body "Strategy held monthly check-in with Finance to discuss current state of 105L di…" at bounding box center [584, 452] width 759 height 175
click at [526, 397] on body "Strategy held monthly check-in with Finance to discuss current state of 105L di…" at bounding box center [584, 452] width 759 height 175
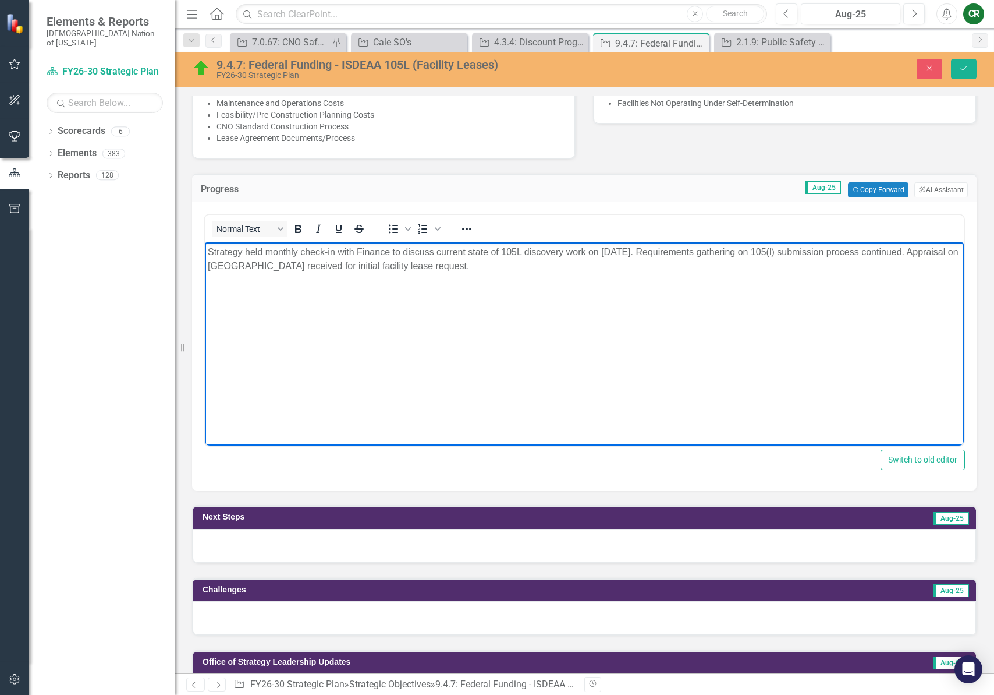
scroll to position [426, 0]
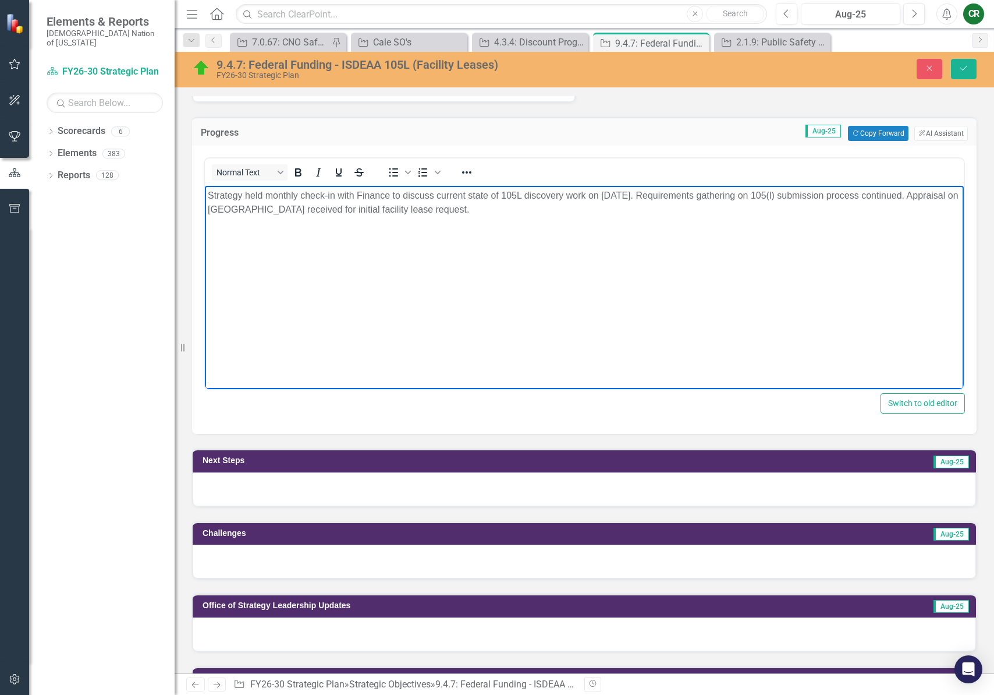
click at [410, 481] on div at bounding box center [585, 489] width 784 height 34
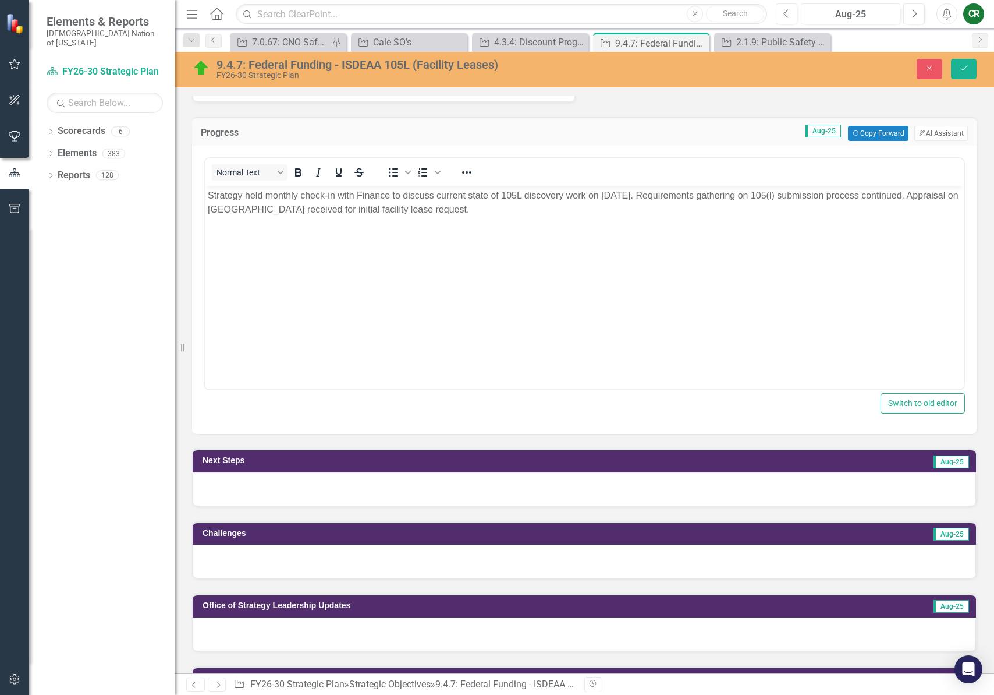
click at [409, 481] on div at bounding box center [585, 489] width 784 height 34
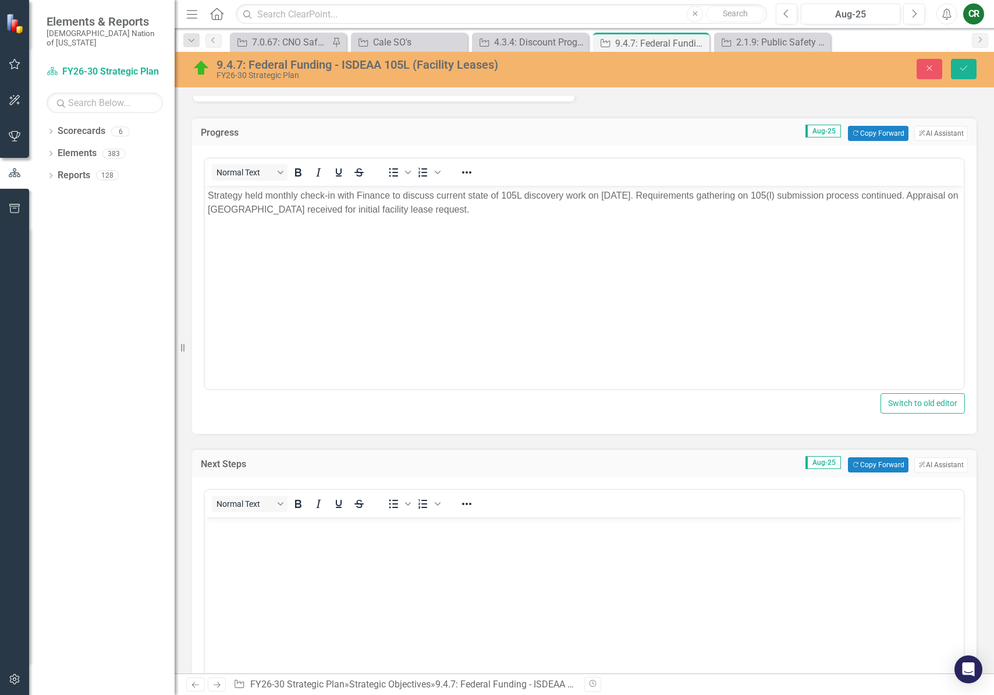
scroll to position [0, 0]
click at [867, 466] on button "Copy Forward Copy Forward" at bounding box center [878, 464] width 60 height 15
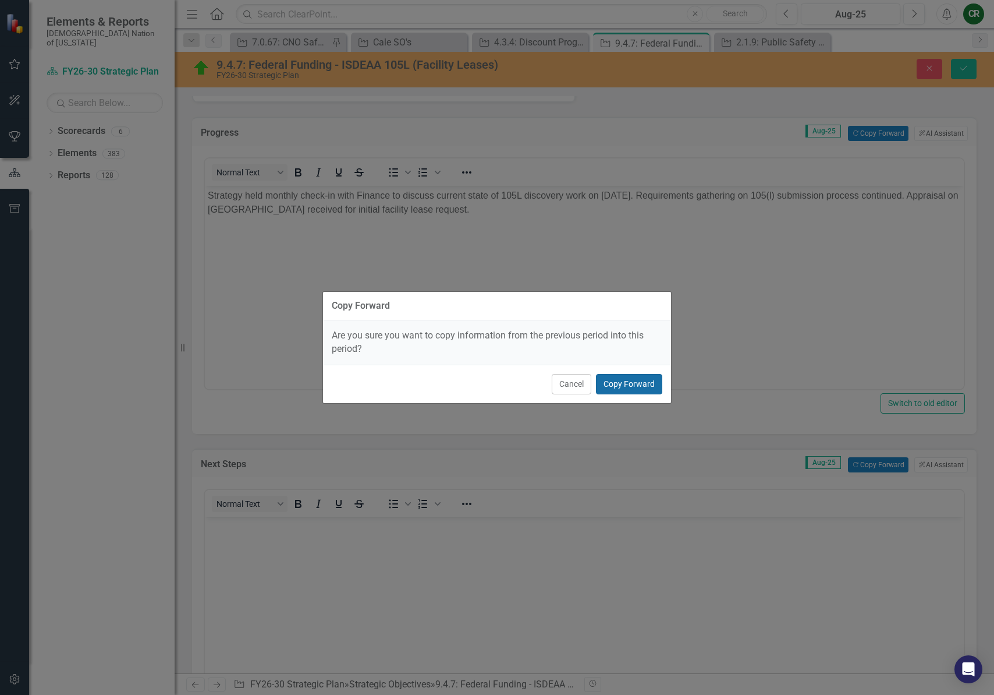
click at [614, 378] on button "Copy Forward" at bounding box center [629, 384] width 66 height 20
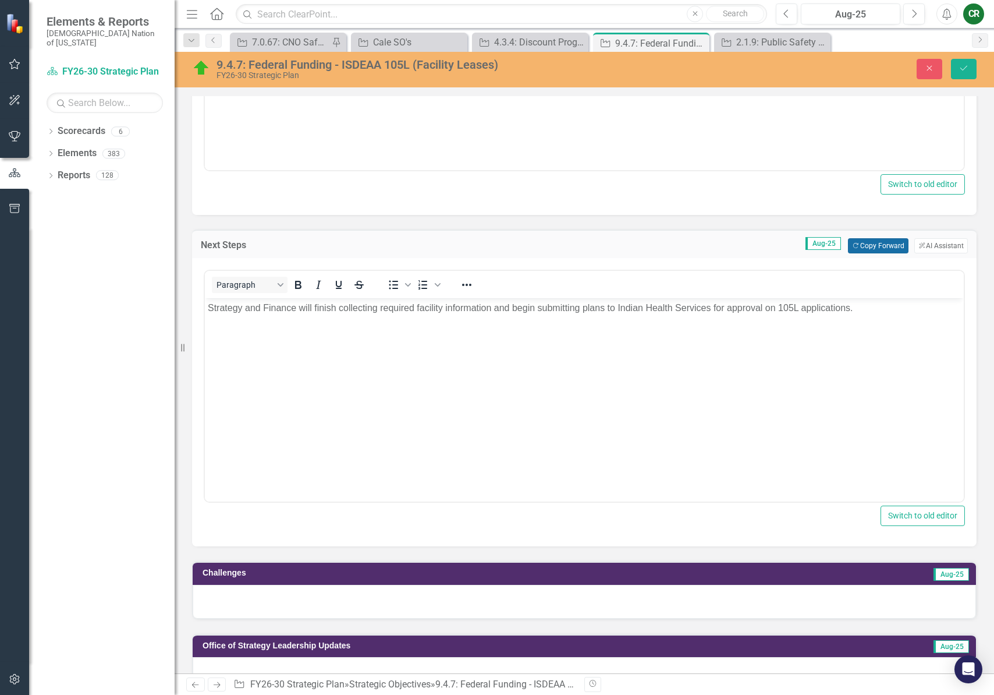
scroll to position [648, 0]
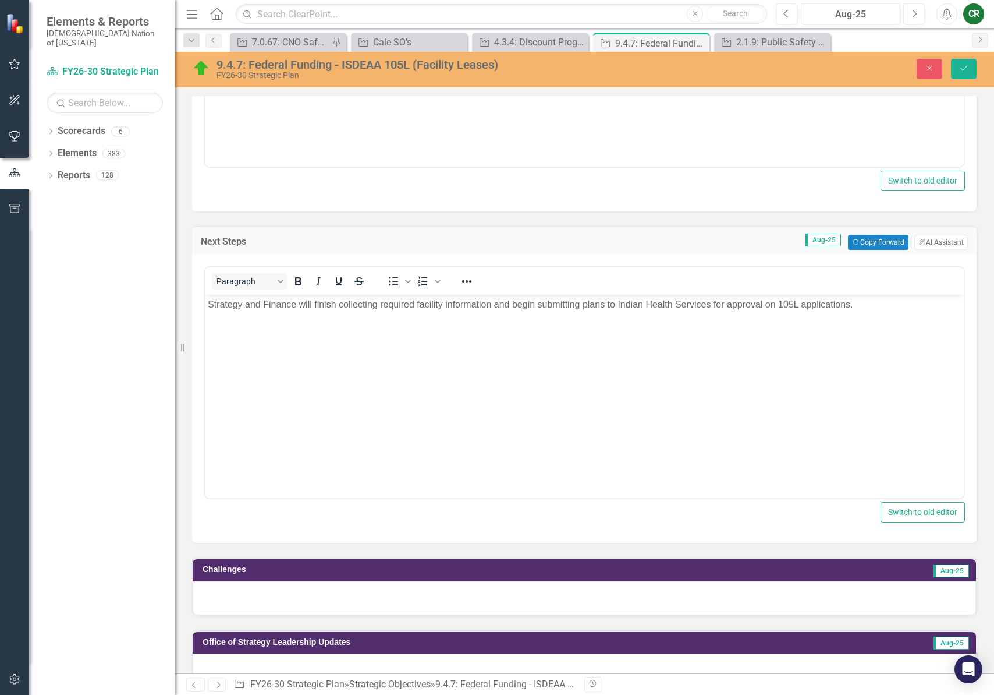
click at [332, 613] on div at bounding box center [585, 598] width 784 height 34
click at [333, 612] on div at bounding box center [585, 598] width 784 height 34
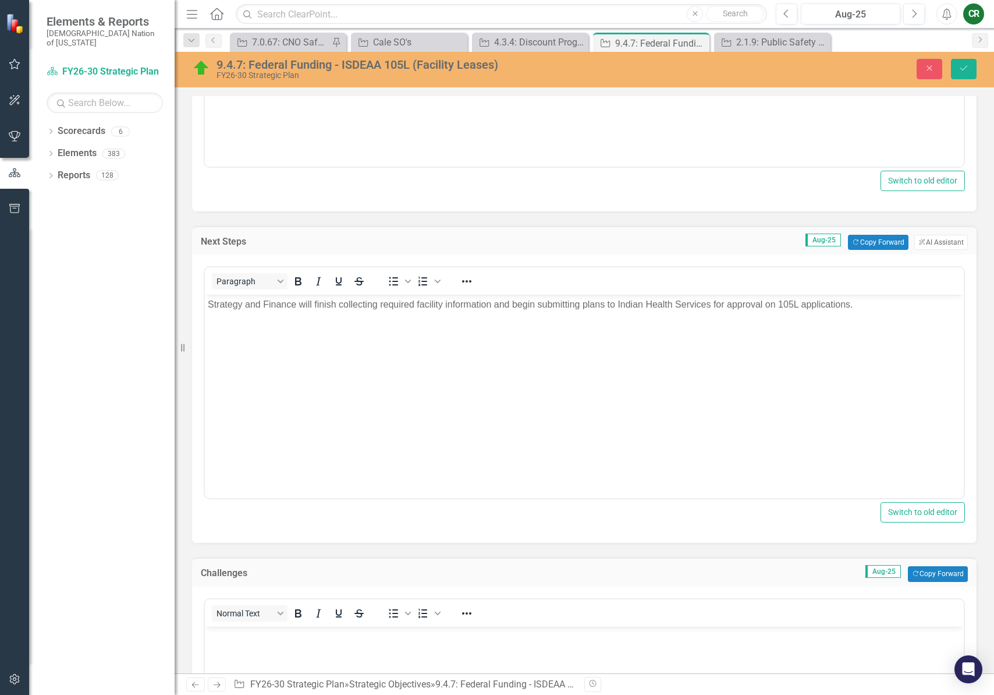
scroll to position [0, 0]
click at [966, 72] on icon "Save" at bounding box center [964, 68] width 10 height 8
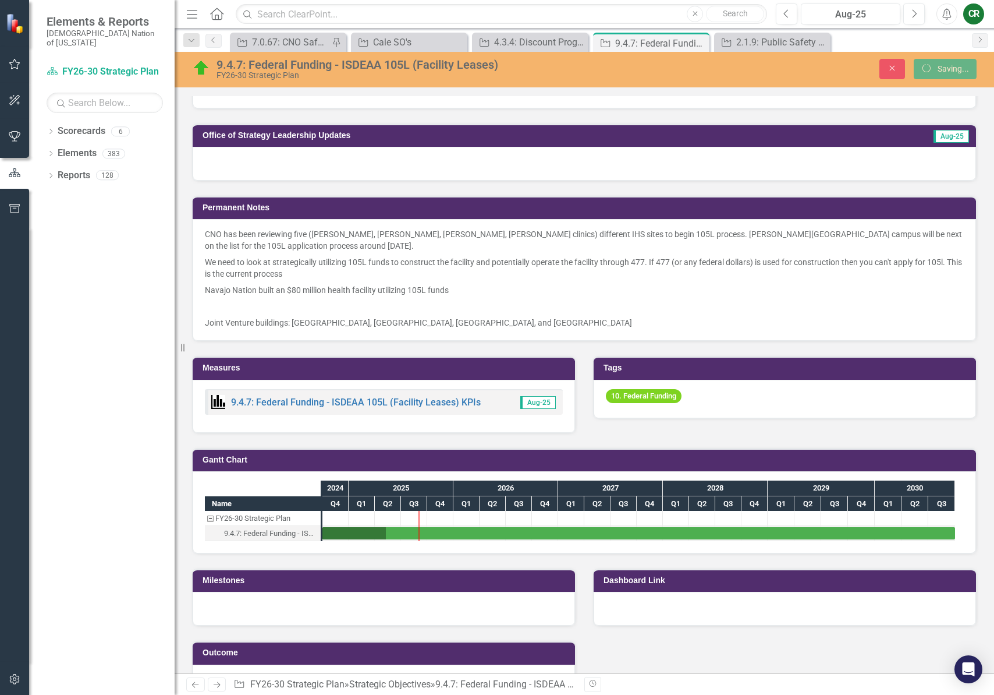
scroll to position [643, 0]
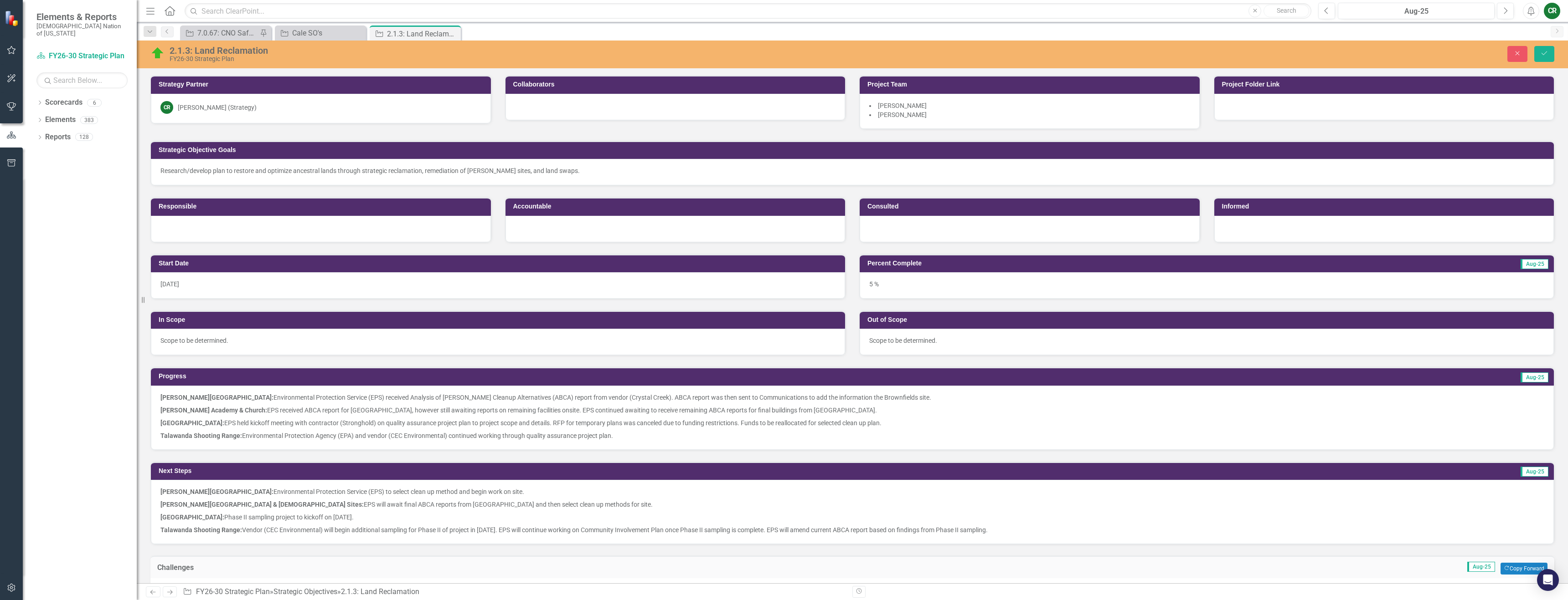
scroll to position [152, 0]
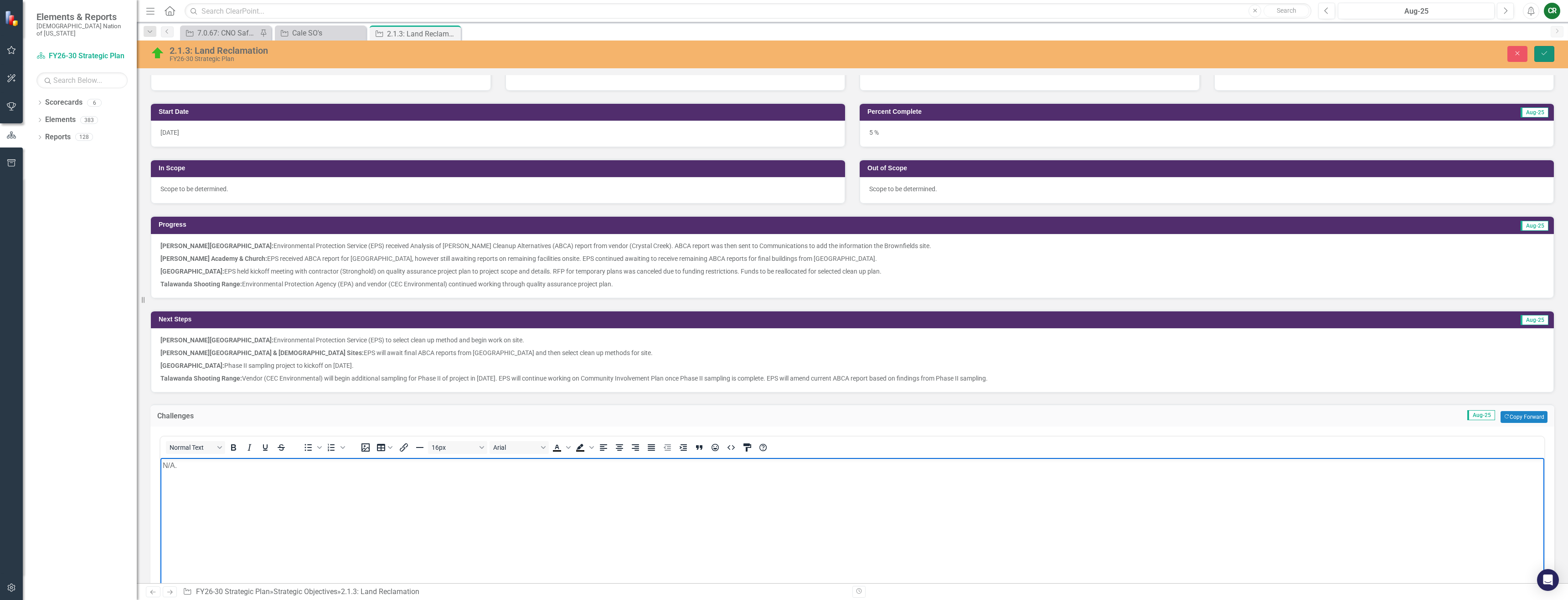
click at [1540, 54] on icon "Save" at bounding box center [1544, 53] width 8 height 6
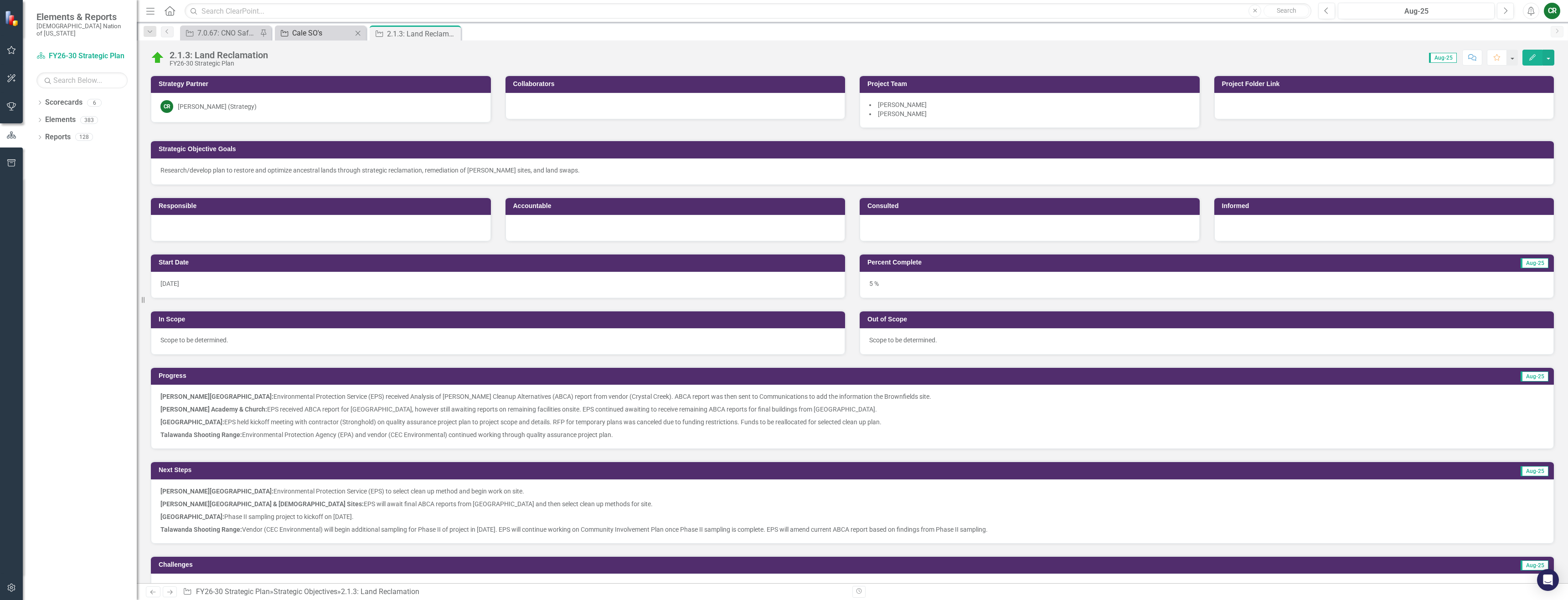
click at [305, 32] on div "Cale SO's" at bounding box center [322, 33] width 60 height 12
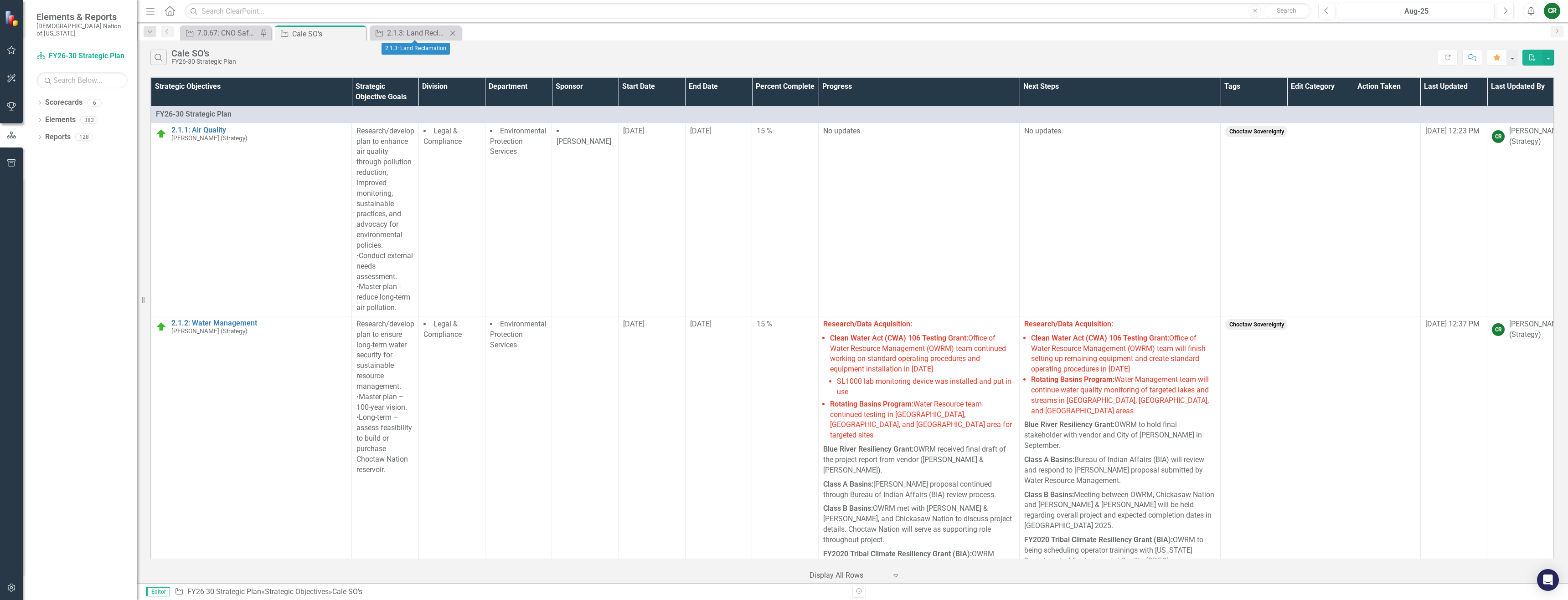
click at [454, 35] on icon "Close" at bounding box center [452, 33] width 9 height 7
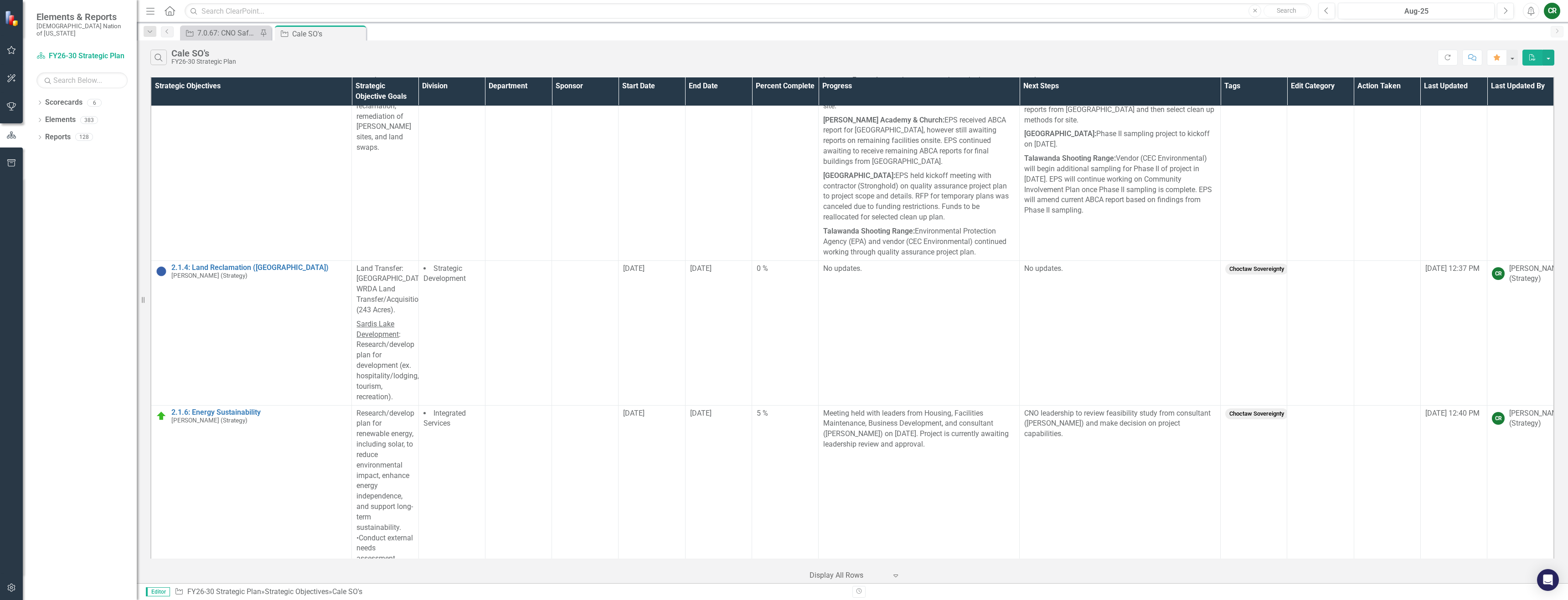
scroll to position [1347, 0]
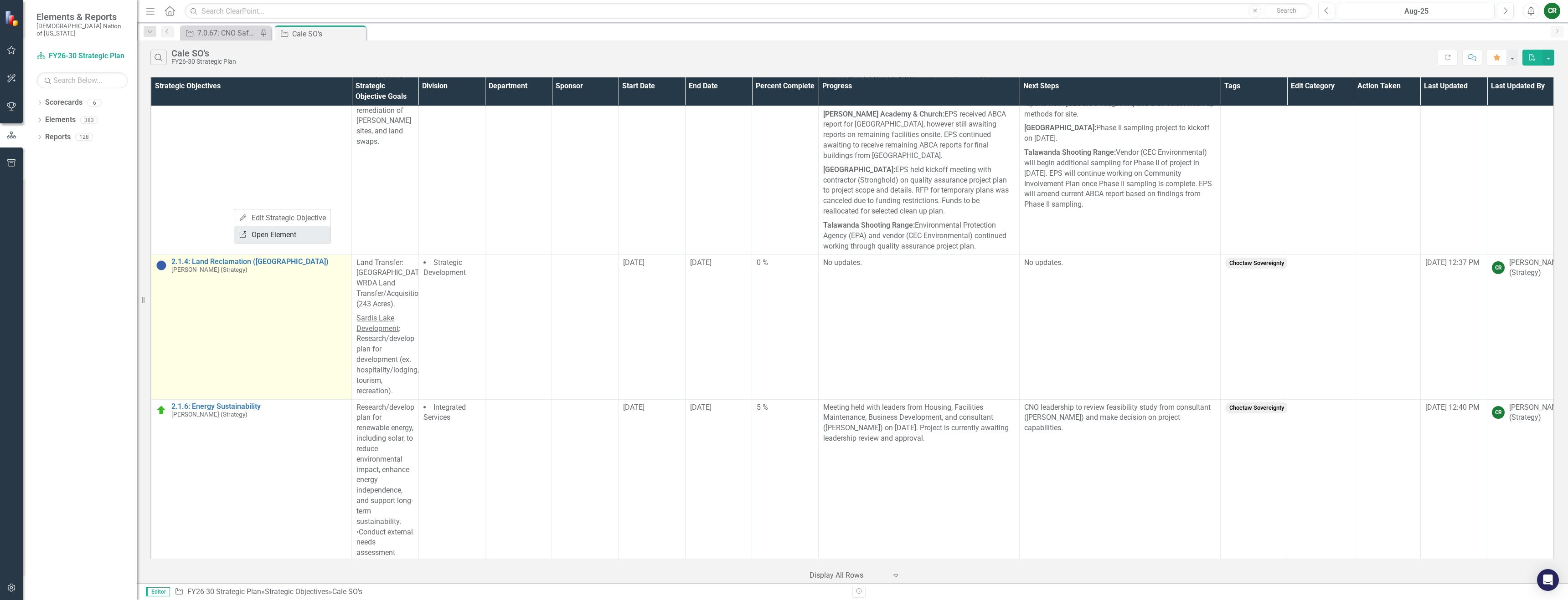
click at [248, 232] on link "Link Open Element" at bounding box center [282, 235] width 96 height 17
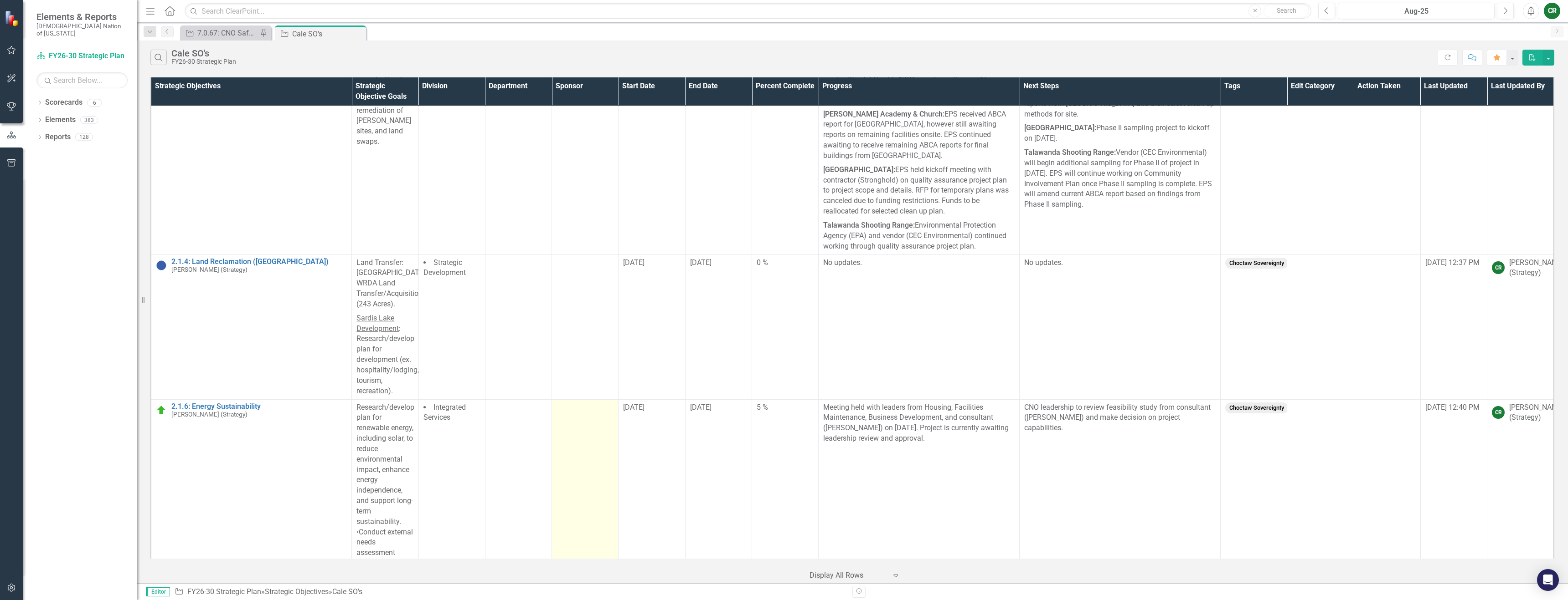
scroll to position [1503, 0]
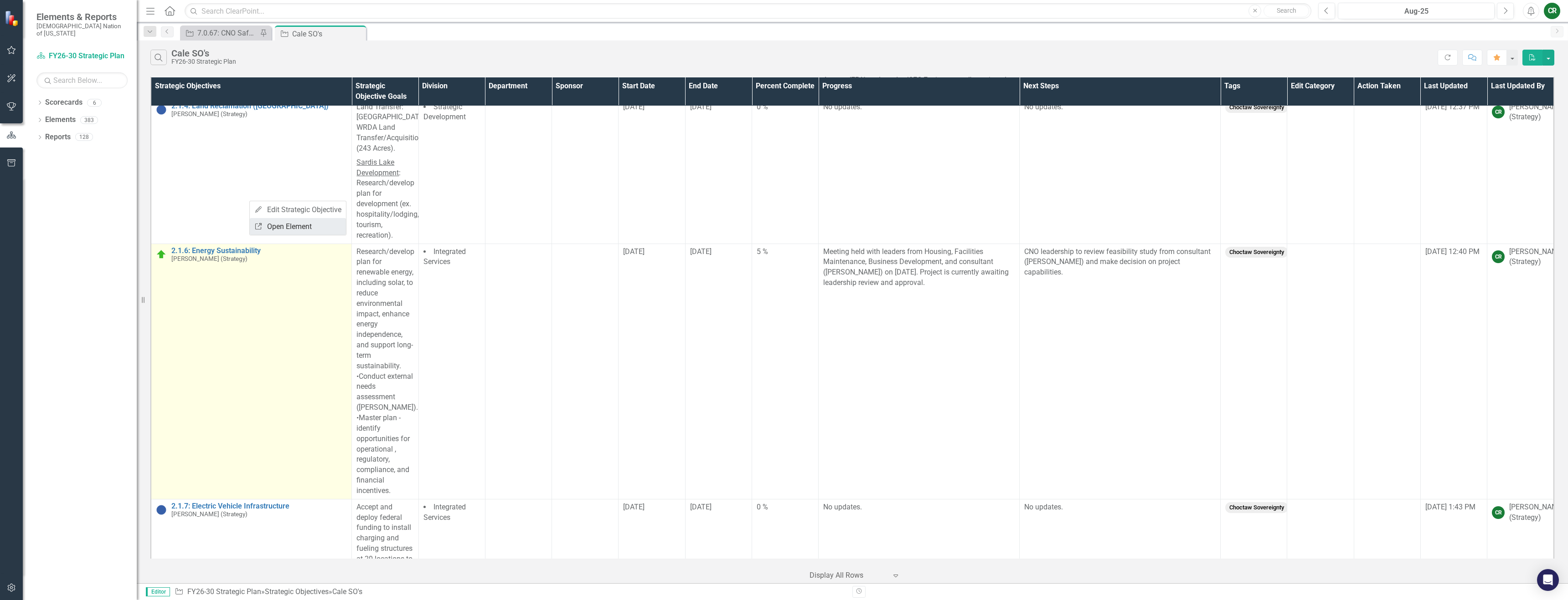
click at [279, 228] on link "Link Open Element" at bounding box center [297, 227] width 96 height 17
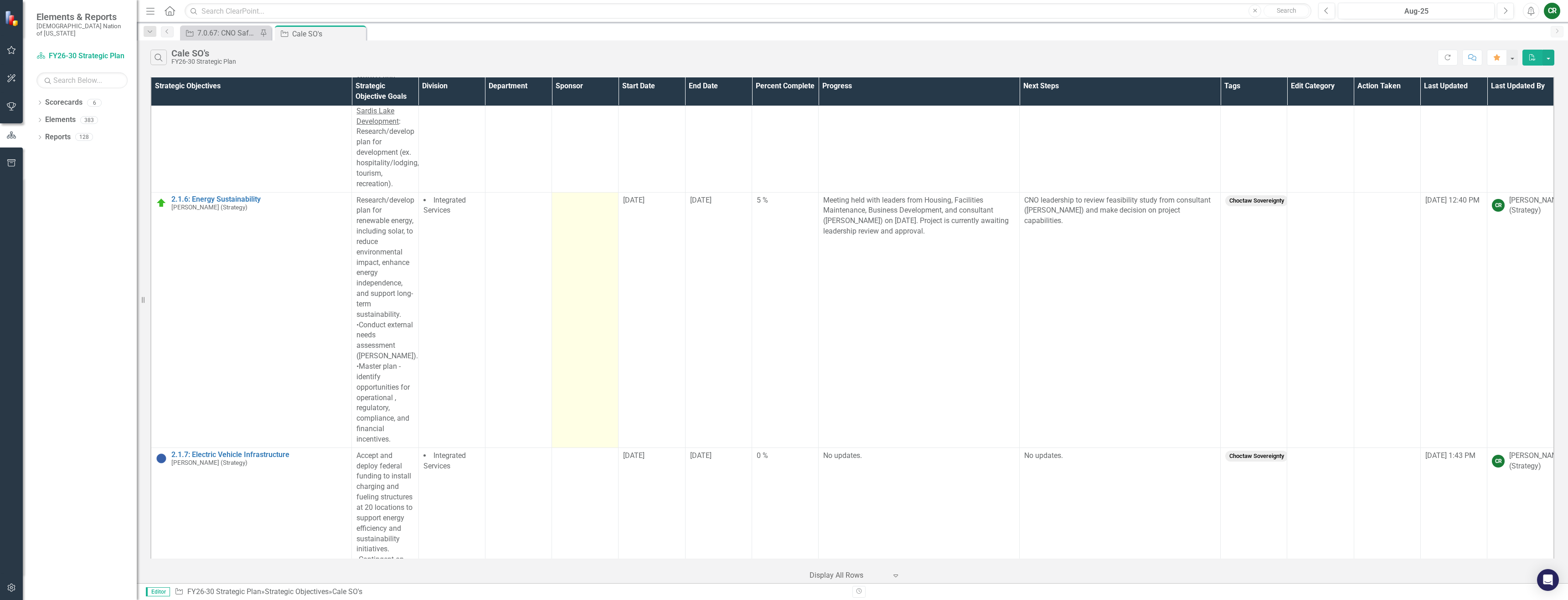
scroll to position [1665, 0]
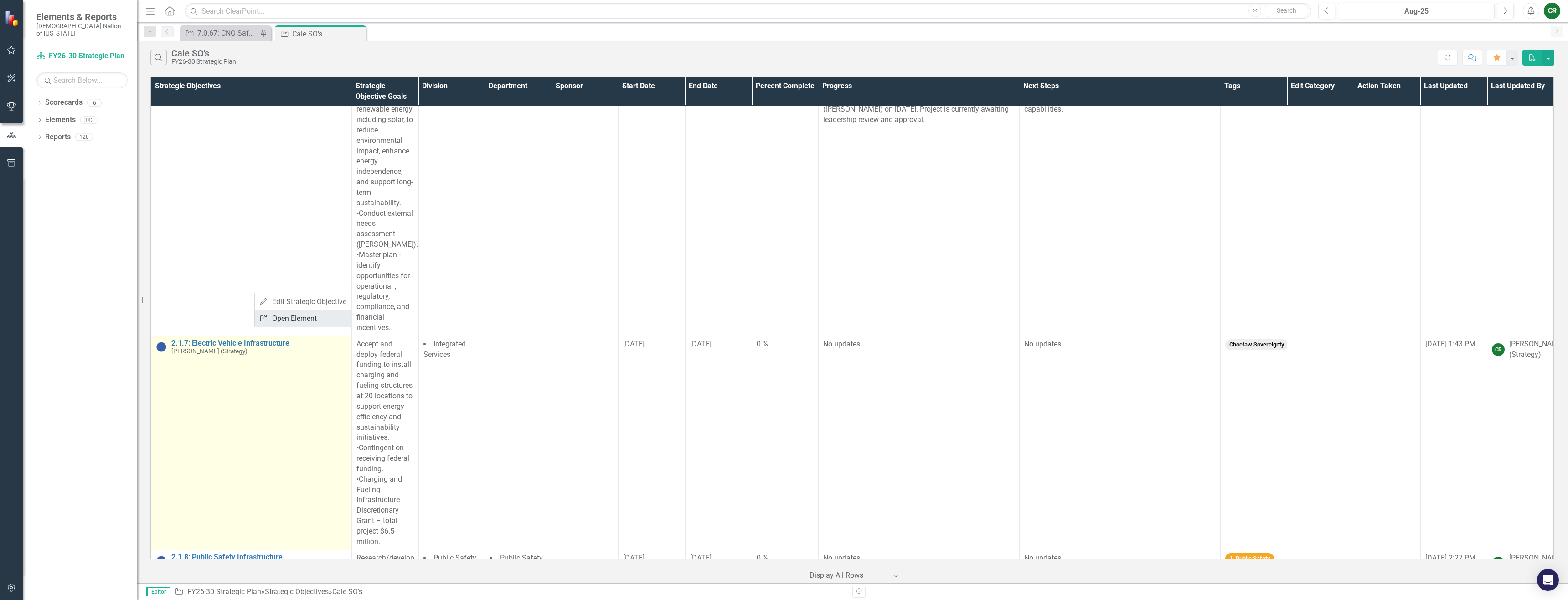
click at [272, 317] on link "Link Open Element" at bounding box center [302, 319] width 96 height 17
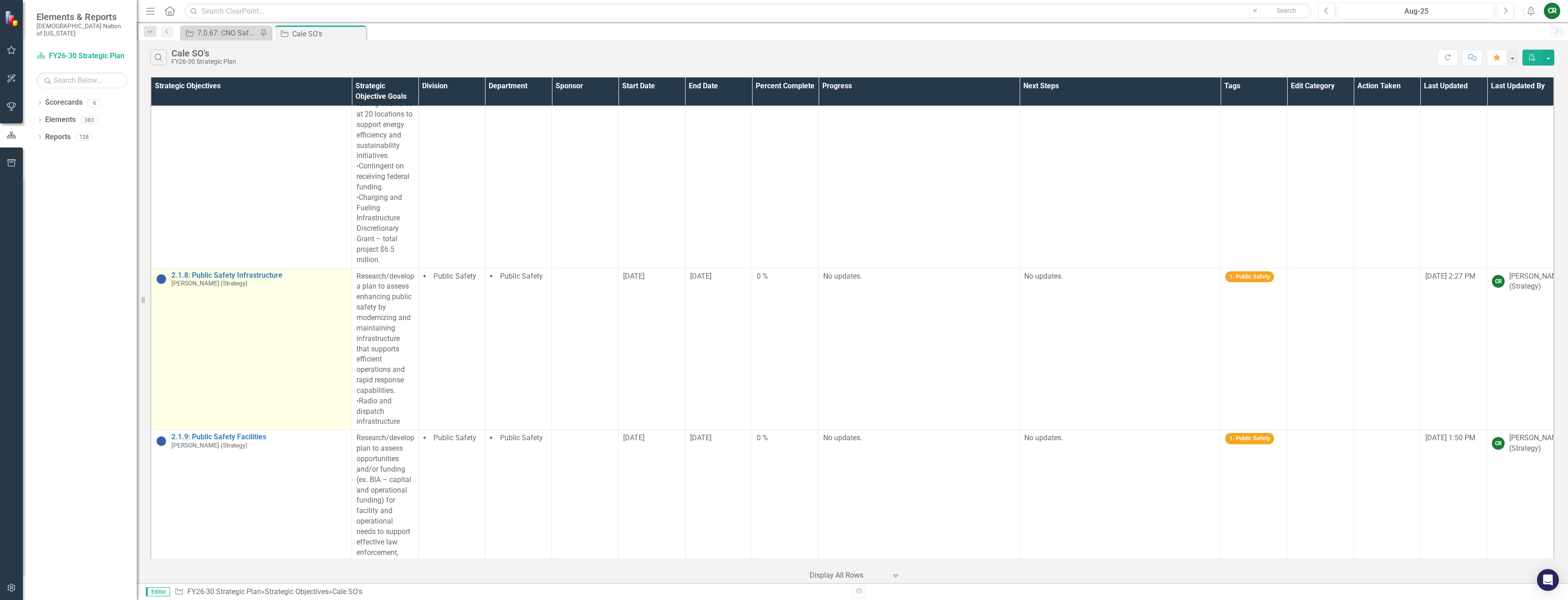
scroll to position [1956, 0]
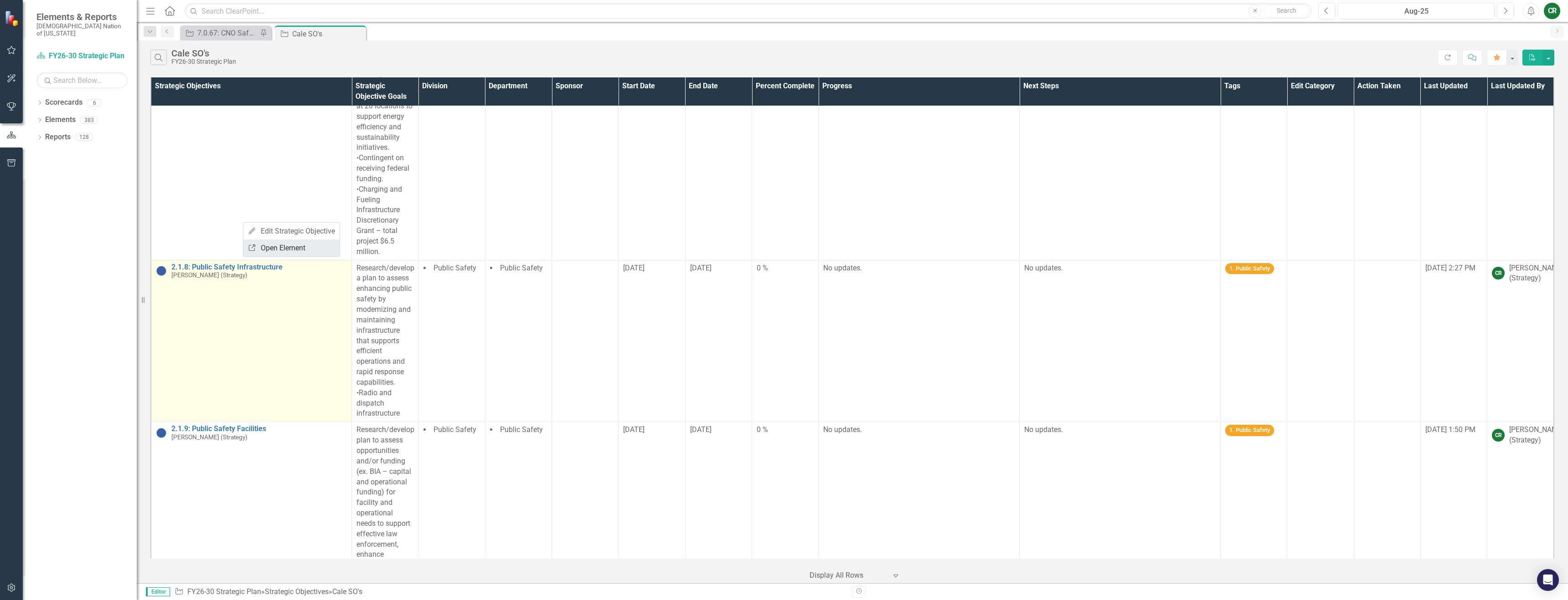
click at [262, 248] on link "Link Open Element" at bounding box center [291, 248] width 96 height 17
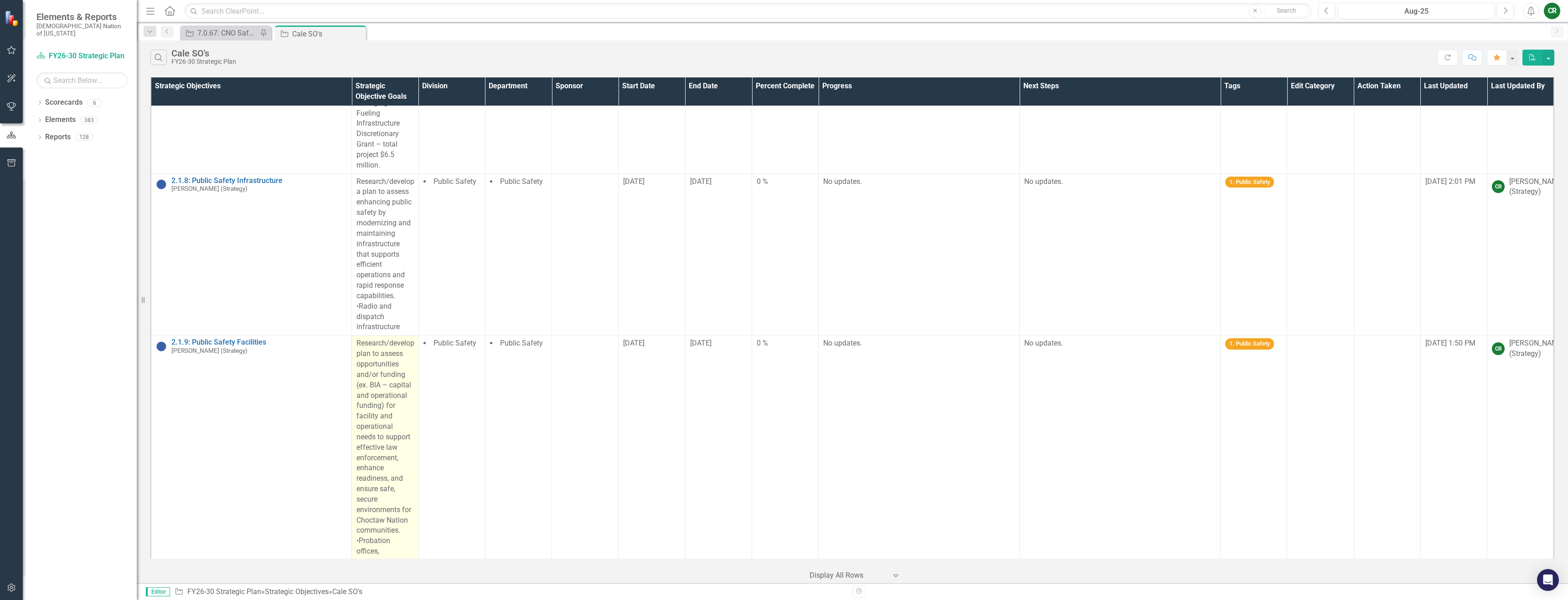
scroll to position [2092, 0]
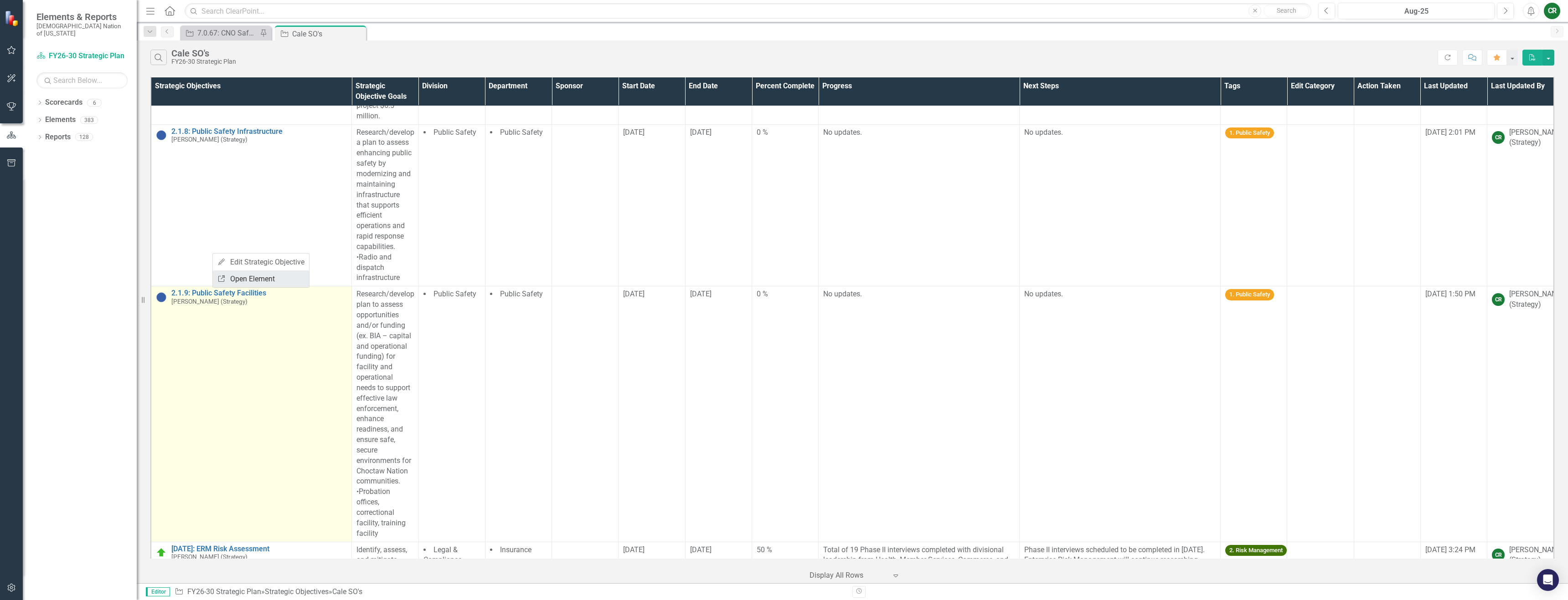
click at [232, 276] on link "Link Open Element" at bounding box center [261, 279] width 96 height 17
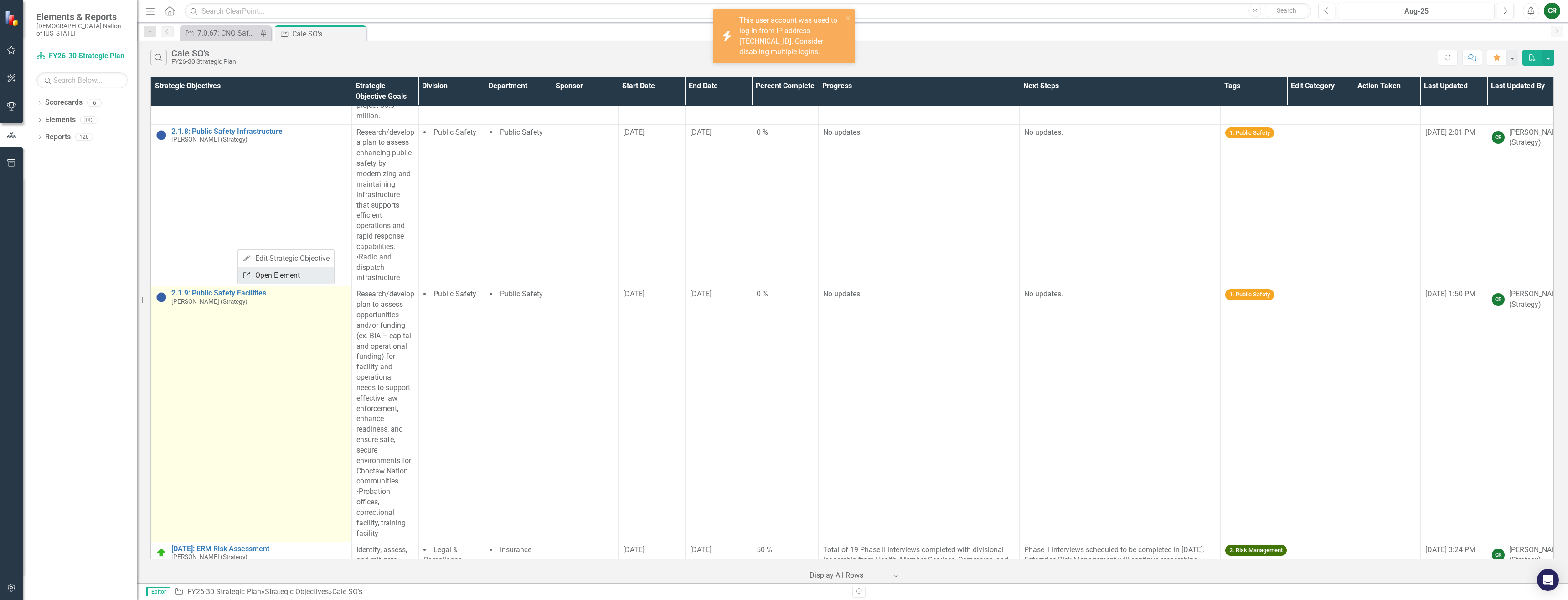
click at [253, 276] on link "Link Open Element" at bounding box center [286, 275] width 96 height 17
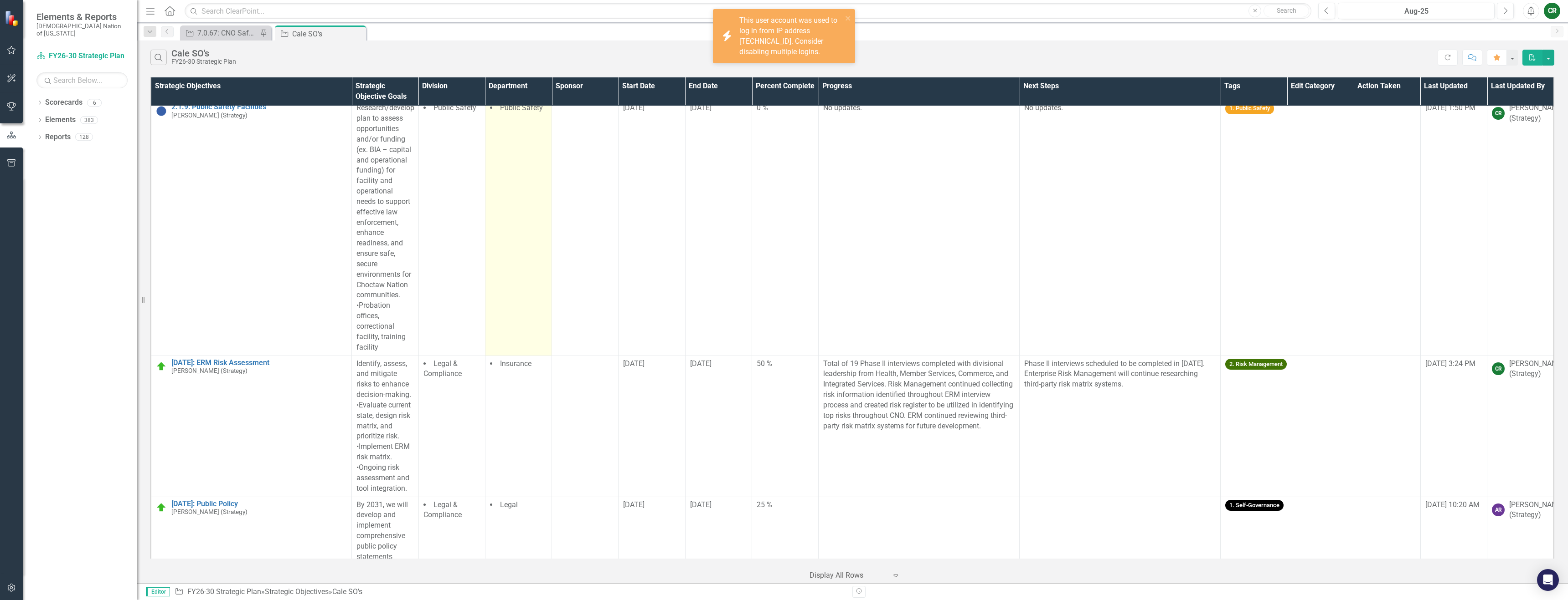
scroll to position [2288, 0]
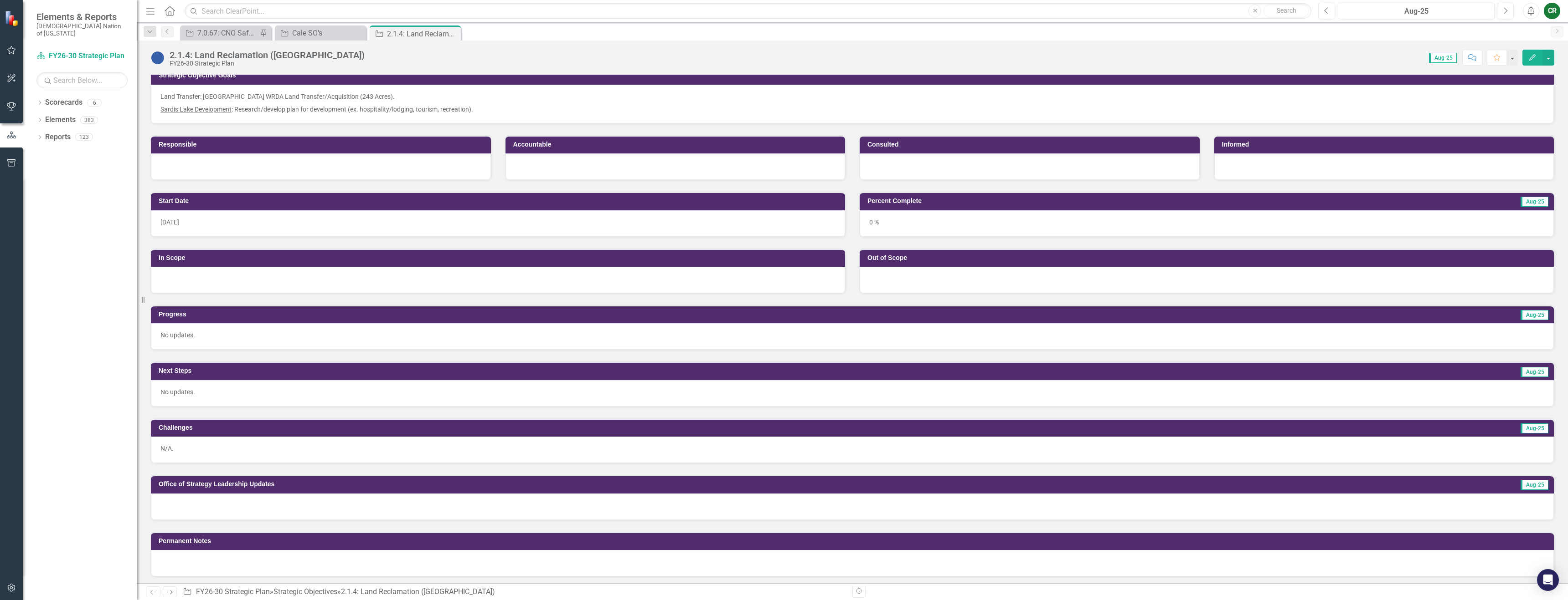
scroll to position [228, 0]
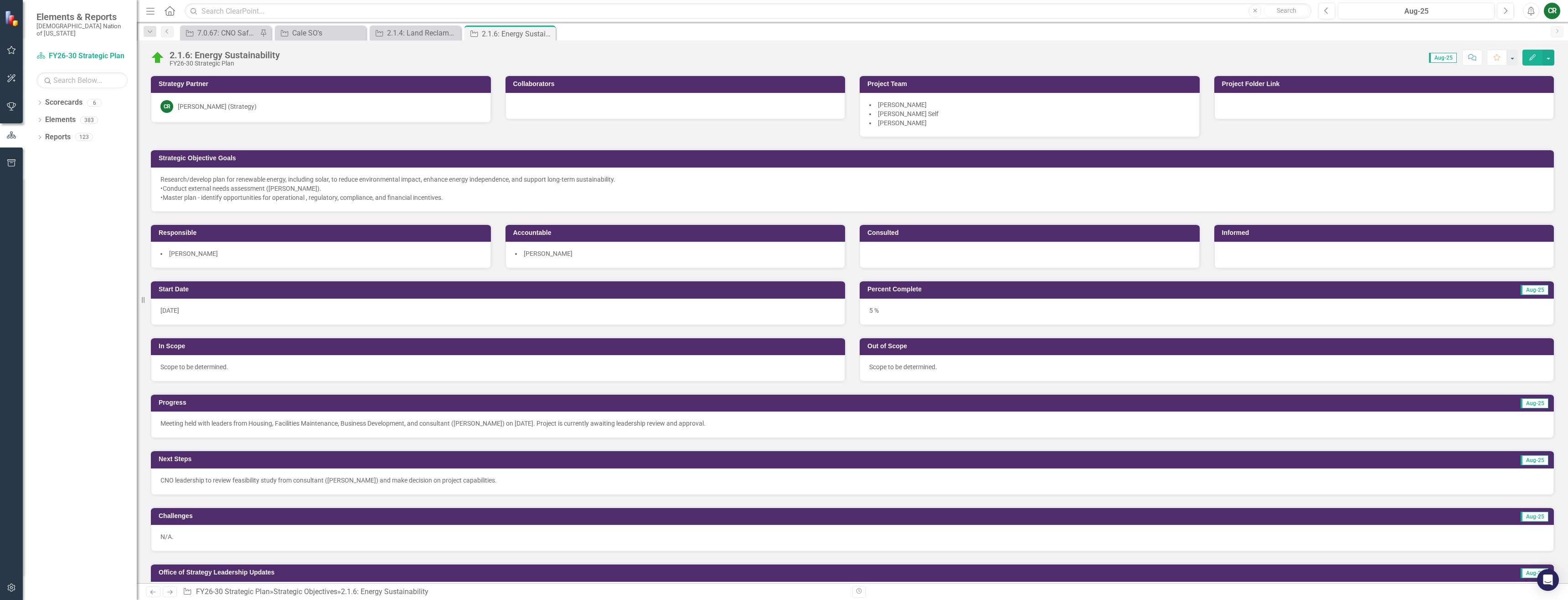
scroll to position [248, 0]
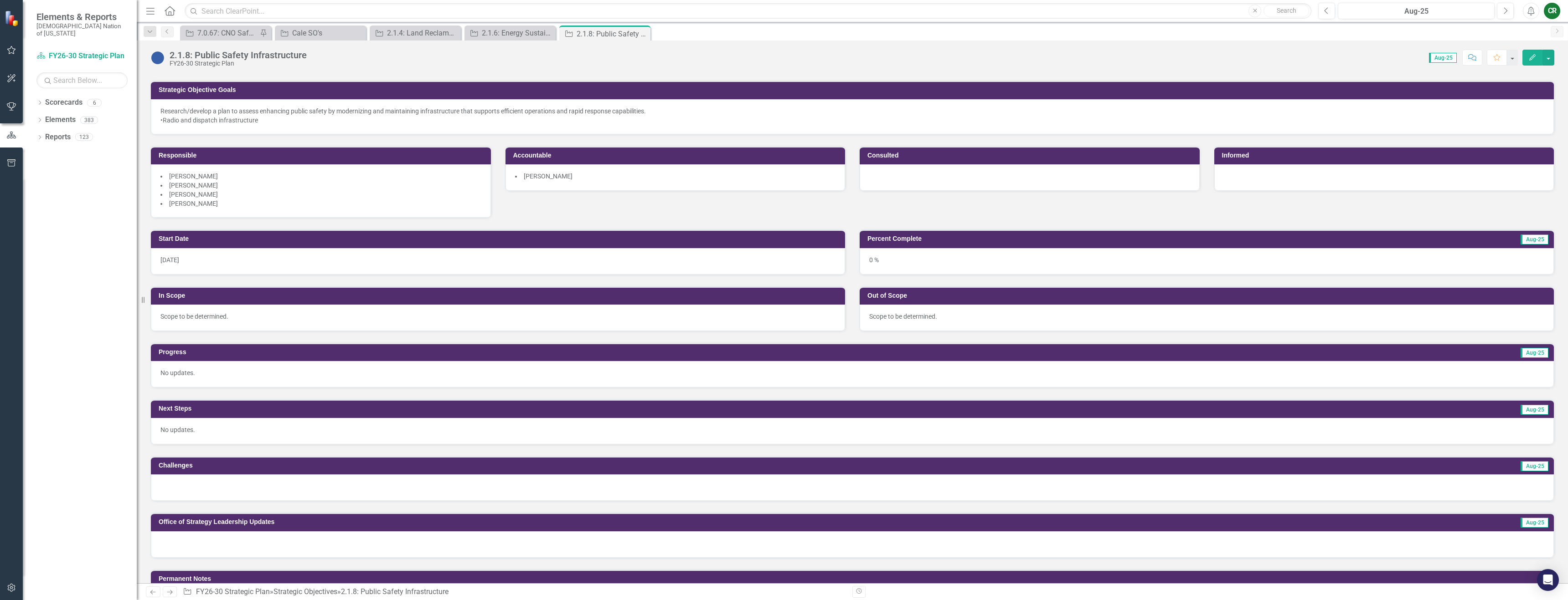
scroll to position [73, 0]
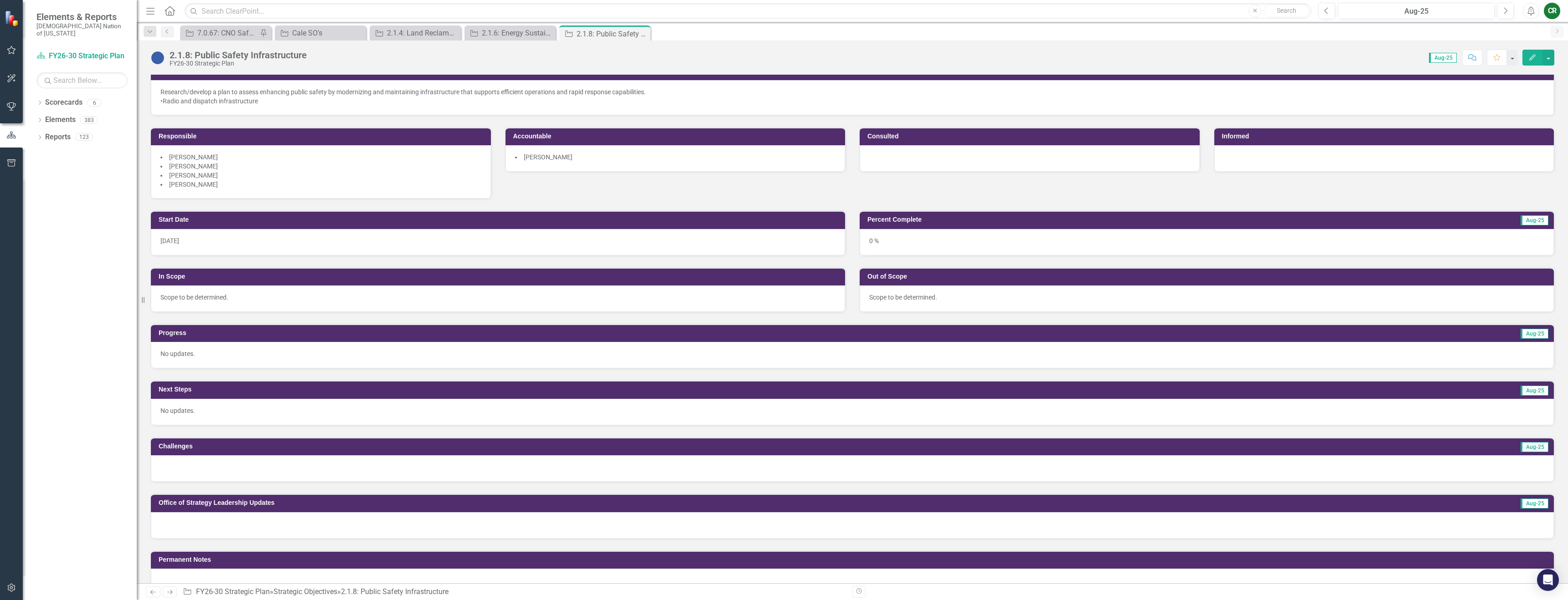
click at [351, 473] on div at bounding box center [852, 469] width 1403 height 27
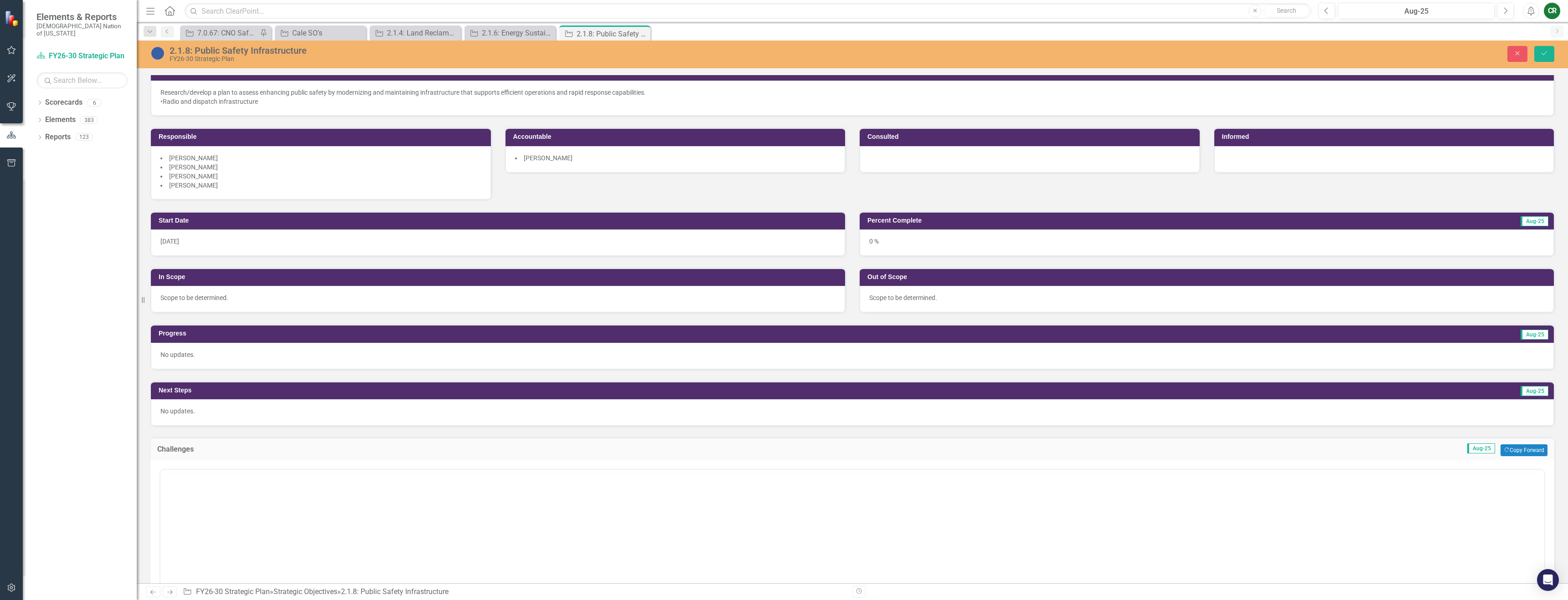
scroll to position [0, 0]
click at [275, 501] on p "Rich Text Area. Press ALT-0 for help." at bounding box center [852, 499] width 1379 height 11
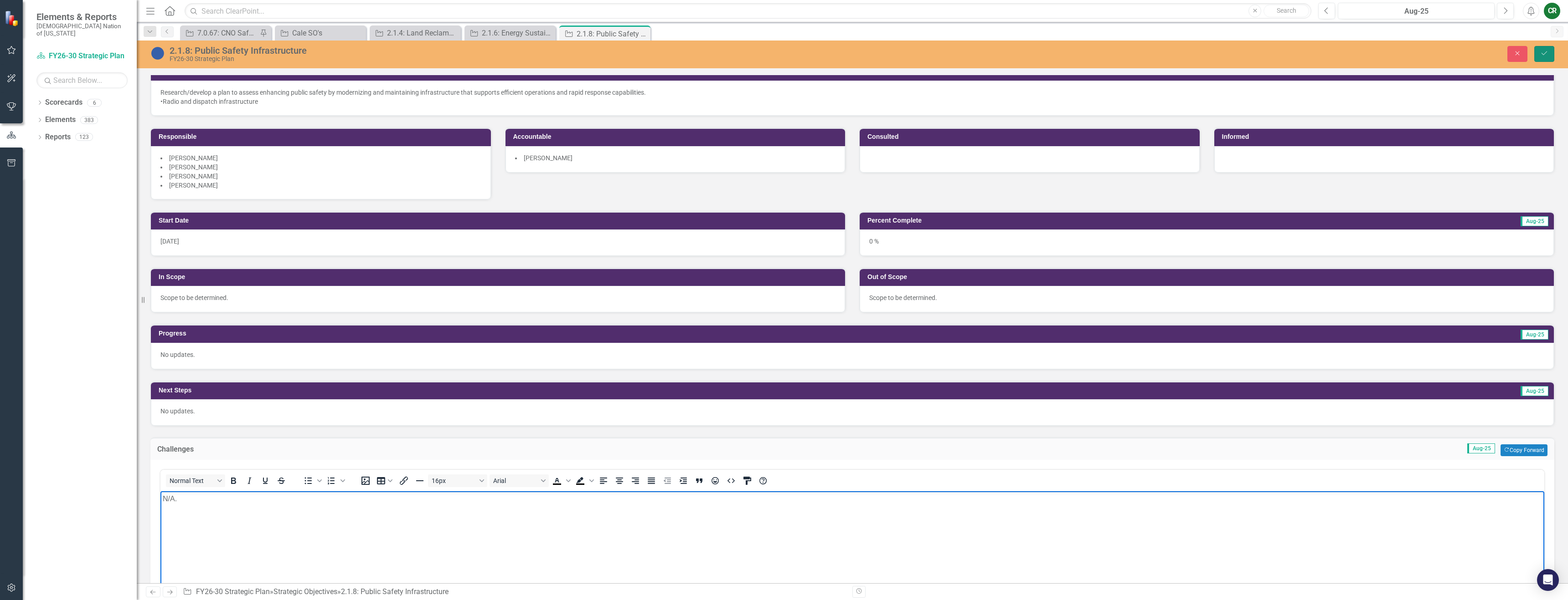
click at [1545, 52] on icon "Save" at bounding box center [1544, 53] width 8 height 6
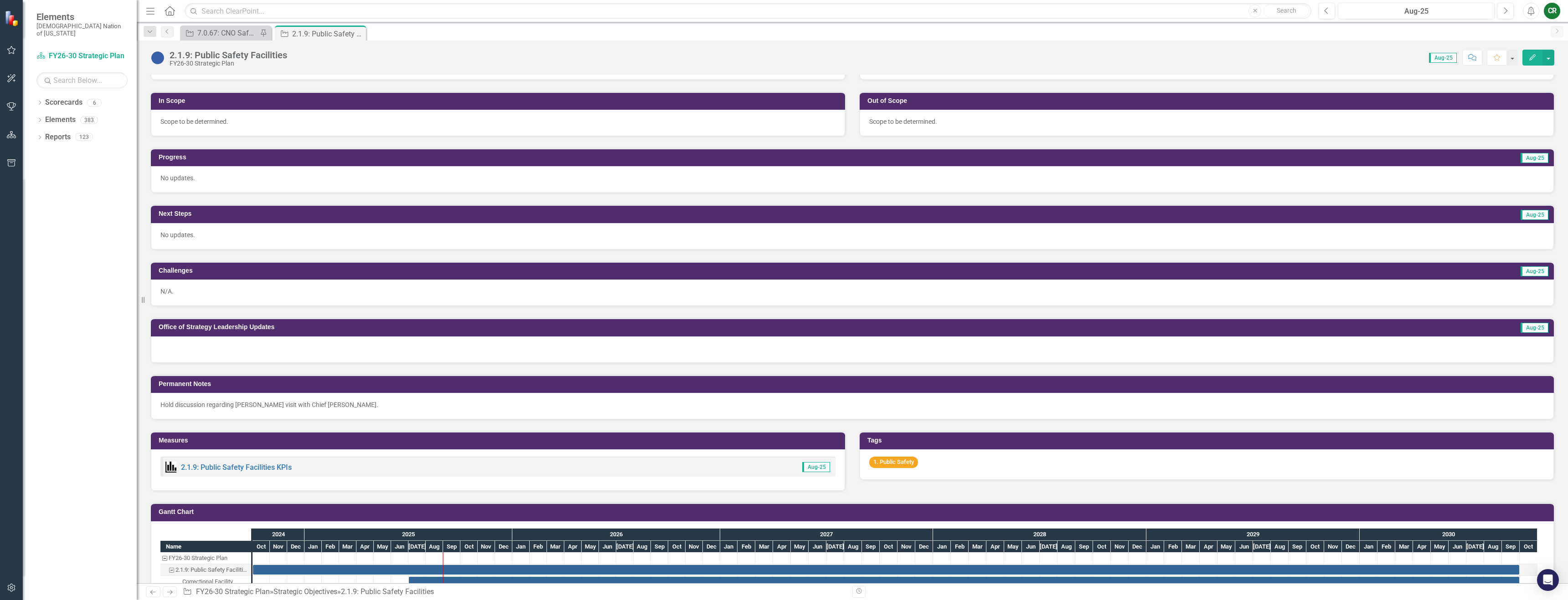
scroll to position [259, 0]
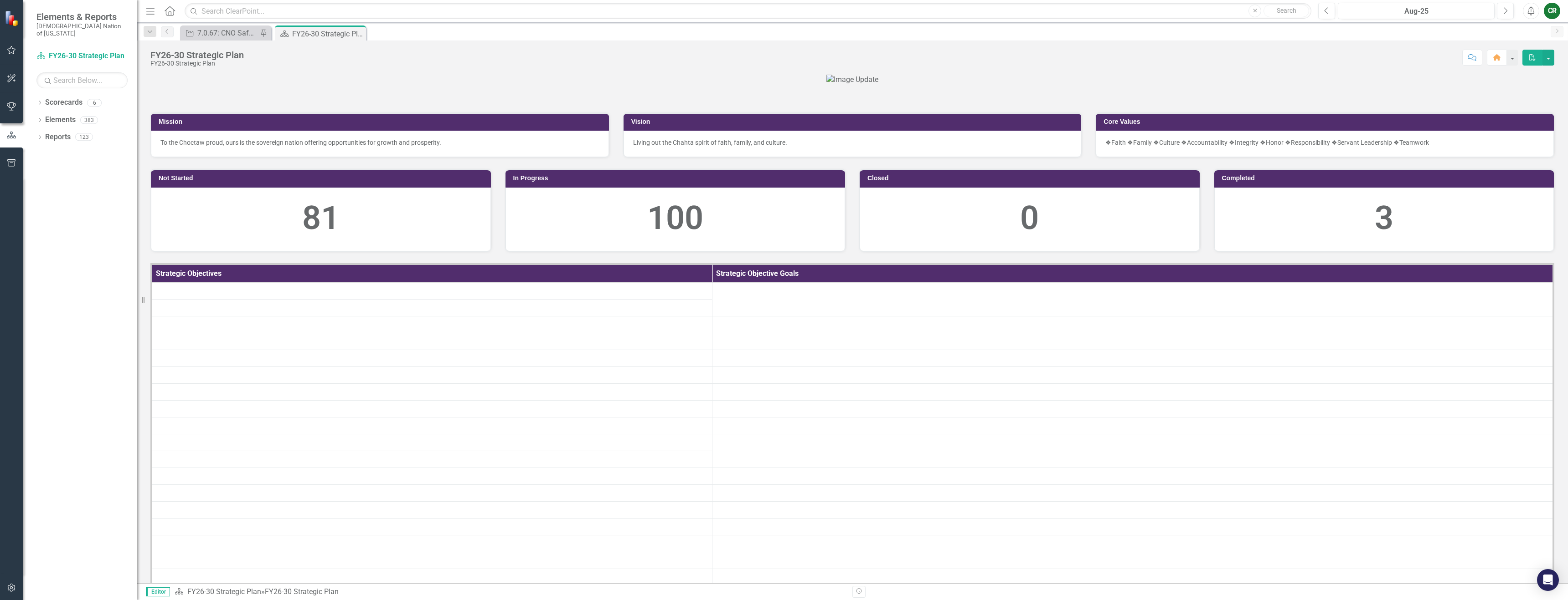
drag, startPoint x: 5, startPoint y: 52, endPoint x: 13, endPoint y: 75, distance: 24.4
click at [6, 52] on button "button" at bounding box center [12, 50] width 20 height 19
click at [53, 100] on link "My Favorites" at bounding box center [82, 105] width 91 height 10
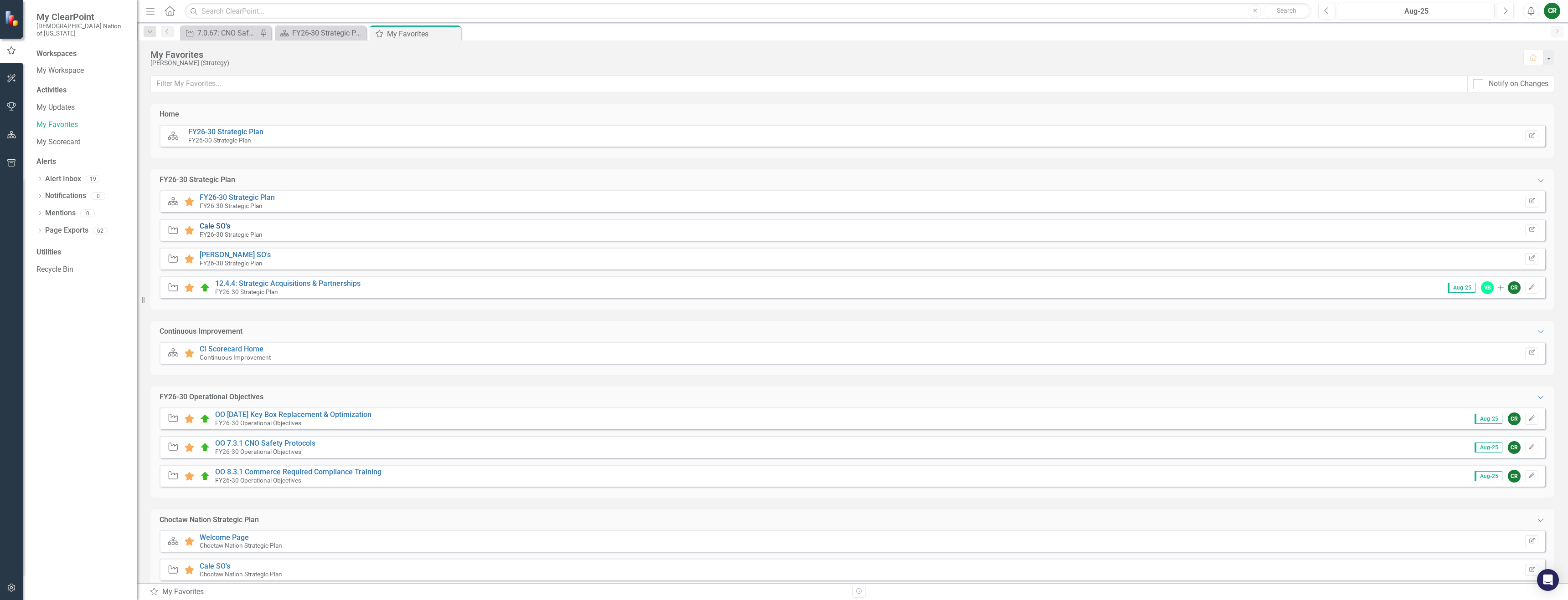
click at [218, 228] on link "Cale SO's" at bounding box center [214, 226] width 31 height 9
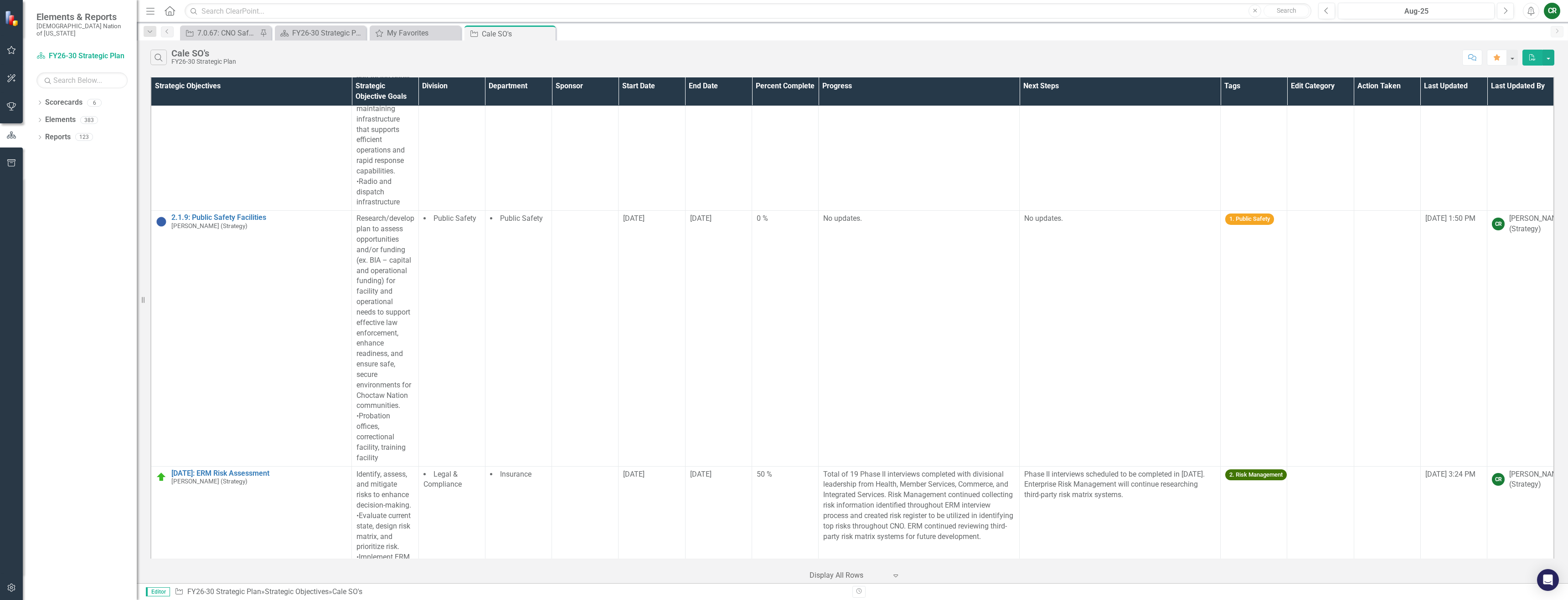
scroll to position [2438, 0]
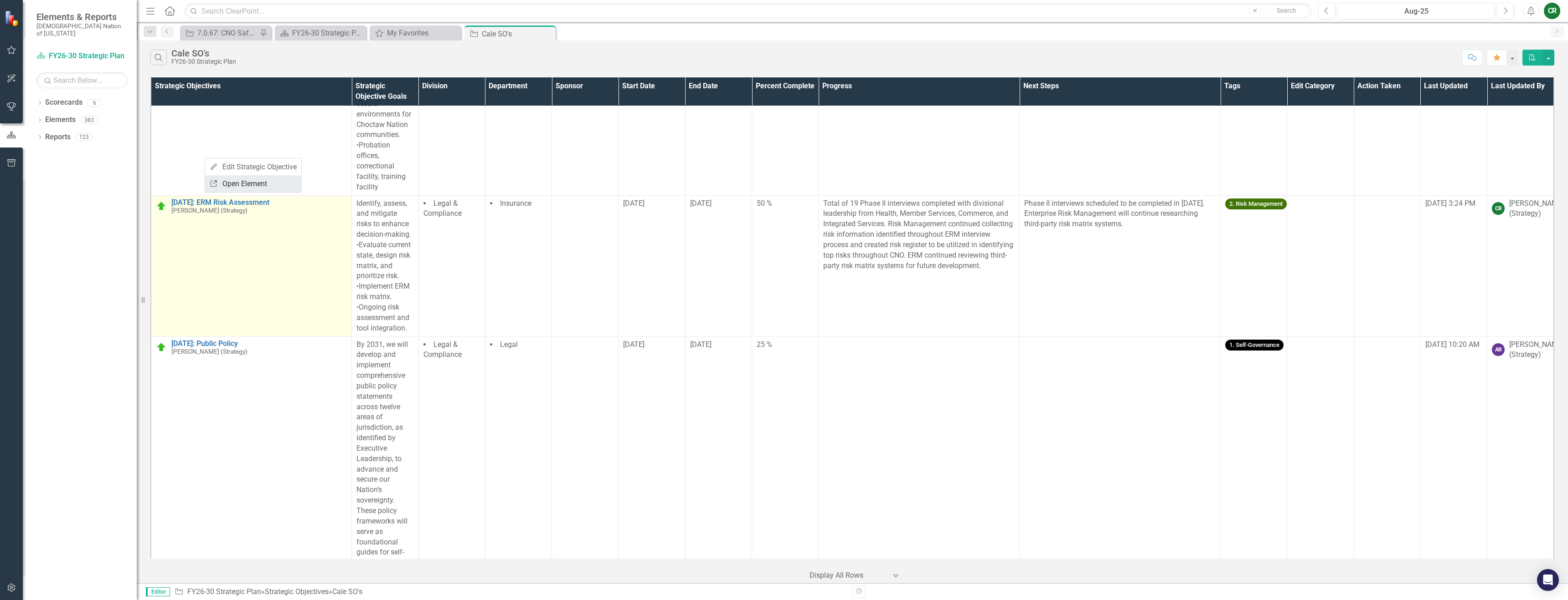
click at [220, 182] on link "Link Open Element" at bounding box center [253, 184] width 96 height 17
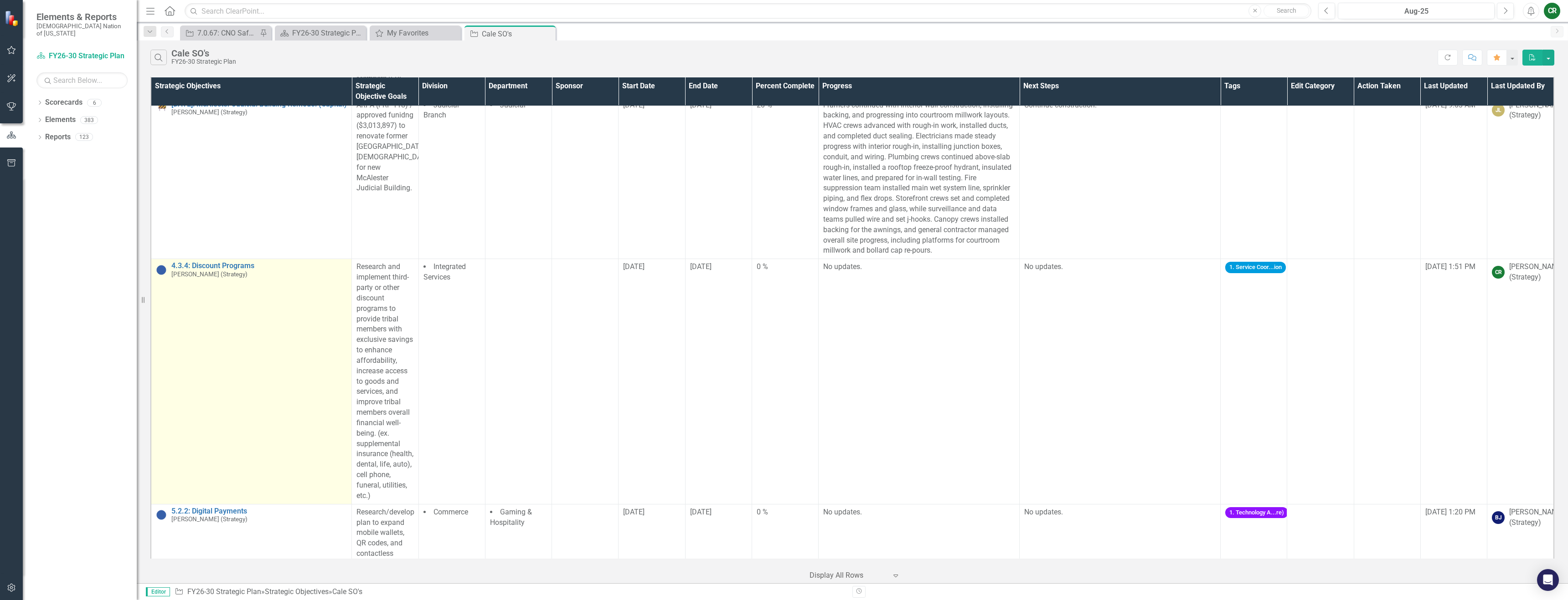
scroll to position [3487, 0]
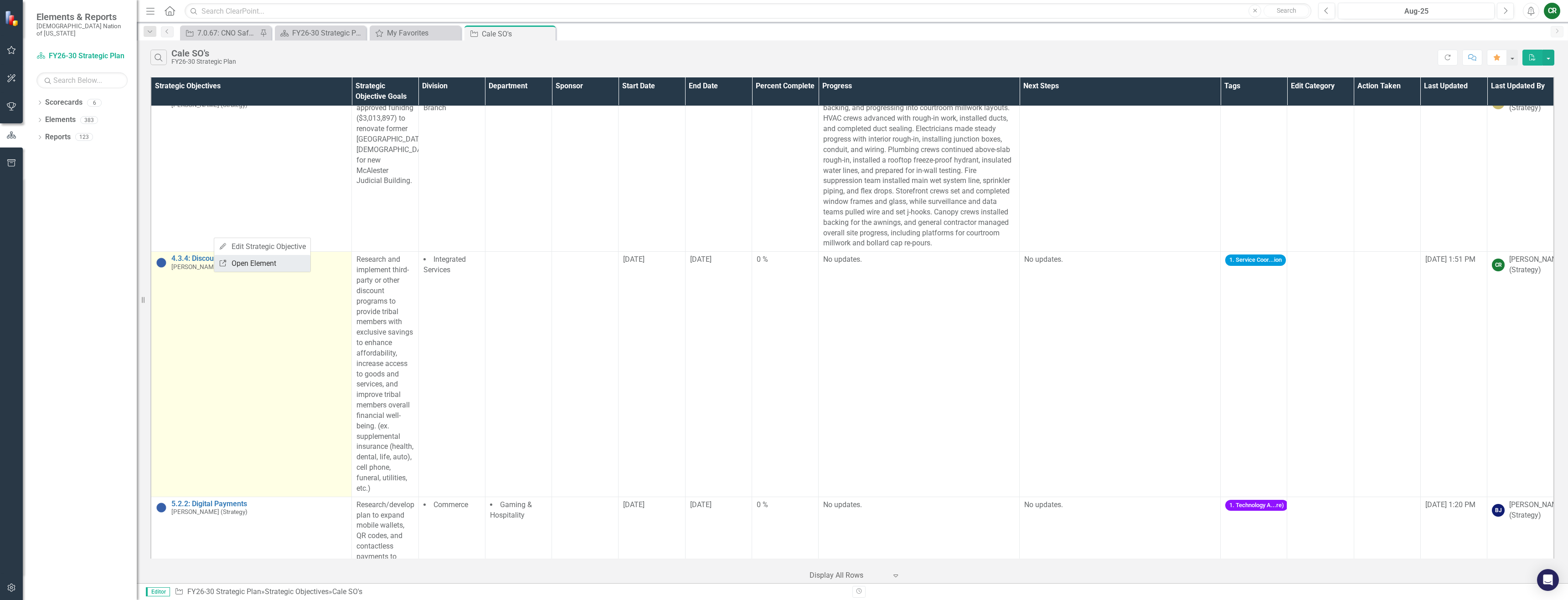
click at [238, 260] on link "Link Open Element" at bounding box center [262, 264] width 96 height 17
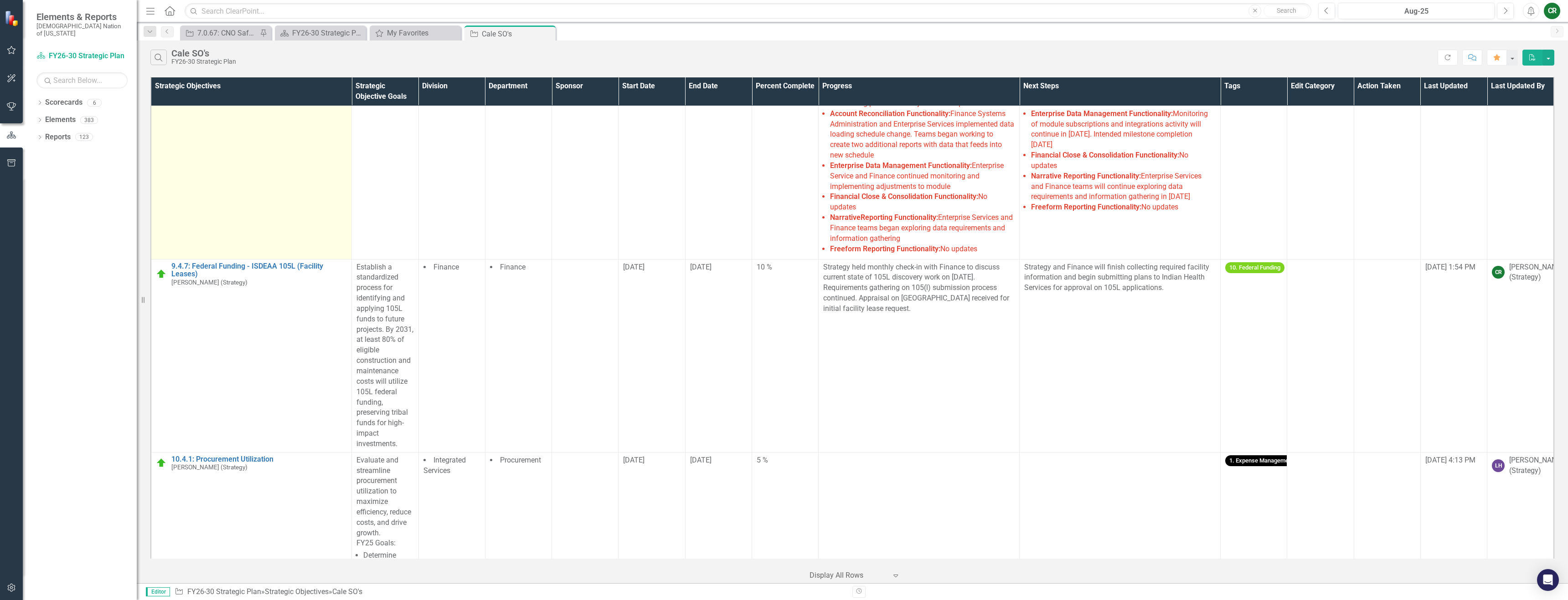
scroll to position [4124, 0]
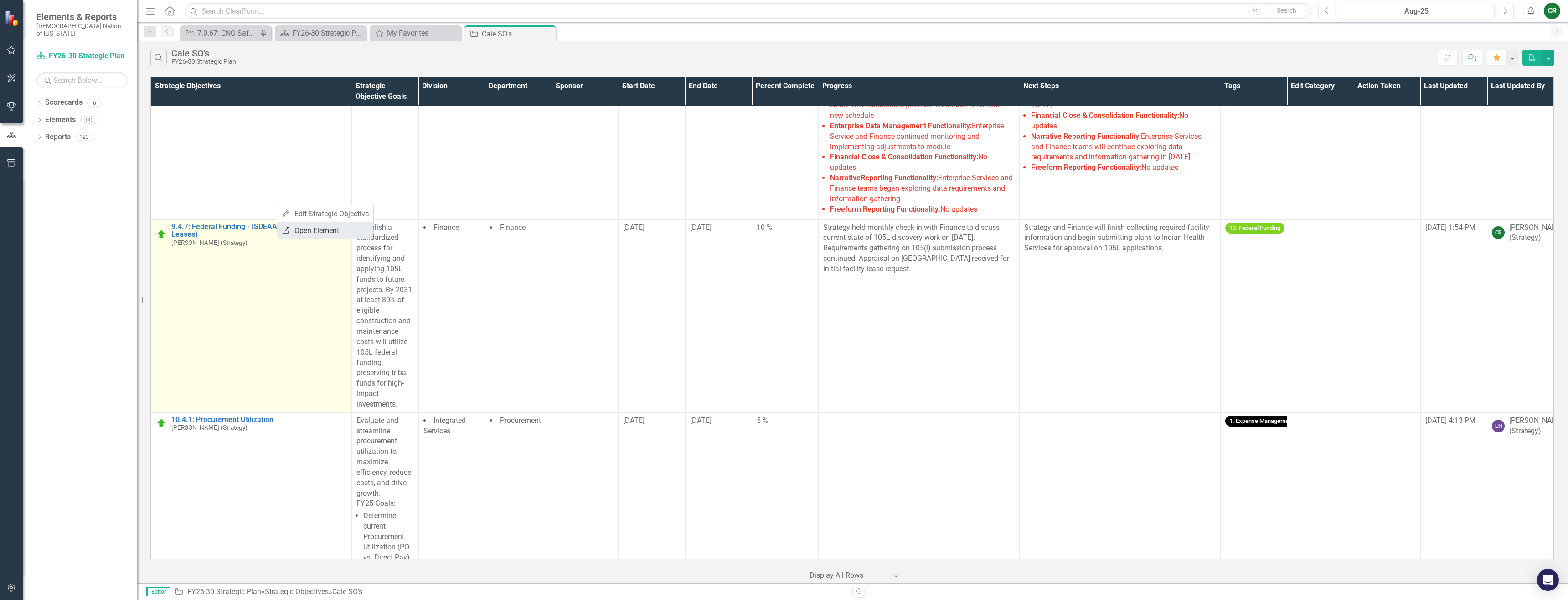
click at [297, 234] on link "Link Open Element" at bounding box center [325, 231] width 96 height 17
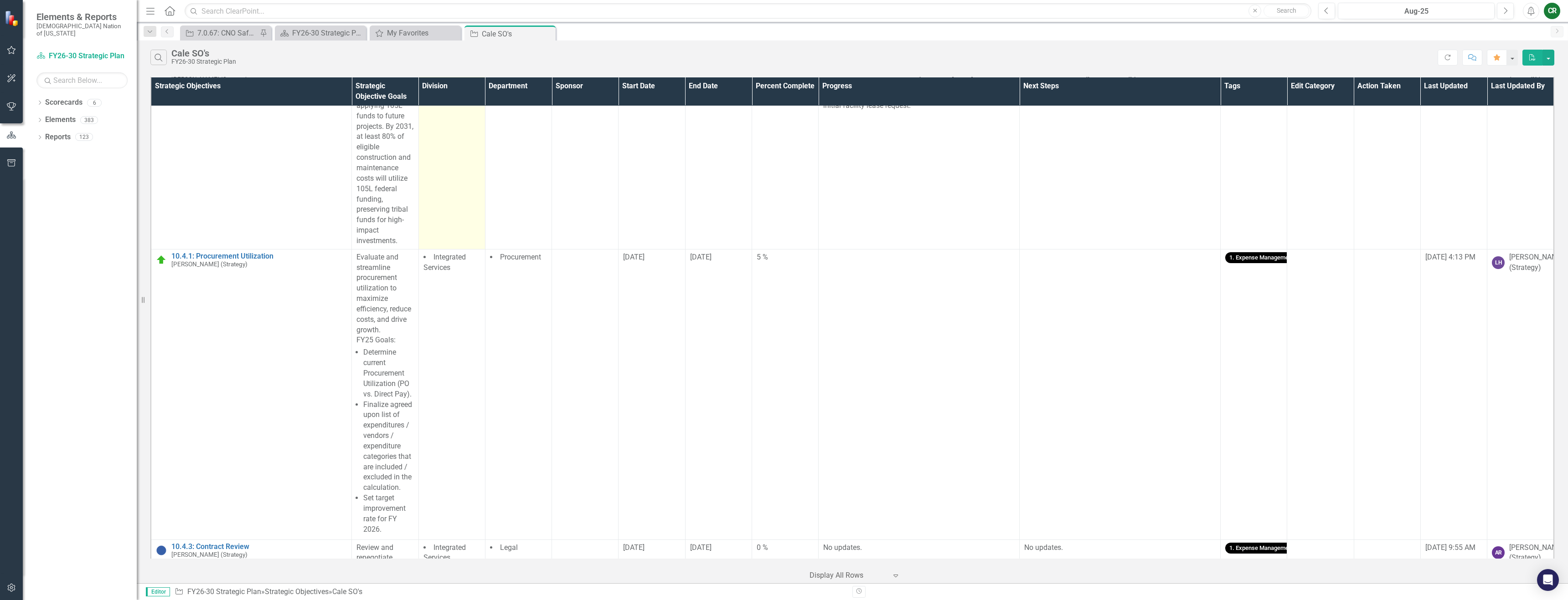
scroll to position [4322, 0]
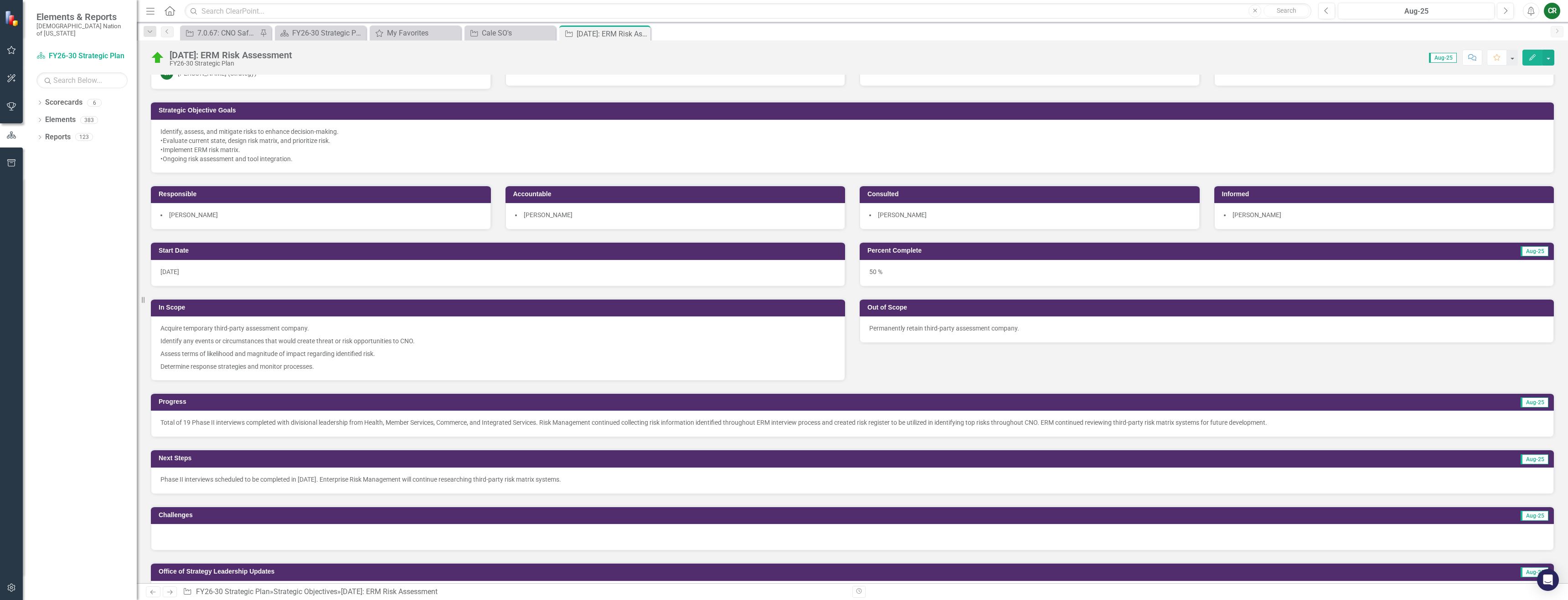
scroll to position [74, 0]
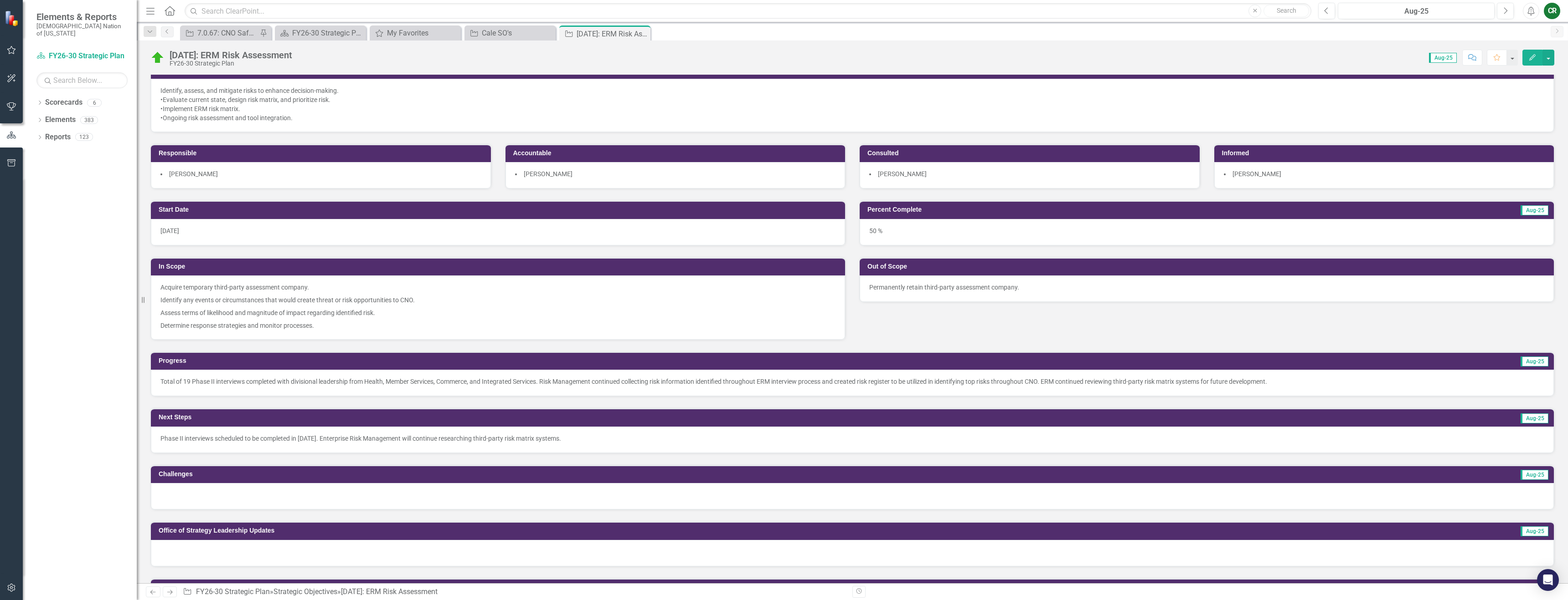
click at [196, 497] on div at bounding box center [852, 497] width 1403 height 27
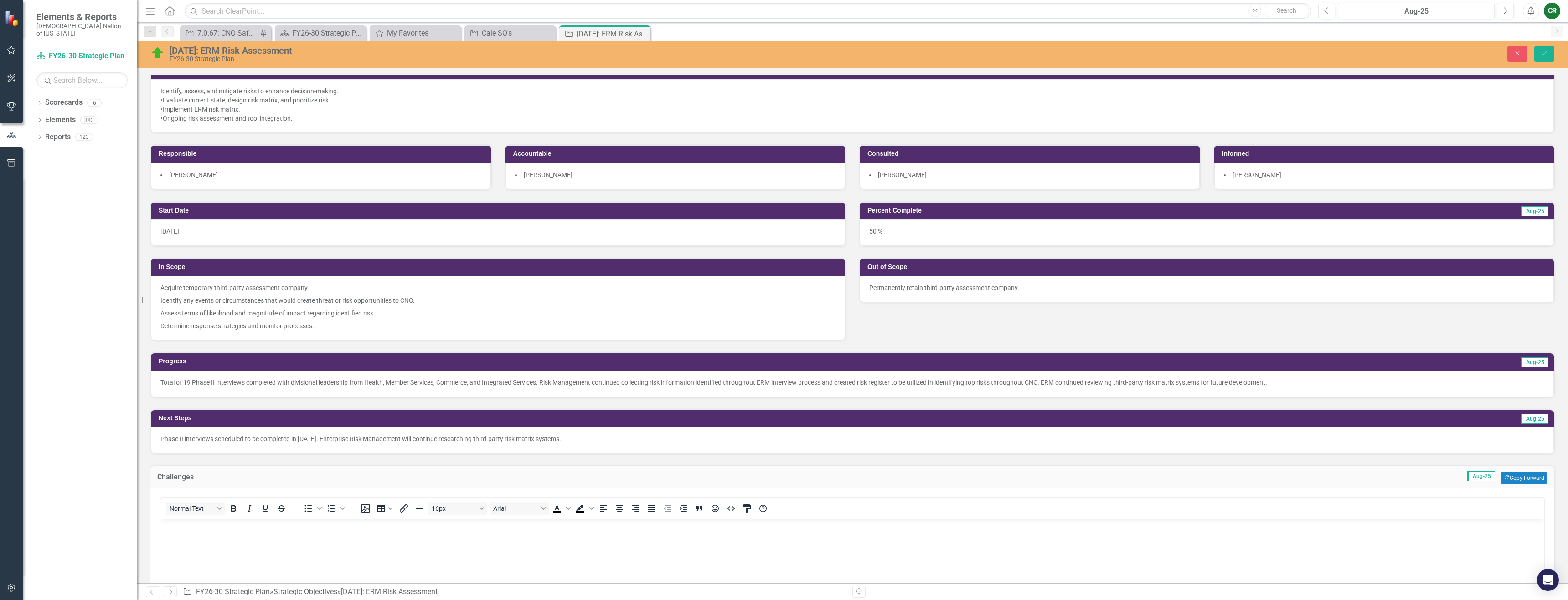
scroll to position [0, 0]
click at [189, 538] on body "Rich Text Area. Press ALT-0 for help." at bounding box center [852, 587] width 1384 height 137
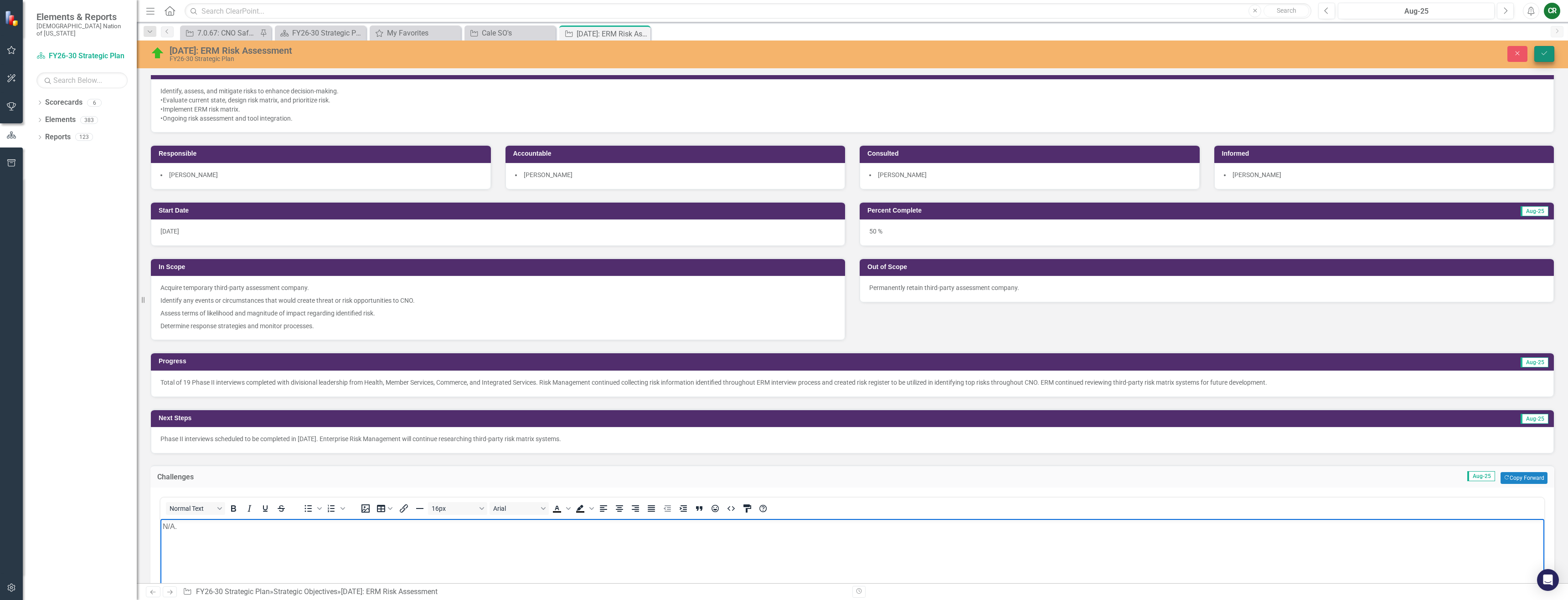
click at [1548, 57] on button "Save" at bounding box center [1545, 54] width 20 height 16
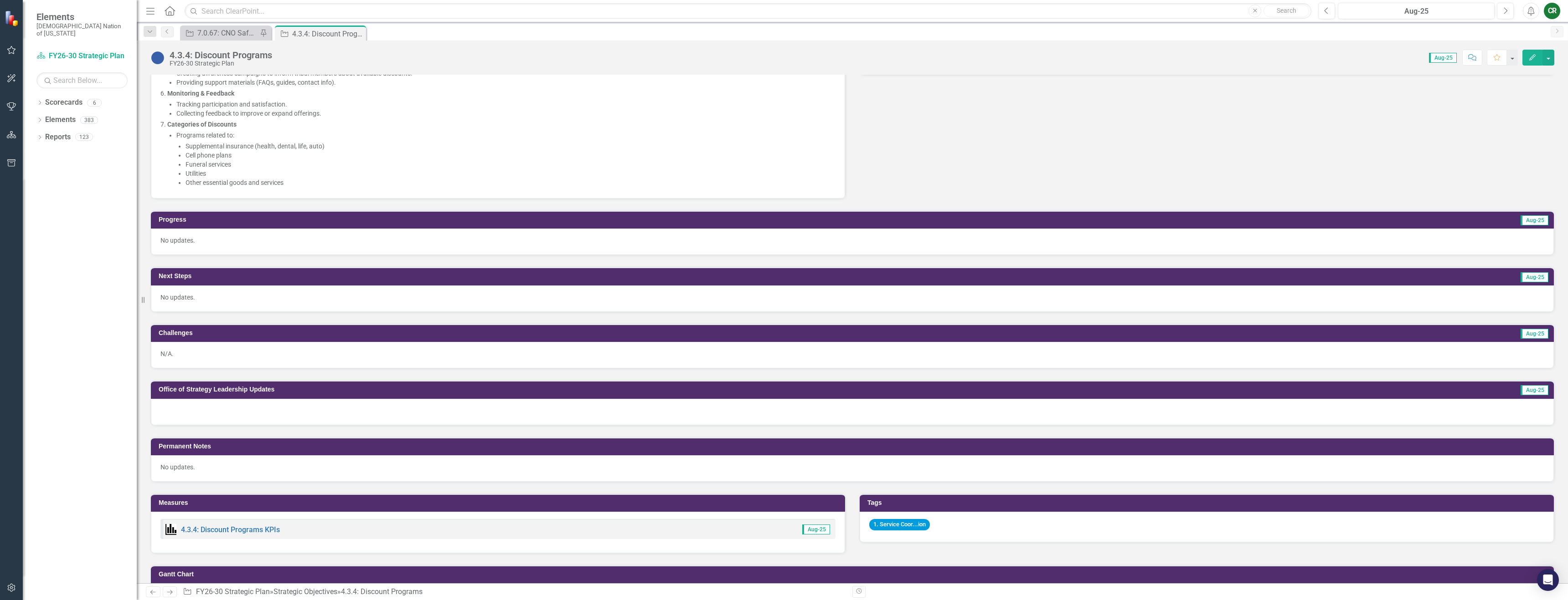
scroll to position [423, 0]
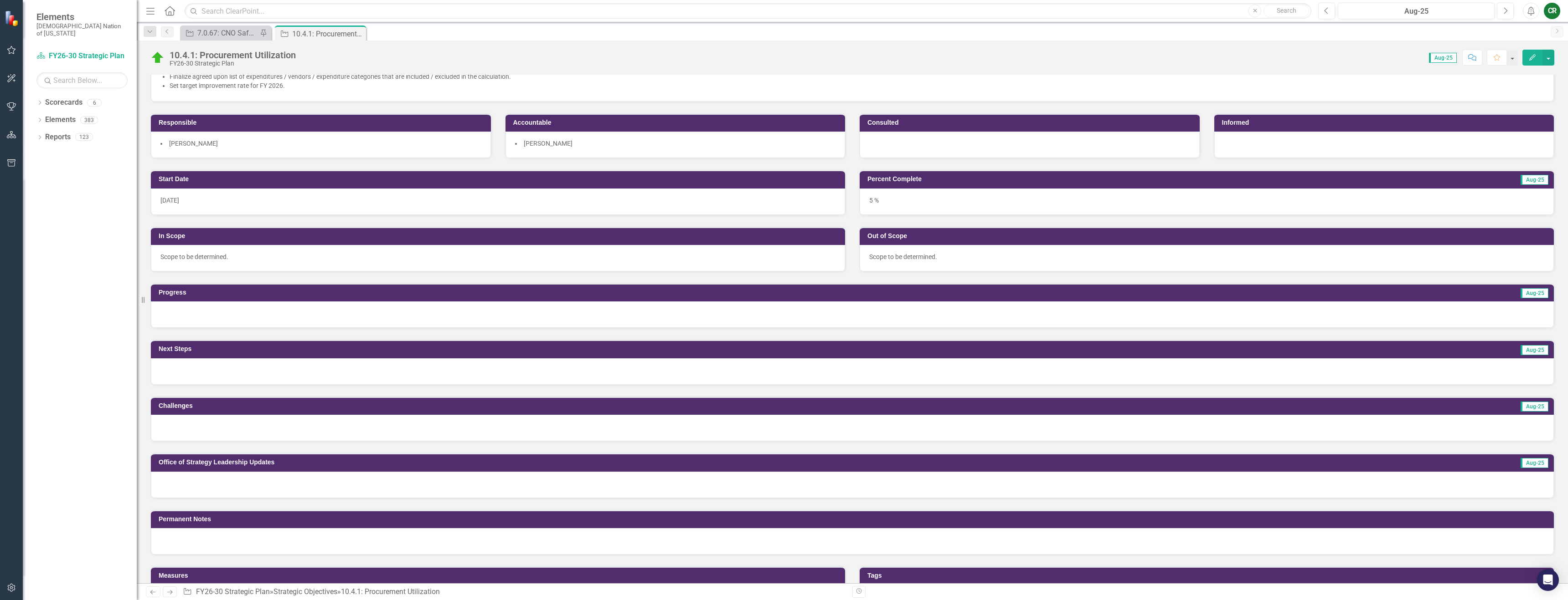
scroll to position [201, 0]
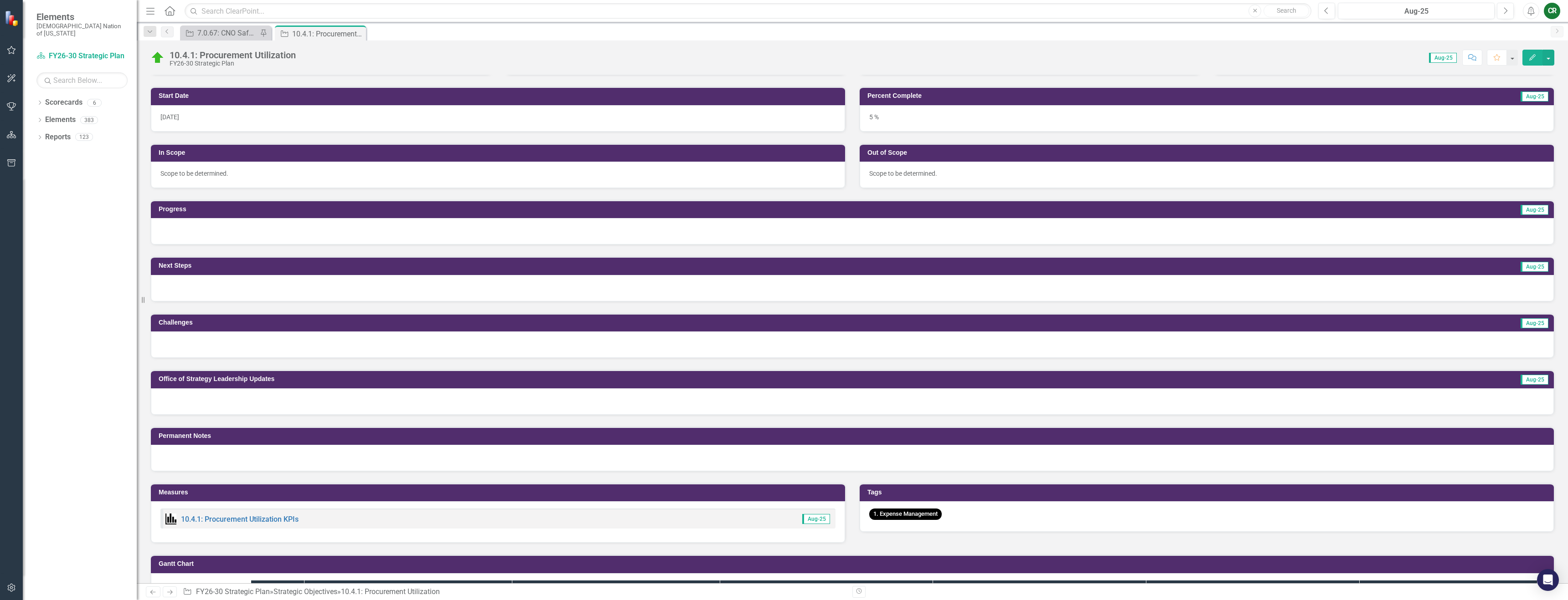
click at [236, 337] on div at bounding box center [852, 345] width 1403 height 27
click at [237, 338] on div at bounding box center [852, 345] width 1403 height 27
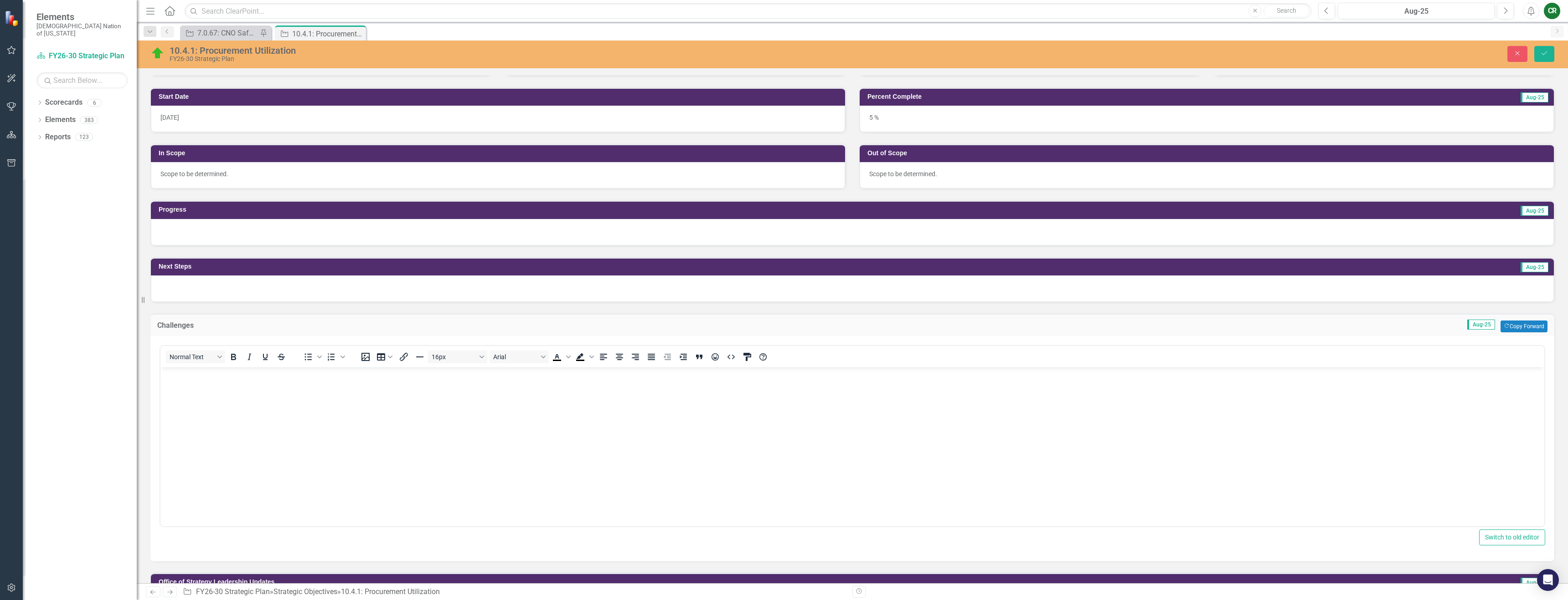
scroll to position [0, 0]
click at [207, 391] on body "Rich Text Area. Press ALT-0 for help." at bounding box center [852, 436] width 1384 height 137
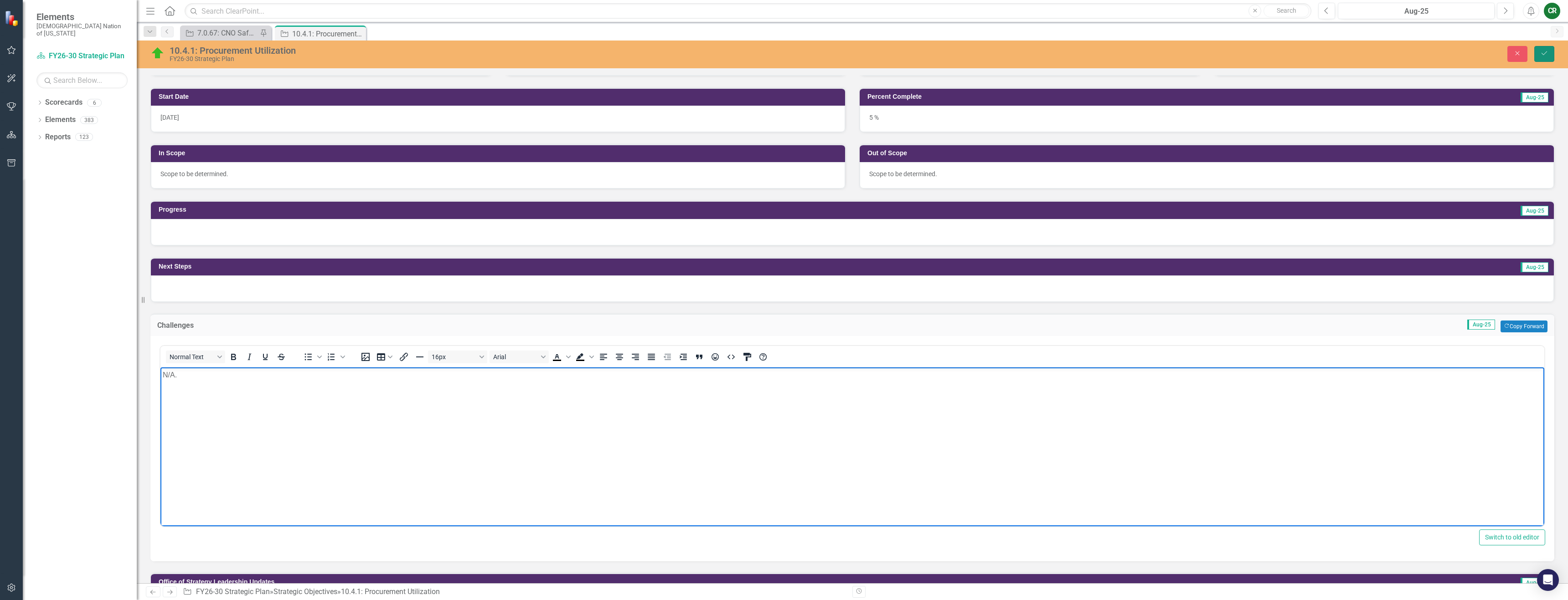
click at [1551, 52] on button "Save" at bounding box center [1545, 54] width 20 height 16
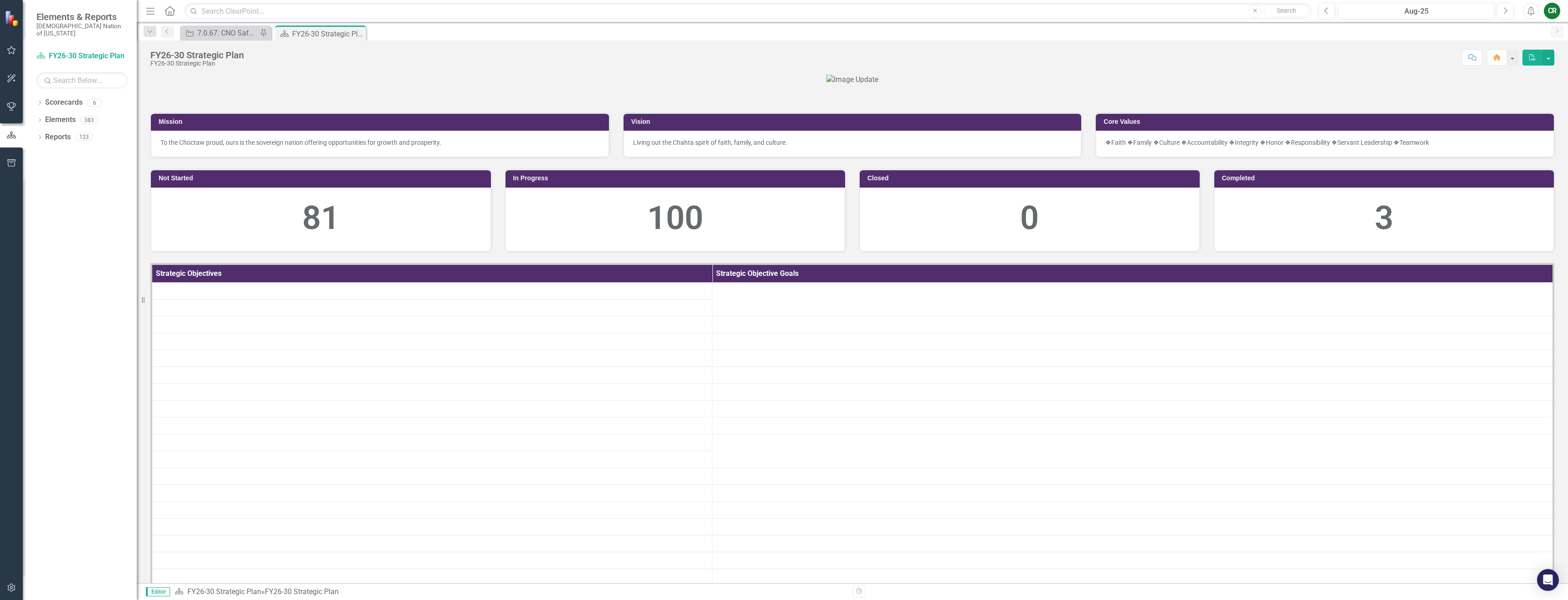
click at [13, 52] on icon "button" at bounding box center [12, 49] width 9 height 7
click at [53, 120] on link "My Favorites" at bounding box center [82, 124] width 91 height 10
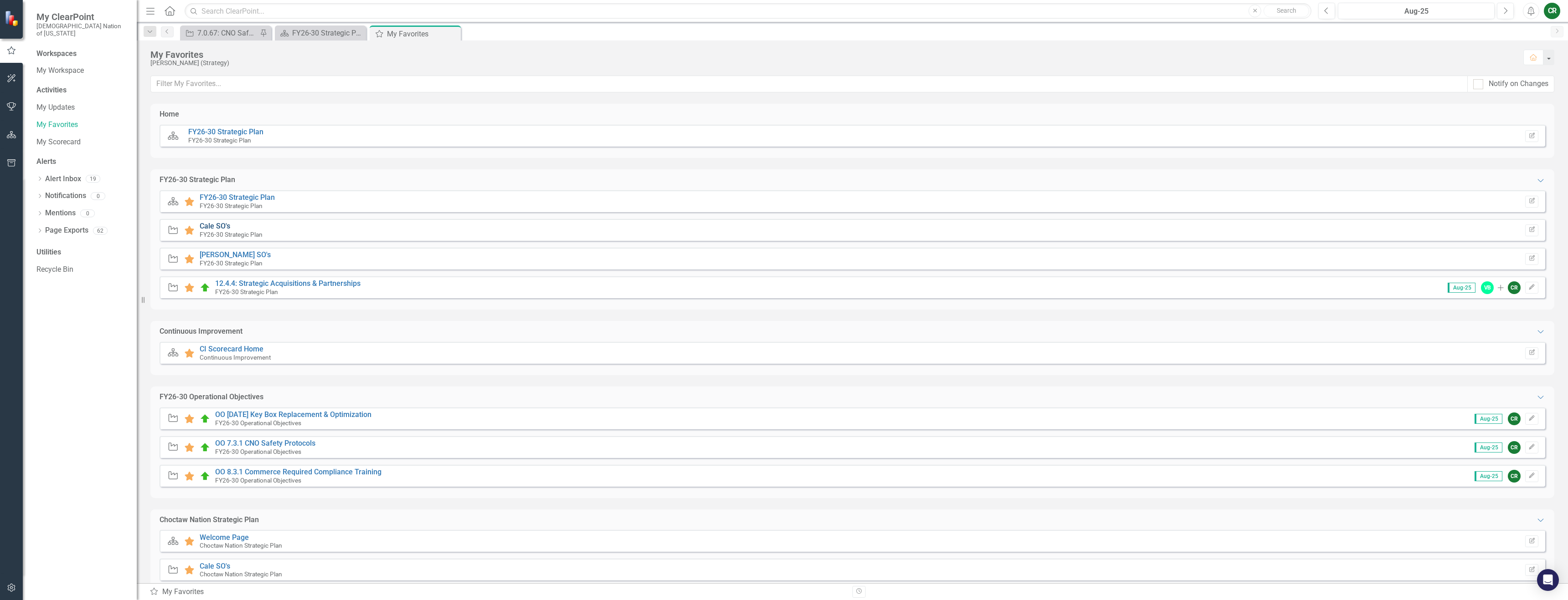
click at [212, 227] on link "Cale SO's" at bounding box center [214, 226] width 31 height 9
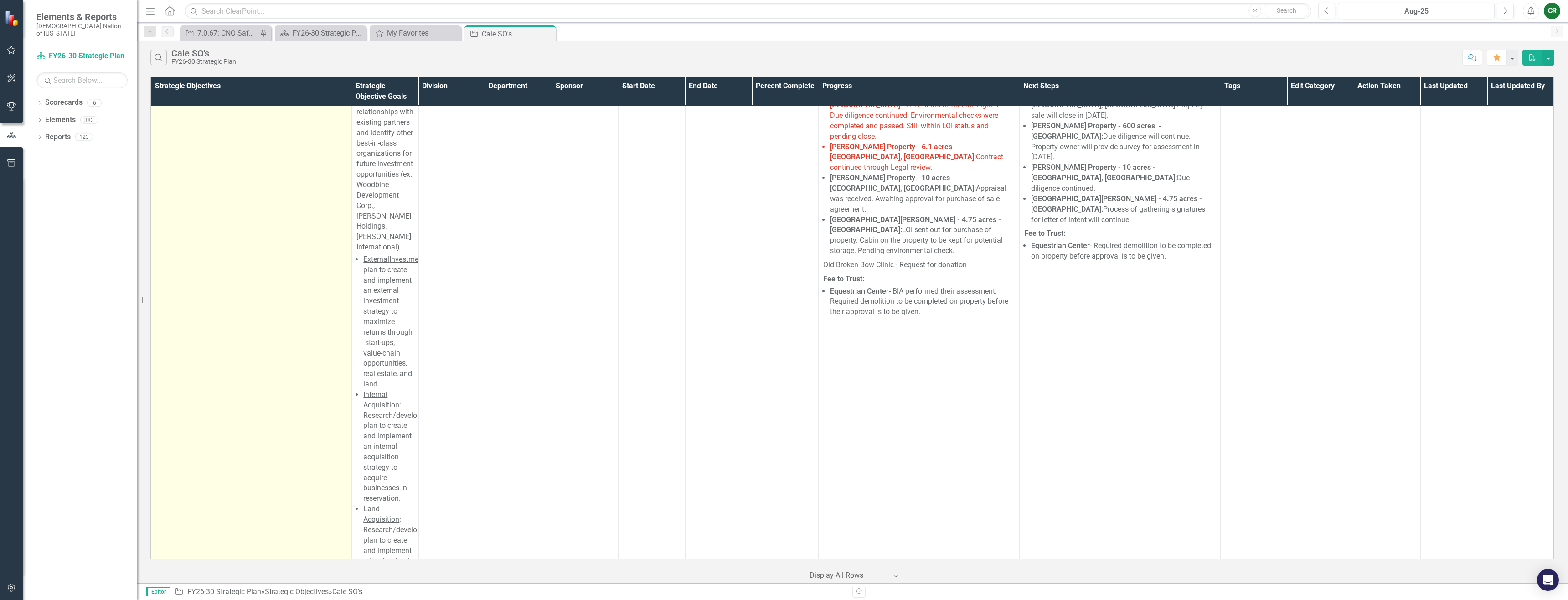
scroll to position [4753, 0]
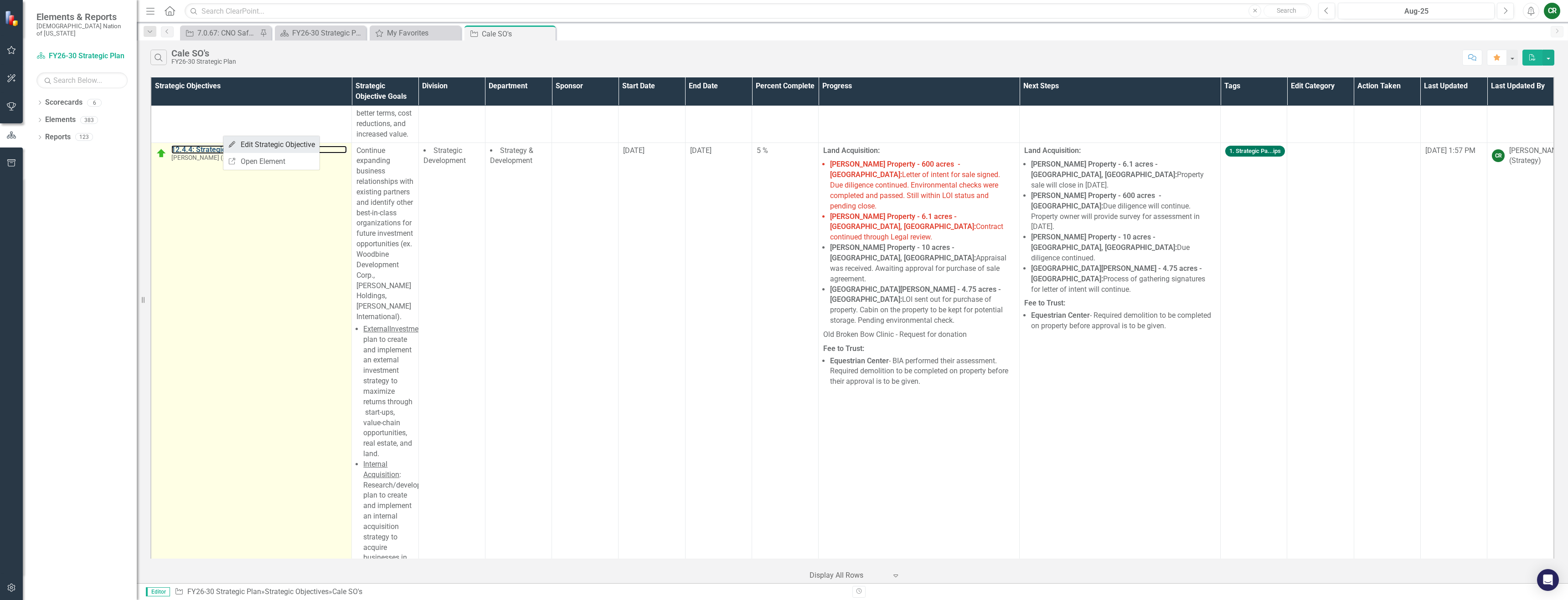
drag, startPoint x: 223, startPoint y: 136, endPoint x: 230, endPoint y: 146, distance: 12.2
click at [244, 162] on link "Link Open Element" at bounding box center [271, 162] width 96 height 17
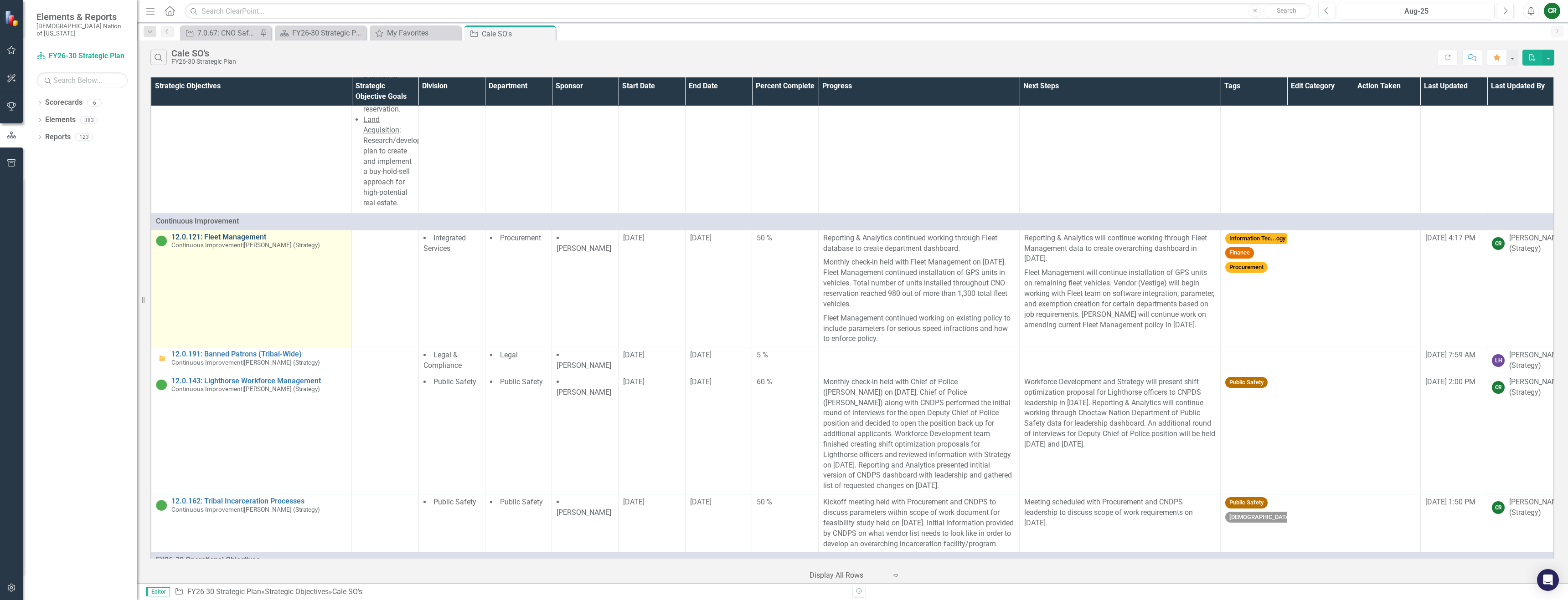
scroll to position [5260, 0]
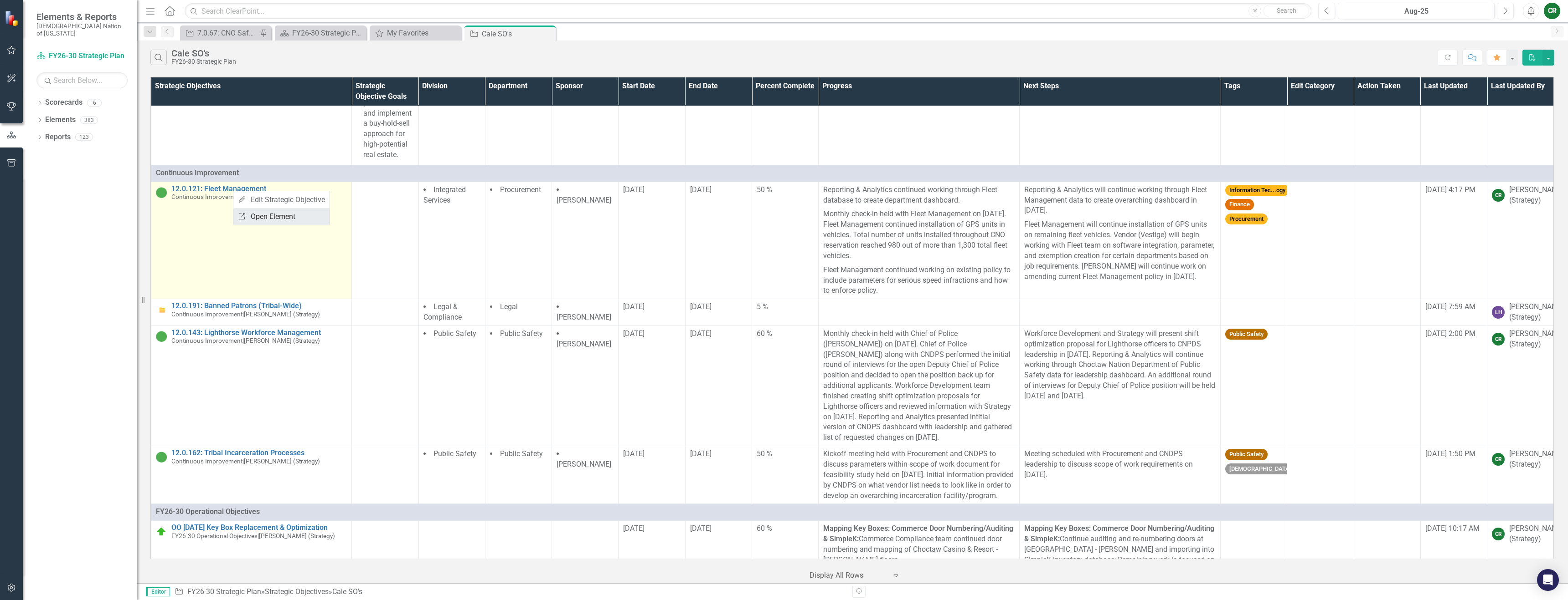
click at [245, 211] on div "Link" at bounding box center [241, 214] width 7 height 7
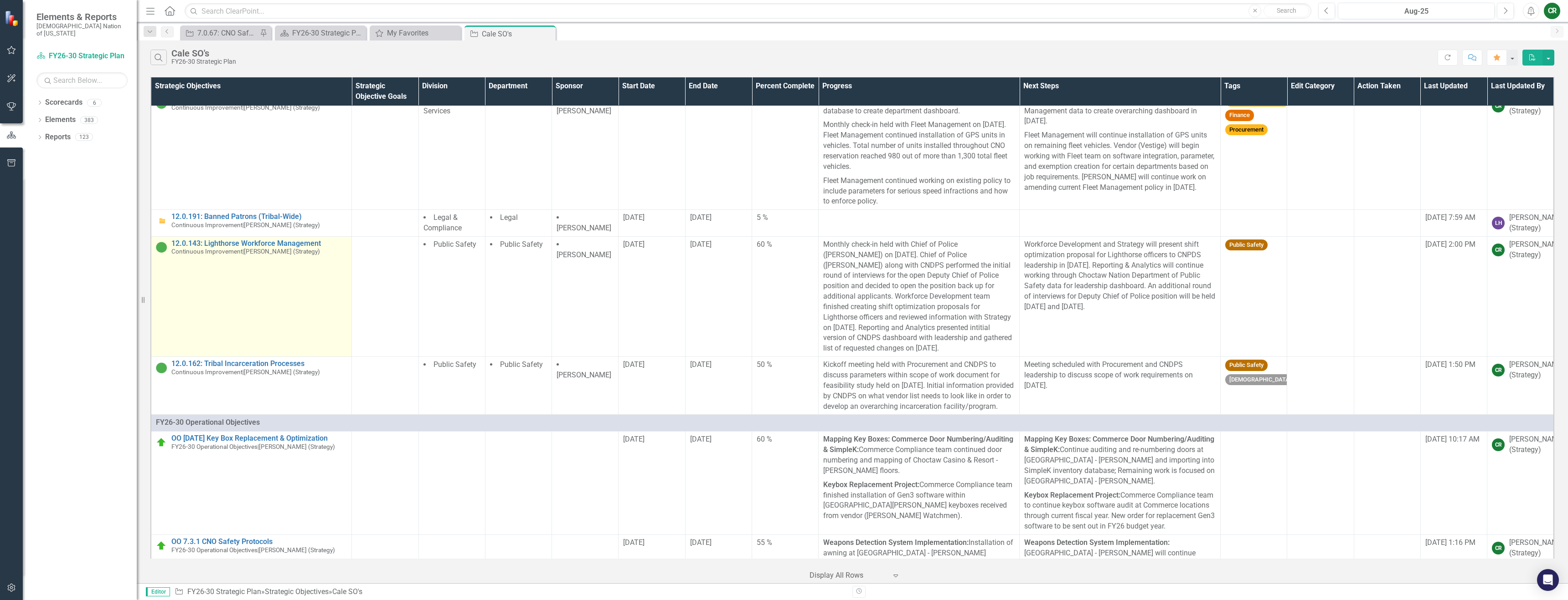
scroll to position [5349, 0]
click at [270, 278] on link "Link Open Element" at bounding box center [301, 280] width 96 height 17
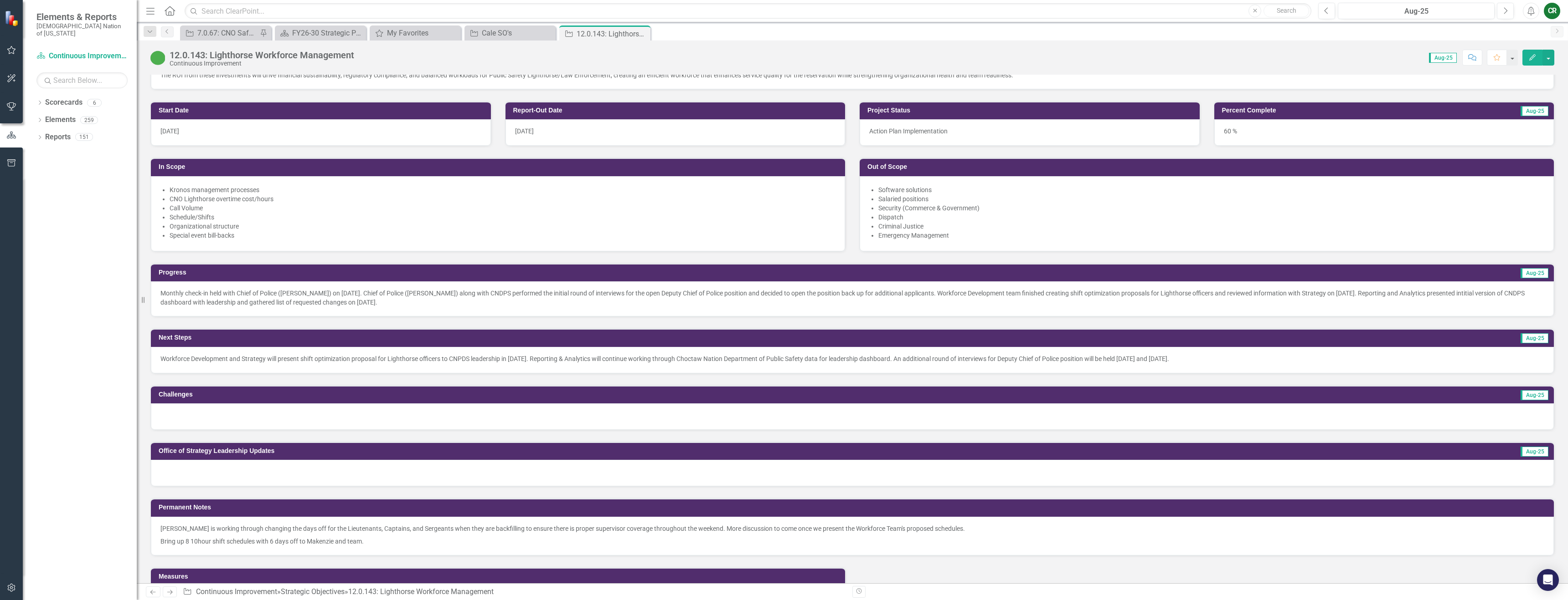
scroll to position [472, 0]
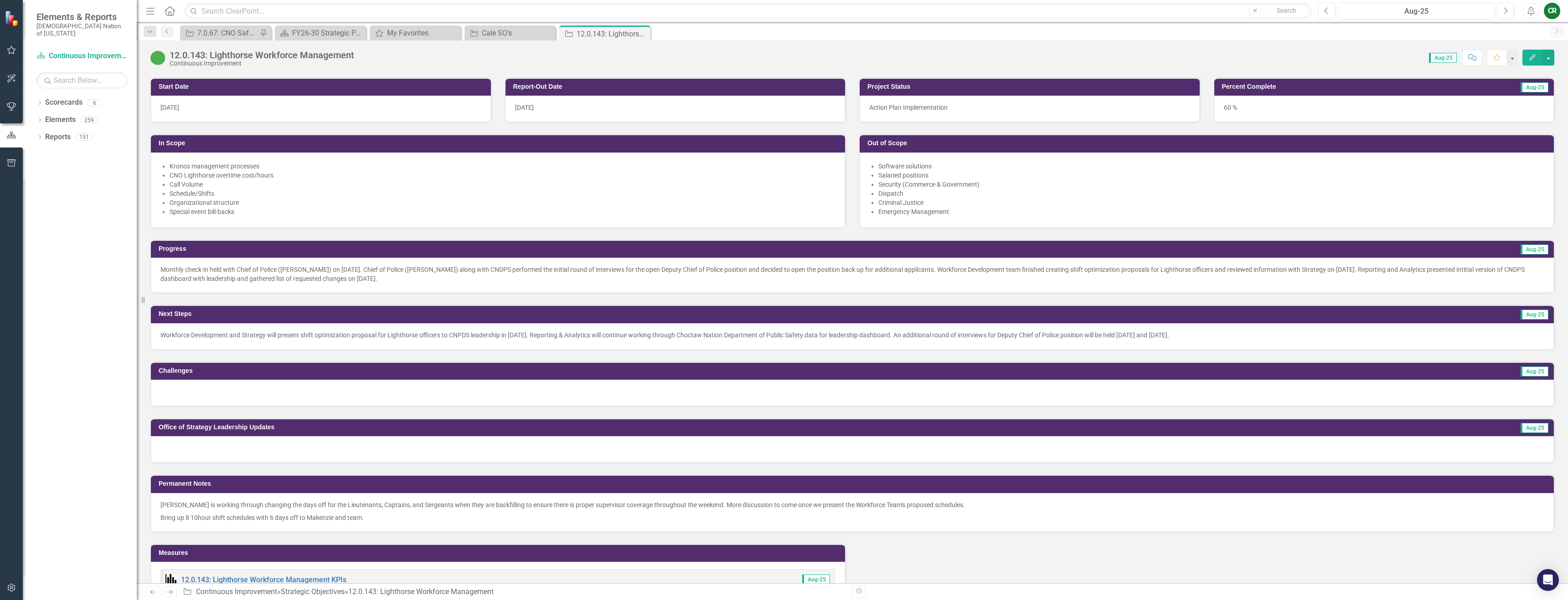
click at [254, 380] on div at bounding box center [852, 393] width 1403 height 27
click at [254, 381] on div at bounding box center [852, 393] width 1403 height 27
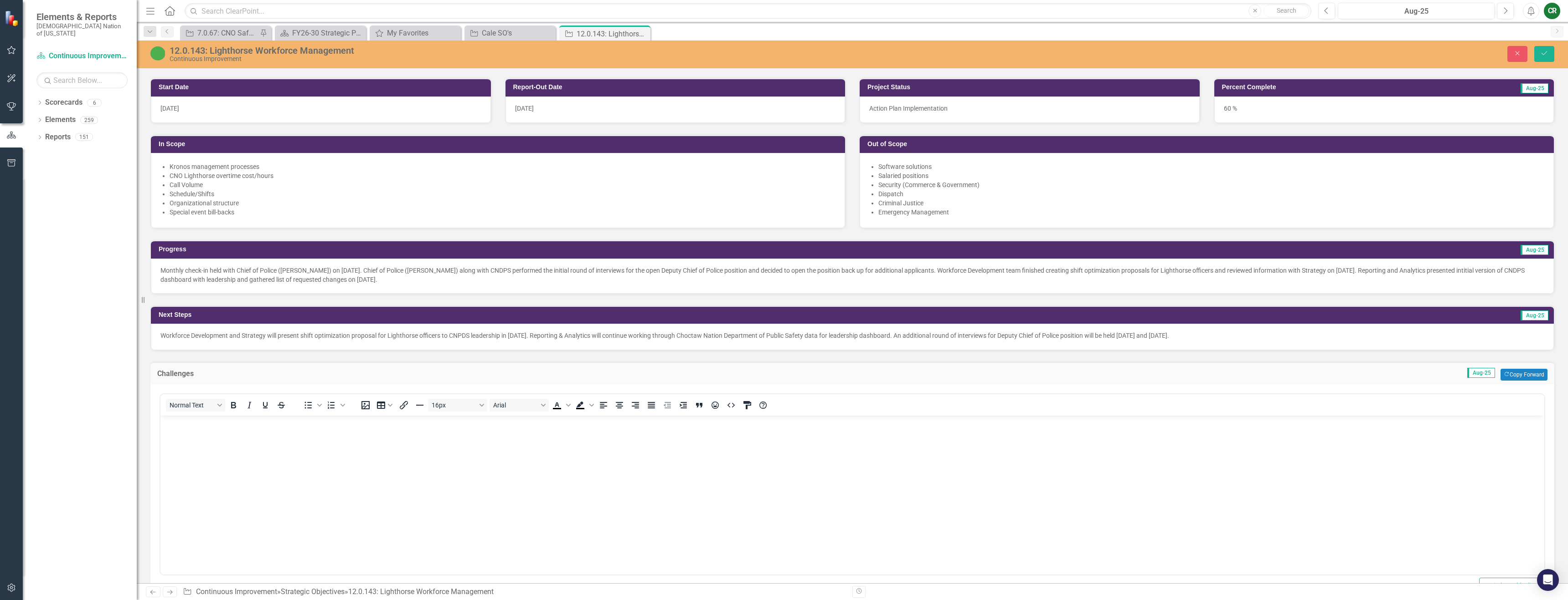
scroll to position [0, 0]
click at [229, 428] on p "Rich Text Area. Press ALT-0 for help." at bounding box center [852, 423] width 1379 height 11
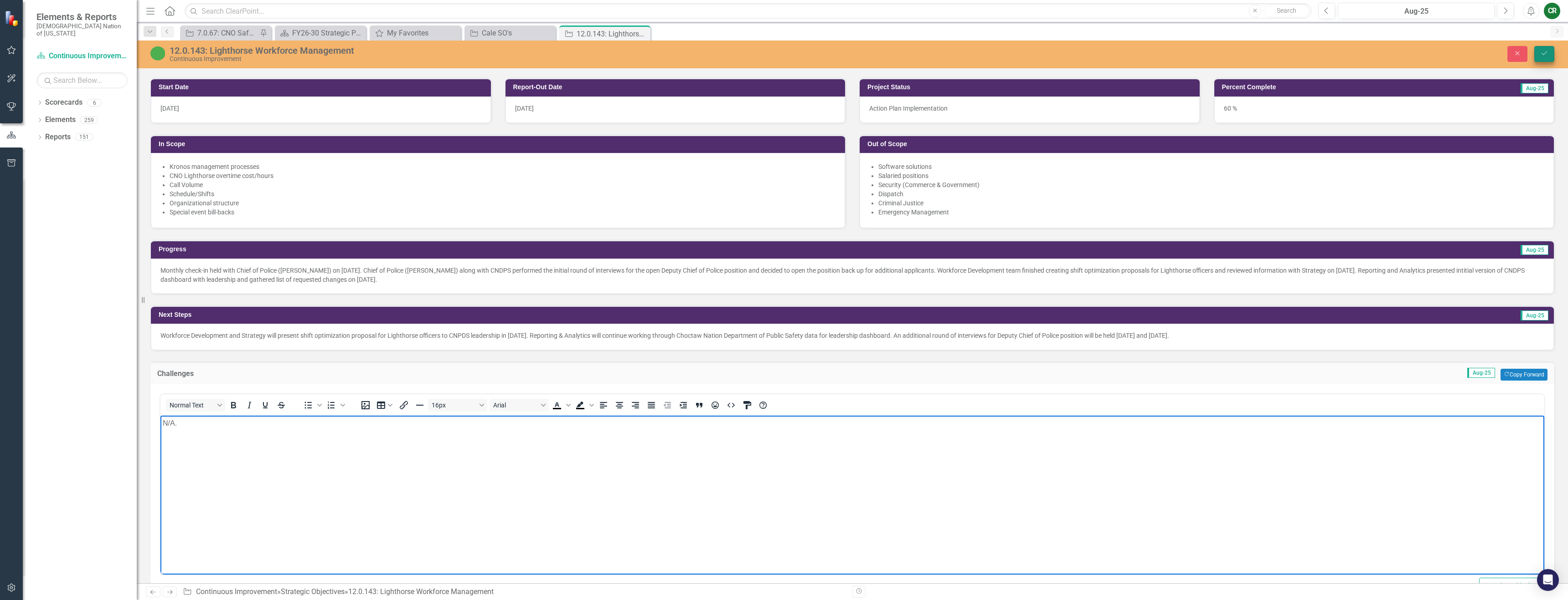
click at [1550, 54] on button "Save" at bounding box center [1545, 54] width 20 height 16
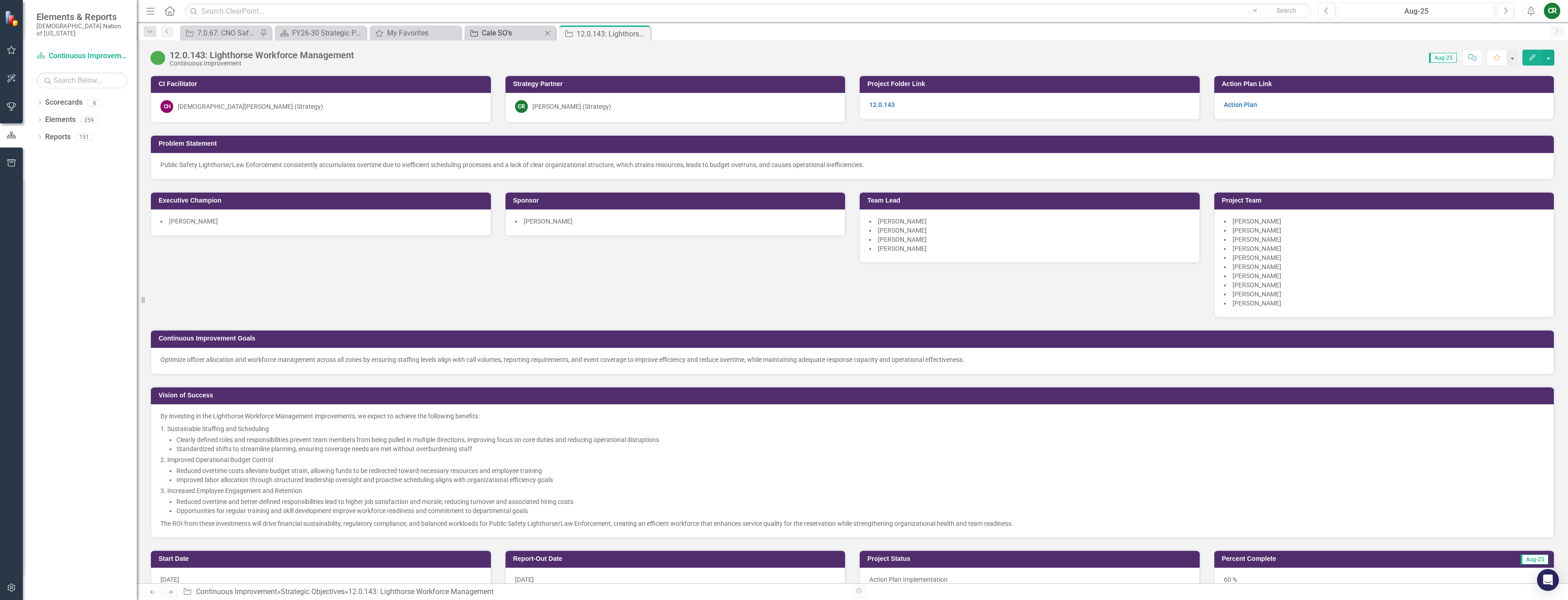
click at [503, 32] on div "Cale SO's" at bounding box center [511, 33] width 60 height 12
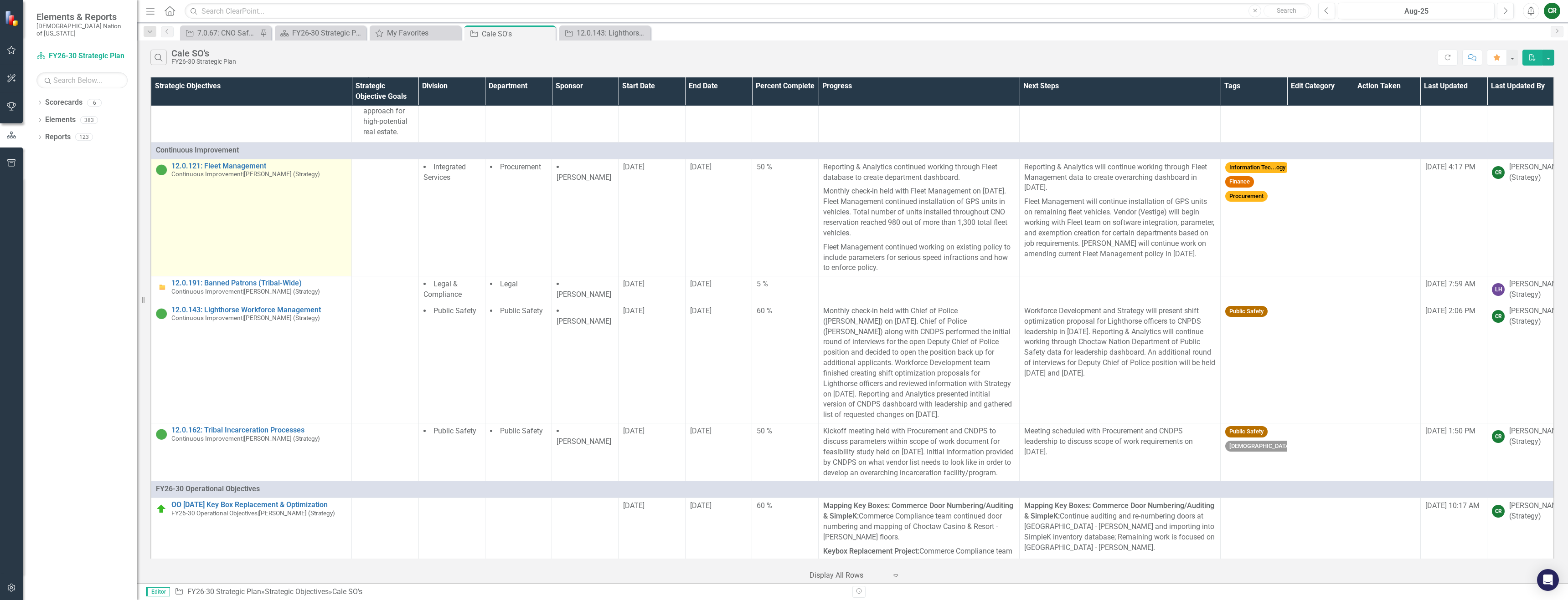
scroll to position [5576, 0]
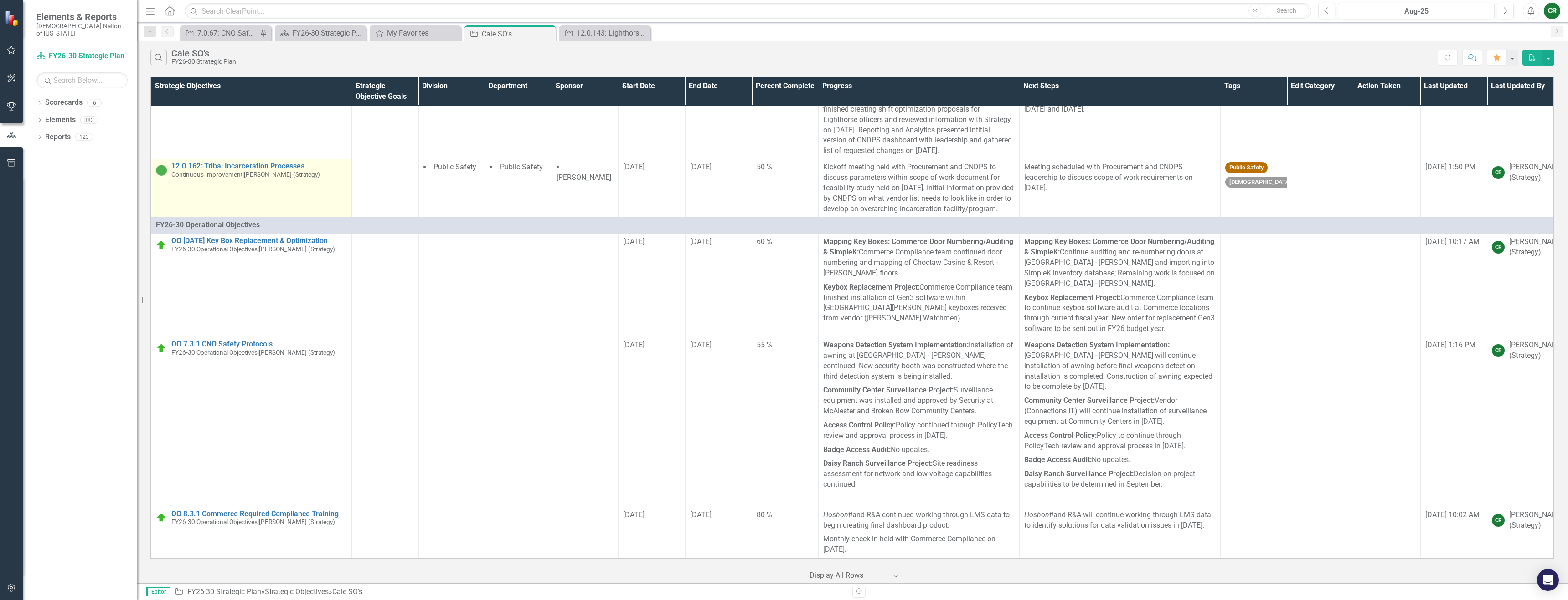
click at [0, 0] on link "Link Open Element" at bounding box center [0, 0] width 0 height 0
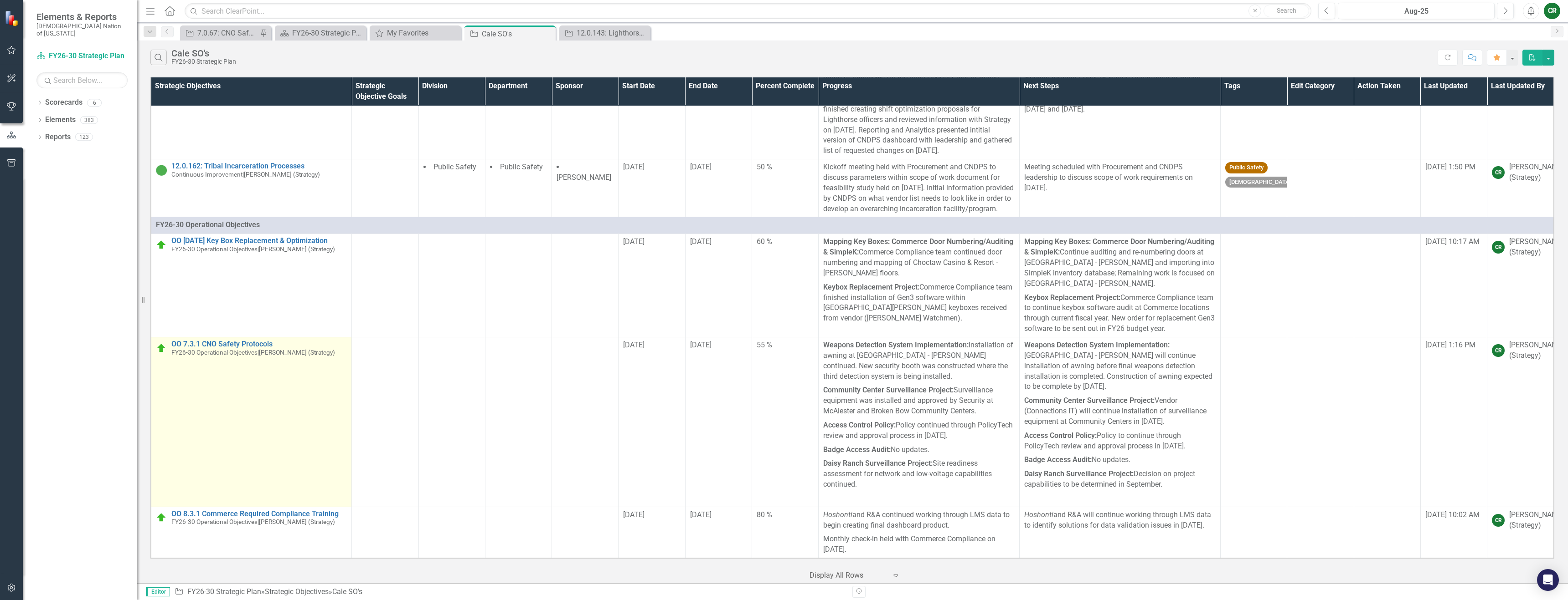
scroll to position [5578, 0]
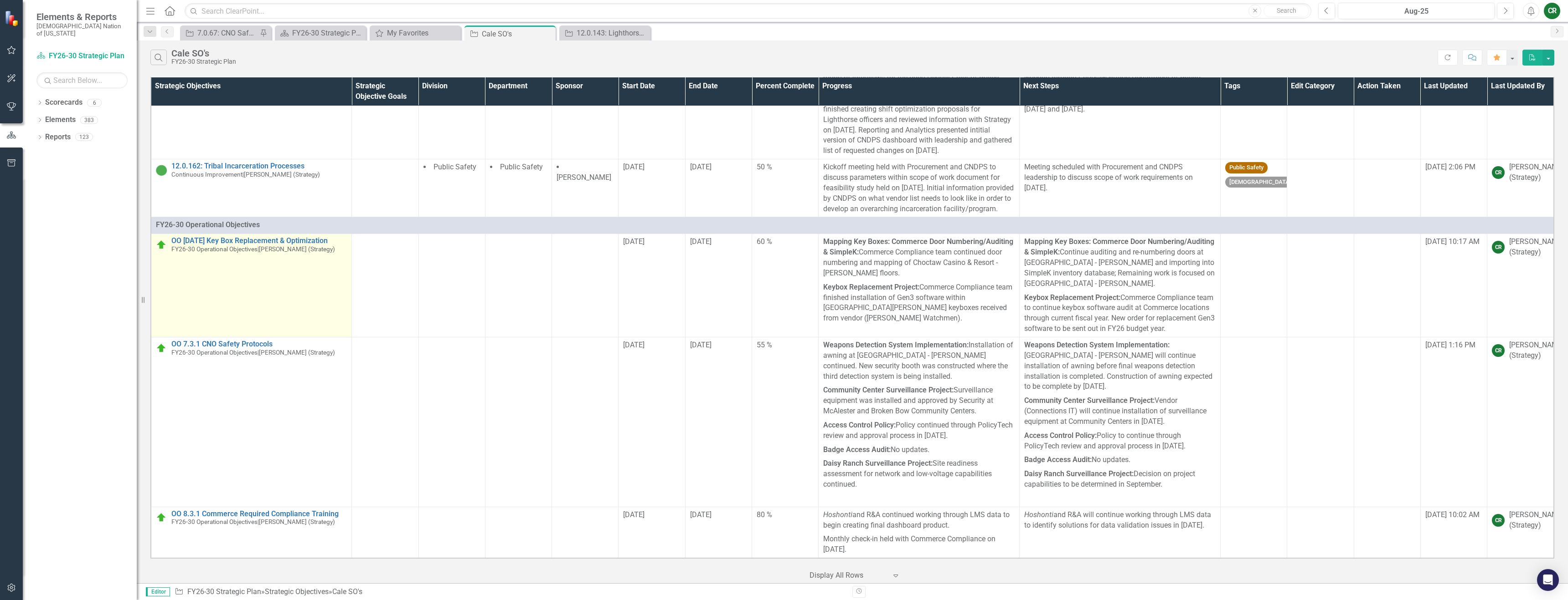
click at [0, 0] on link "Link Open Element" at bounding box center [0, 0] width 0 height 0
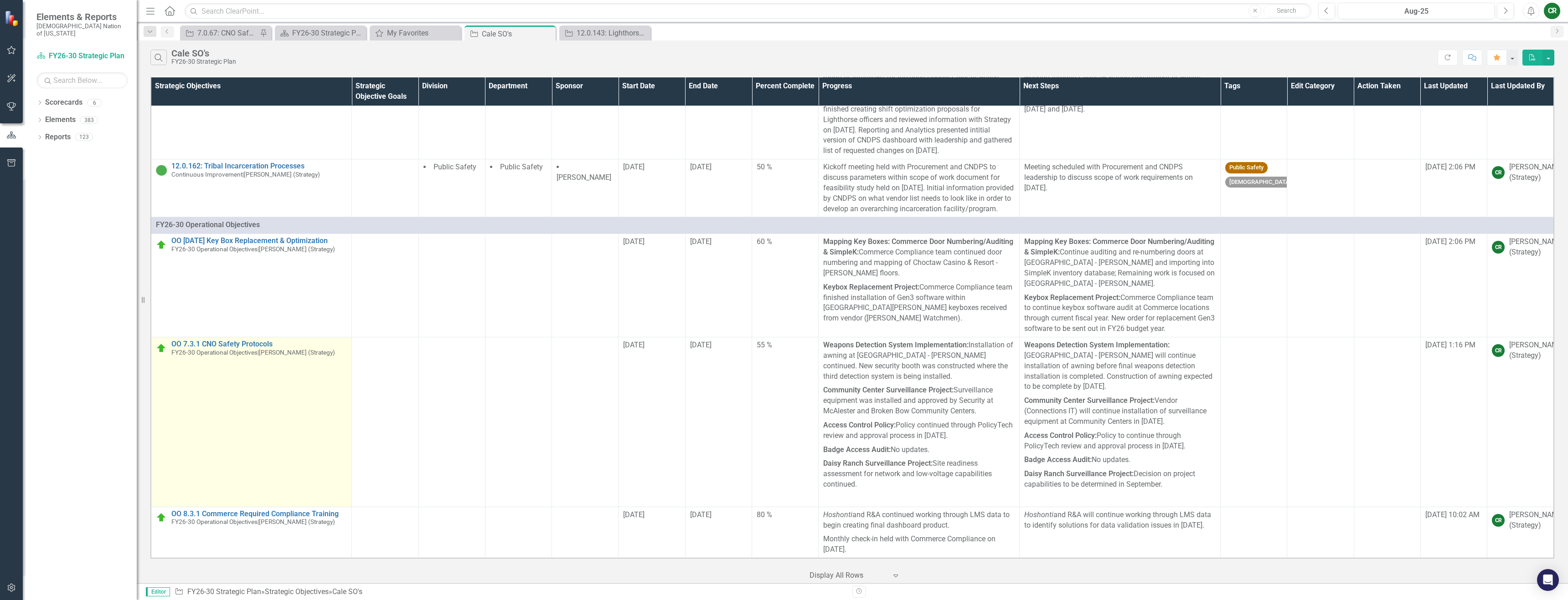
click at [0, 0] on link "Link Open Element" at bounding box center [0, 0] width 0 height 0
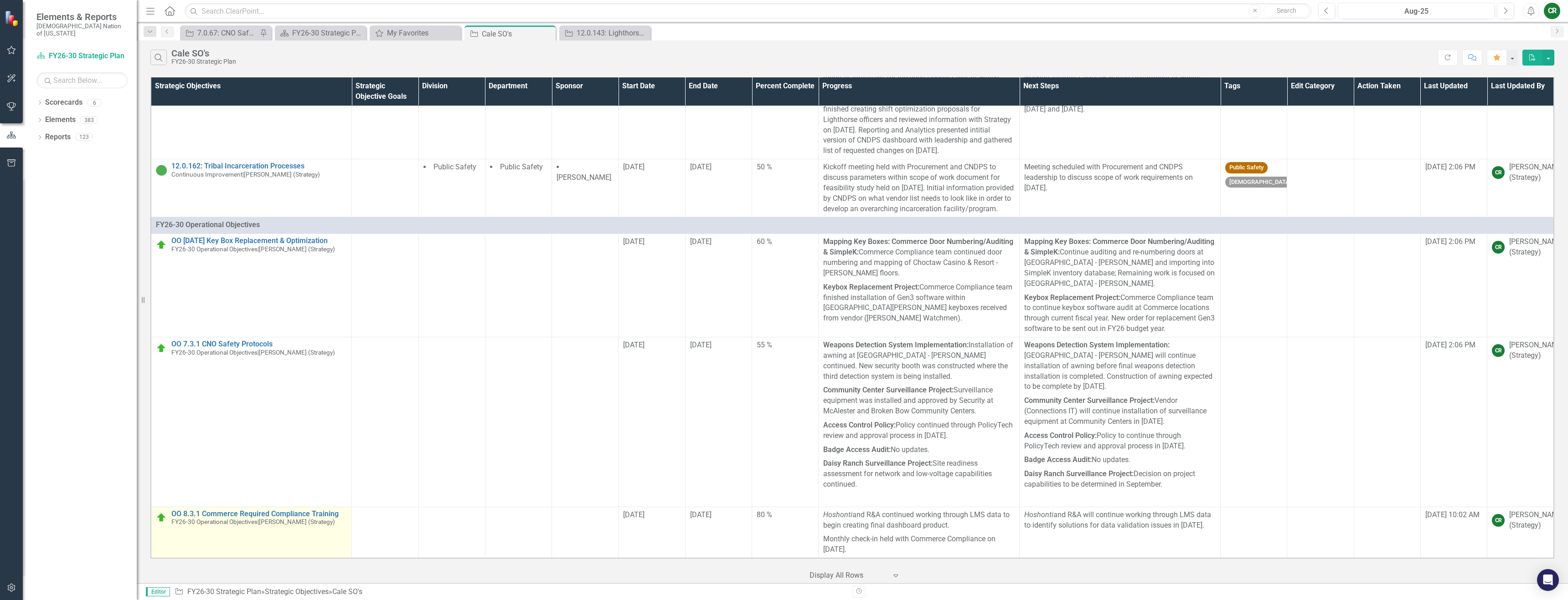
click at [0, 0] on link "Link Open Element" at bounding box center [0, 0] width 0 height 0
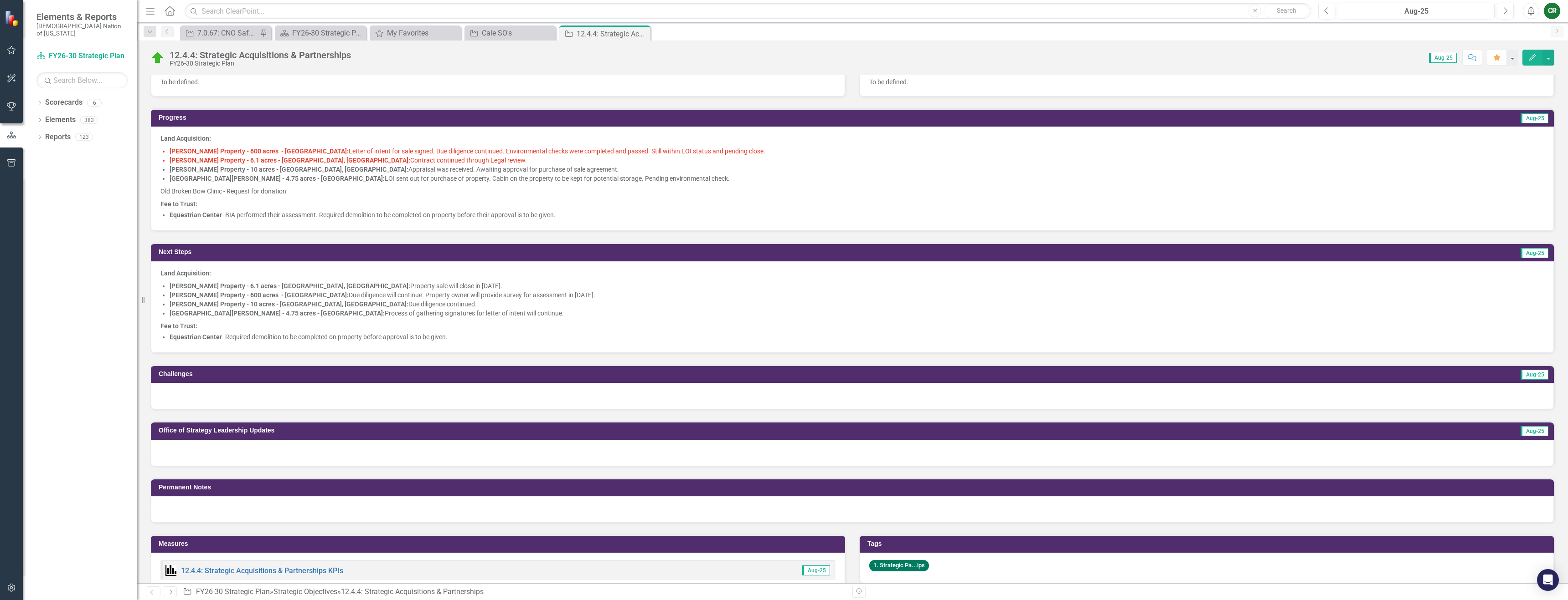
scroll to position [286, 0]
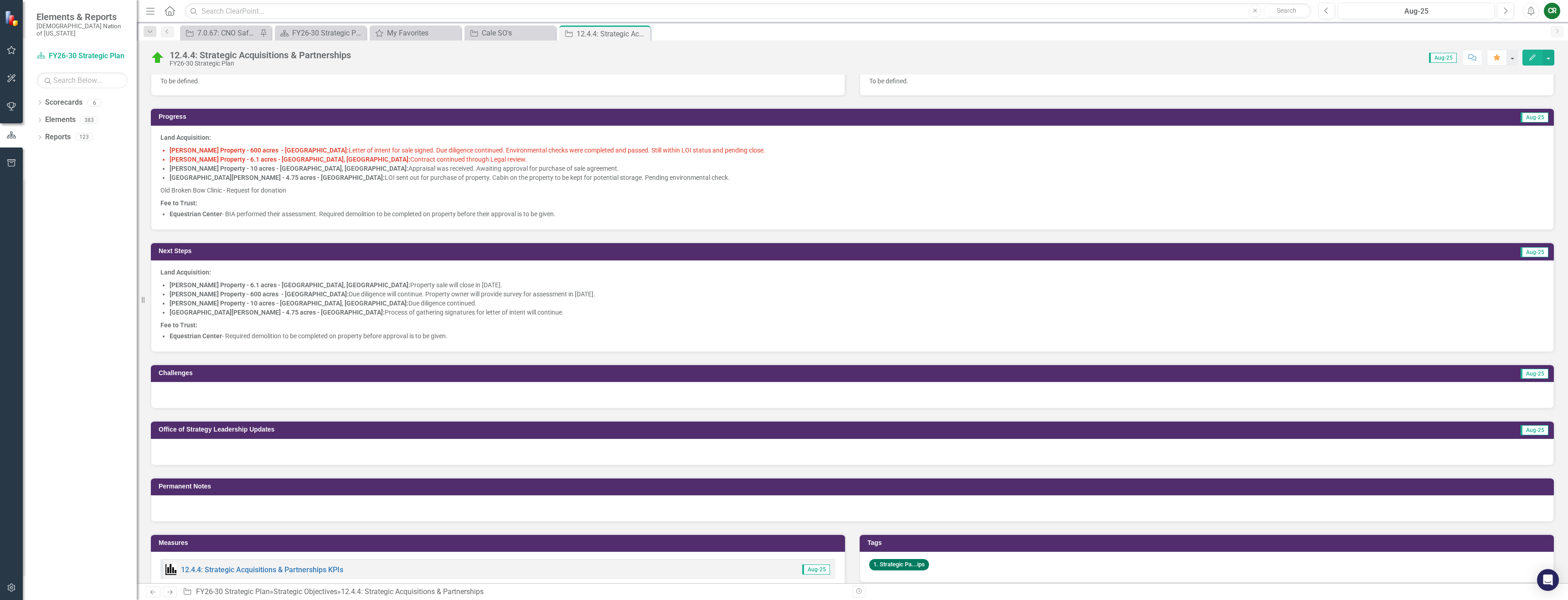
click at [253, 390] on div at bounding box center [852, 395] width 1403 height 27
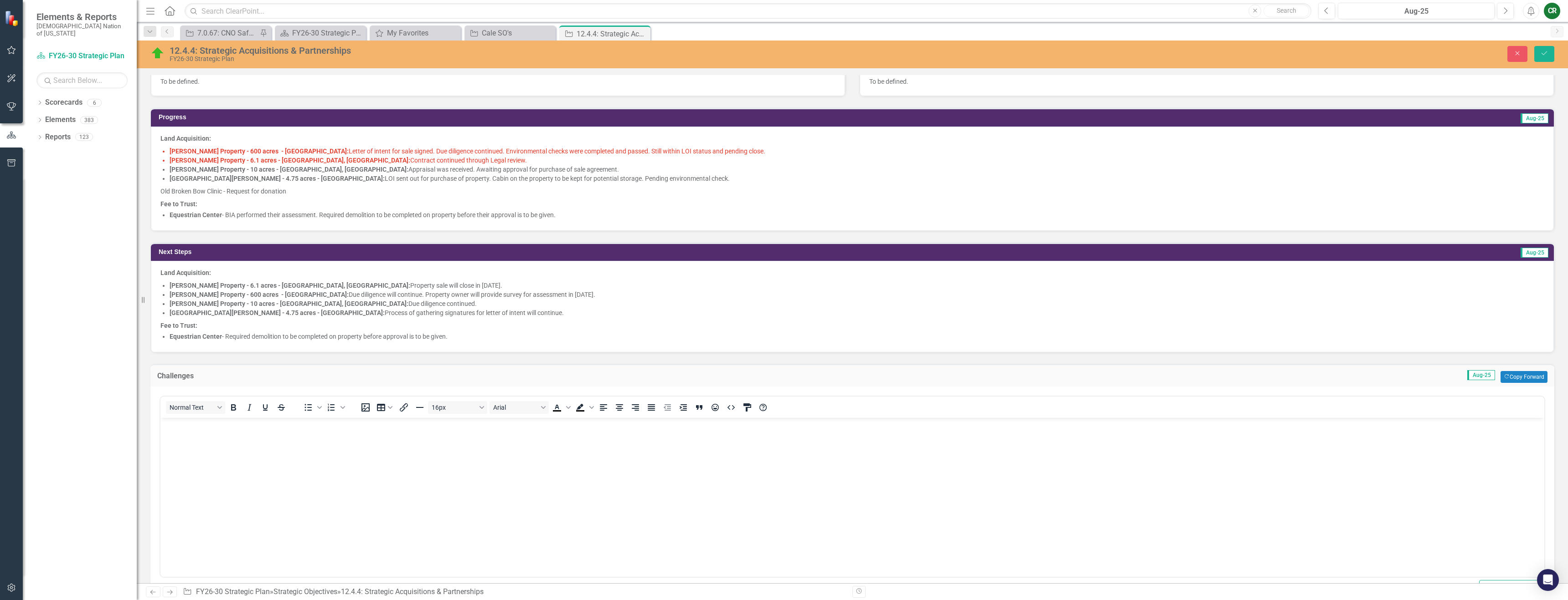
scroll to position [0, 0]
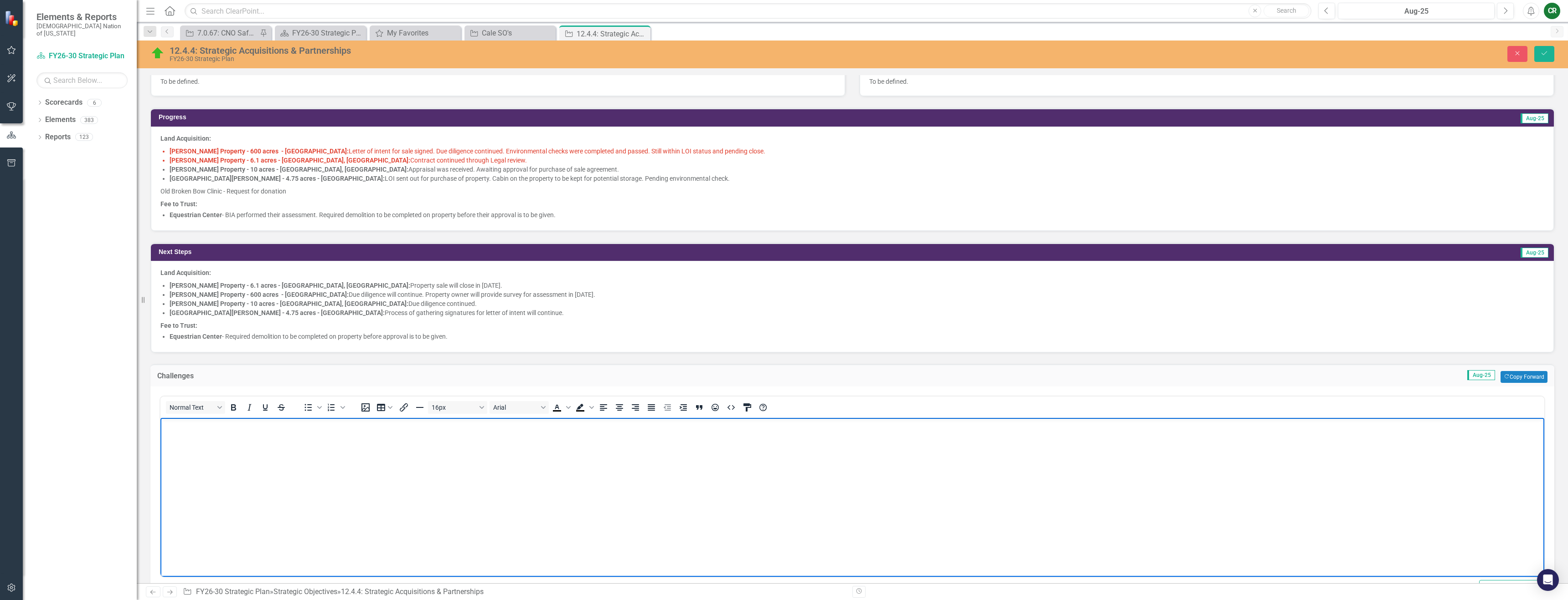
click at [197, 440] on body "Rich Text Area. Press ALT-0 for help." at bounding box center [852, 486] width 1384 height 137
click at [1544, 53] on icon "Save" at bounding box center [1544, 53] width 8 height 6
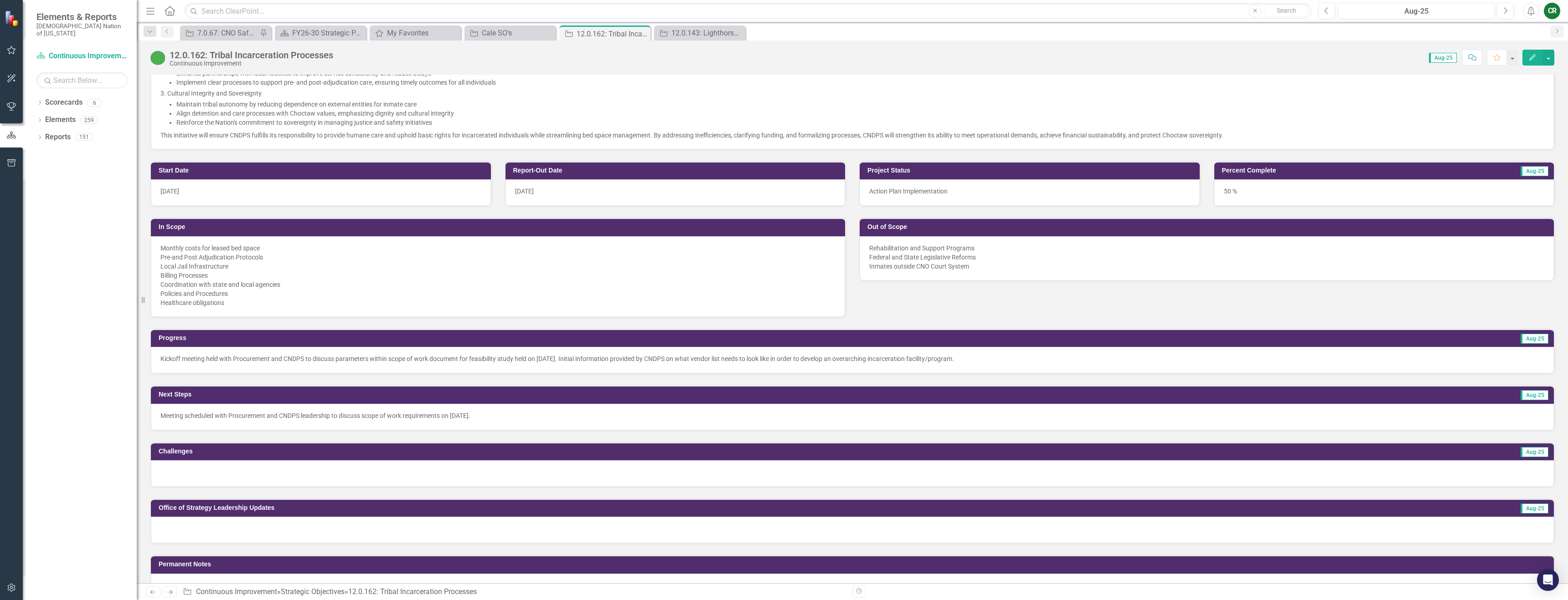
scroll to position [362, 0]
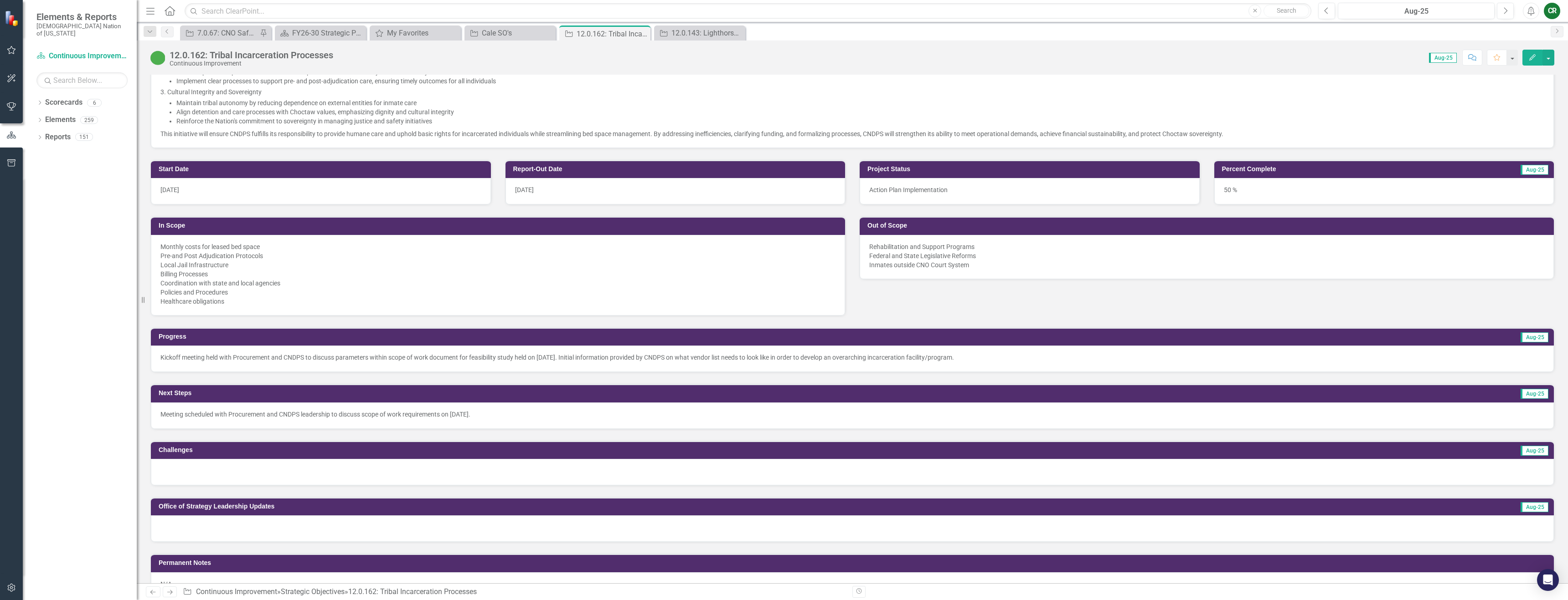
click at [220, 477] on div at bounding box center [852, 472] width 1403 height 27
click at [220, 476] on div at bounding box center [852, 472] width 1403 height 27
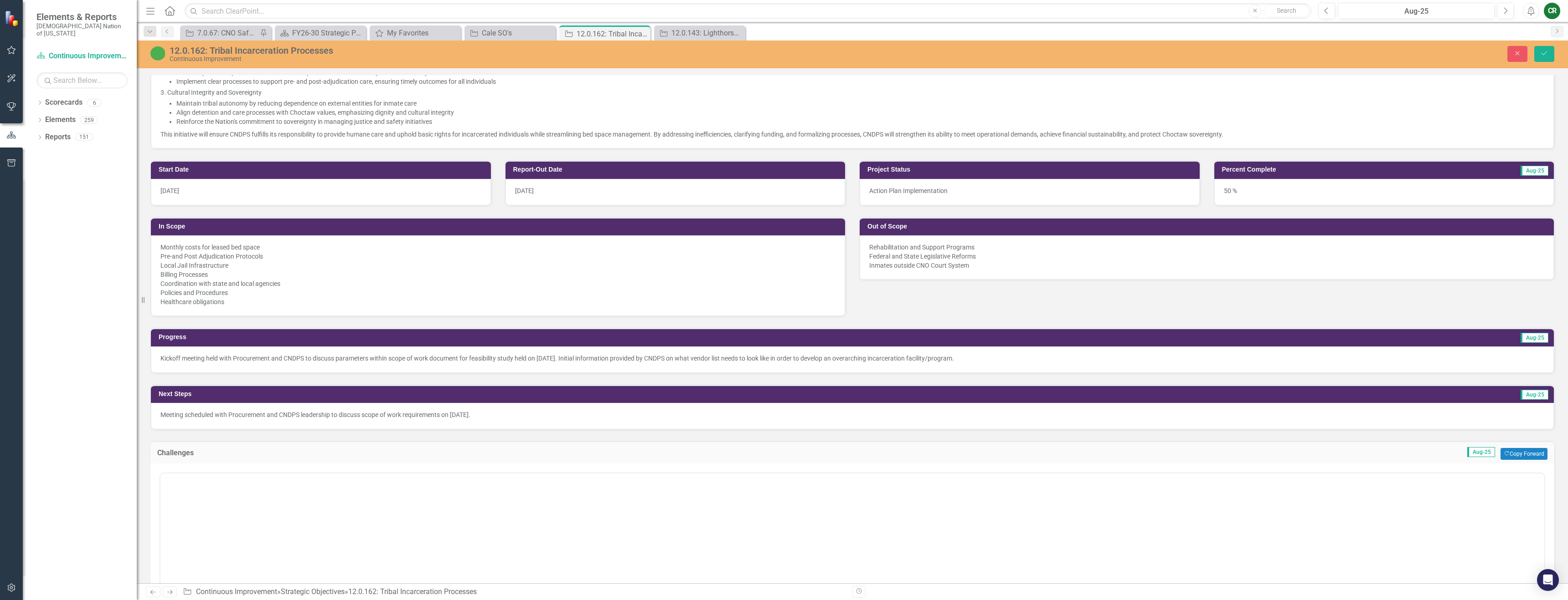
scroll to position [0, 0]
click at [218, 524] on body "Rich Text Area. Press ALT-0 for help." at bounding box center [852, 562] width 1384 height 137
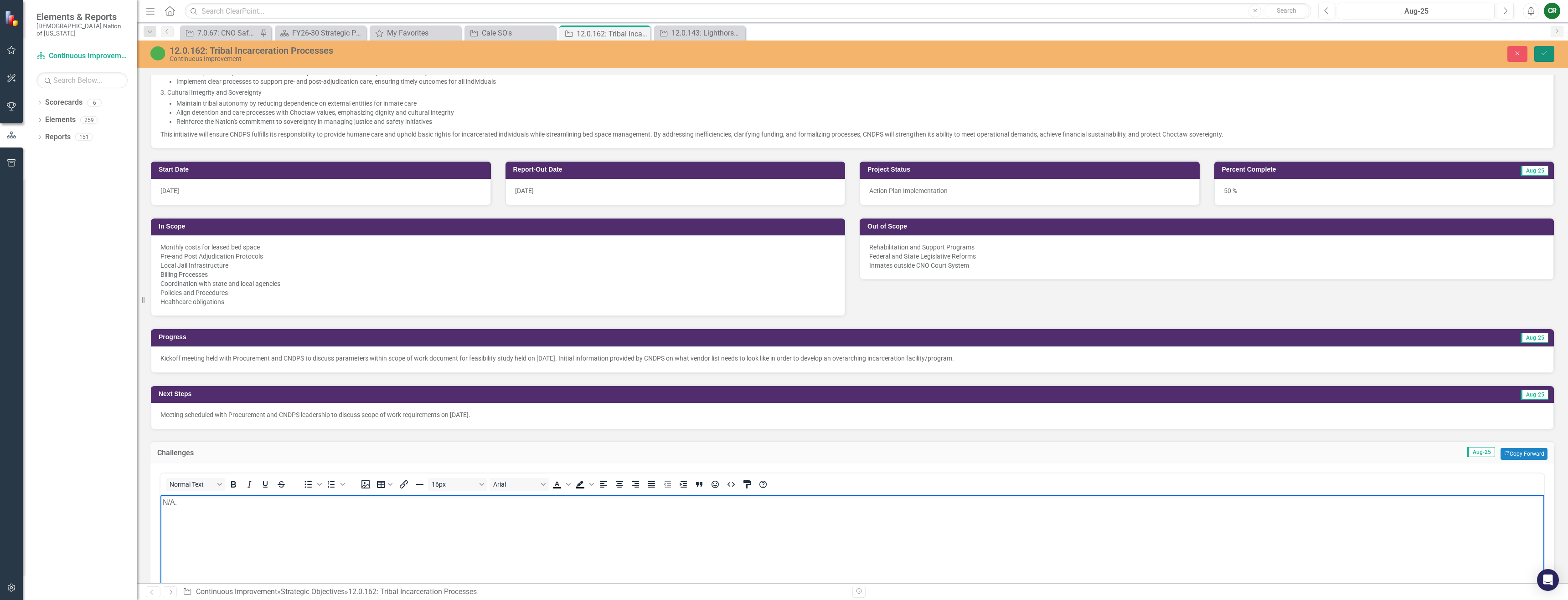
click at [1545, 58] on button "Save" at bounding box center [1545, 54] width 20 height 16
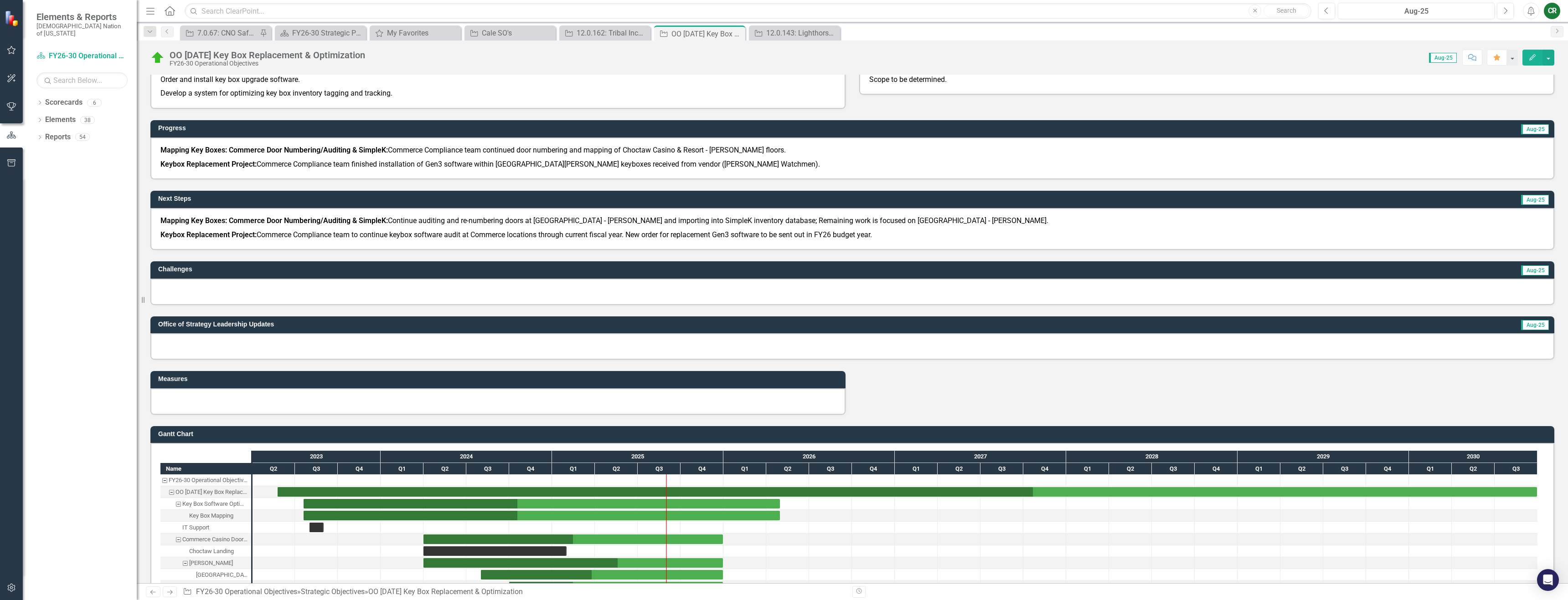
scroll to position [262, 0]
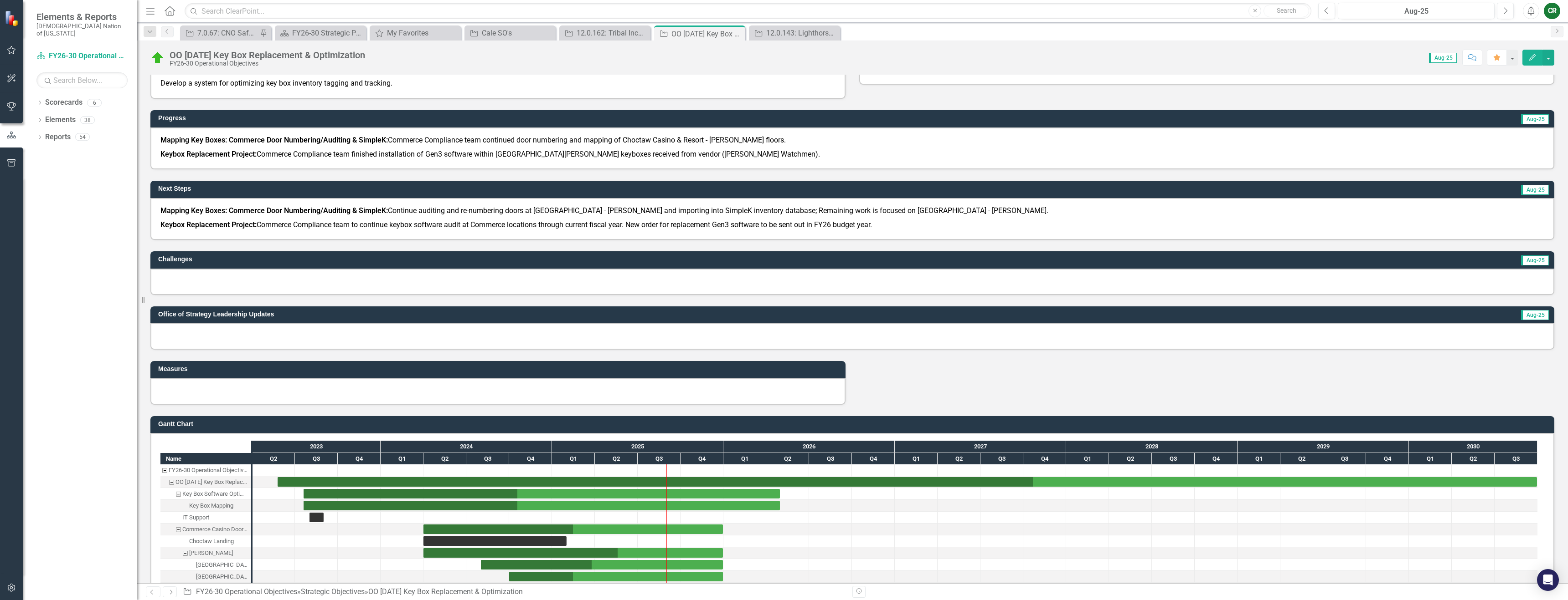
click at [200, 290] on div at bounding box center [852, 282] width 1404 height 27
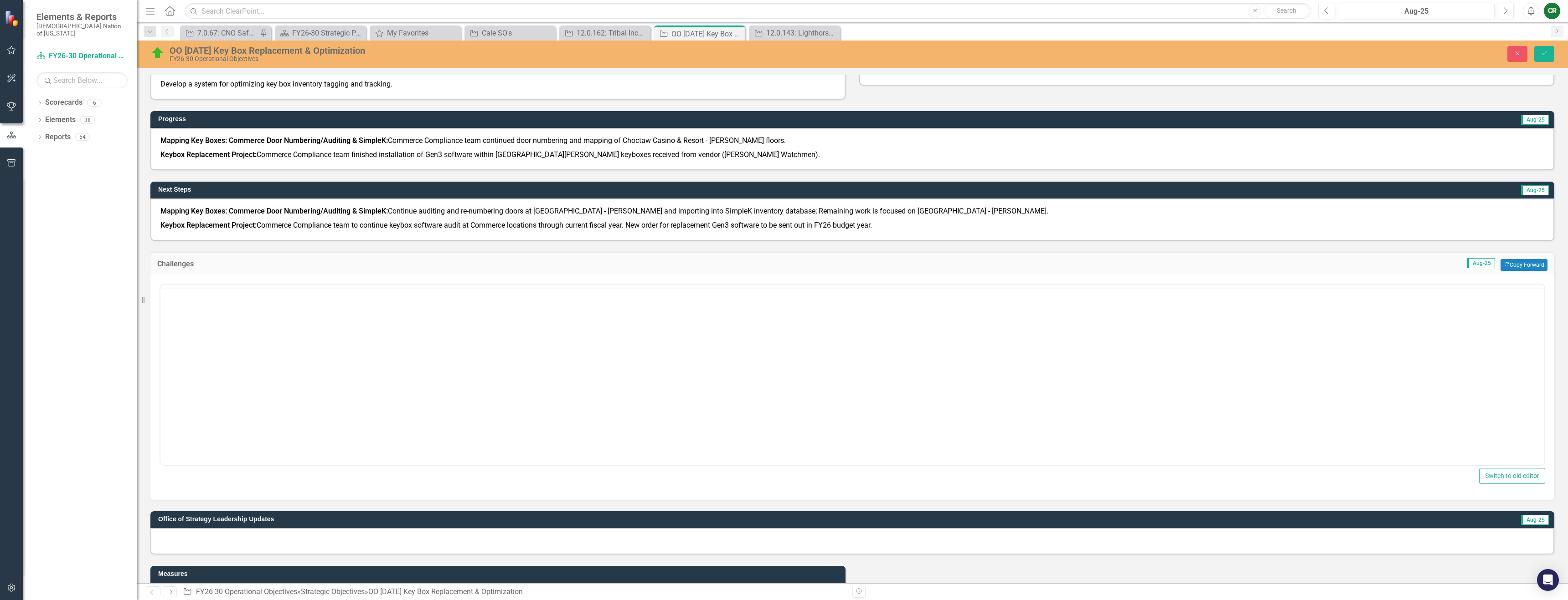
scroll to position [0, 0]
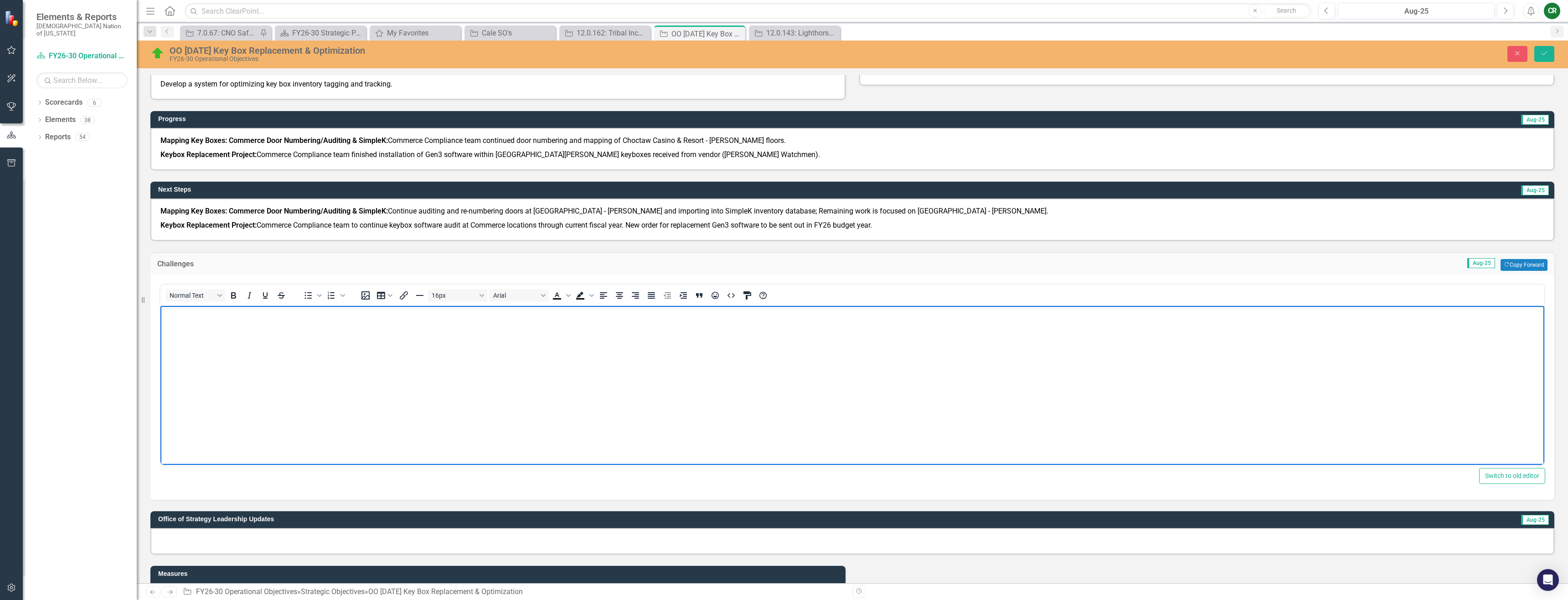
click at [206, 331] on body "Rich Text Area. Press ALT-0 for help." at bounding box center [852, 374] width 1384 height 137
drag, startPoint x: 1541, startPoint y: 56, endPoint x: 1513, endPoint y: 56, distance: 28.0
click at [1541, 56] on icon "Save" at bounding box center [1544, 53] width 8 height 6
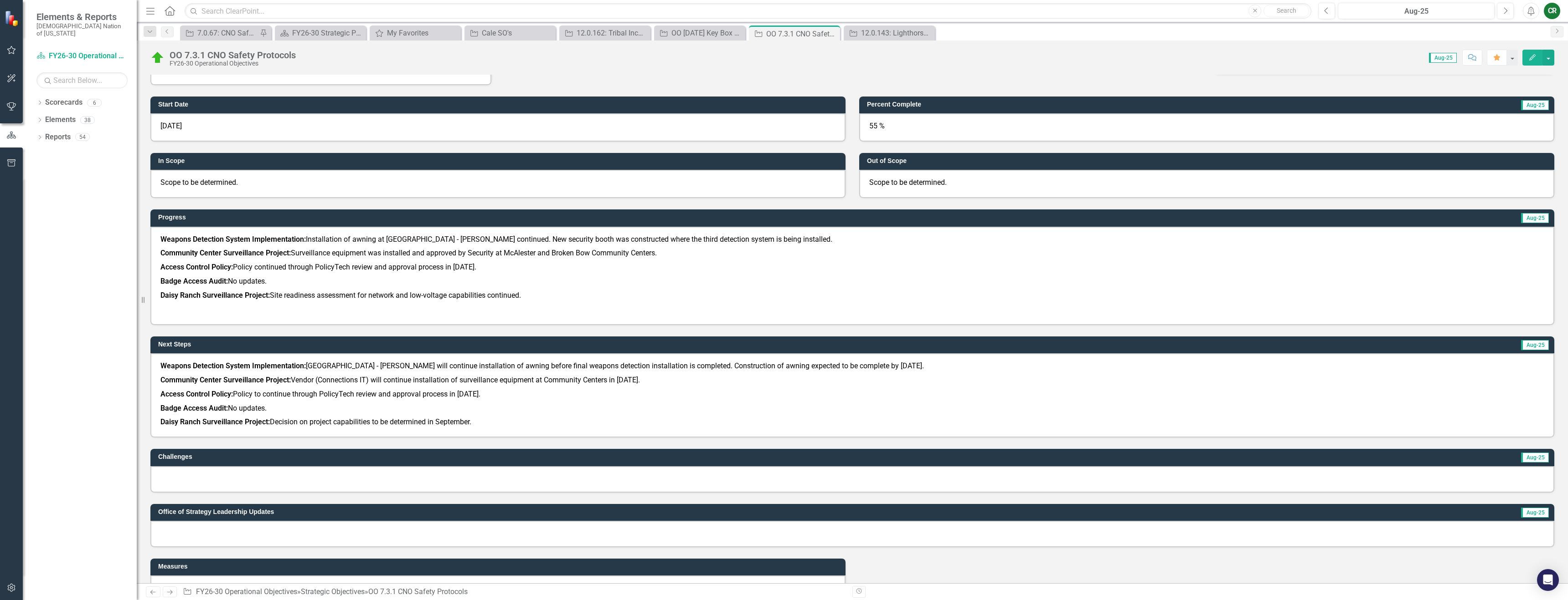
scroll to position [312, 0]
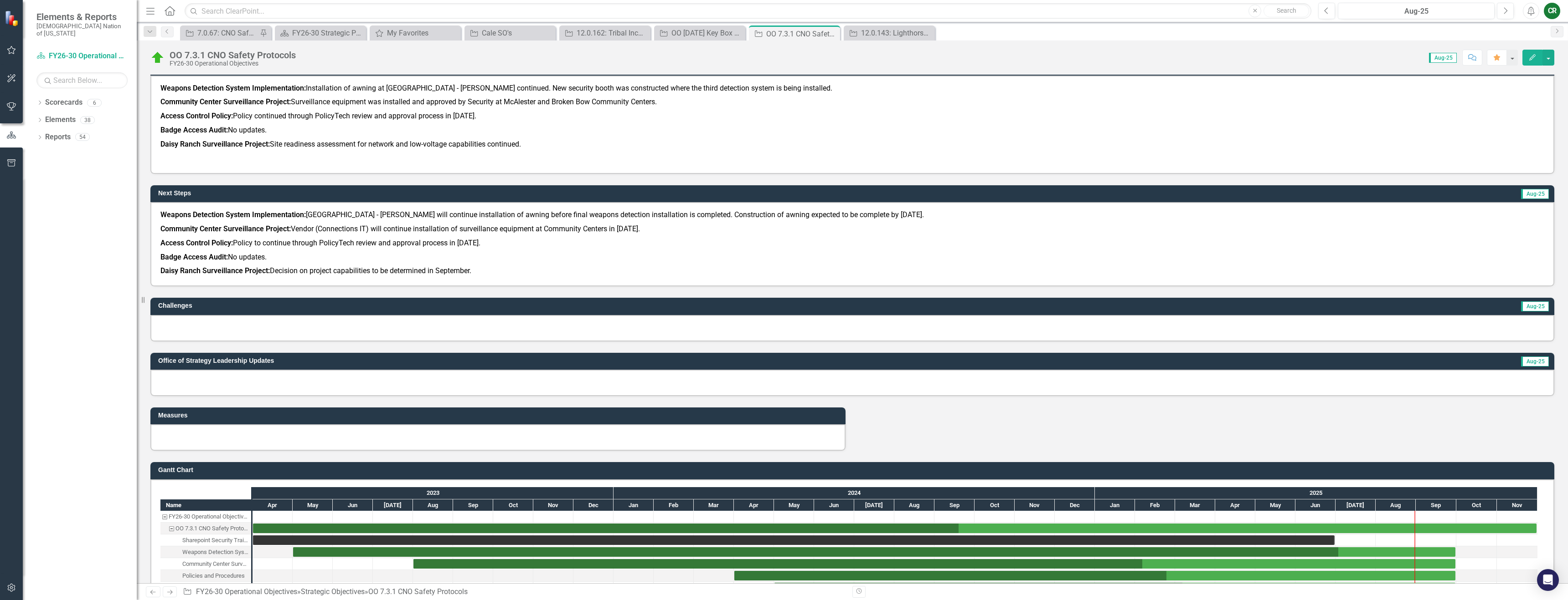
click at [198, 328] on div at bounding box center [852, 329] width 1404 height 27
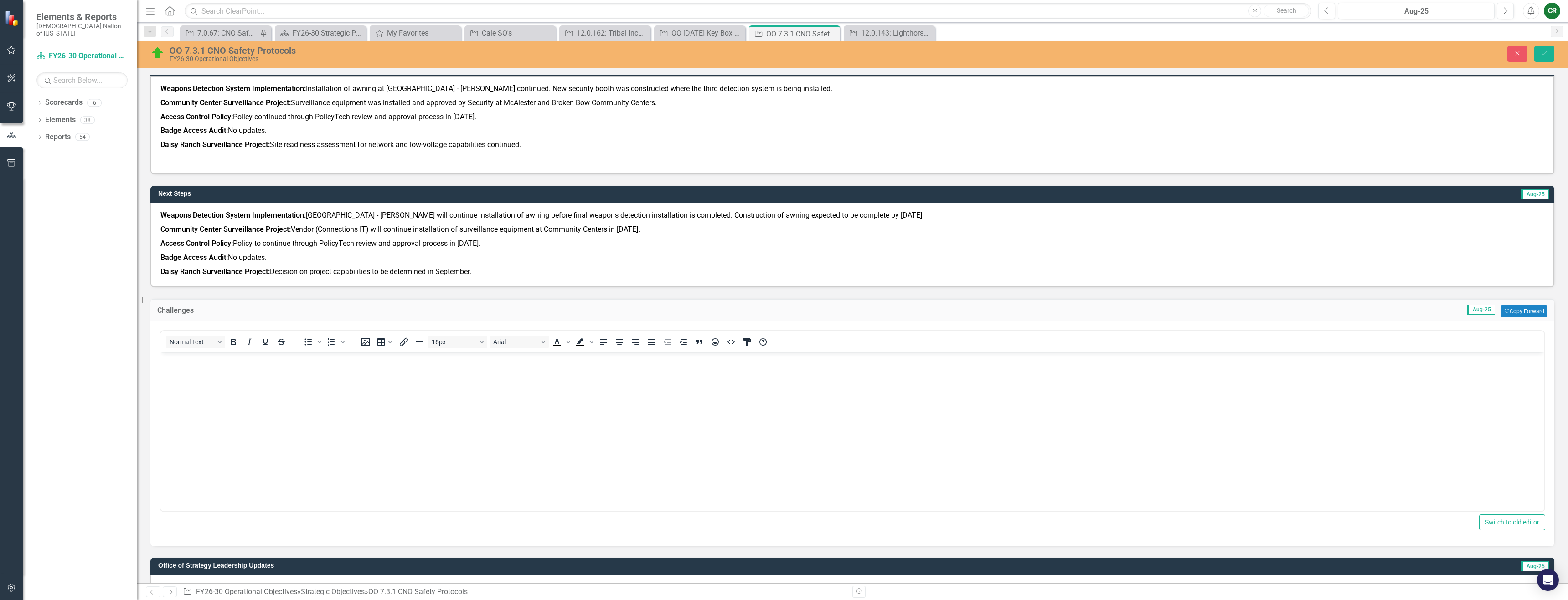
scroll to position [0, 0]
click at [200, 375] on body "Rich Text Area. Press ALT-0 for help." at bounding box center [852, 420] width 1384 height 137
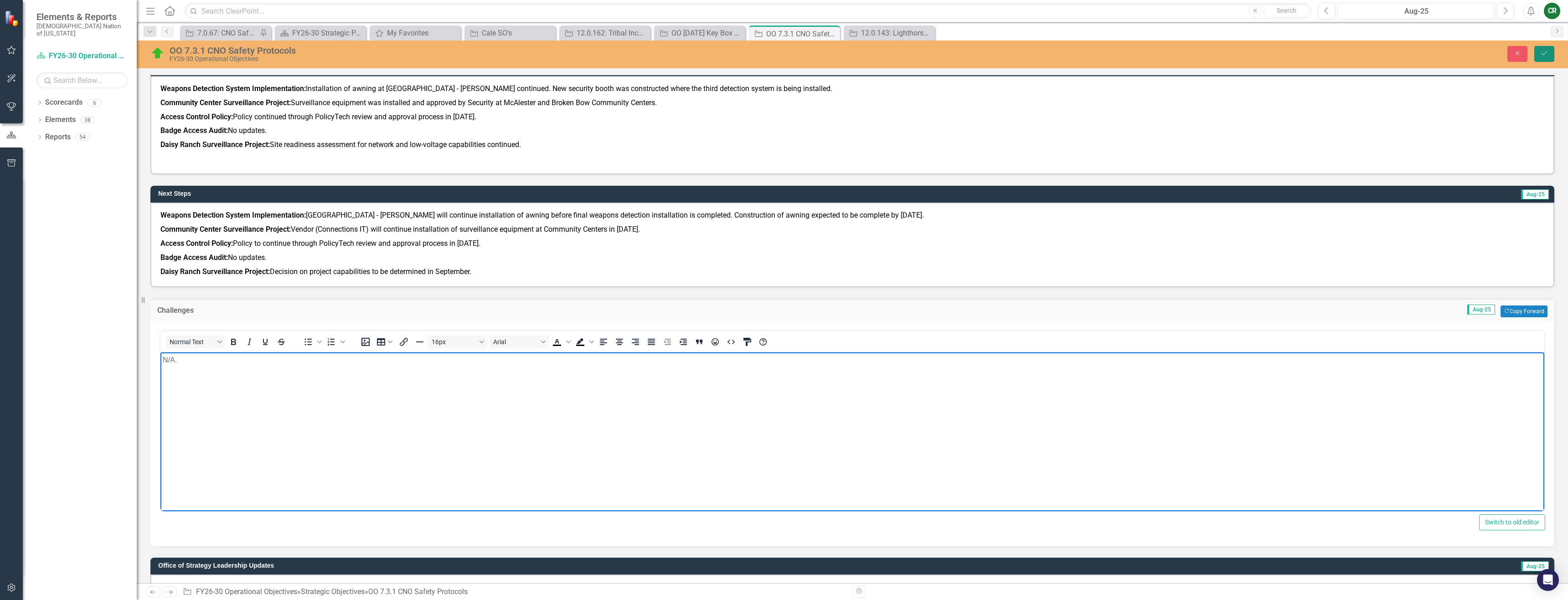
click at [1541, 60] on button "Save" at bounding box center [1545, 54] width 20 height 16
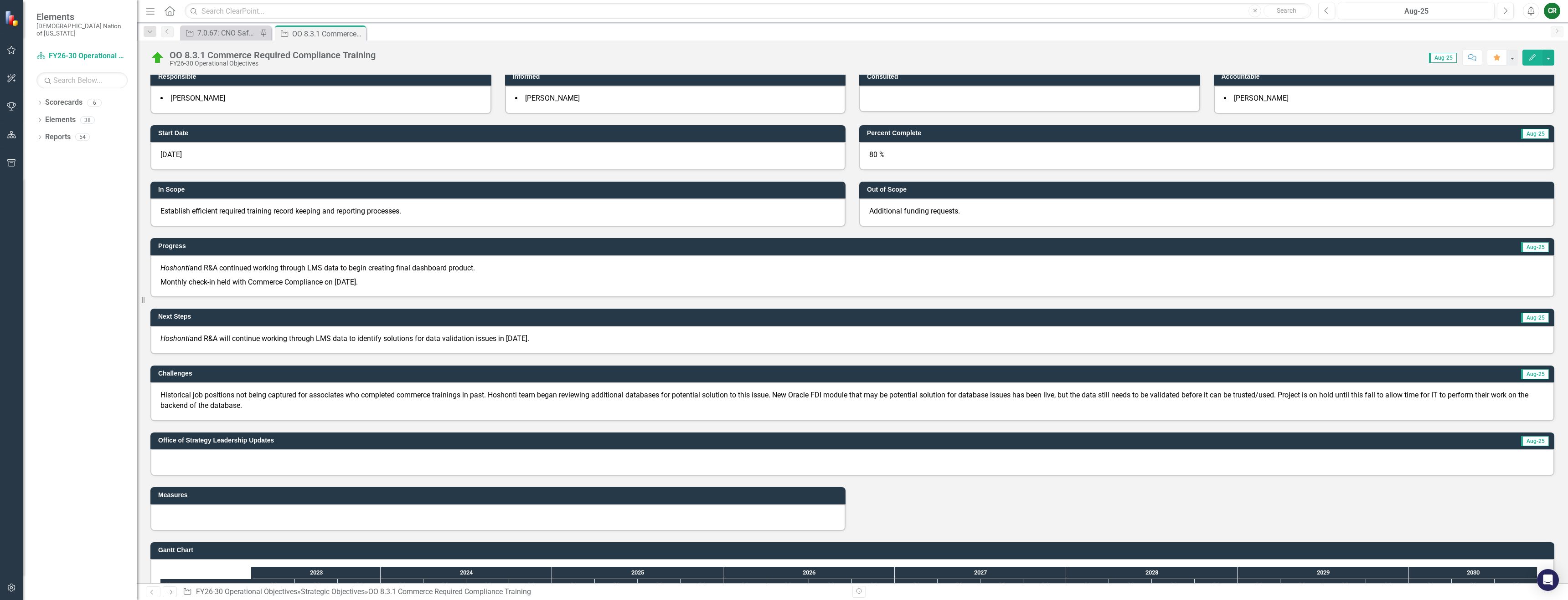
scroll to position [112, 0]
